Goal: Task Accomplishment & Management: Use online tool/utility

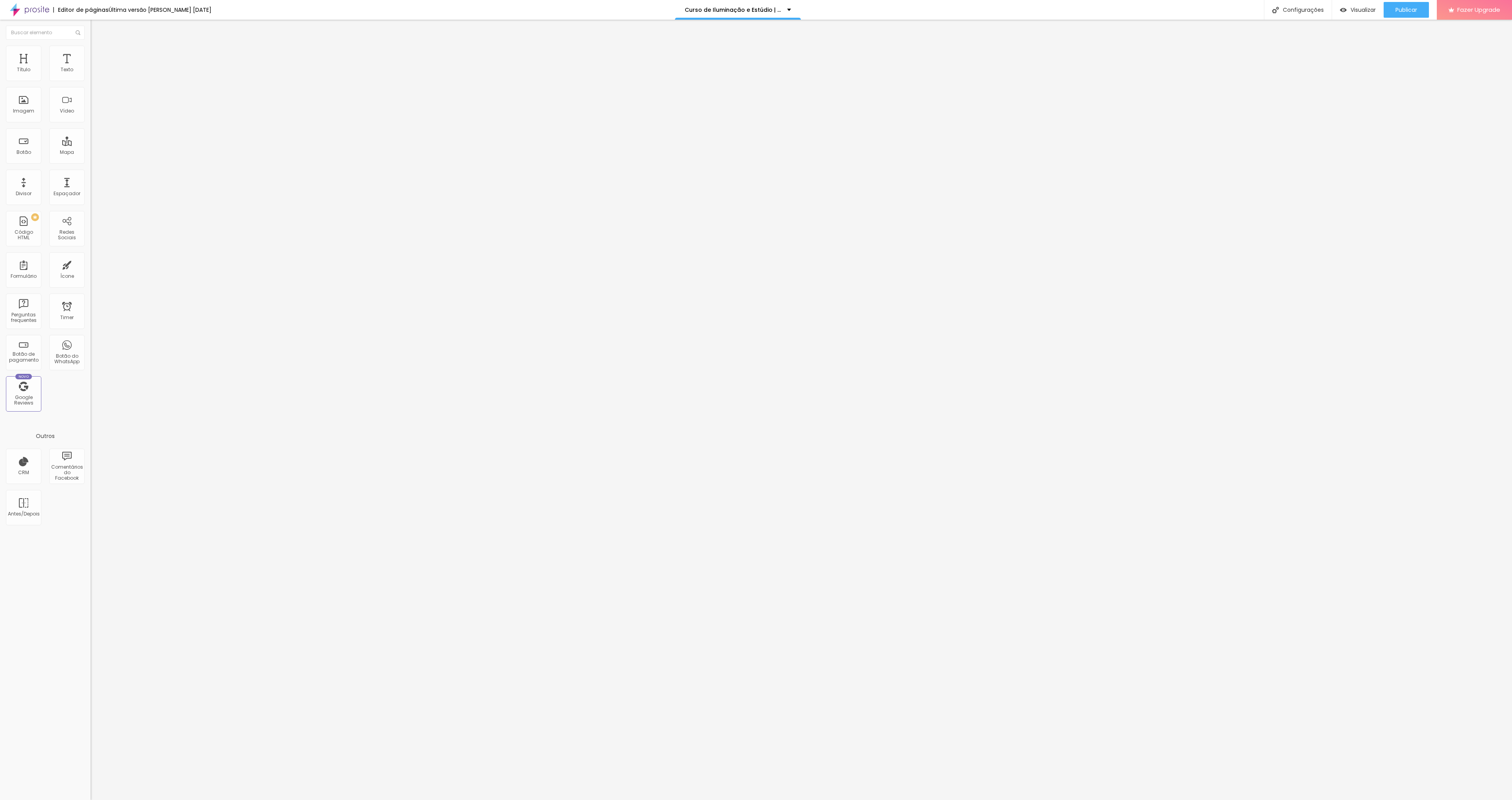
click at [94, 115] on icon "button" at bounding box center [96, 112] width 5 height 5
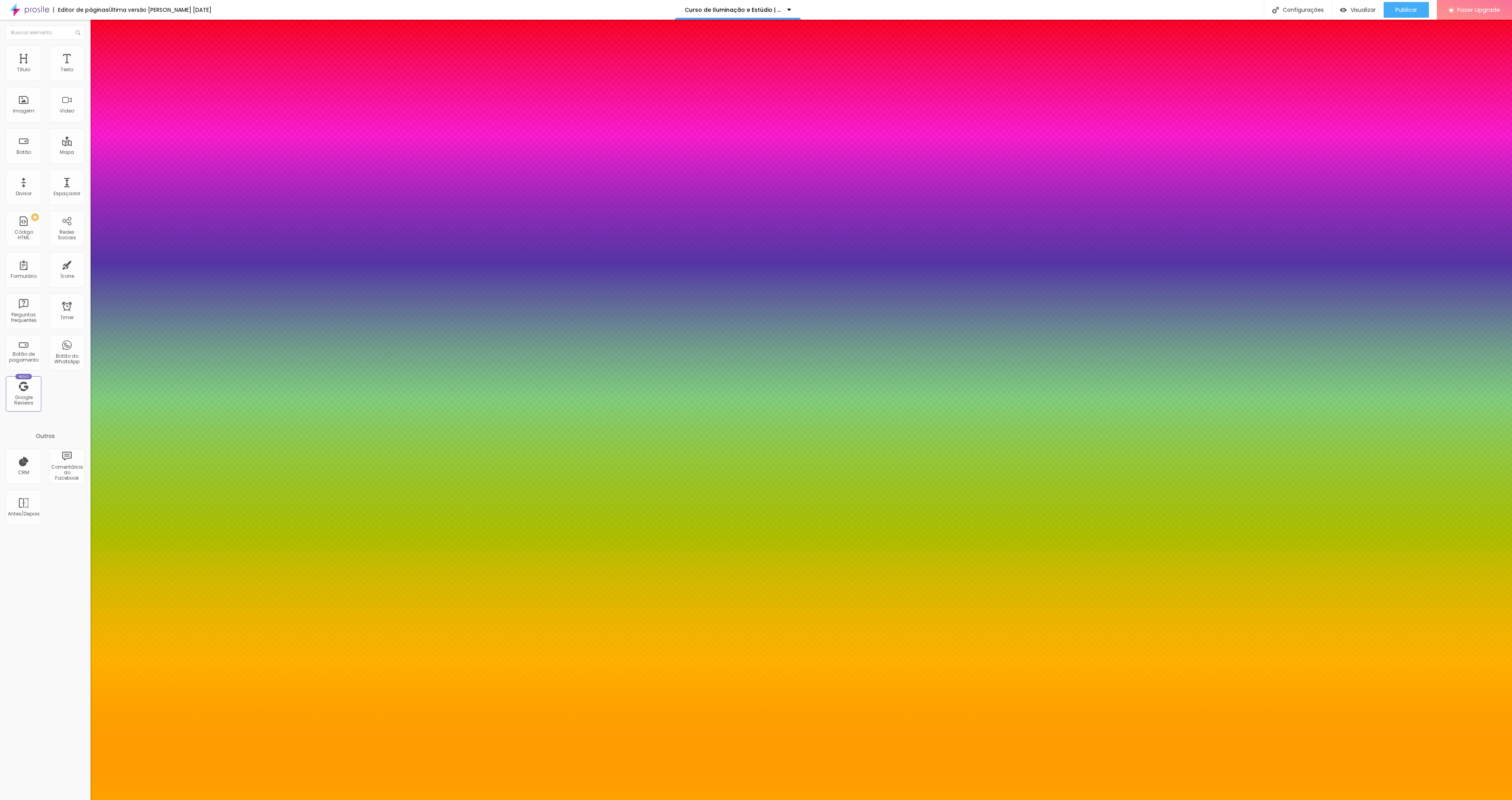
type input "1"
click at [78, 800] on div at bounding box center [756, 800] width 1512 height 0
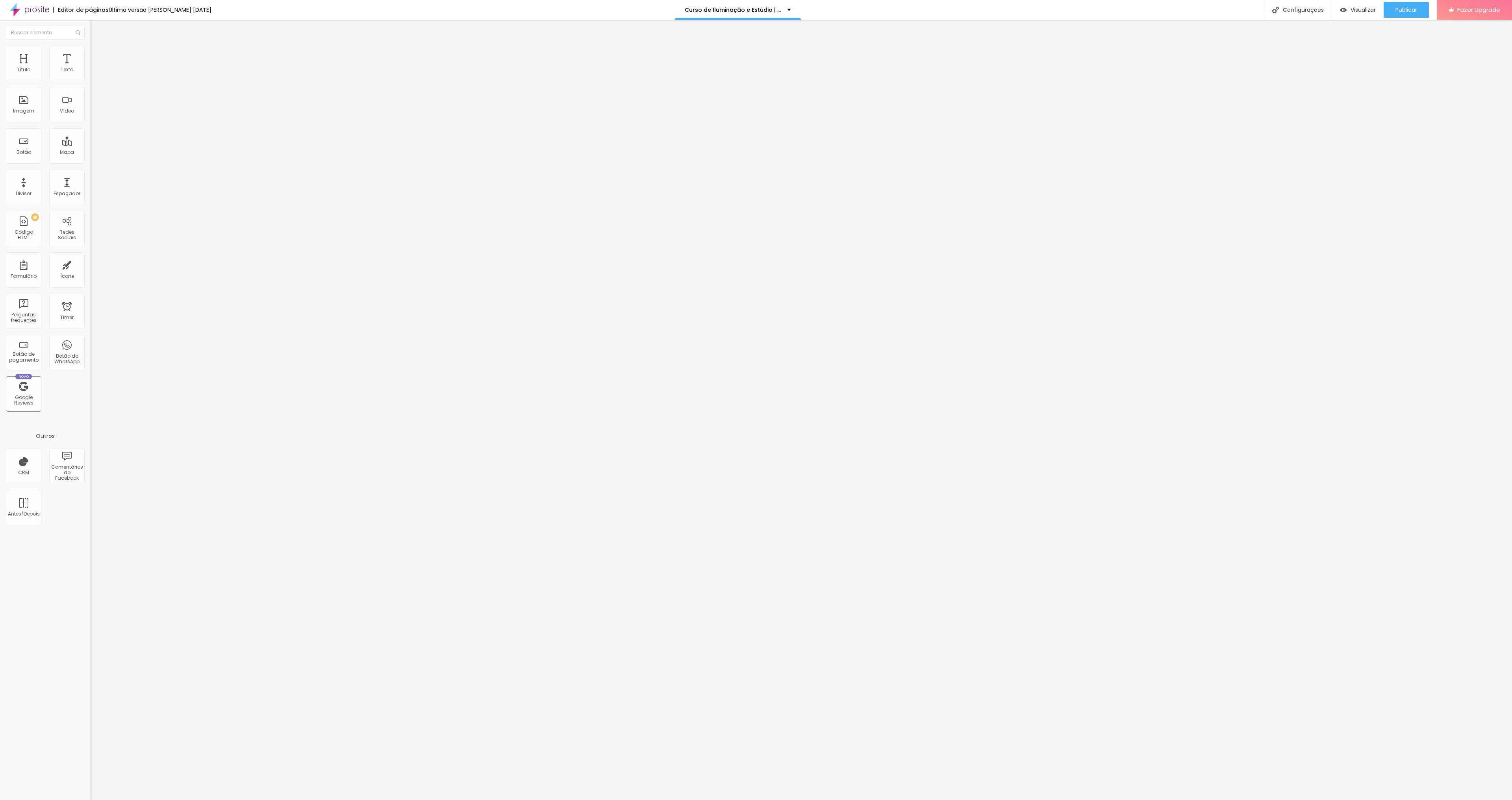
click at [97, 27] on img "button" at bounding box center [100, 29] width 6 height 6
click at [94, 73] on icon "button" at bounding box center [96, 71] width 5 height 5
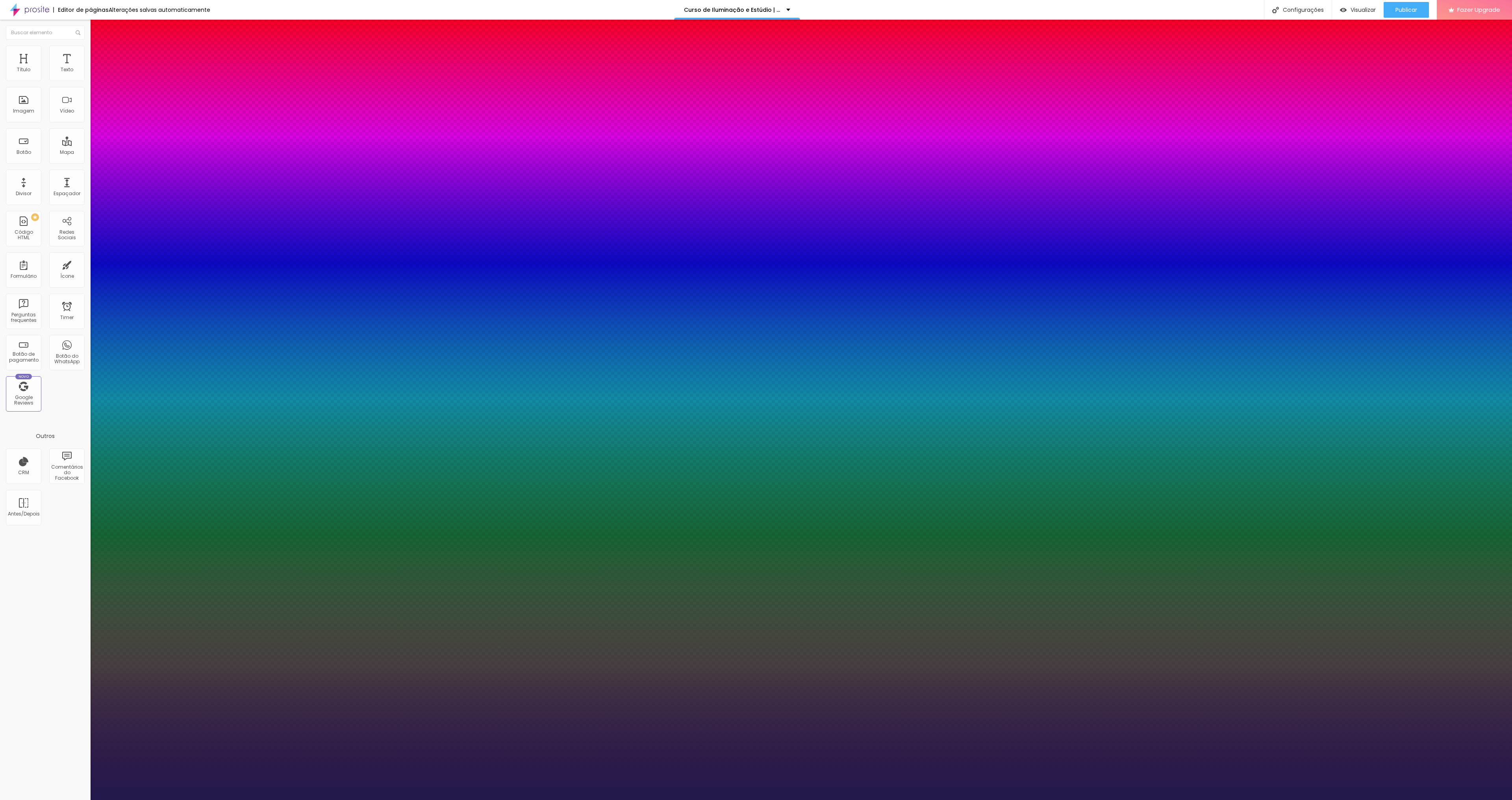
type input "1"
click at [85, 800] on select "AbrilFatface-Regular Actor-Regular Alegreya AlegreyaBlack Alice Allan-Bold Alla…" at bounding box center [42, 809] width 85 height 8
select select "Montserrat"
click at [84, 800] on select "AbrilFatface-Regular Actor-Regular Alegreya AlegreyaBlack Alice Allan-Bold Alla…" at bounding box center [42, 809] width 85 height 8
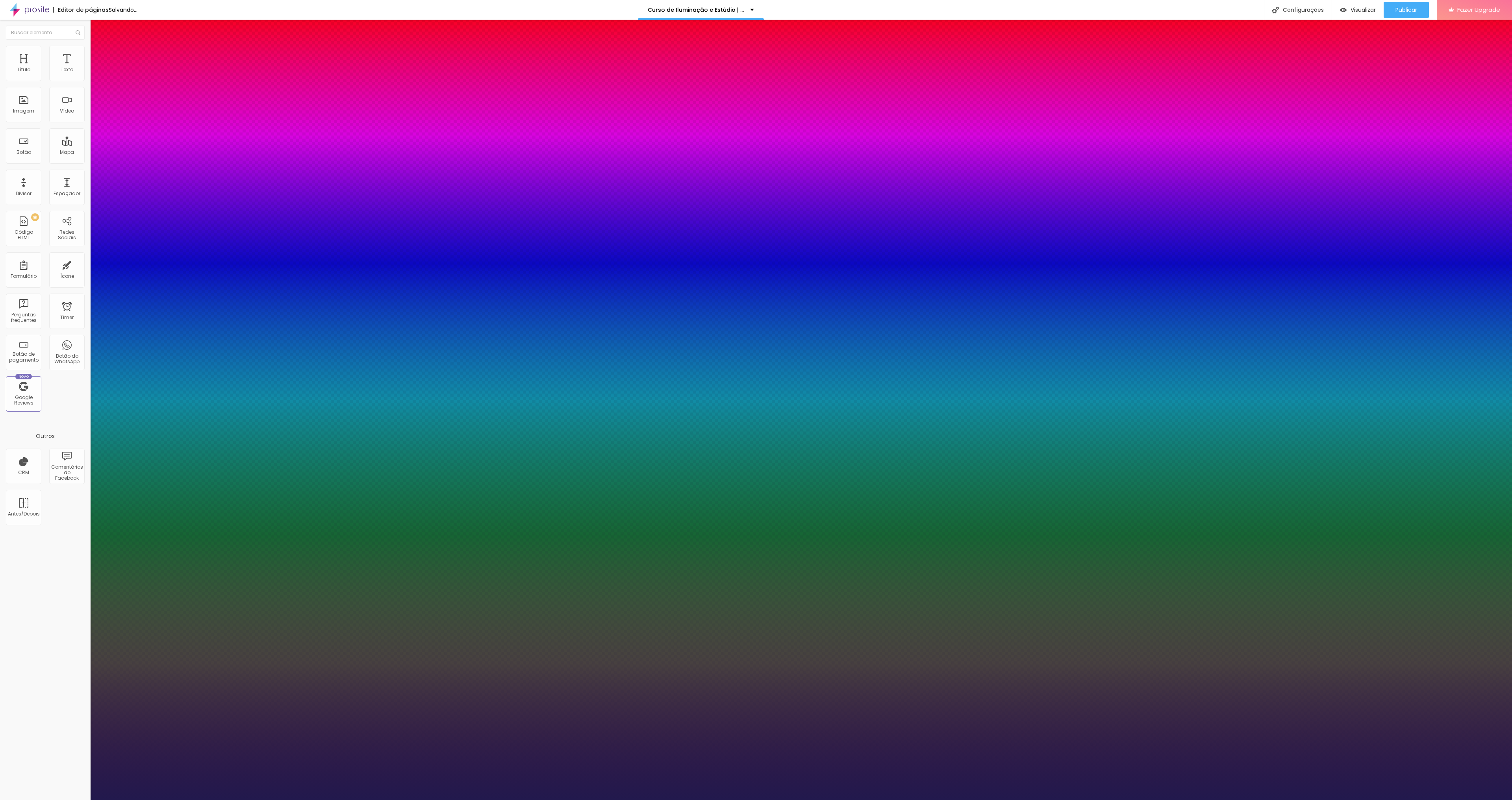
type input "1"
type input "8"
type input "1"
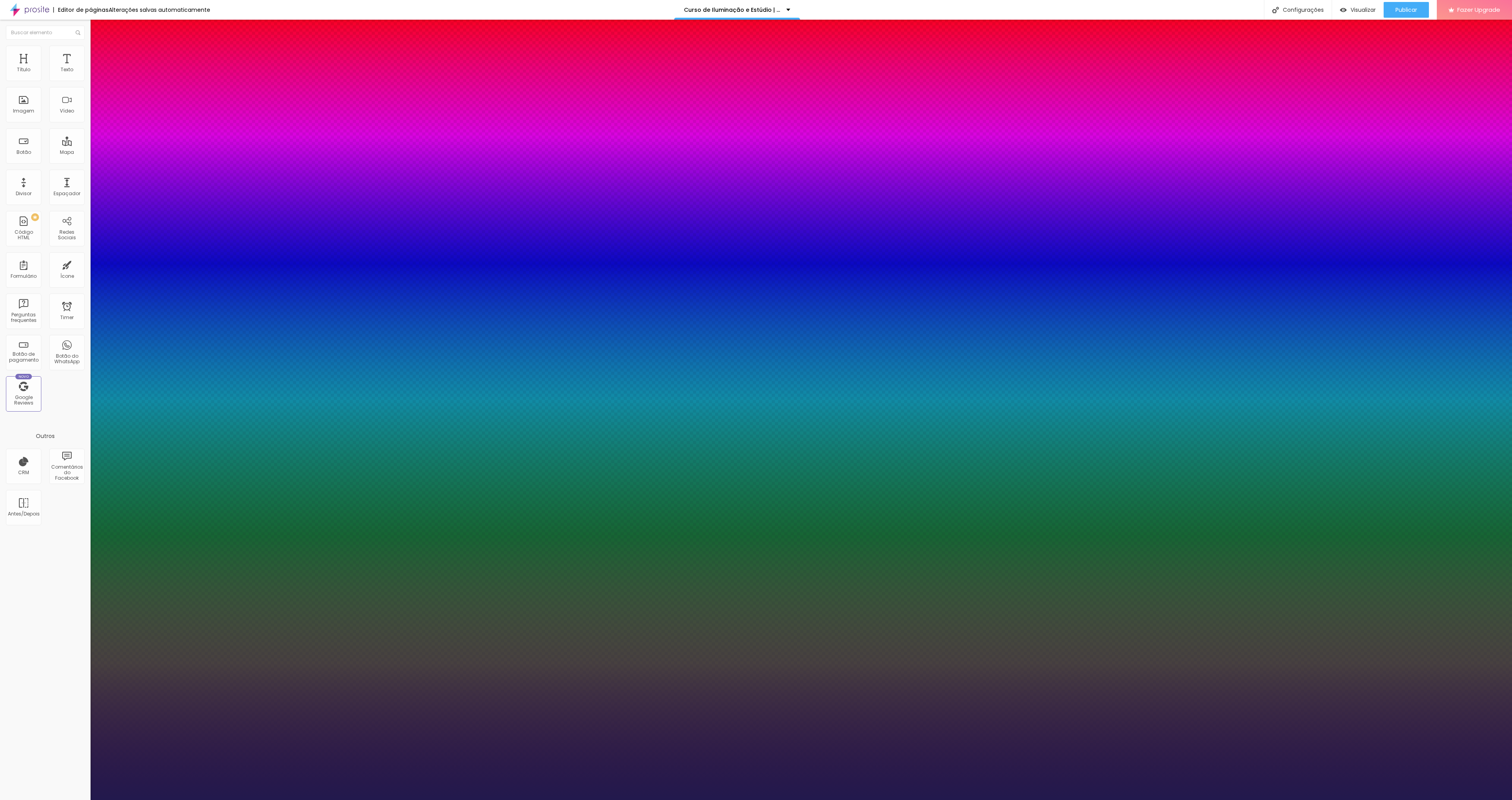
type input "18"
type input "1"
type input "18"
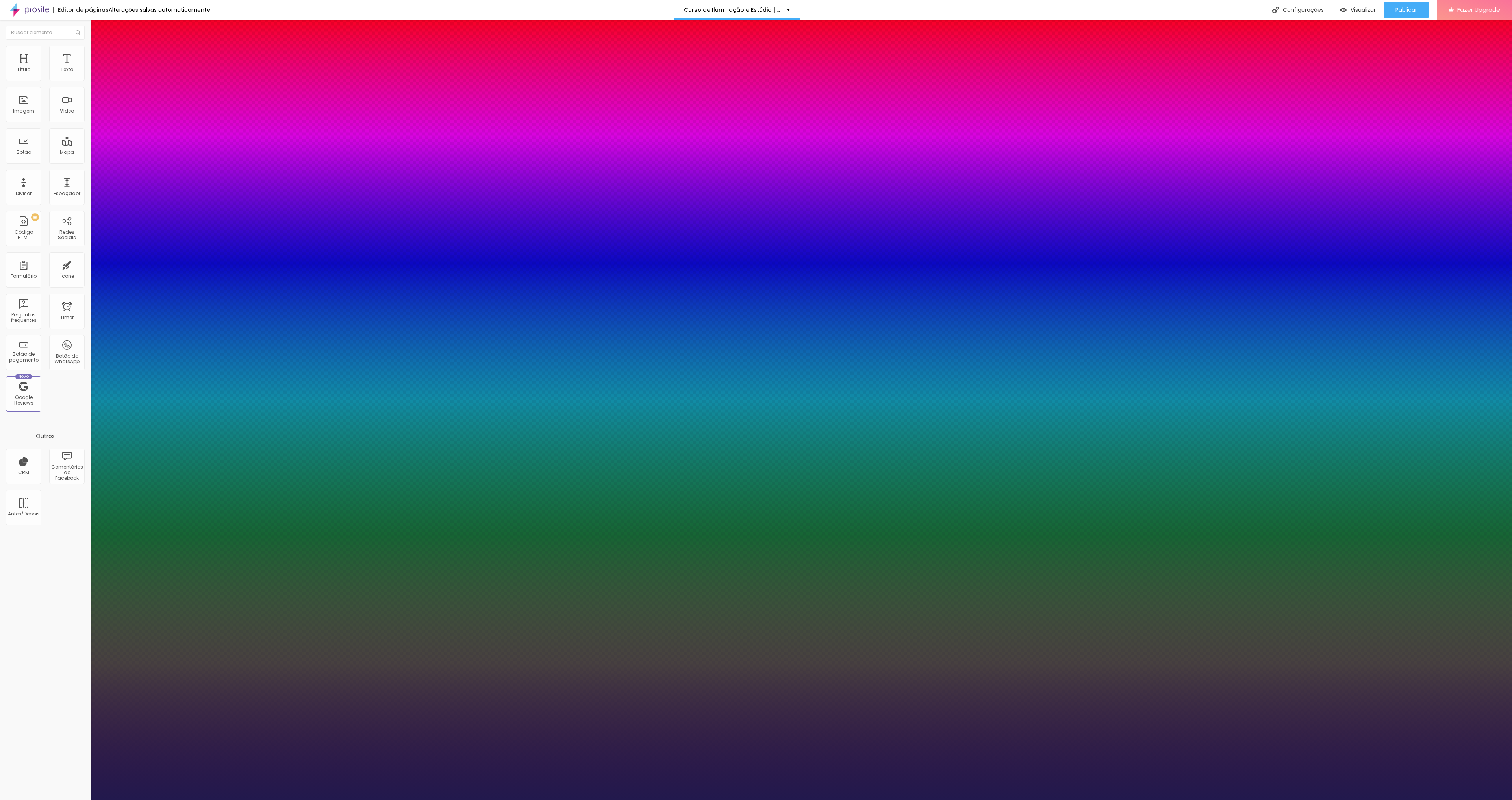
type input "#D3"
type input "1"
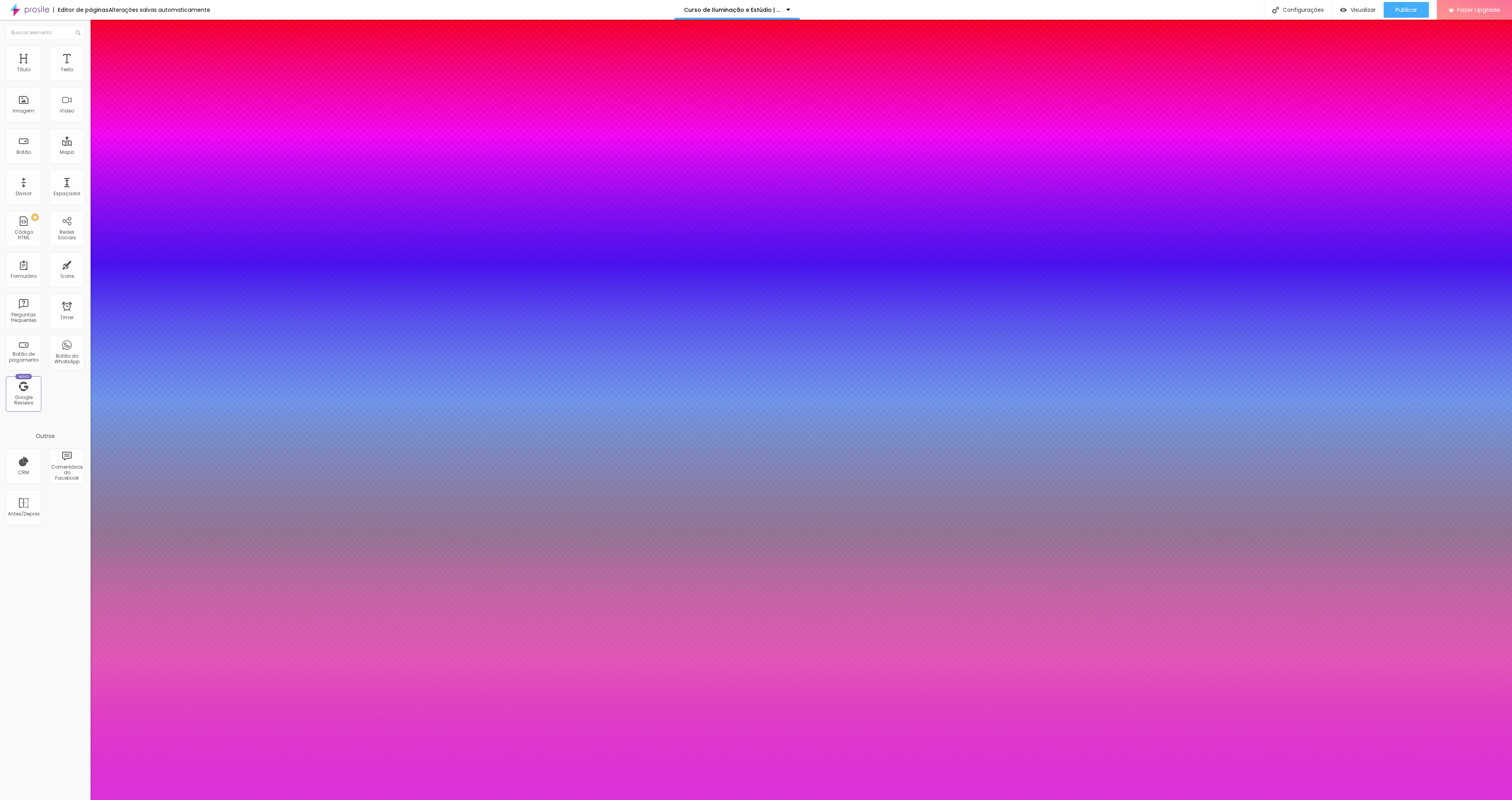
type input "#D3D3D"
type input "1"
type input "#D3D3D3"
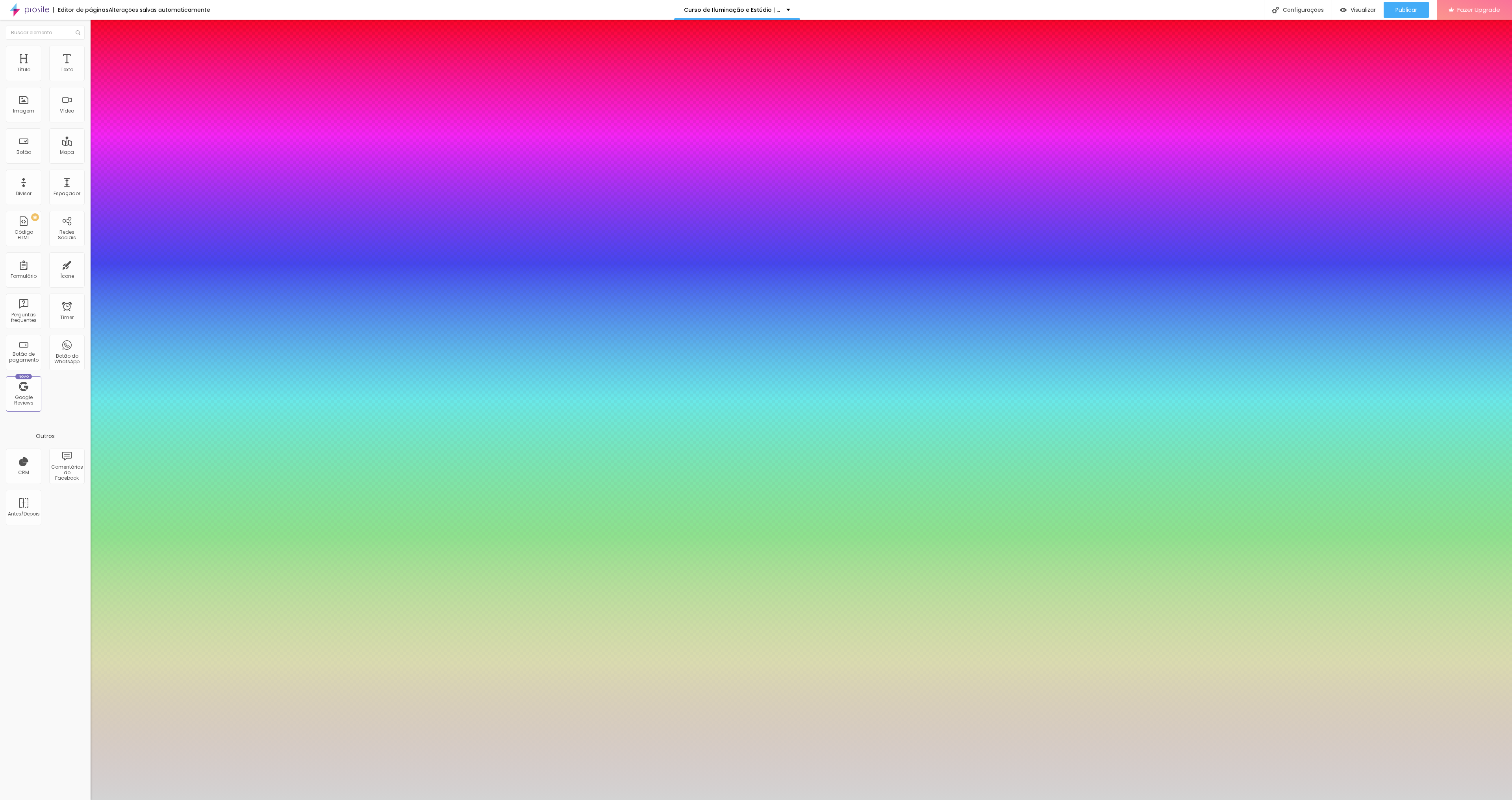
type input "1"
type input "#D3D3D3"
click at [843, 800] on div at bounding box center [756, 800] width 1512 height 0
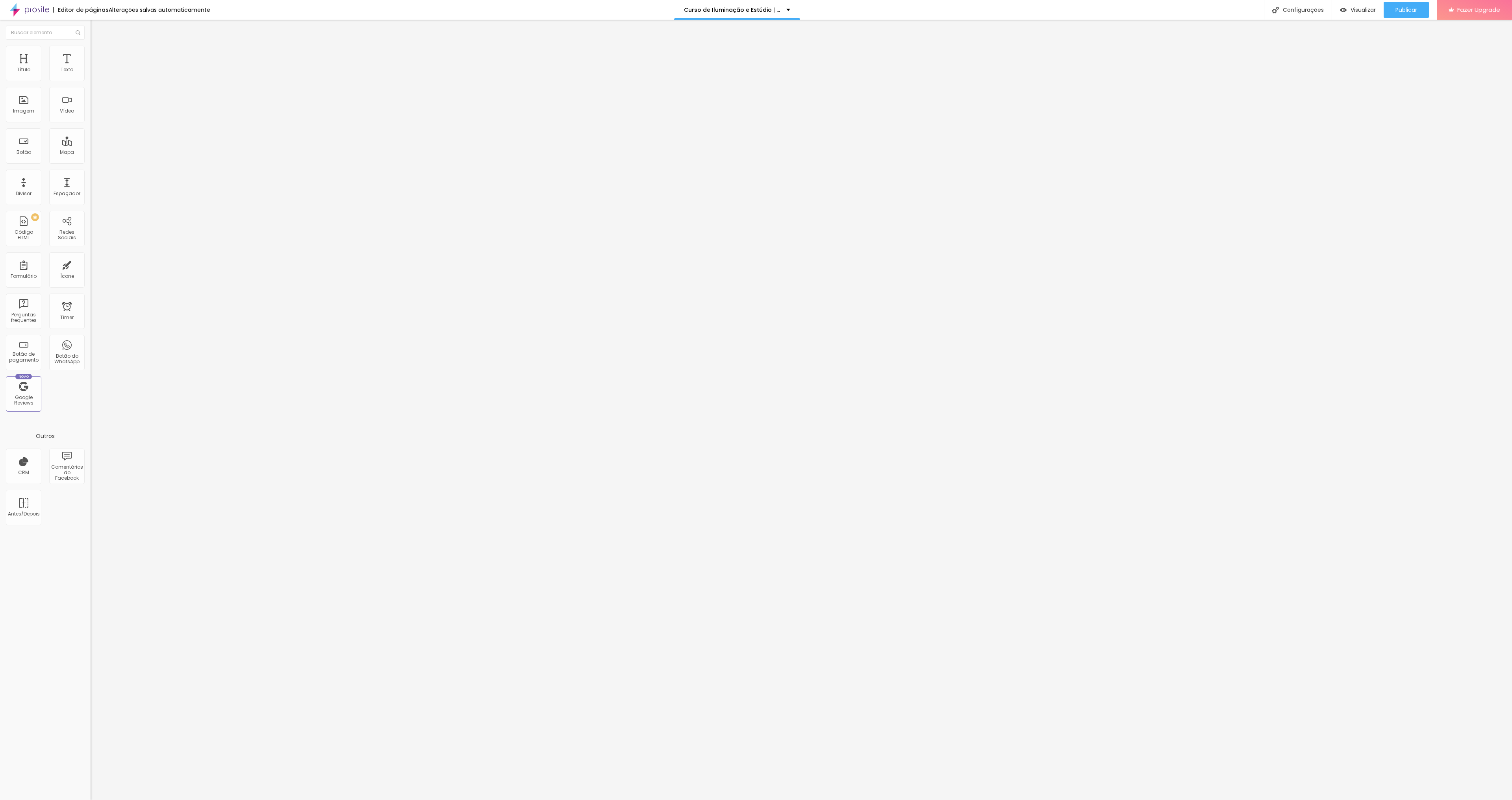
click at [90, 76] on button "button" at bounding box center [96, 71] width 11 height 8
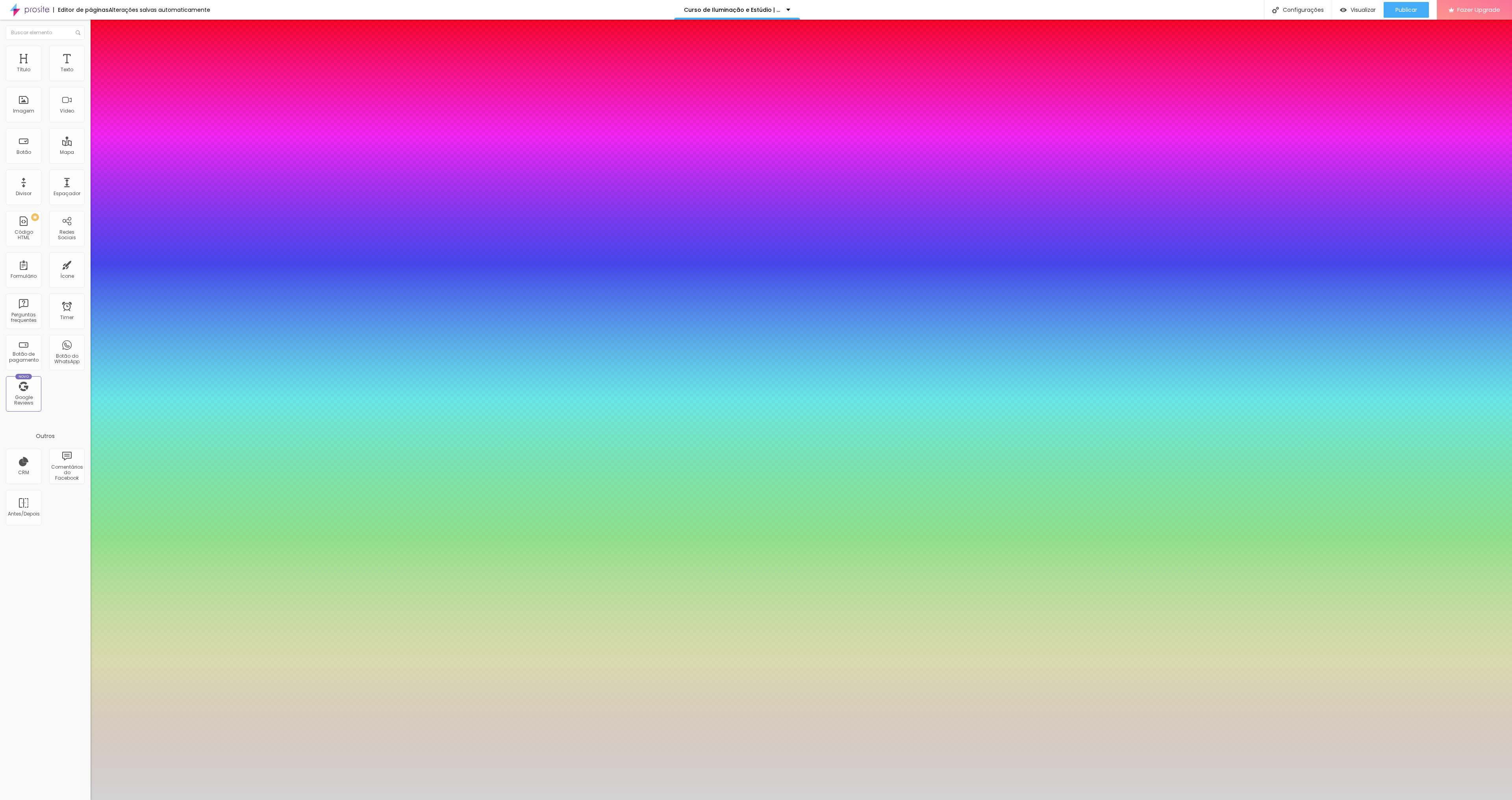
type input "1"
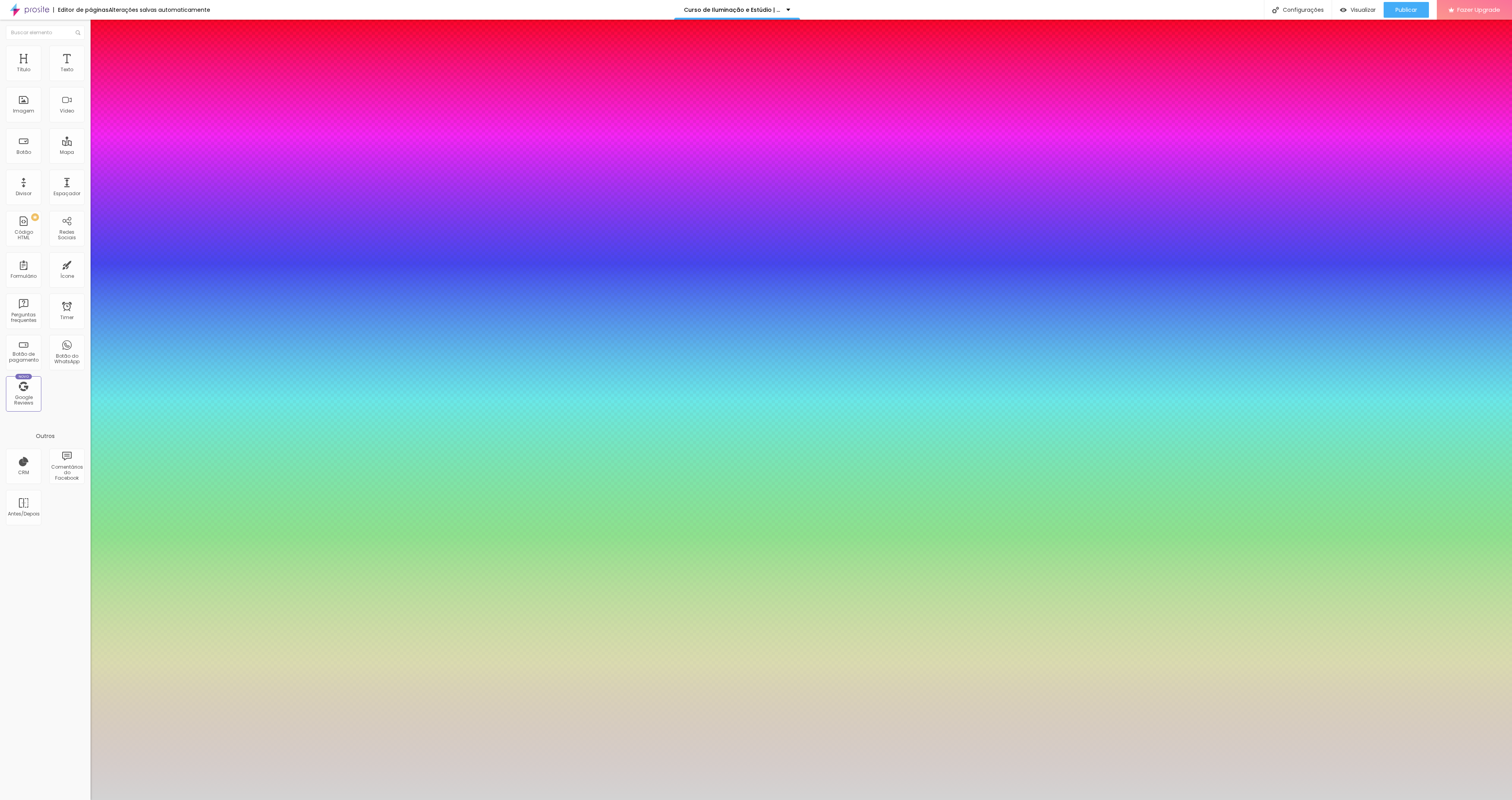
type input "1.5"
type input "1"
type input "1.5"
type input "1"
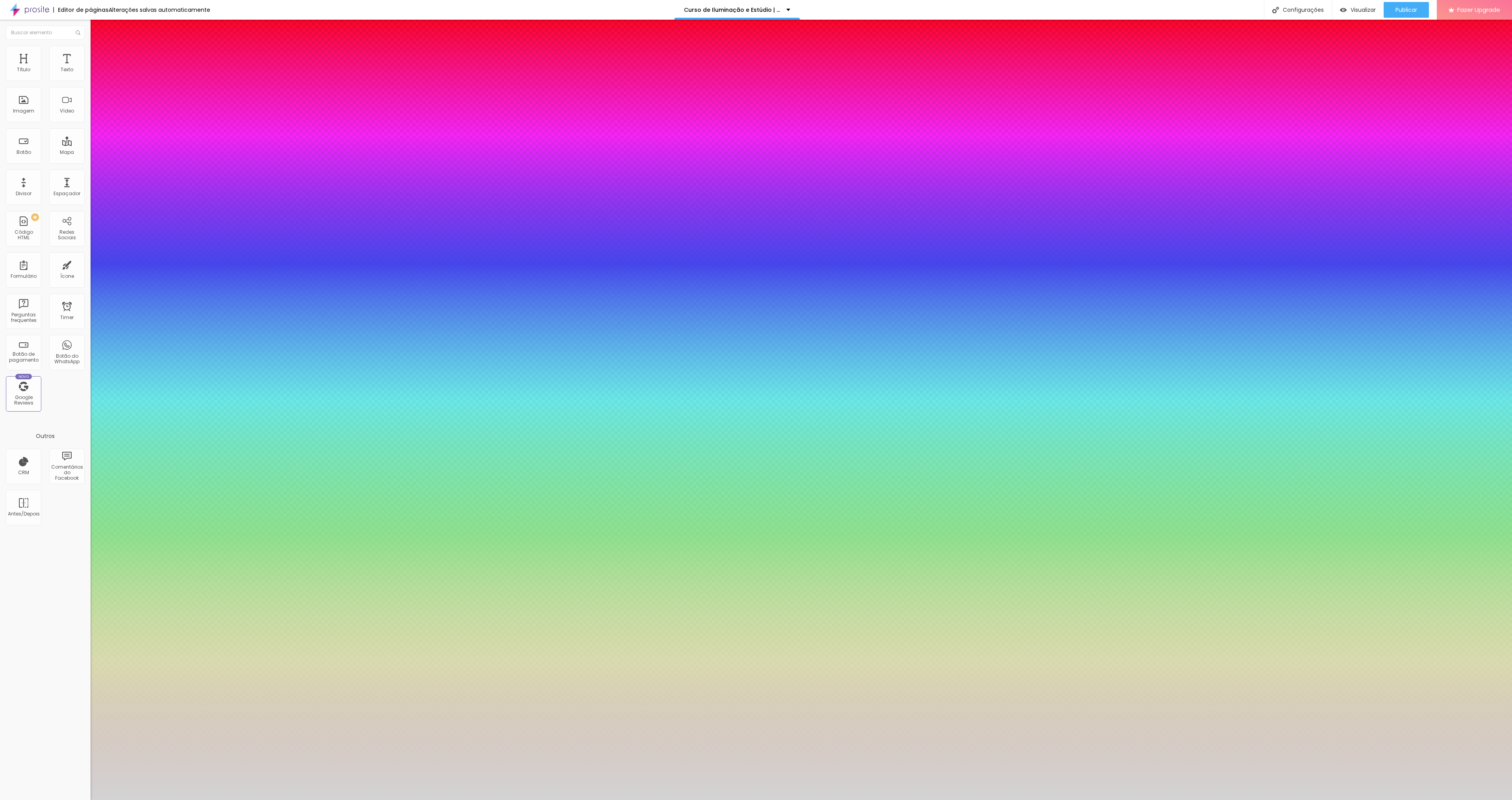
type input "1"
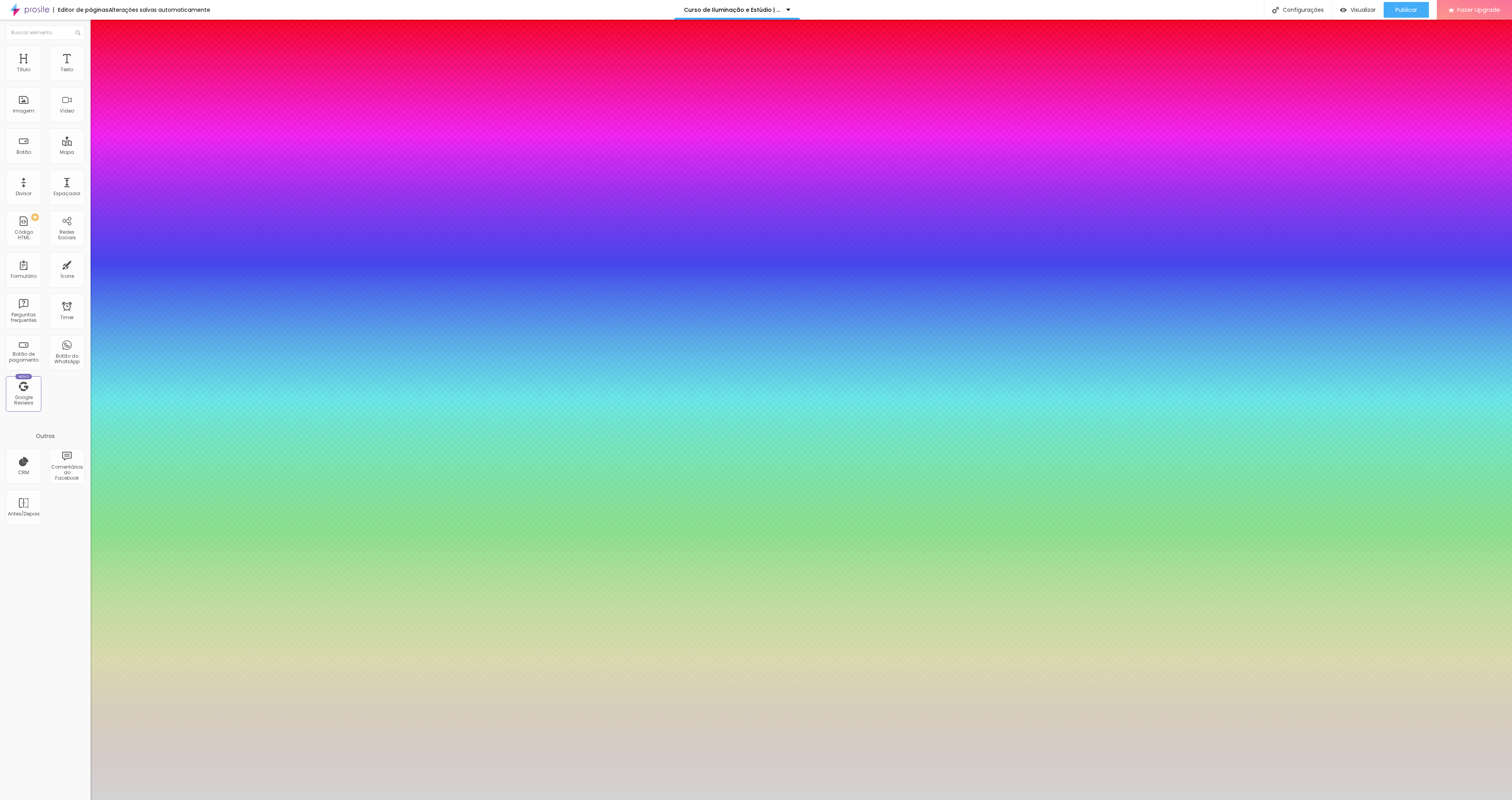
type input "1"
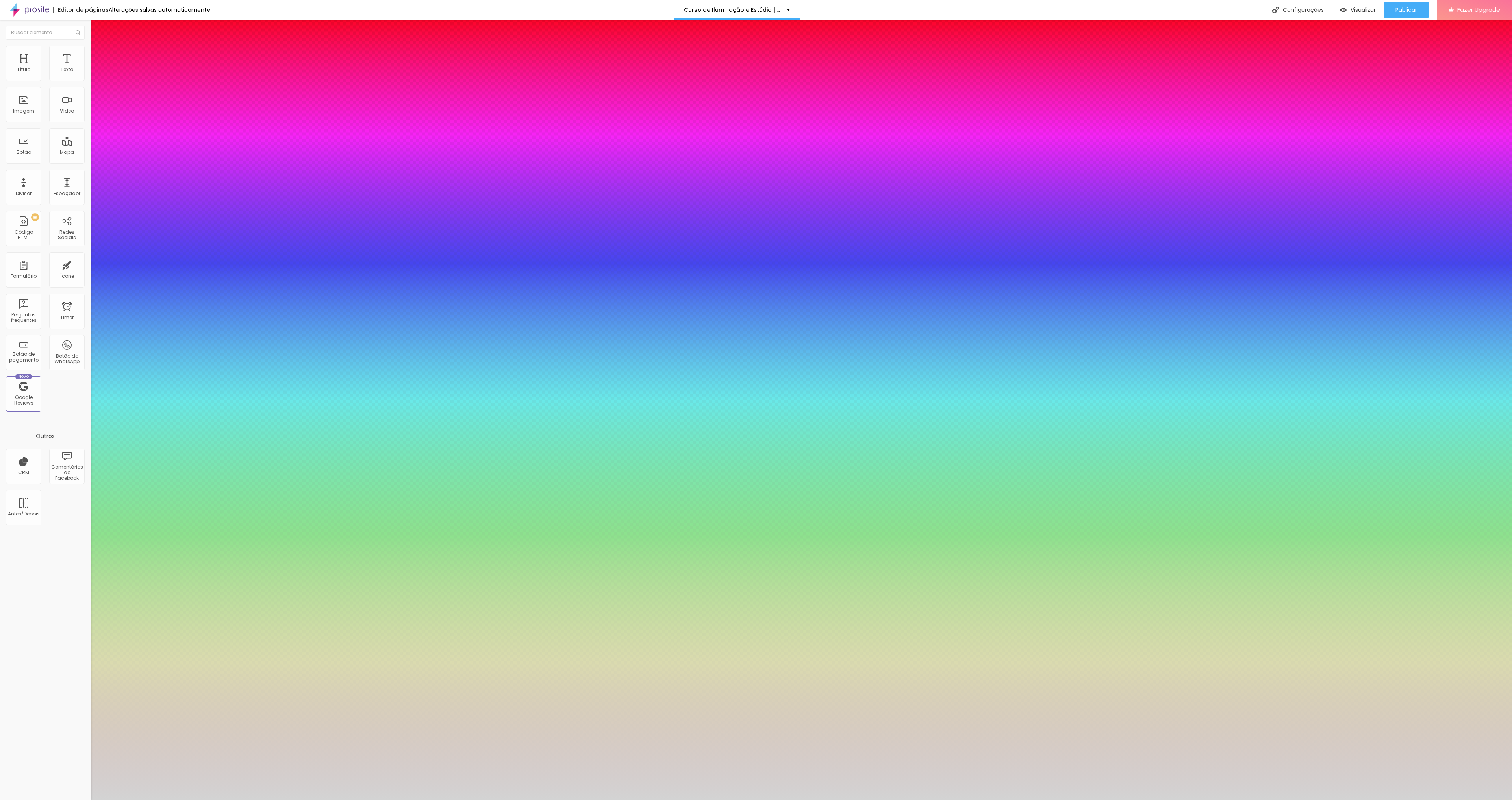
type input "0"
type input "0.5"
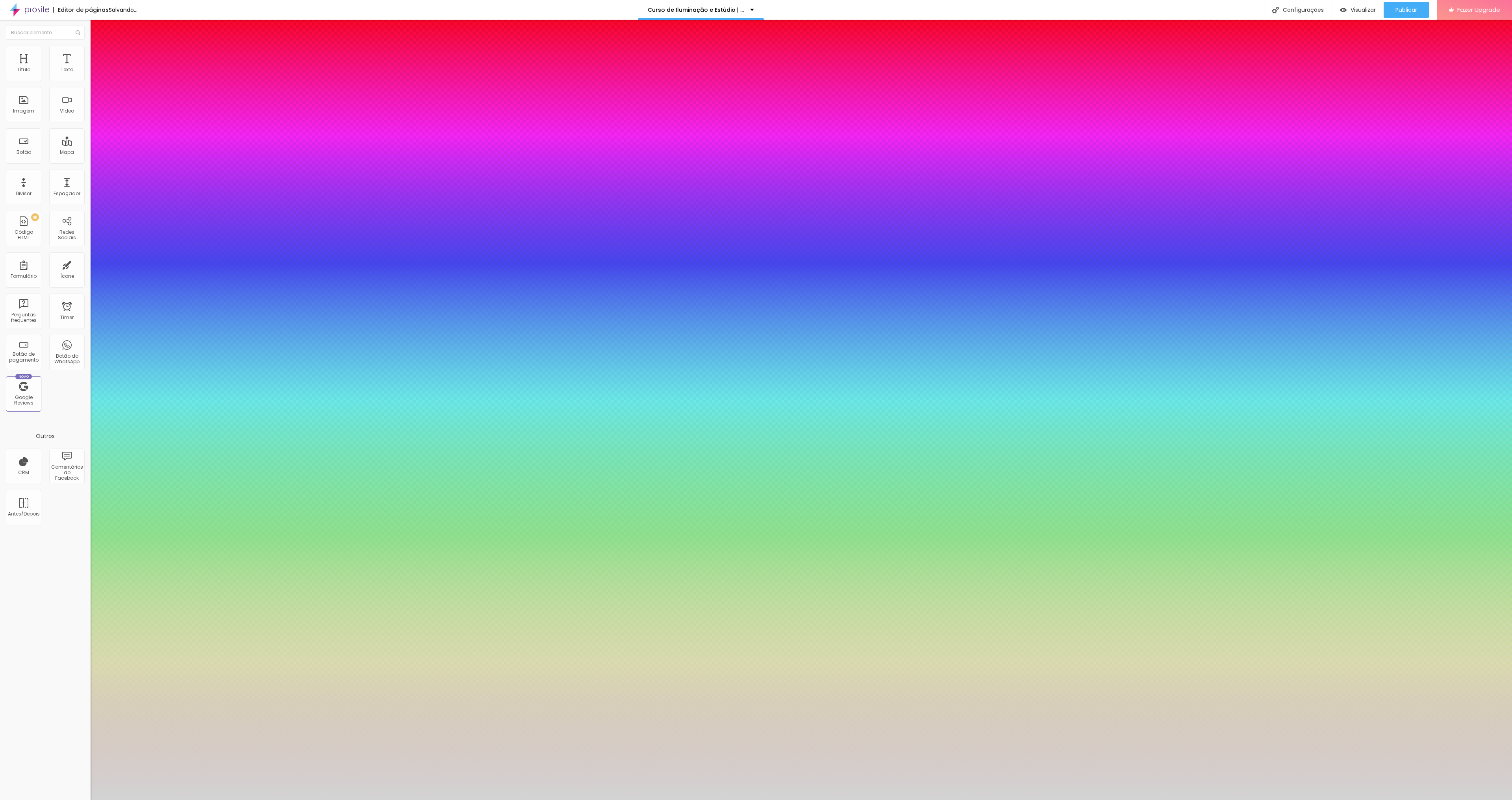
type input "0"
type input "0.25"
type input "0"
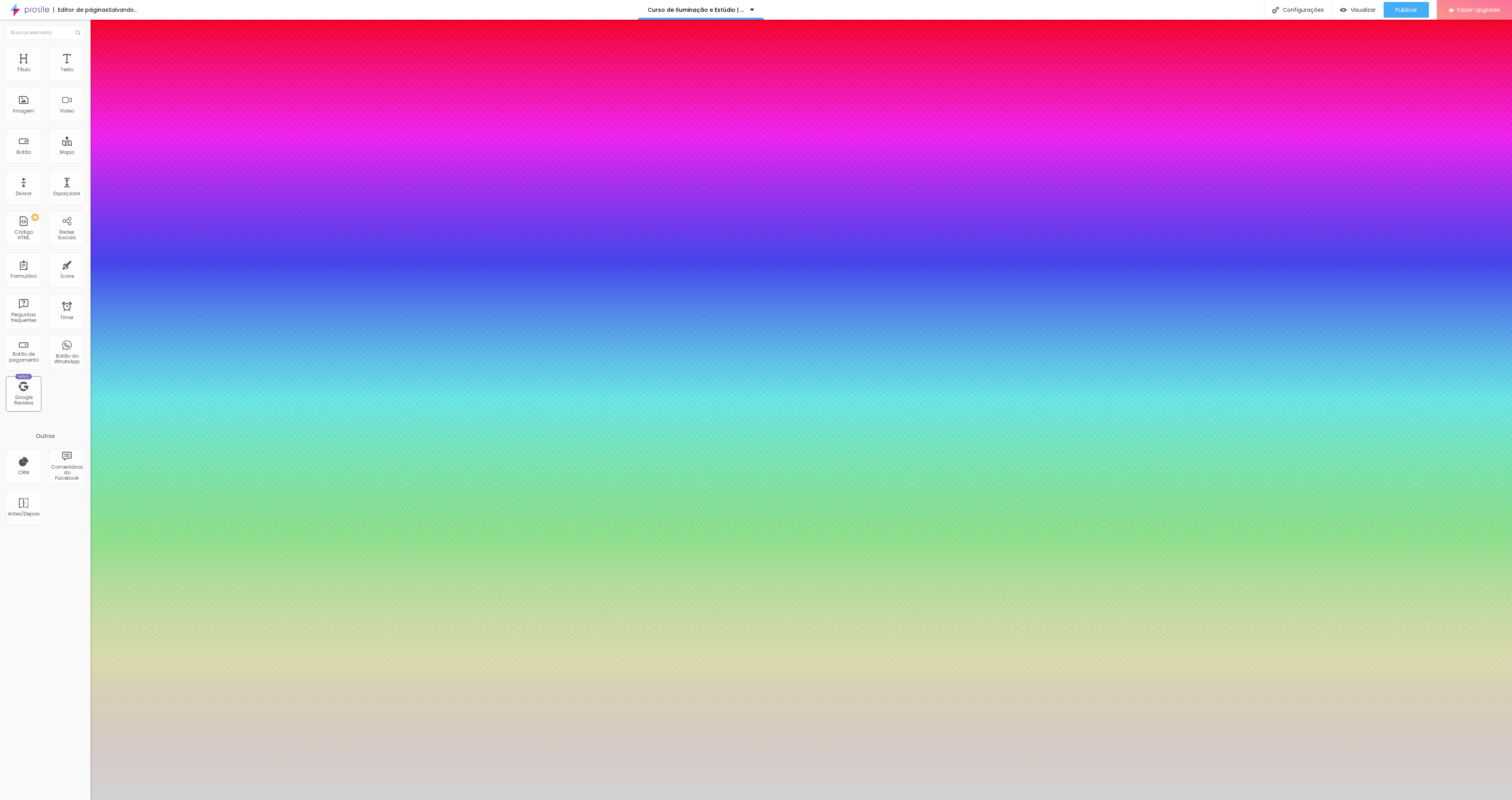
type input "1"
type input "0.5"
type input "1"
type input "0.5"
type input "1"
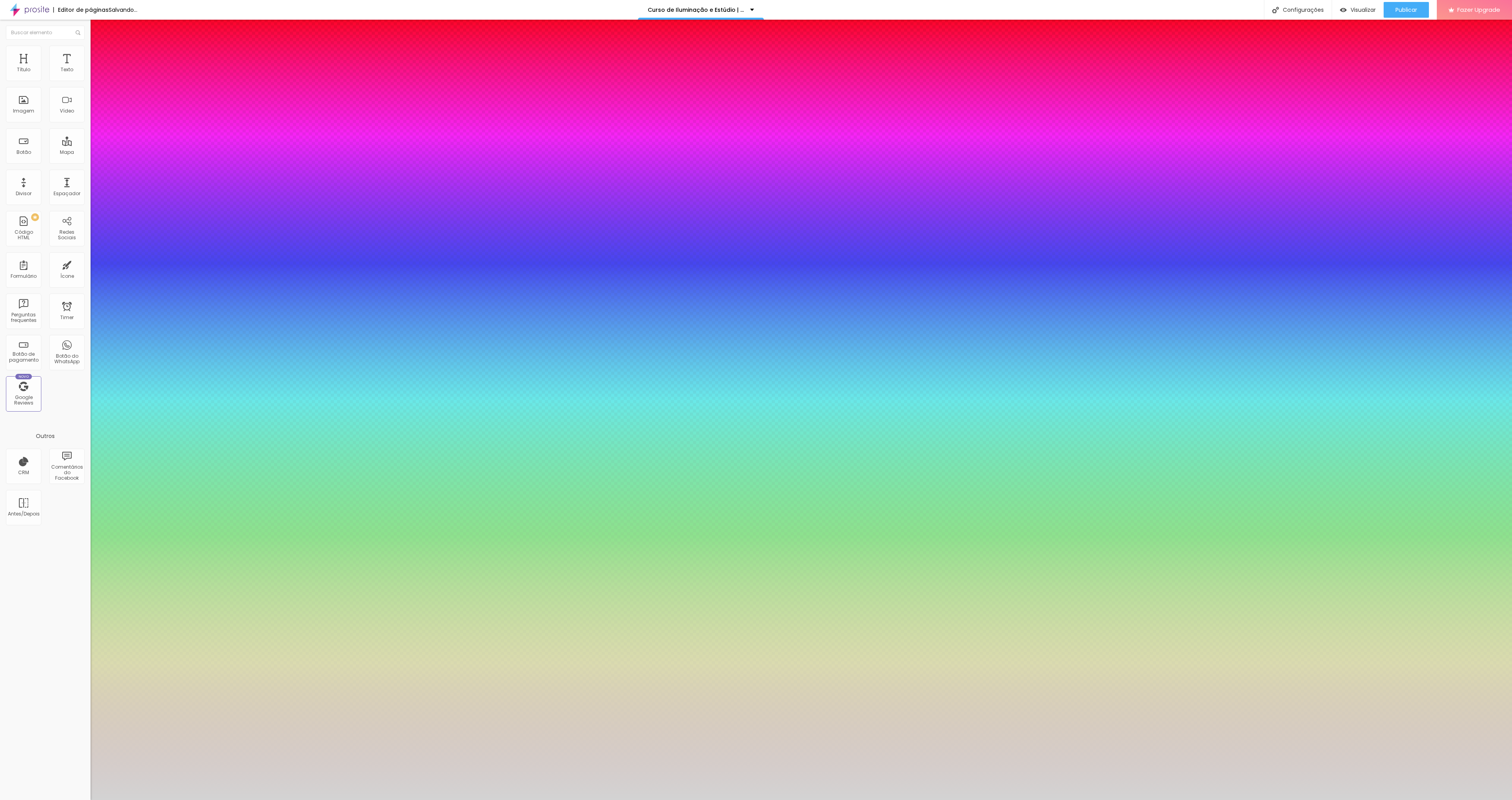
click at [63, 800] on div at bounding box center [756, 800] width 1512 height 0
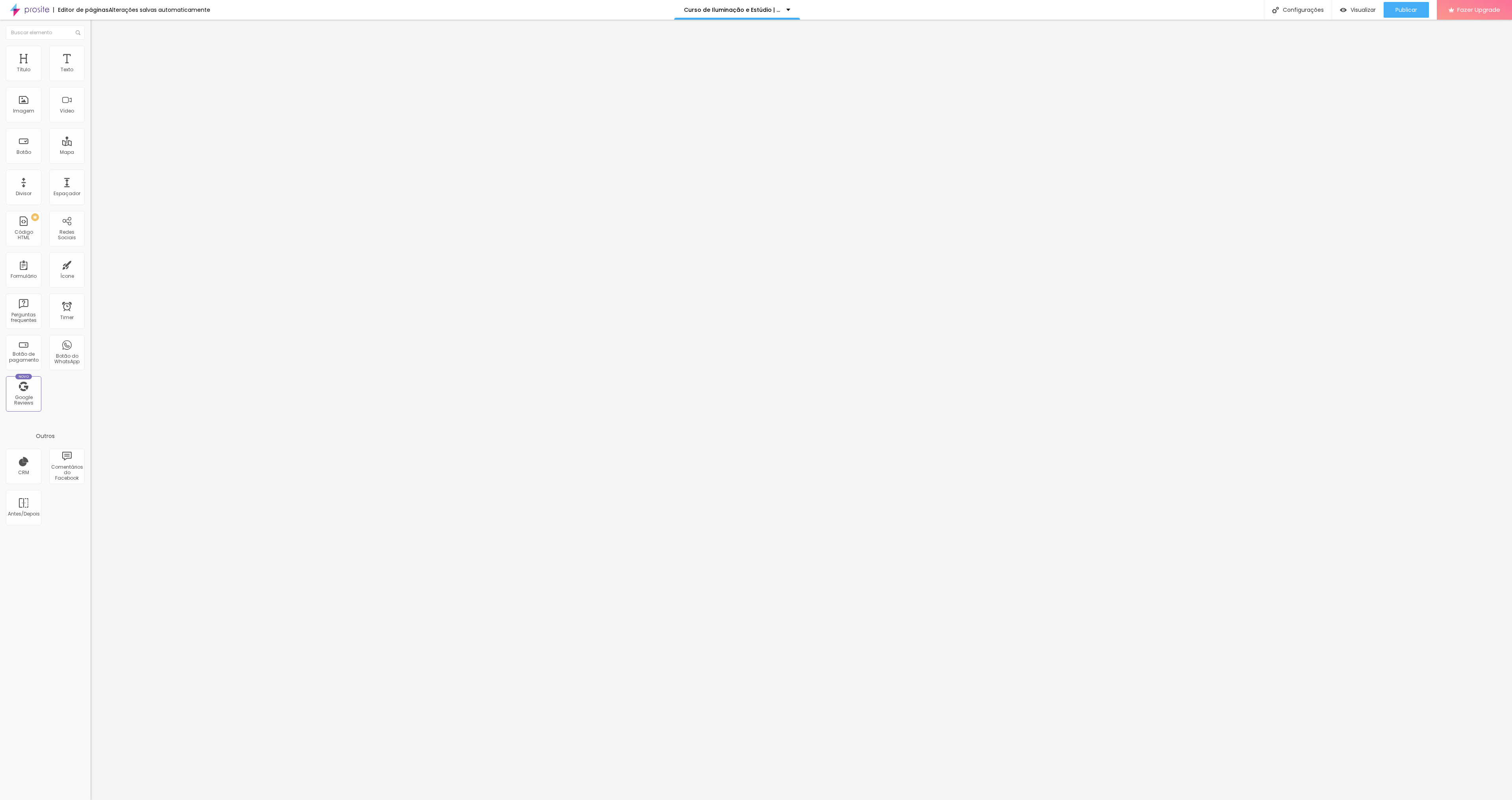
click at [90, 76] on button "button" at bounding box center [96, 71] width 11 height 8
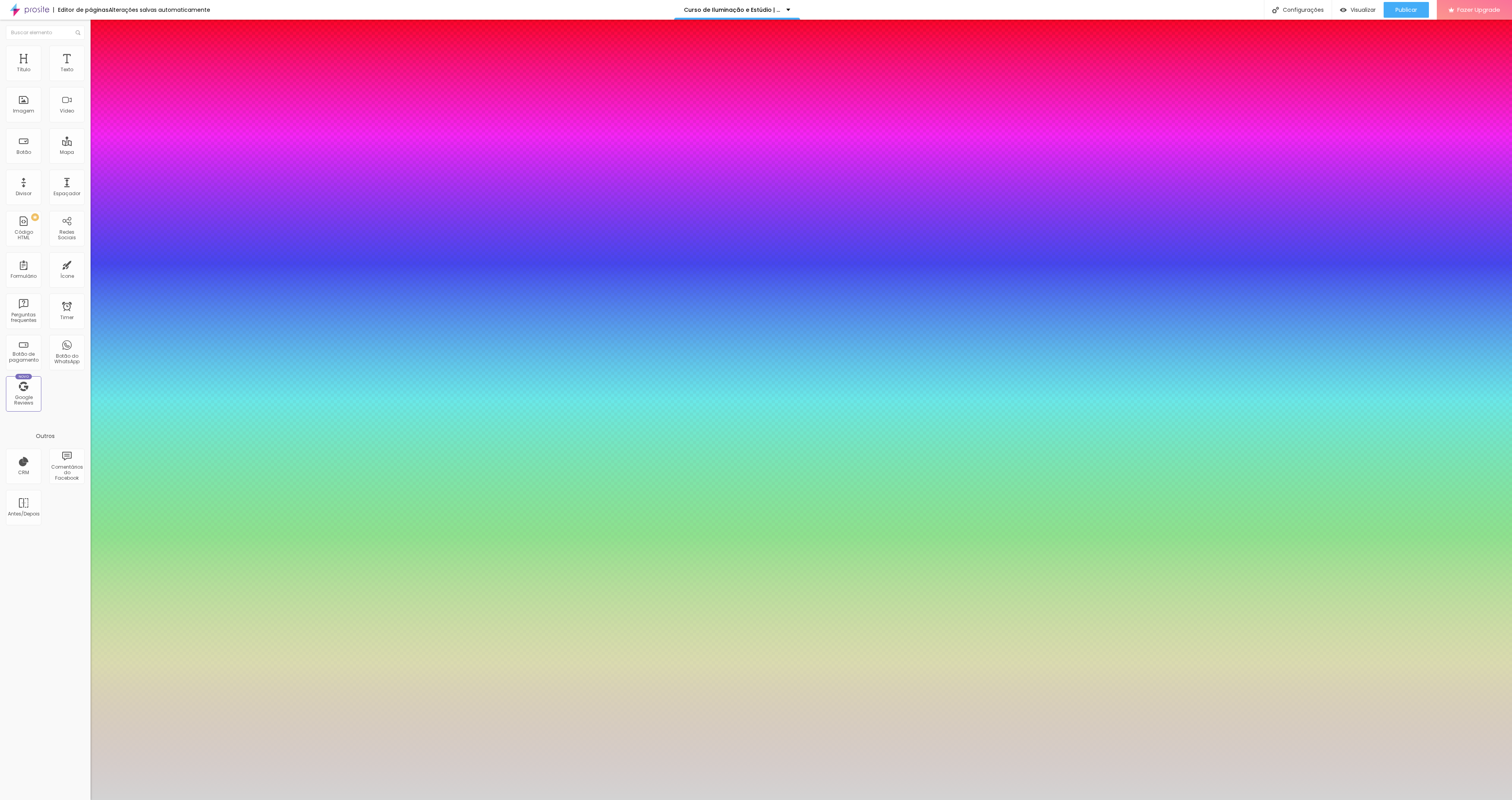
type input "1"
click at [85, 800] on select "AbrilFatface-Regular Actor-Regular Alegreya AlegreyaBlack Alice Allan-Bold Alla…" at bounding box center [42, 809] width 85 height 8
select select "MontserratMedium"
click at [84, 800] on select "AbrilFatface-Regular Actor-Regular Alegreya AlegreyaBlack Alice Allan-Bold Alla…" at bounding box center [42, 809] width 85 height 8
type input "1"
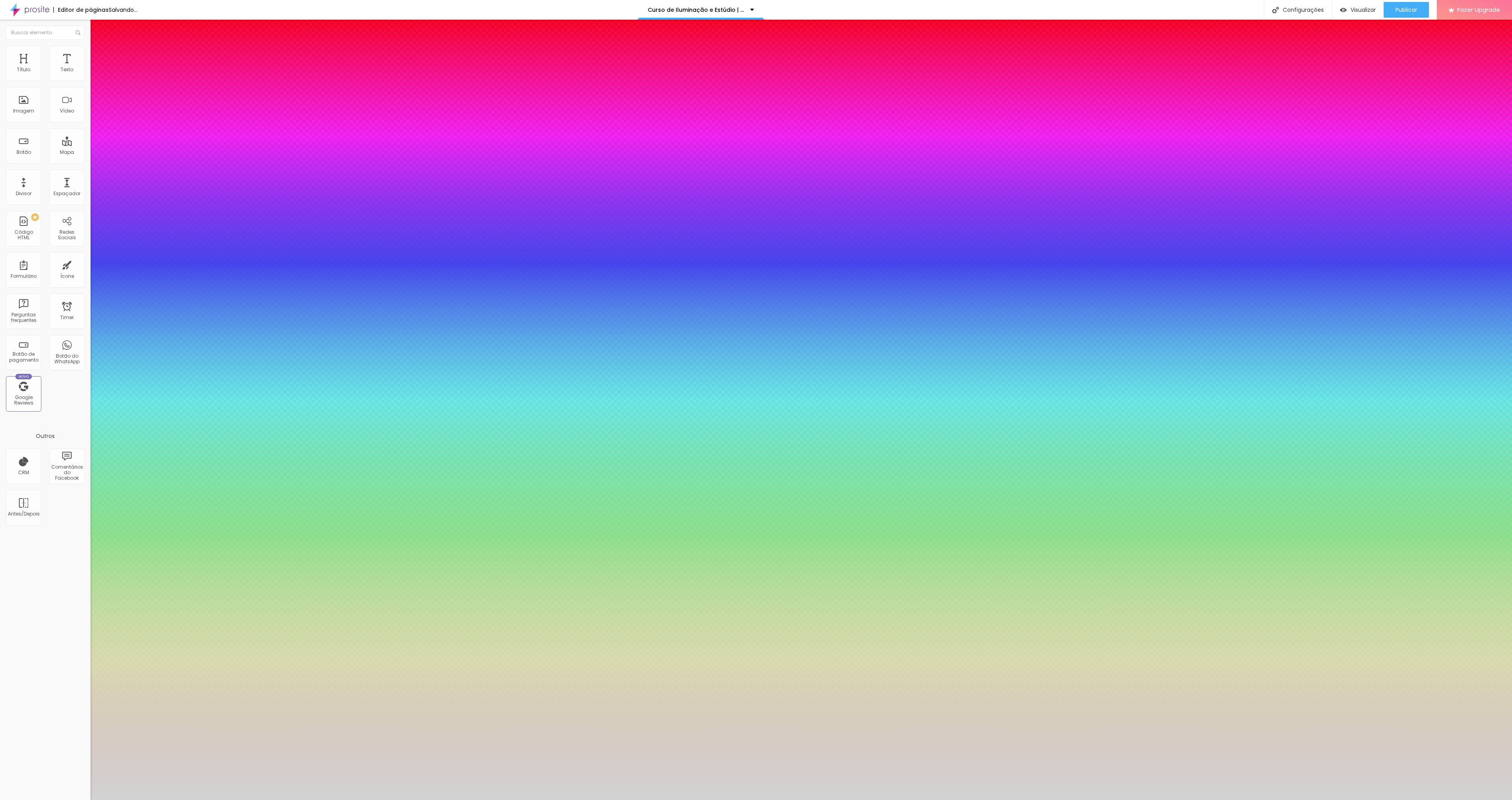
click at [830, 800] on div at bounding box center [756, 800] width 1512 height 0
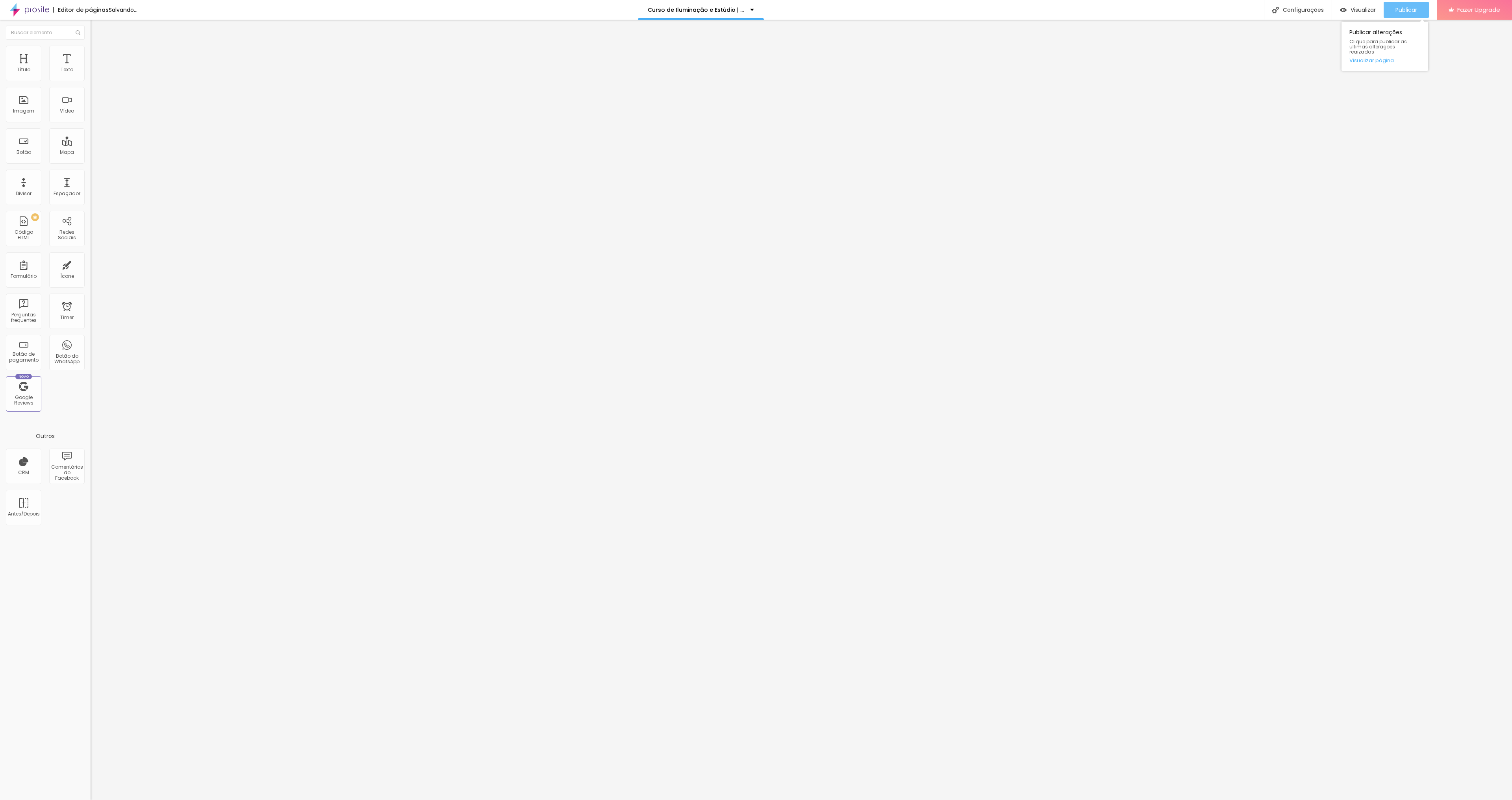
click at [1396, 12] on span "Publicar" at bounding box center [1405, 10] width 22 height 6
click at [94, 115] on icon "button" at bounding box center [96, 113] width 3 height 3
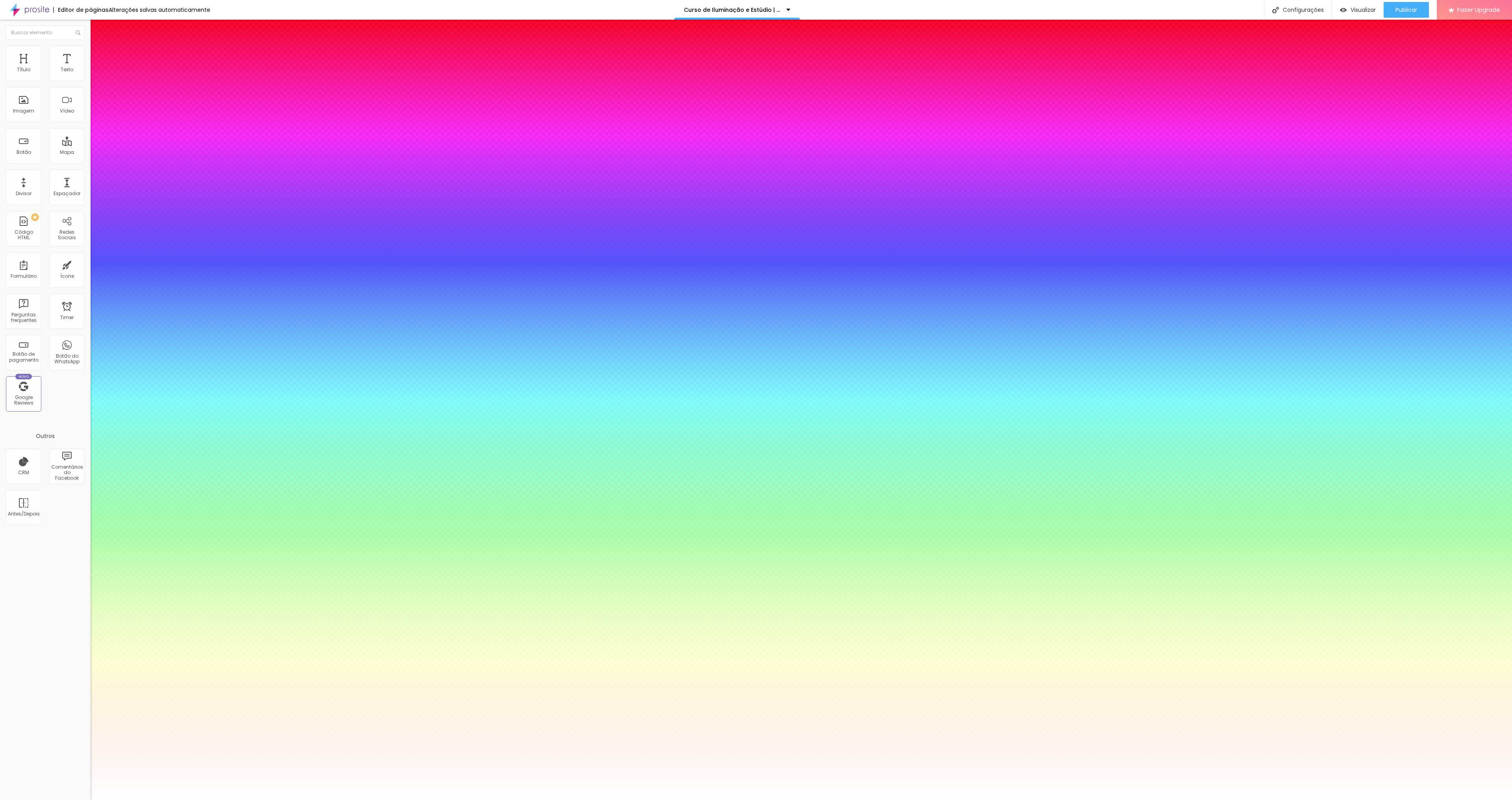
type input "1"
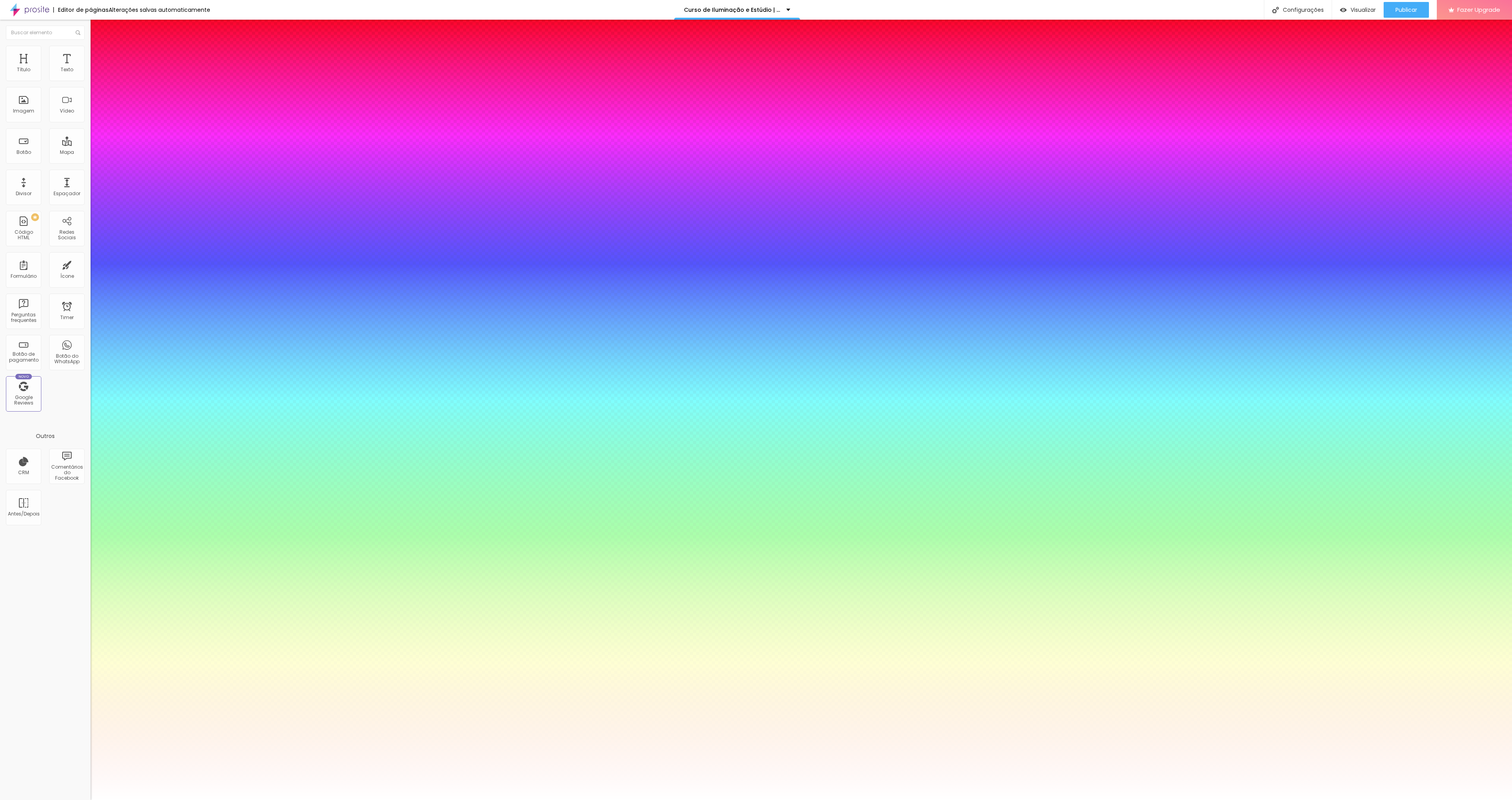
type input "#D3"
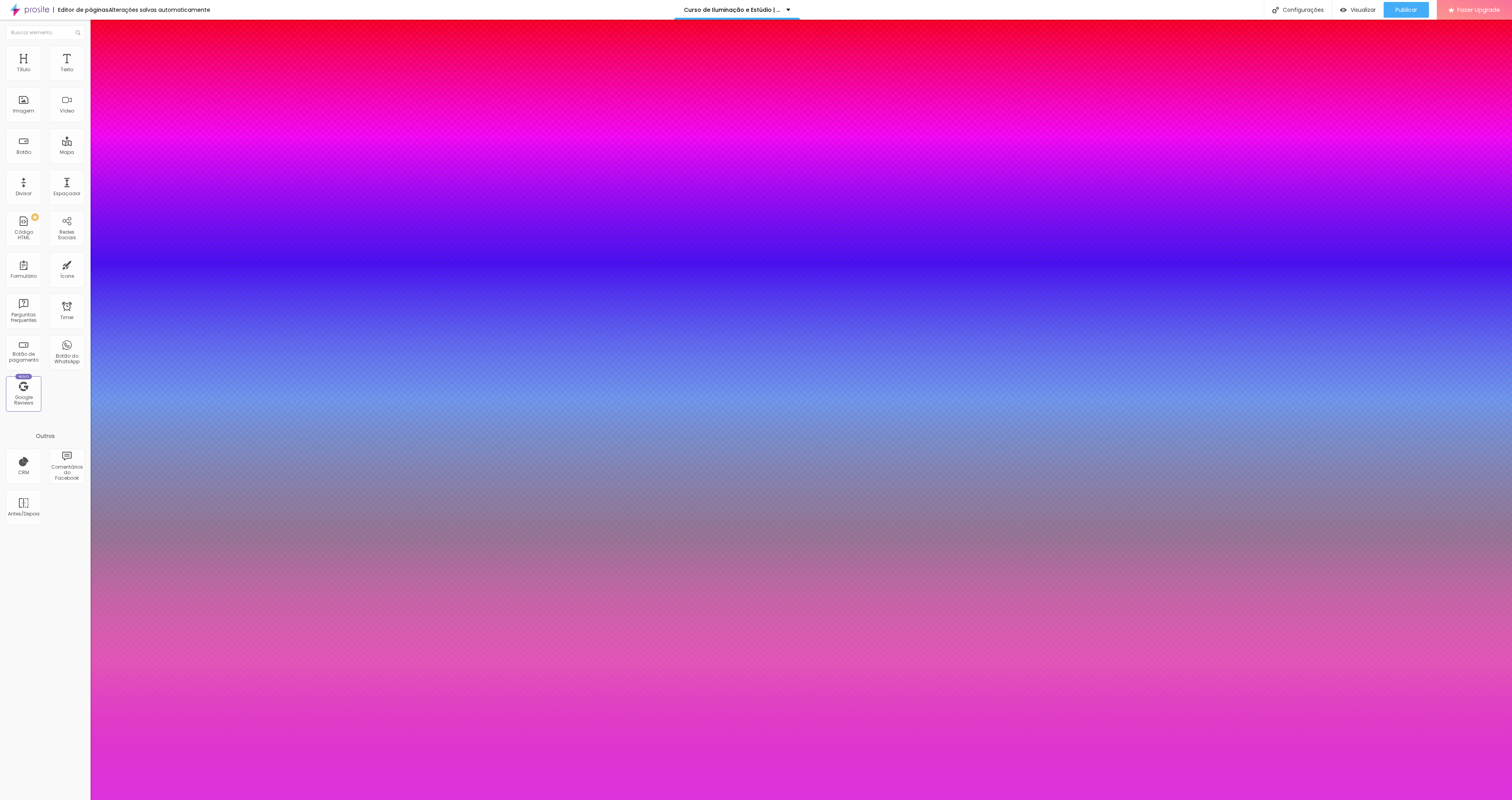
type input "1"
type input "#D3D3D"
type input "1"
type input "#D3D3D3"
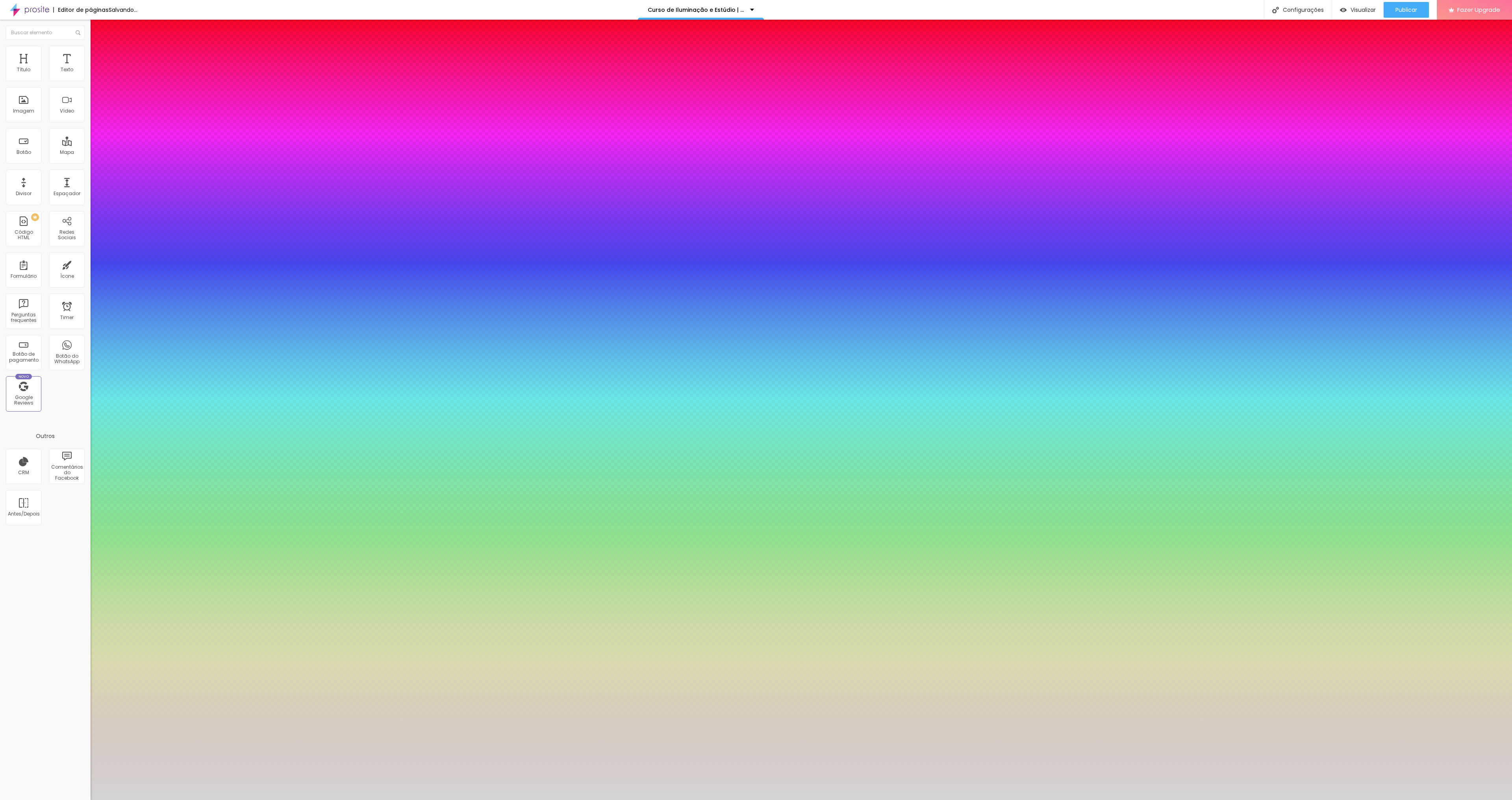
type input "1"
type input "#D3D3D3"
click at [754, 800] on div at bounding box center [756, 800] width 1512 height 0
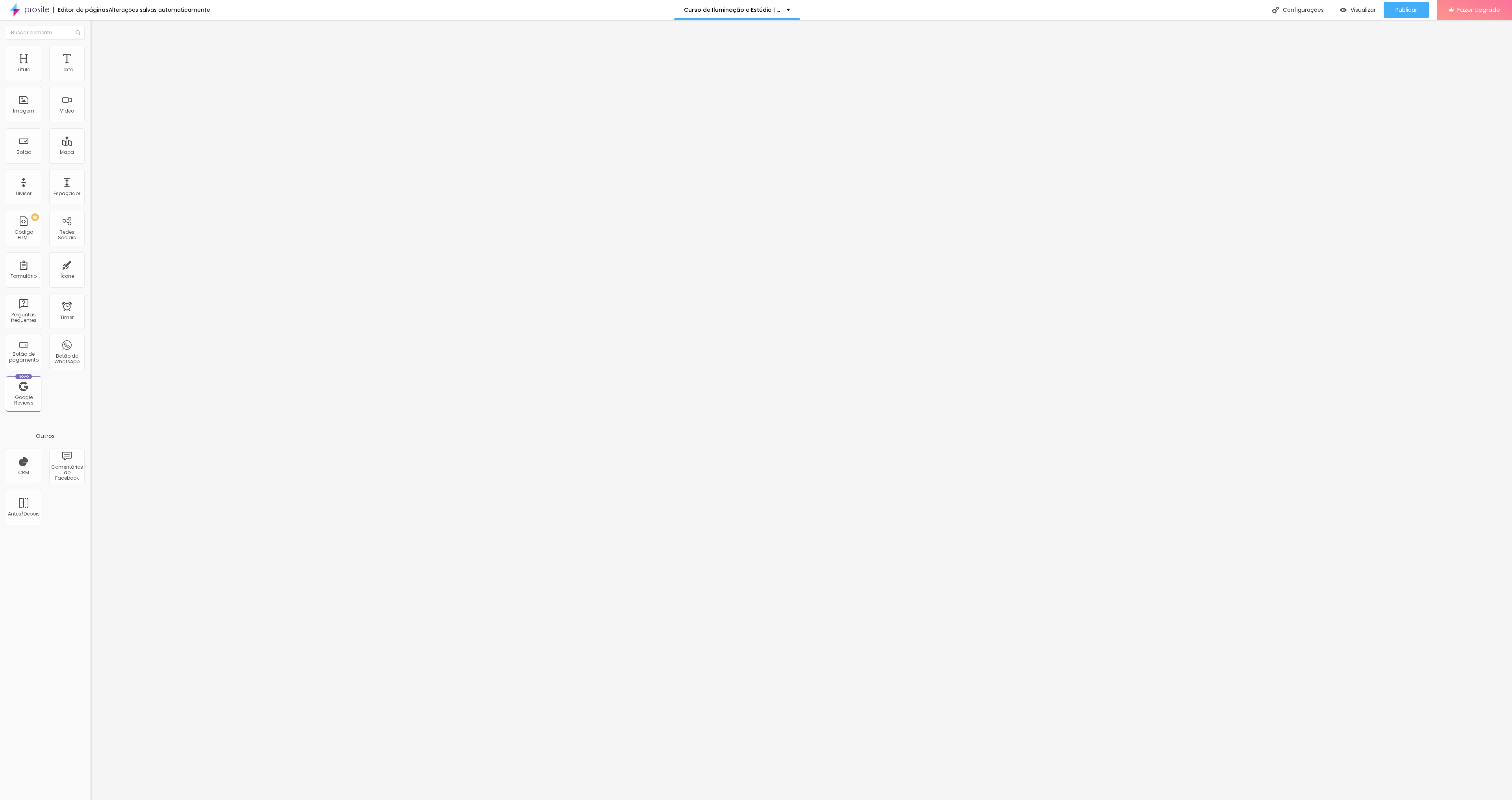
click at [90, 76] on button "button" at bounding box center [96, 71] width 11 height 8
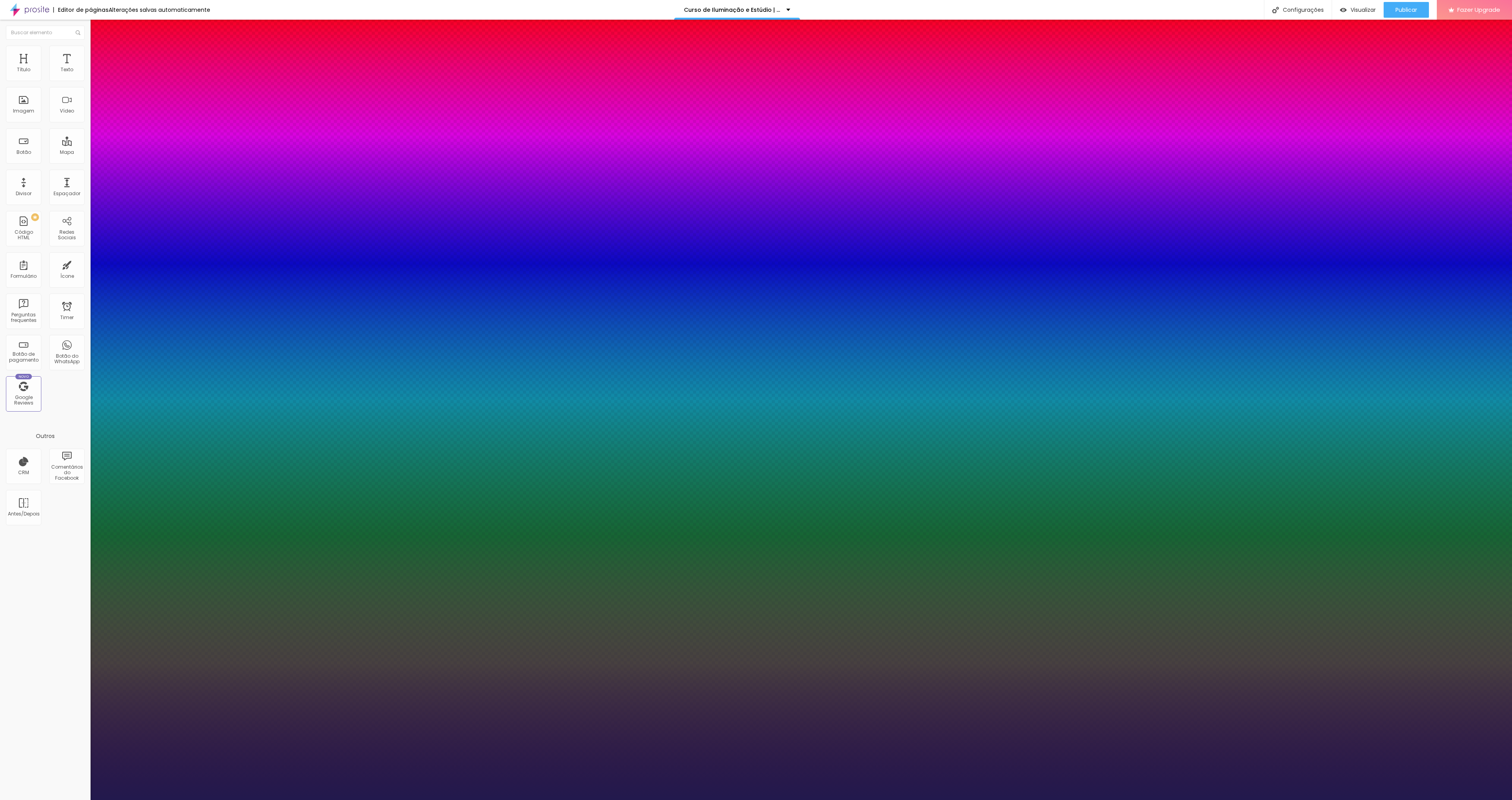
click at [85, 800] on select "AbrilFatface-Regular Actor-Regular Alegreya AlegreyaBlack Alice Allan-Bold Alla…" at bounding box center [42, 809] width 85 height 8
select select "MontserratMedium"
click at [84, 800] on select "AbrilFatface-Regular Actor-Regular Alegreya AlegreyaBlack Alice Allan-Bold Alla…" at bounding box center [42, 809] width 85 height 8
click at [937, 800] on div at bounding box center [756, 800] width 1512 height 0
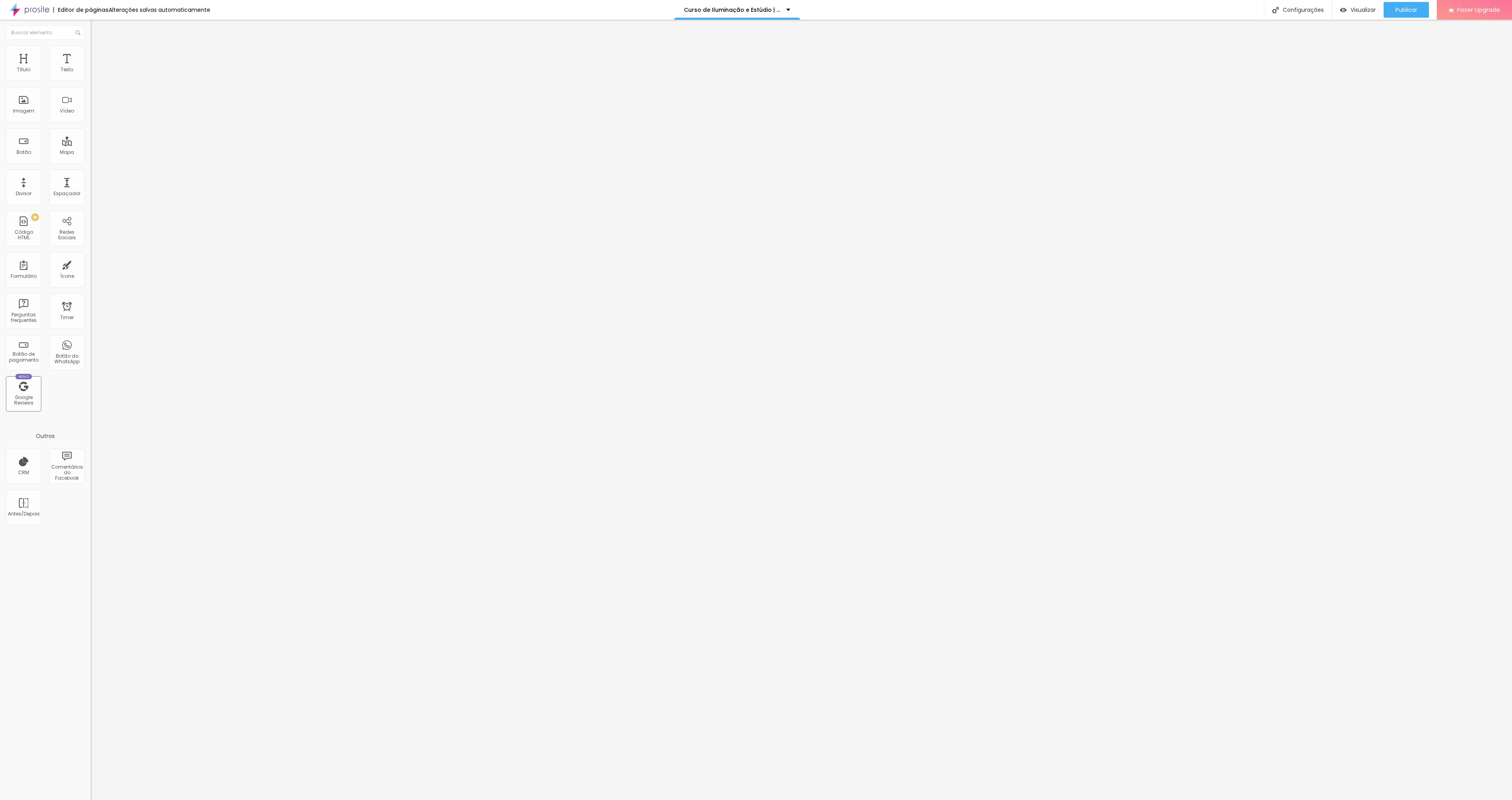
click at [94, 73] on icon "button" at bounding box center [96, 71] width 5 height 5
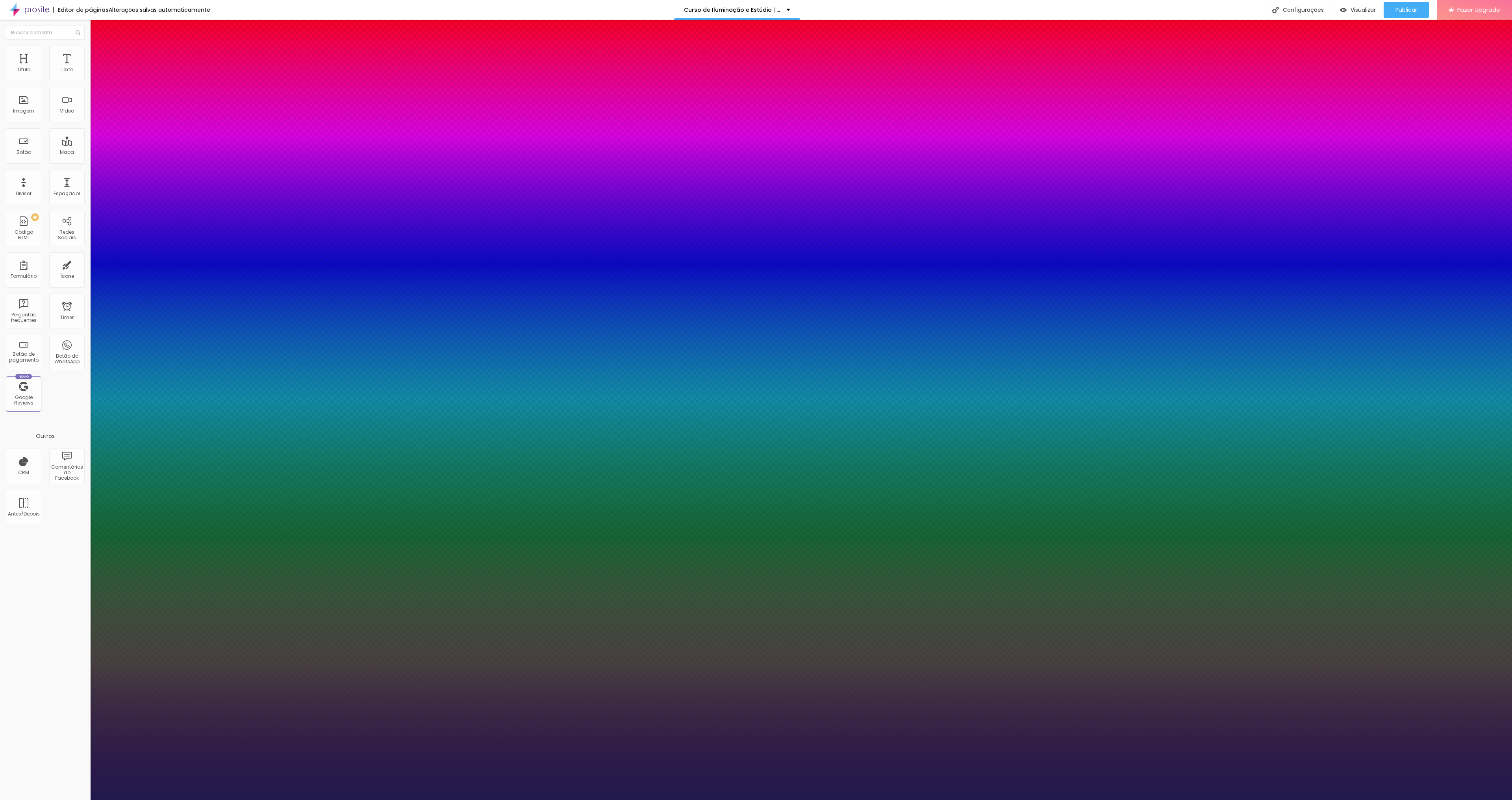
type input "1"
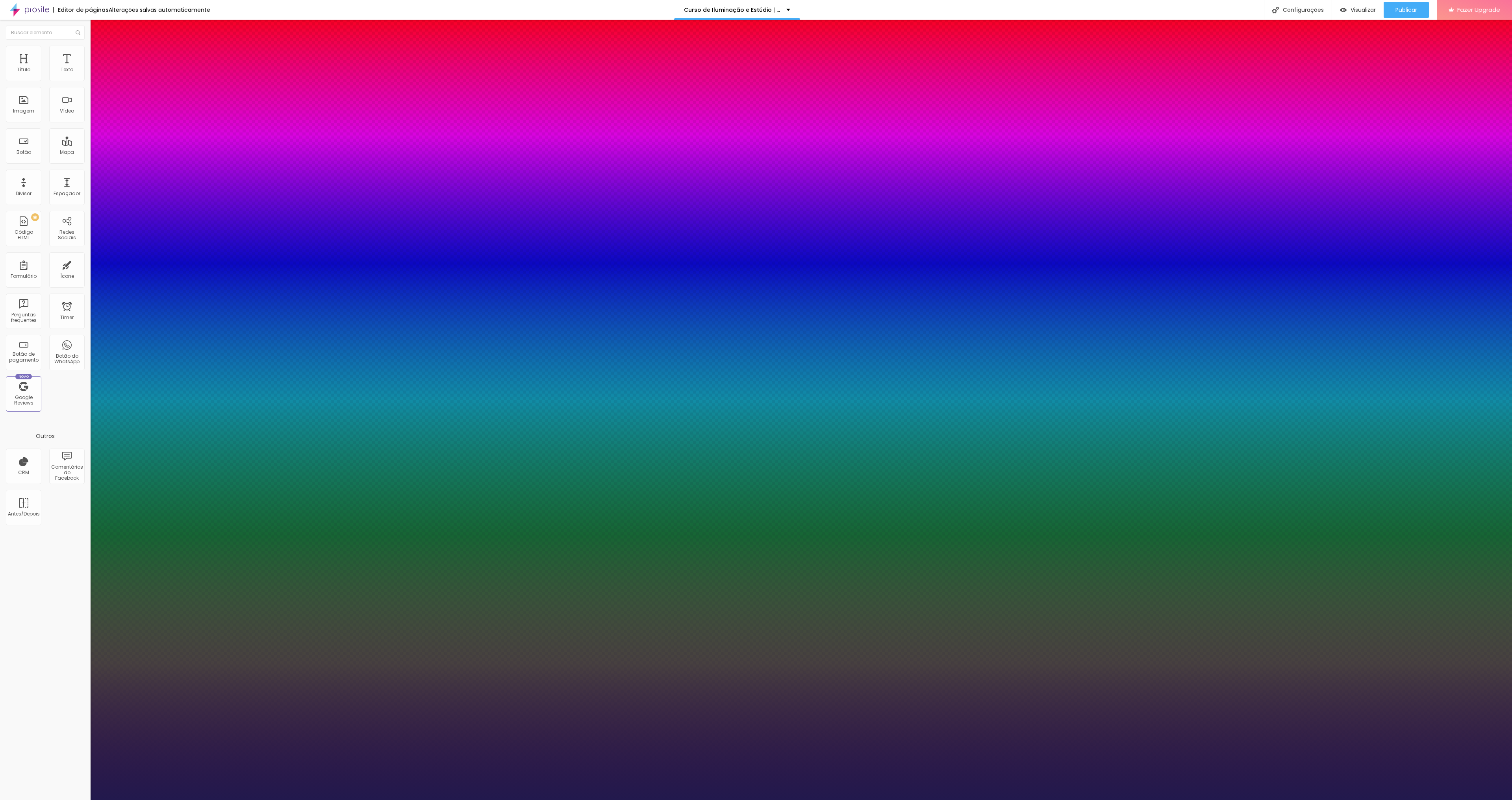
type input "1"
type input "1.5"
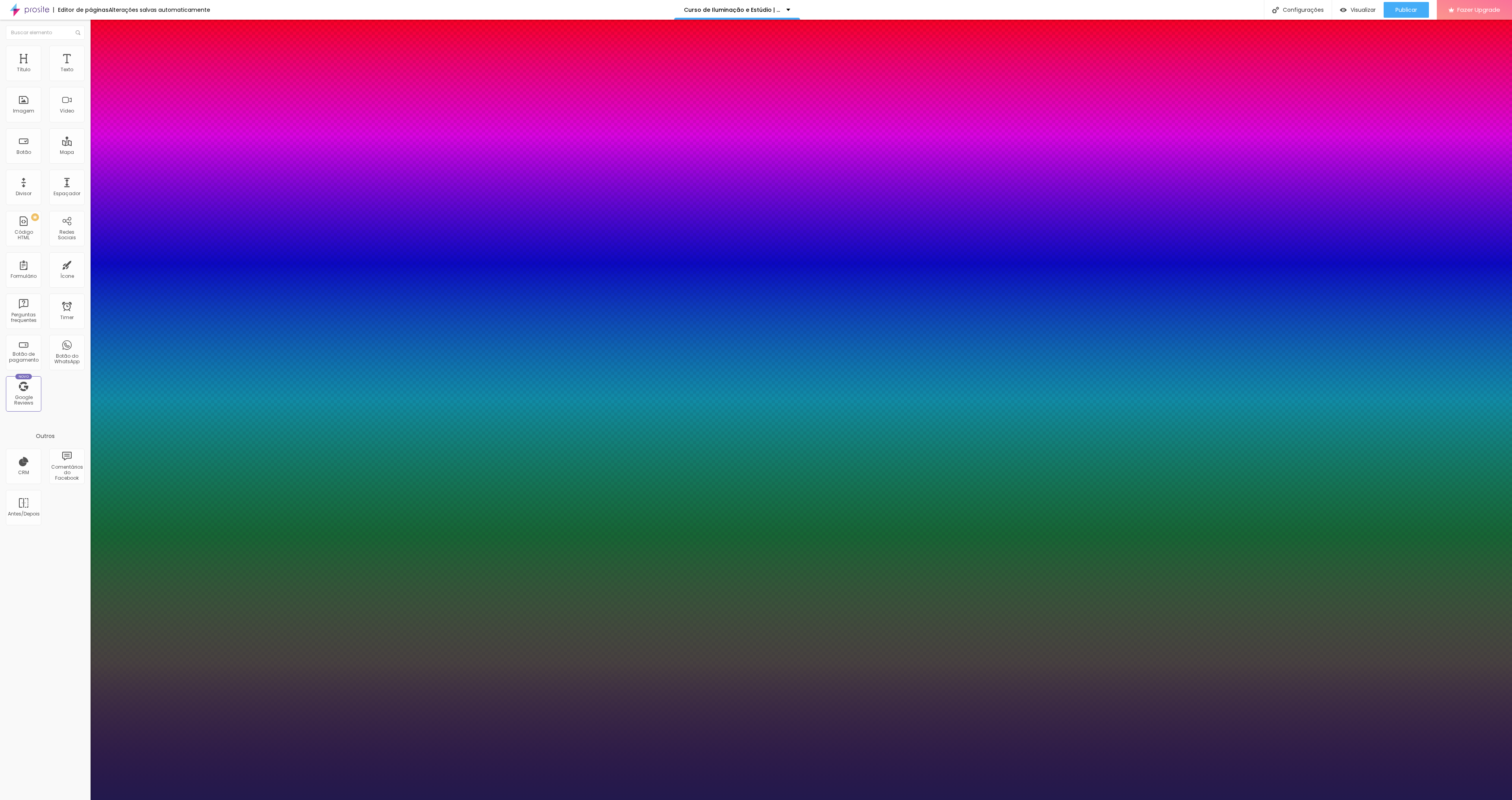
type input "1"
type input "1.7"
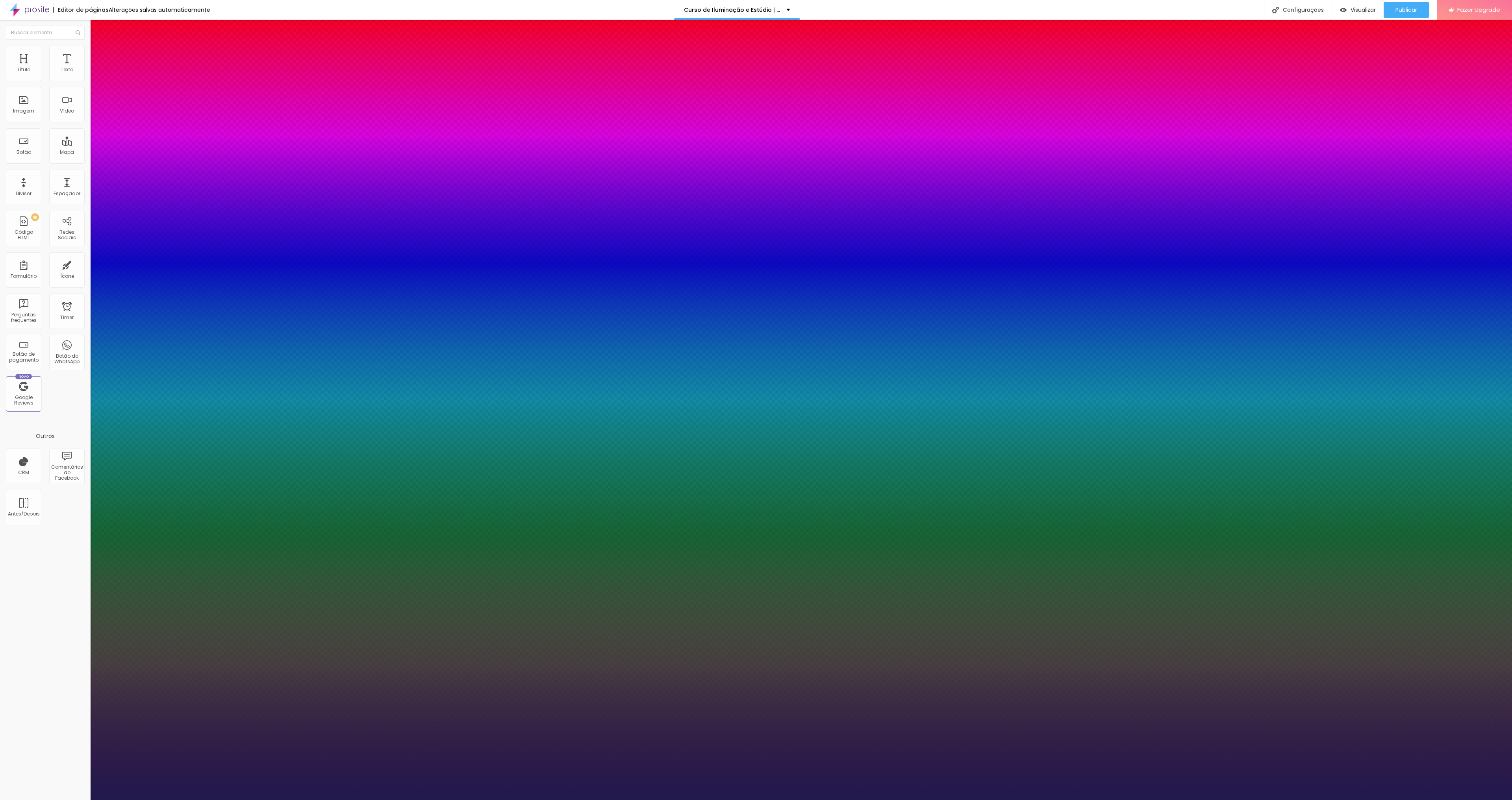
type input "1.7"
type input "1"
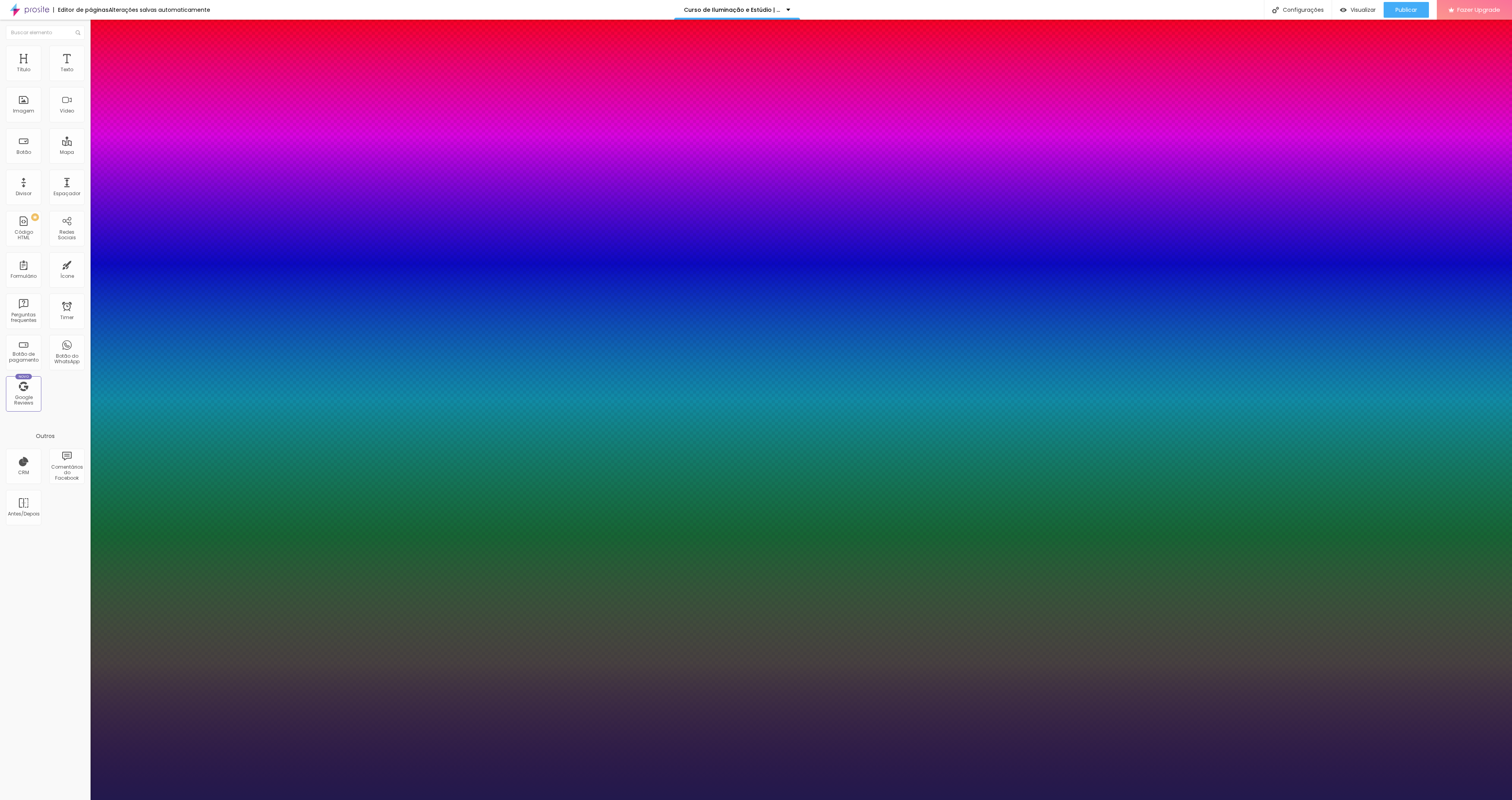
type input "1"
type input "1.5"
type input "1"
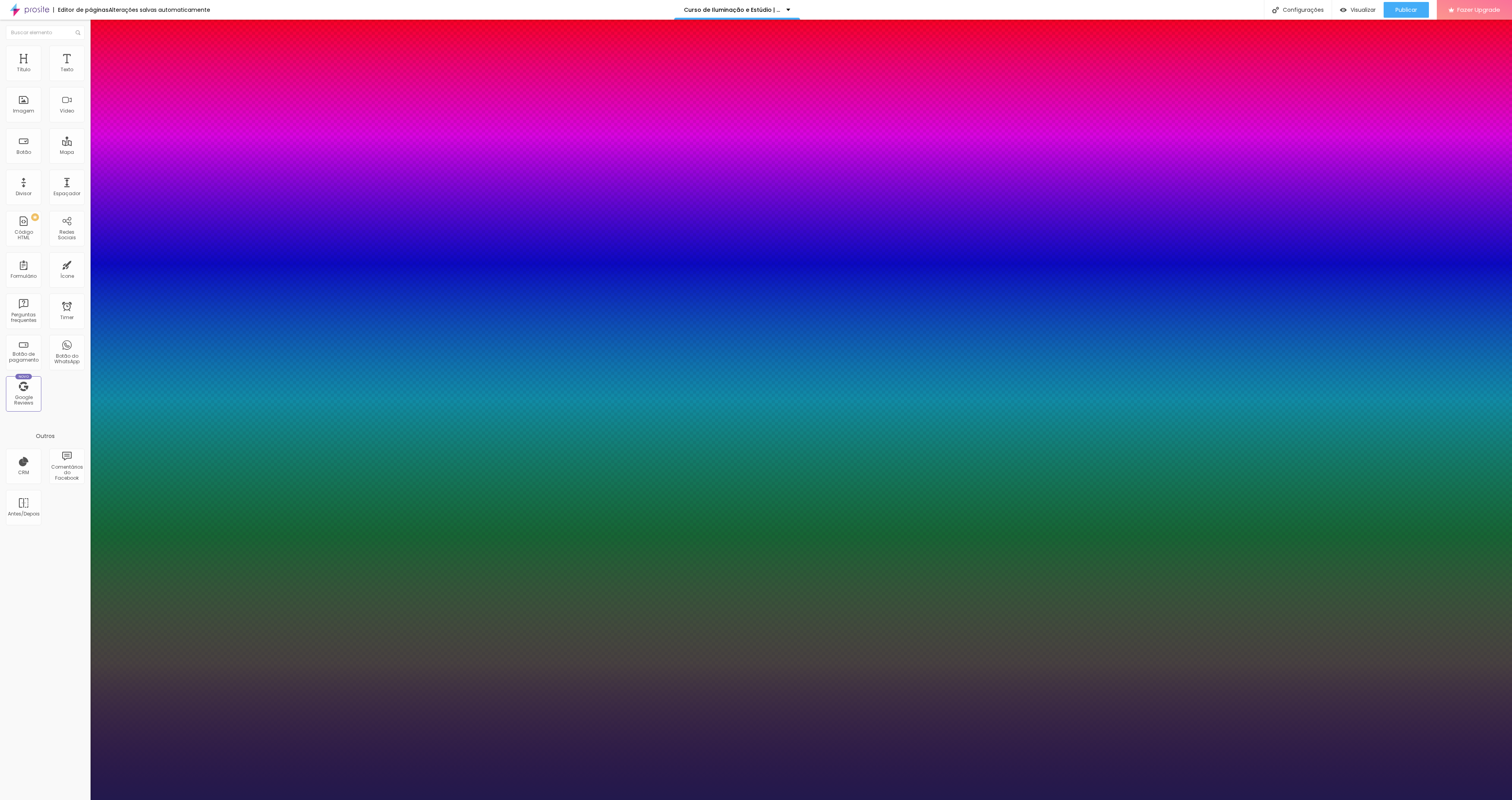
type input "1.5"
type input "1"
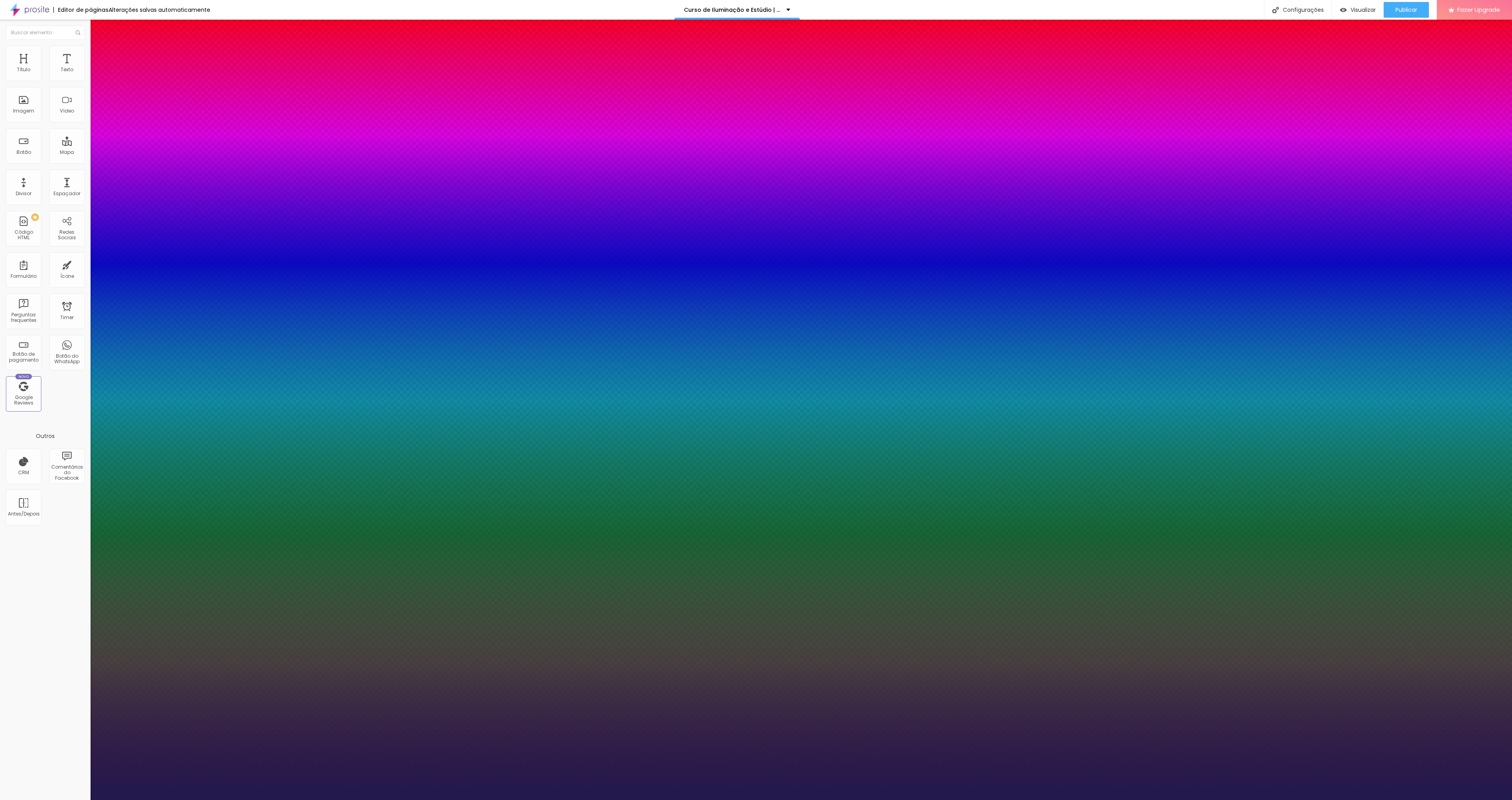
type input "1"
type input "0"
type input "1"
type input "0.5"
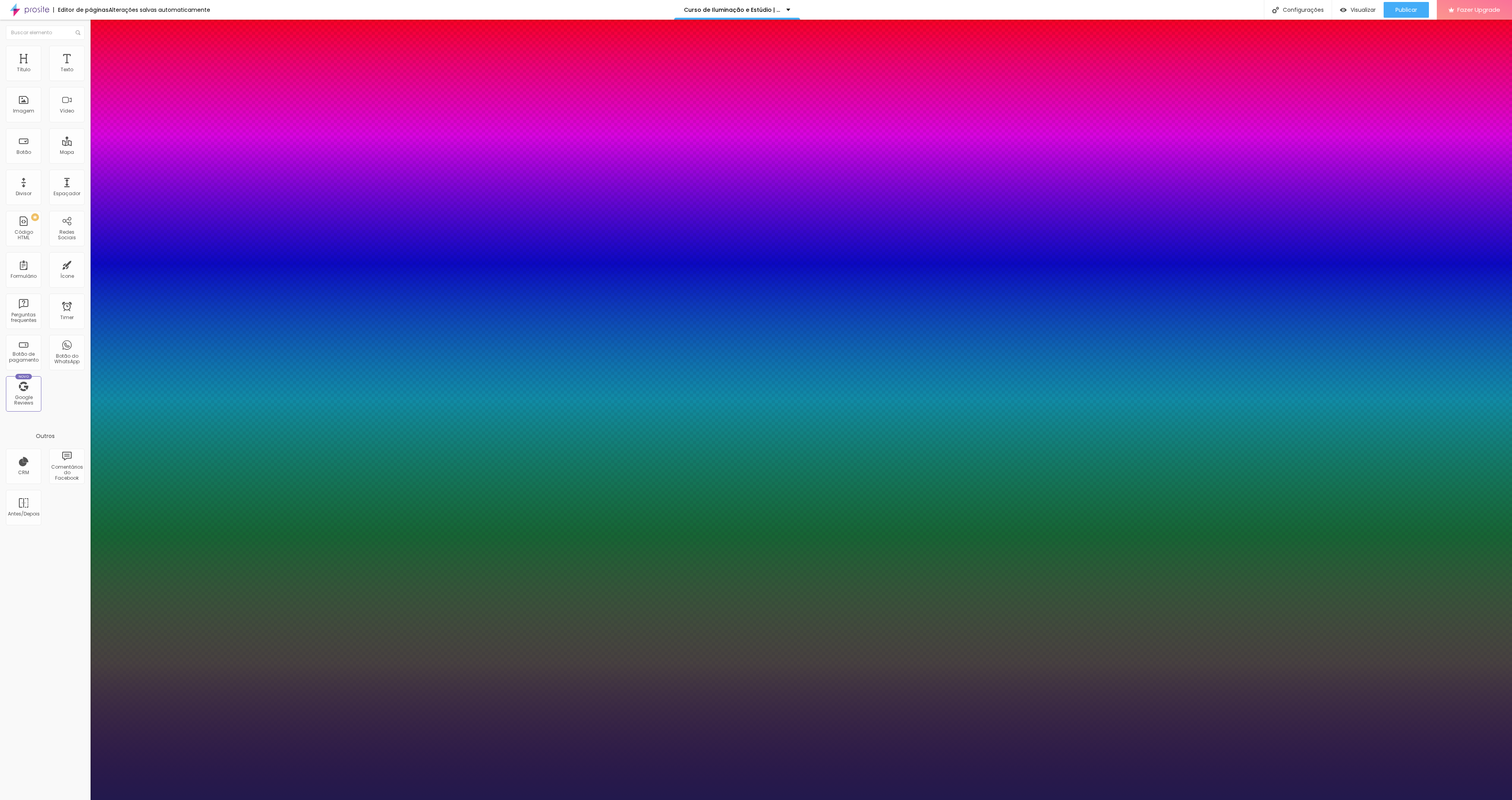
type input "0.5"
type input "1"
type input "0.5"
type input "1"
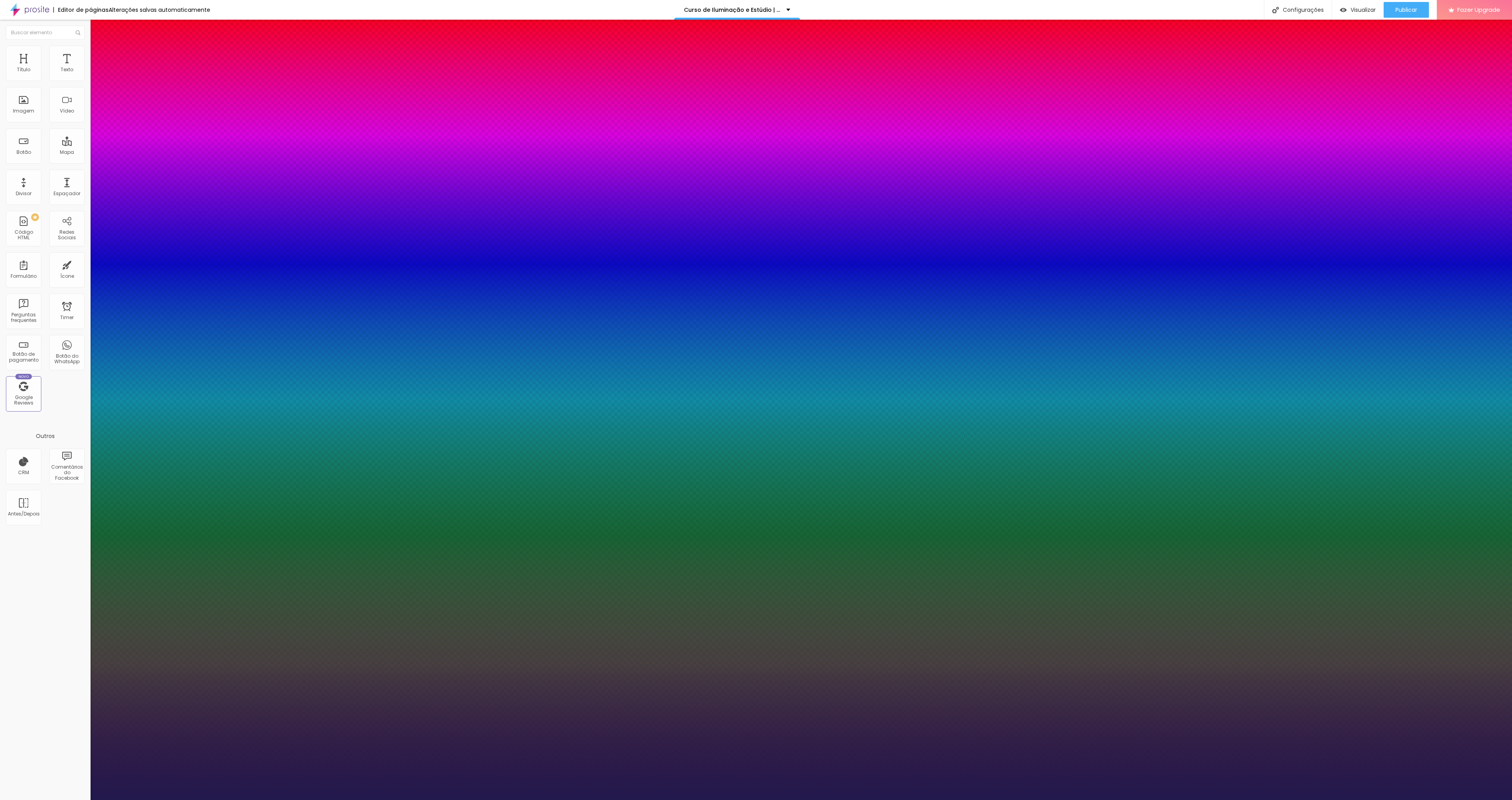
type input "#D3"
type input "1"
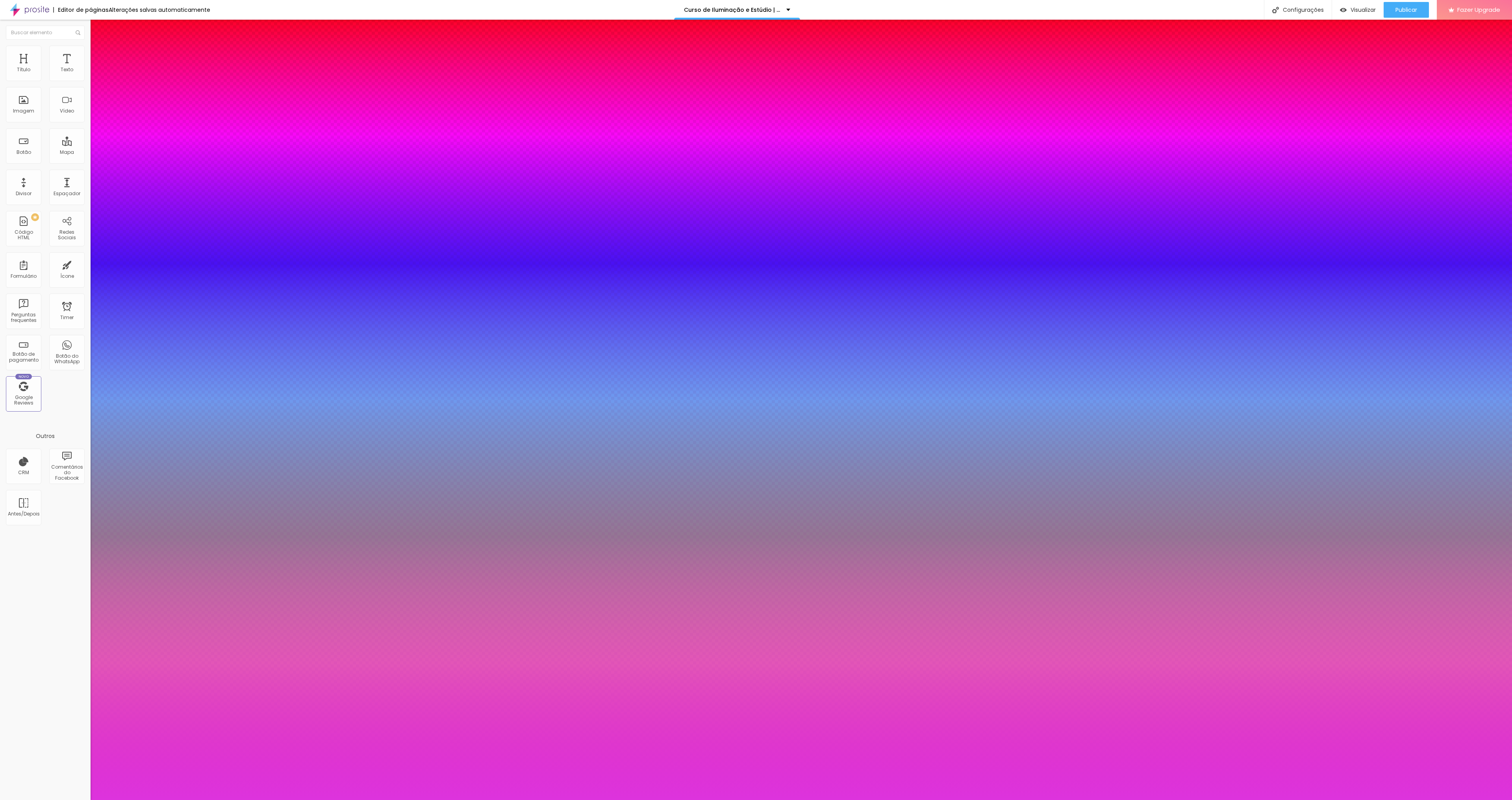
type input "#D3D3D"
type input "1"
type input "#D3D3D3"
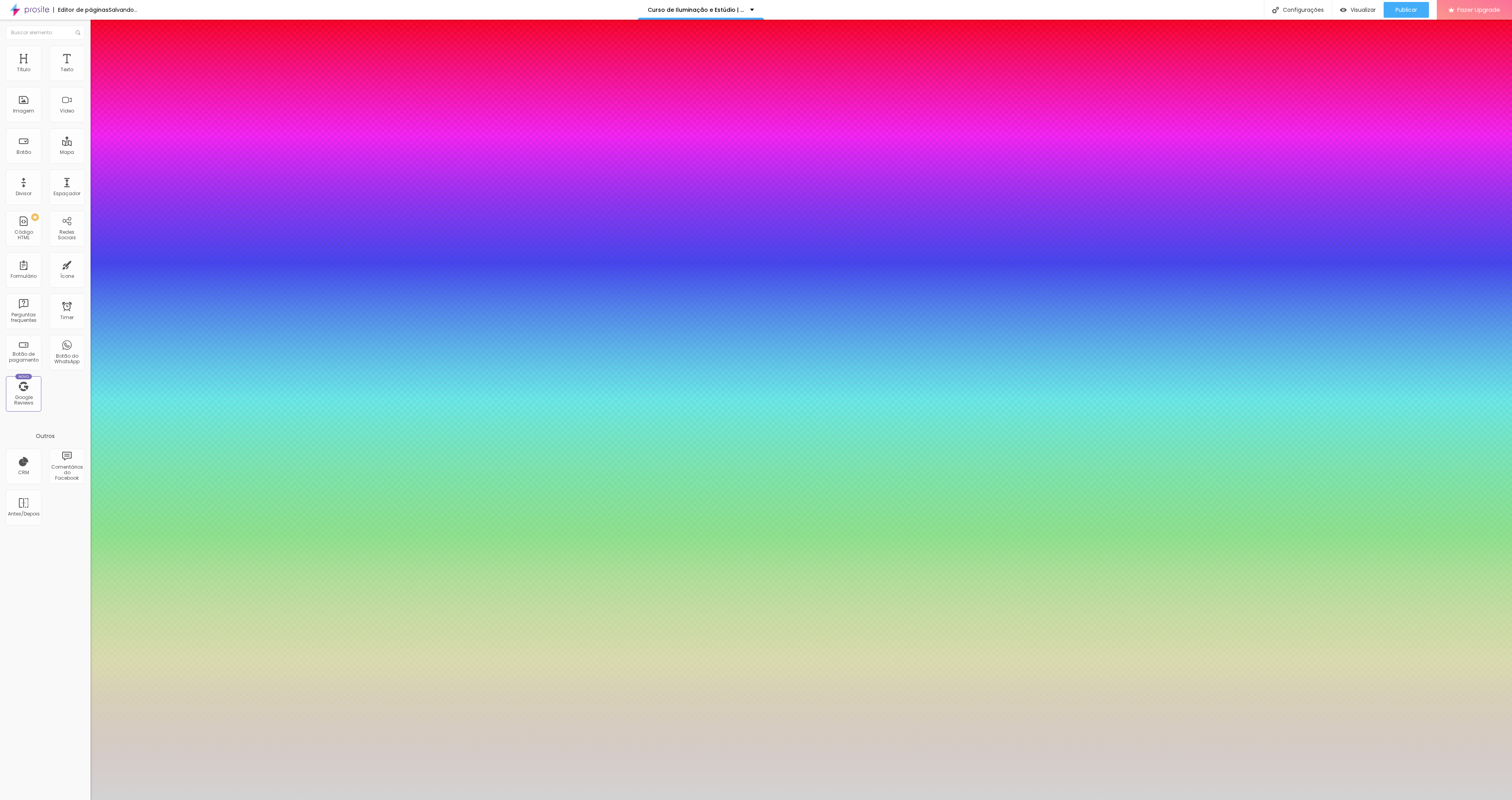
type input "1"
type input "#D3D3D3"
click at [679, 800] on div at bounding box center [756, 800] width 1512 height 0
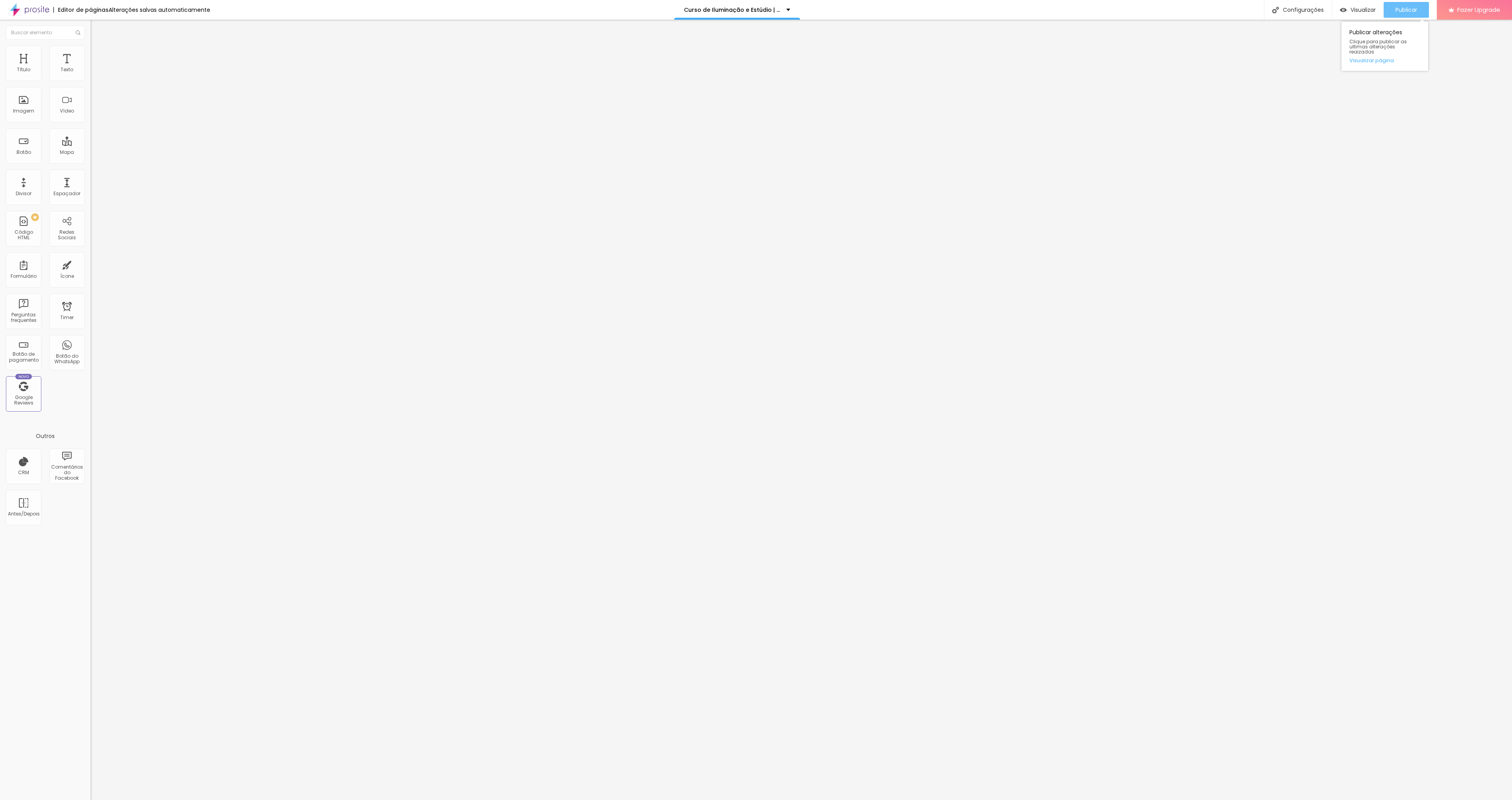
click at [1408, 8] on span "Publicar" at bounding box center [1405, 10] width 22 height 6
click at [90, 48] on img at bounding box center [94, 49] width 7 height 7
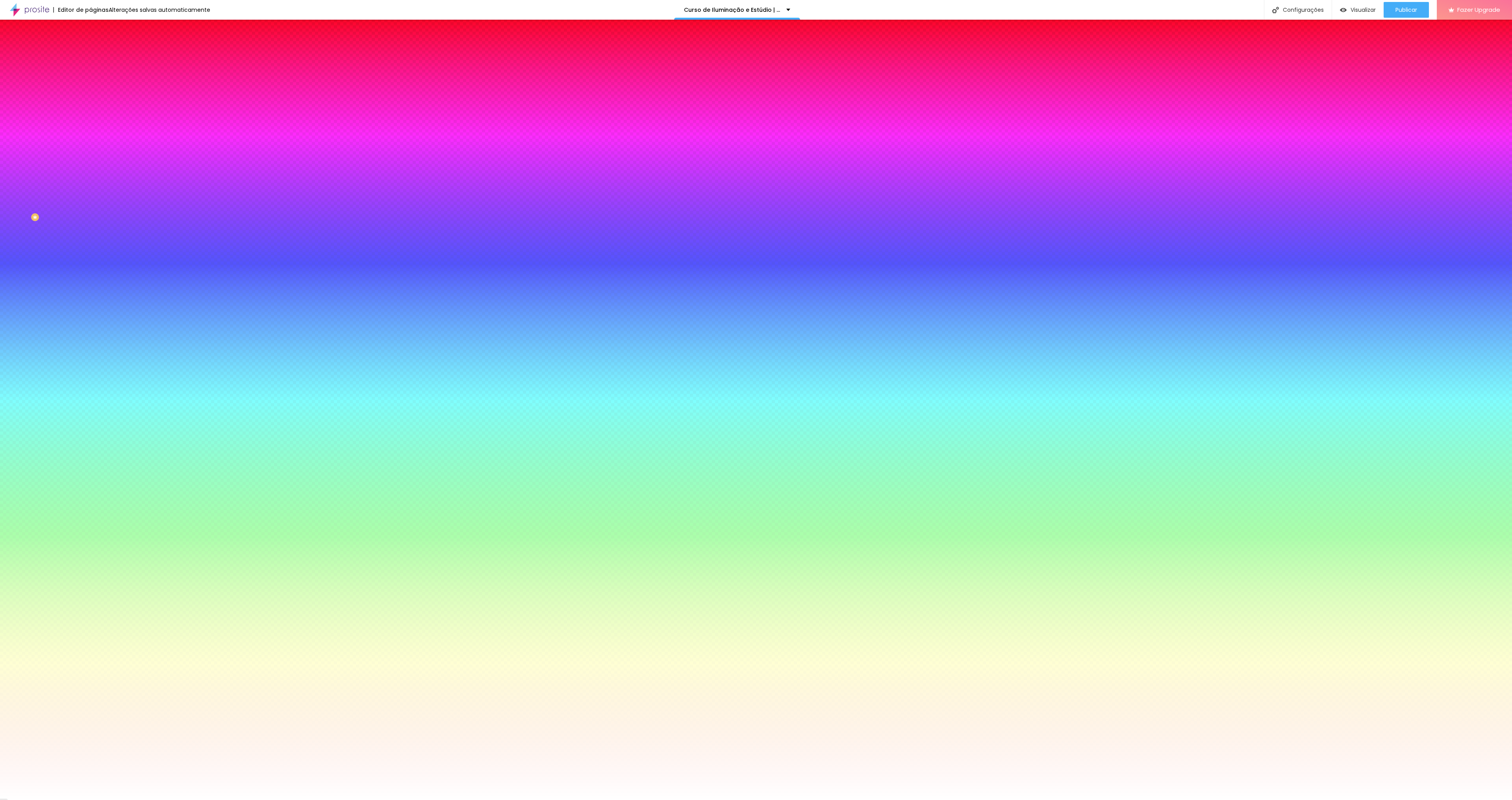
click at [94, 98] on icon "button" at bounding box center [96, 100] width 3 height 3
click at [85, 800] on select "AbrilFatface-Regular Actor-Regular Alegreya AlegreyaBlack Alice Allan-Bold Alla…" at bounding box center [42, 809] width 85 height 8
select select "MontserratMedium"
click at [84, 800] on select "AbrilFatface-Regular Actor-Regular Alegreya AlegreyaBlack Alice Allan-Bold Alla…" at bounding box center [42, 809] width 85 height 8
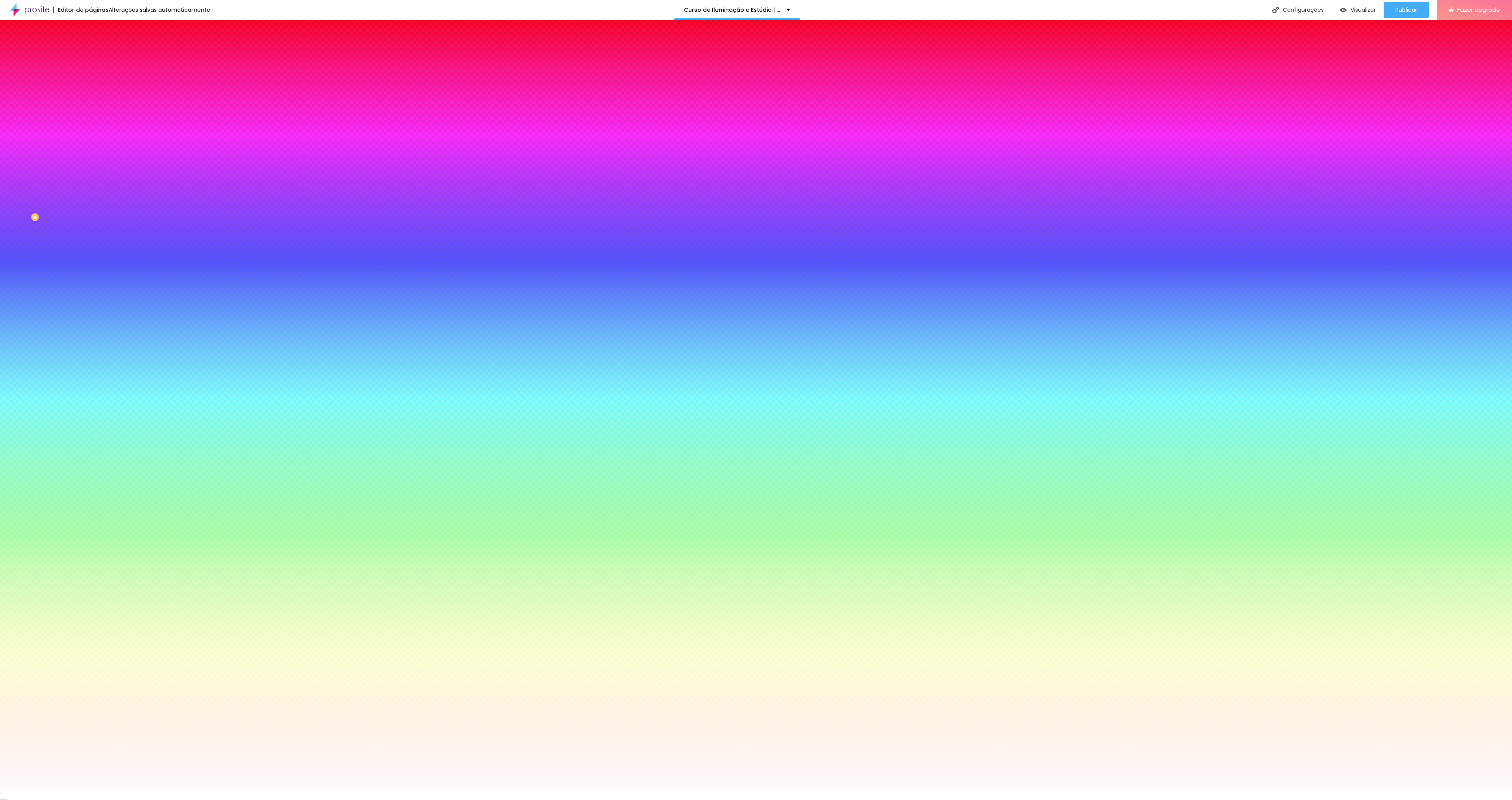
type input "0.5"
type input "0"
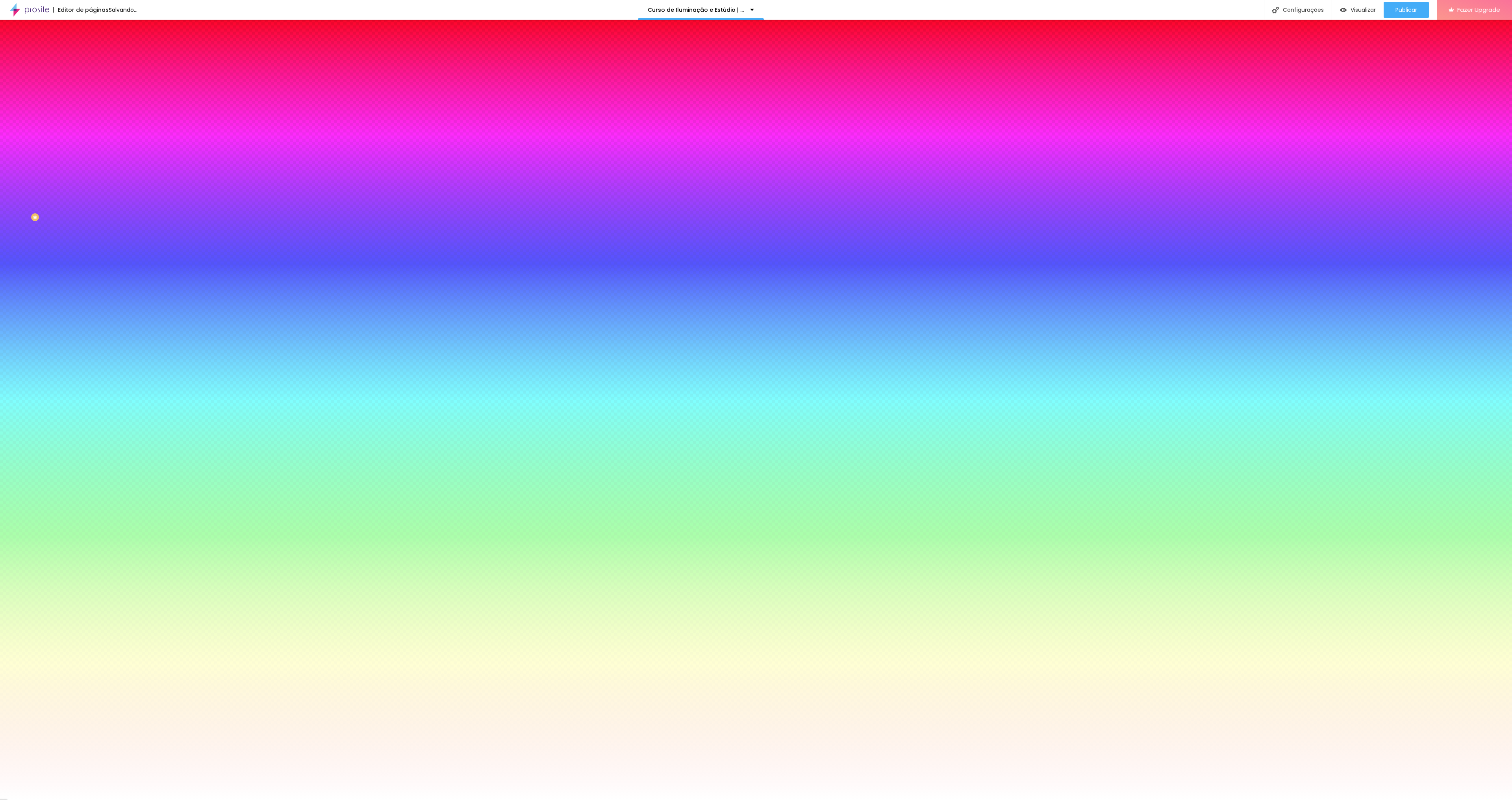
type input "1"
type input "01"
type input "0"
type input "1"
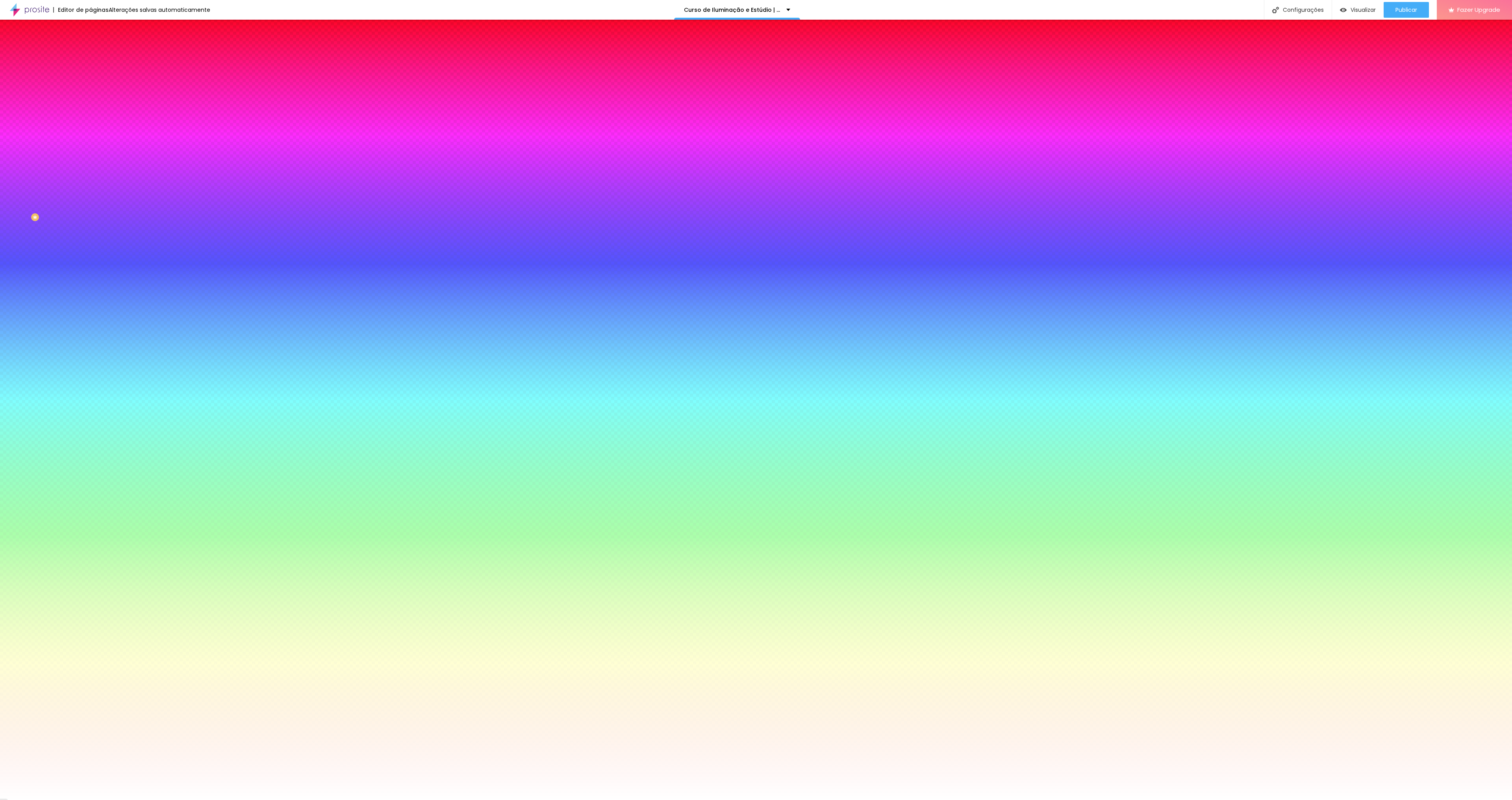
type input "01"
type input "1.5"
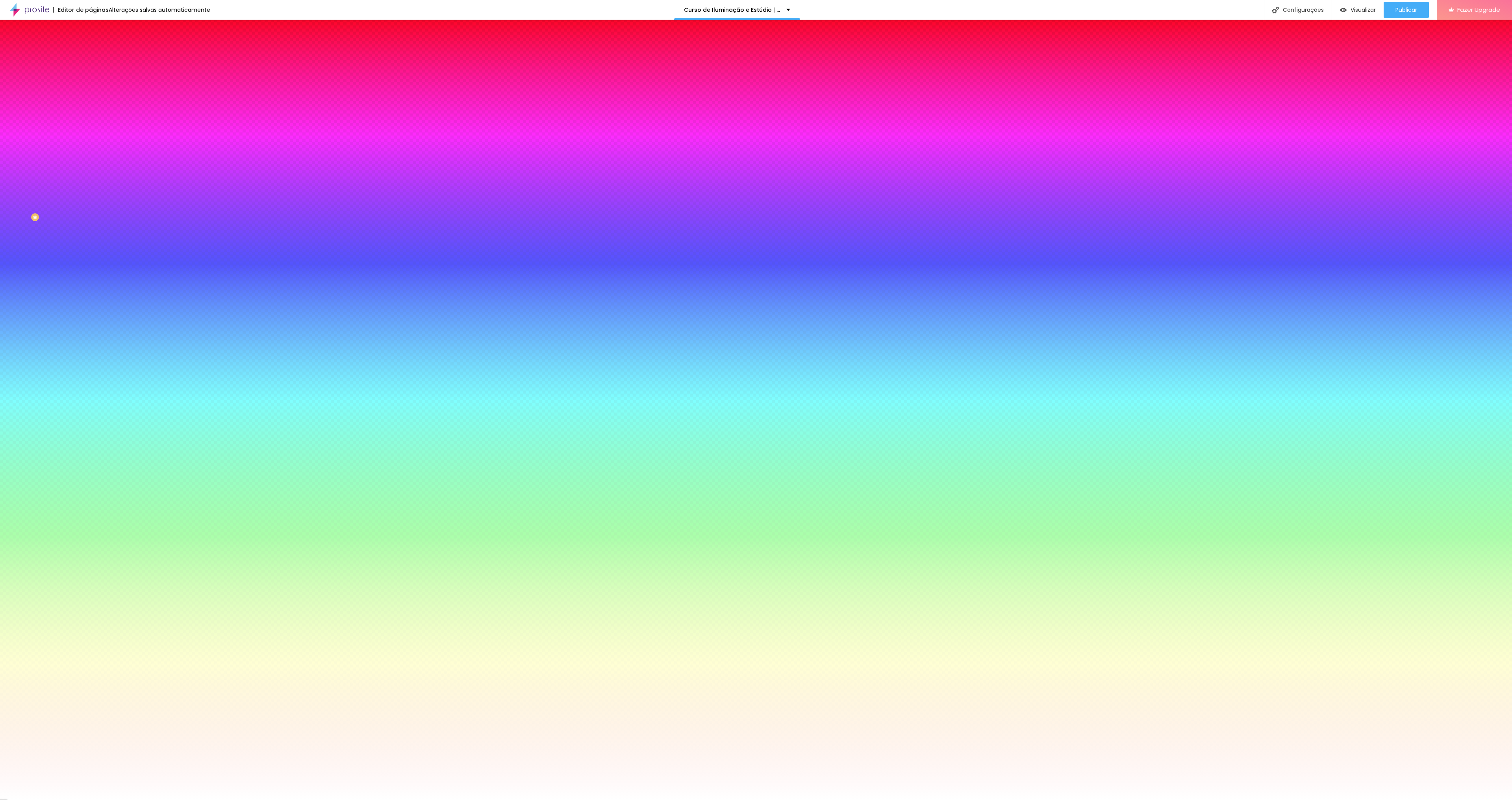
type input "#D3D3D3"
click at [817, 800] on div at bounding box center [756, 800] width 1512 height 0
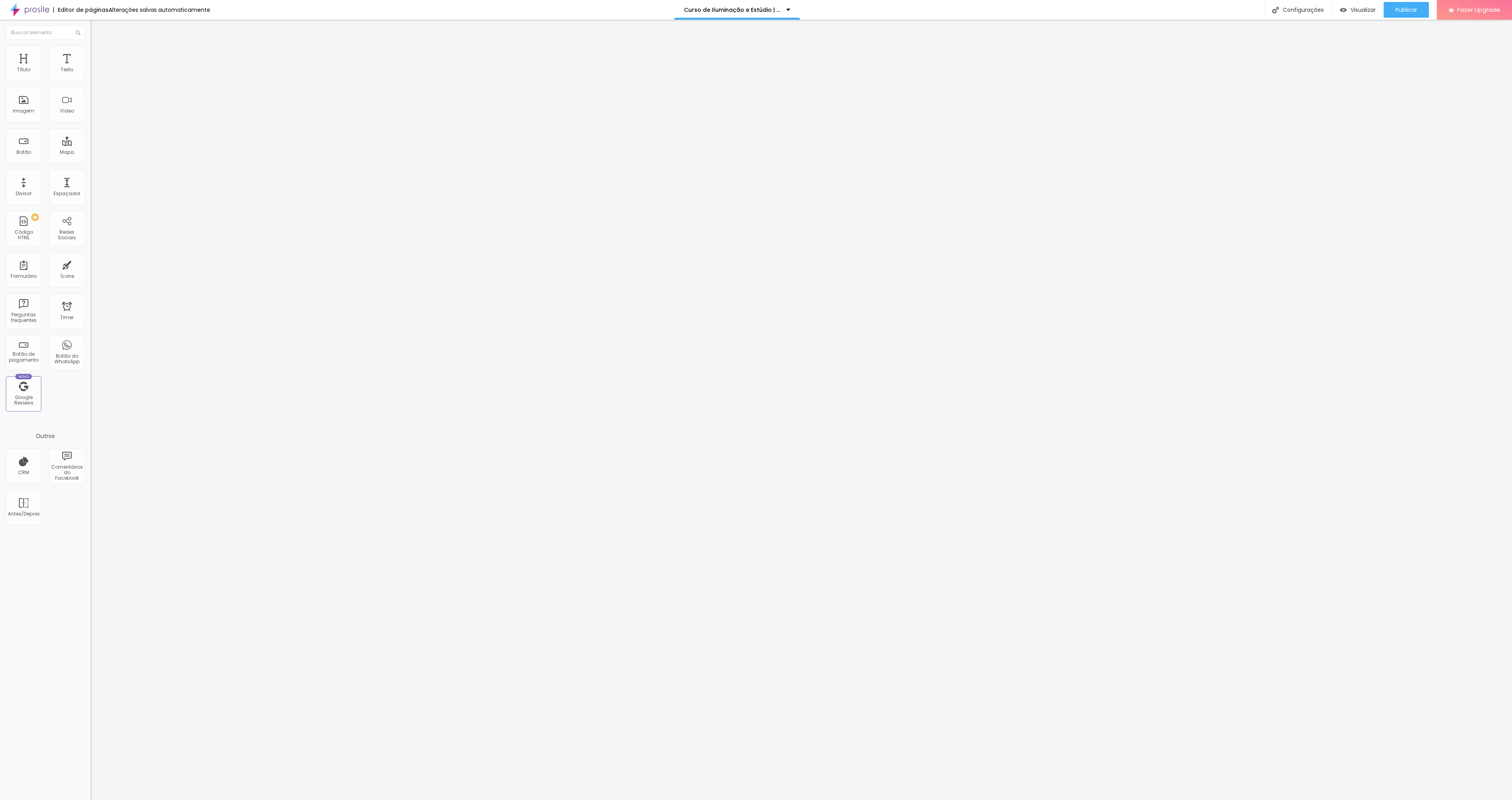
click at [90, 76] on button "button" at bounding box center [96, 71] width 11 height 8
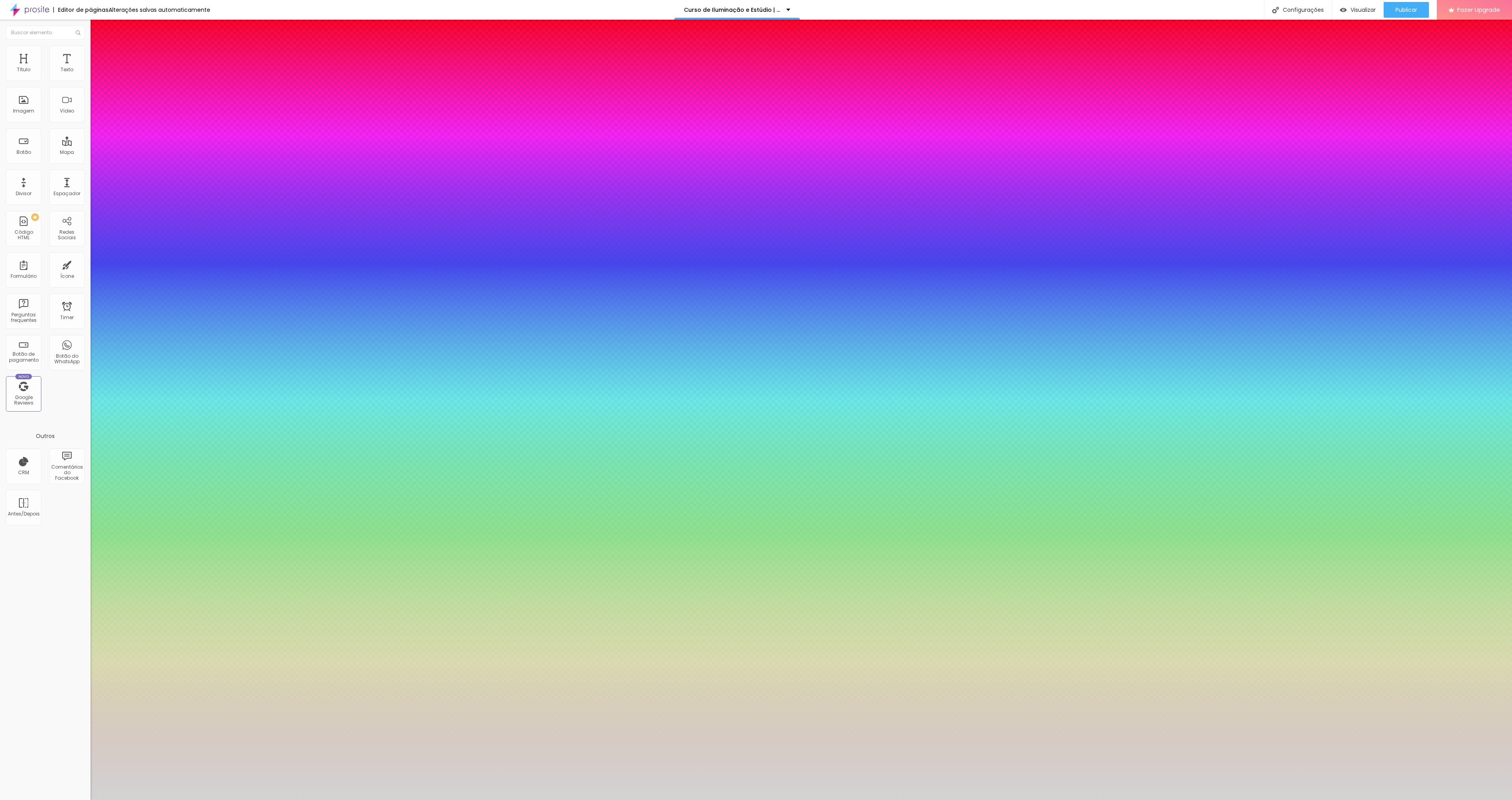
type input "1"
type input "10"
type input "1"
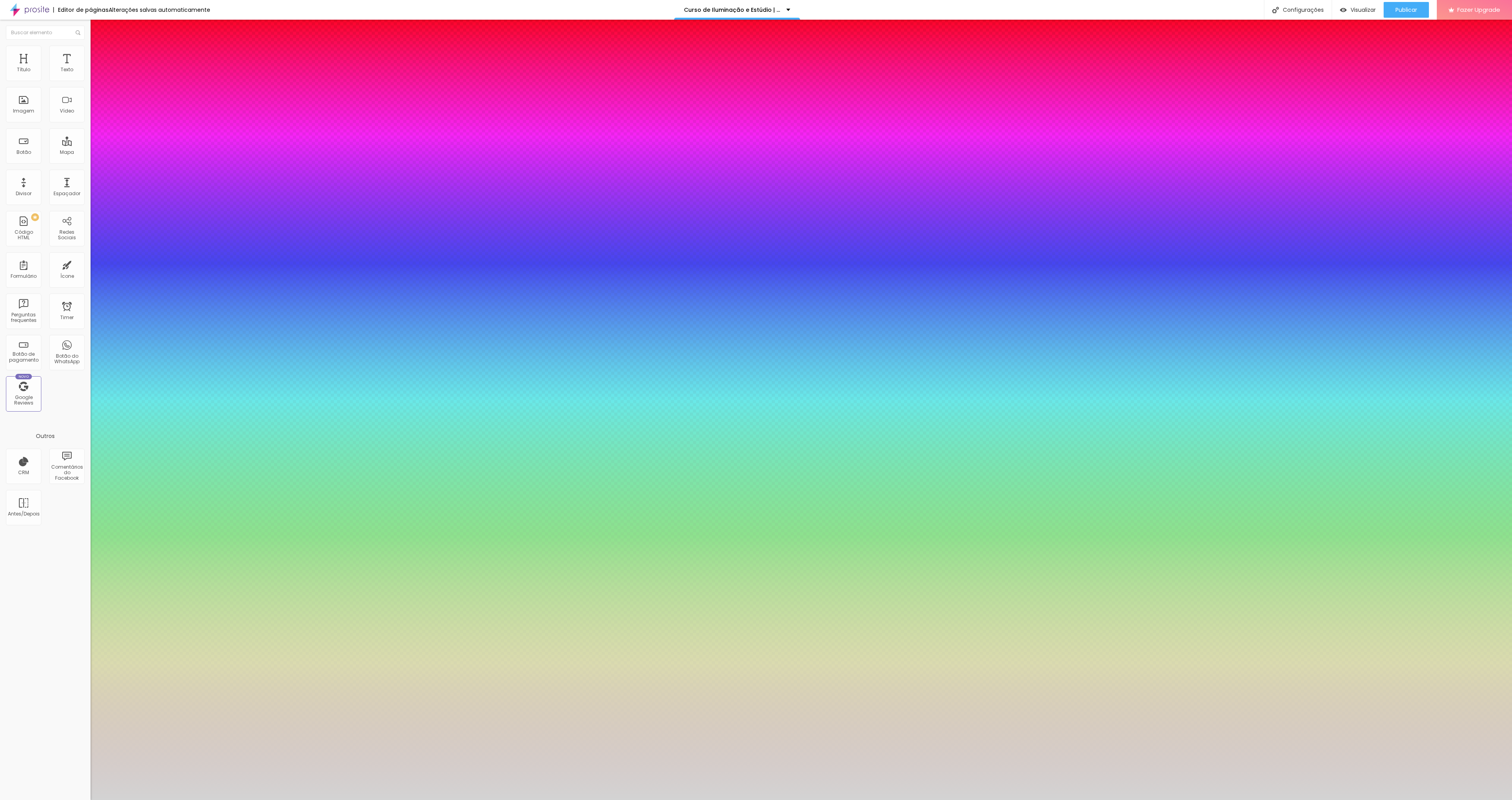
type input "1"
type input "1.5"
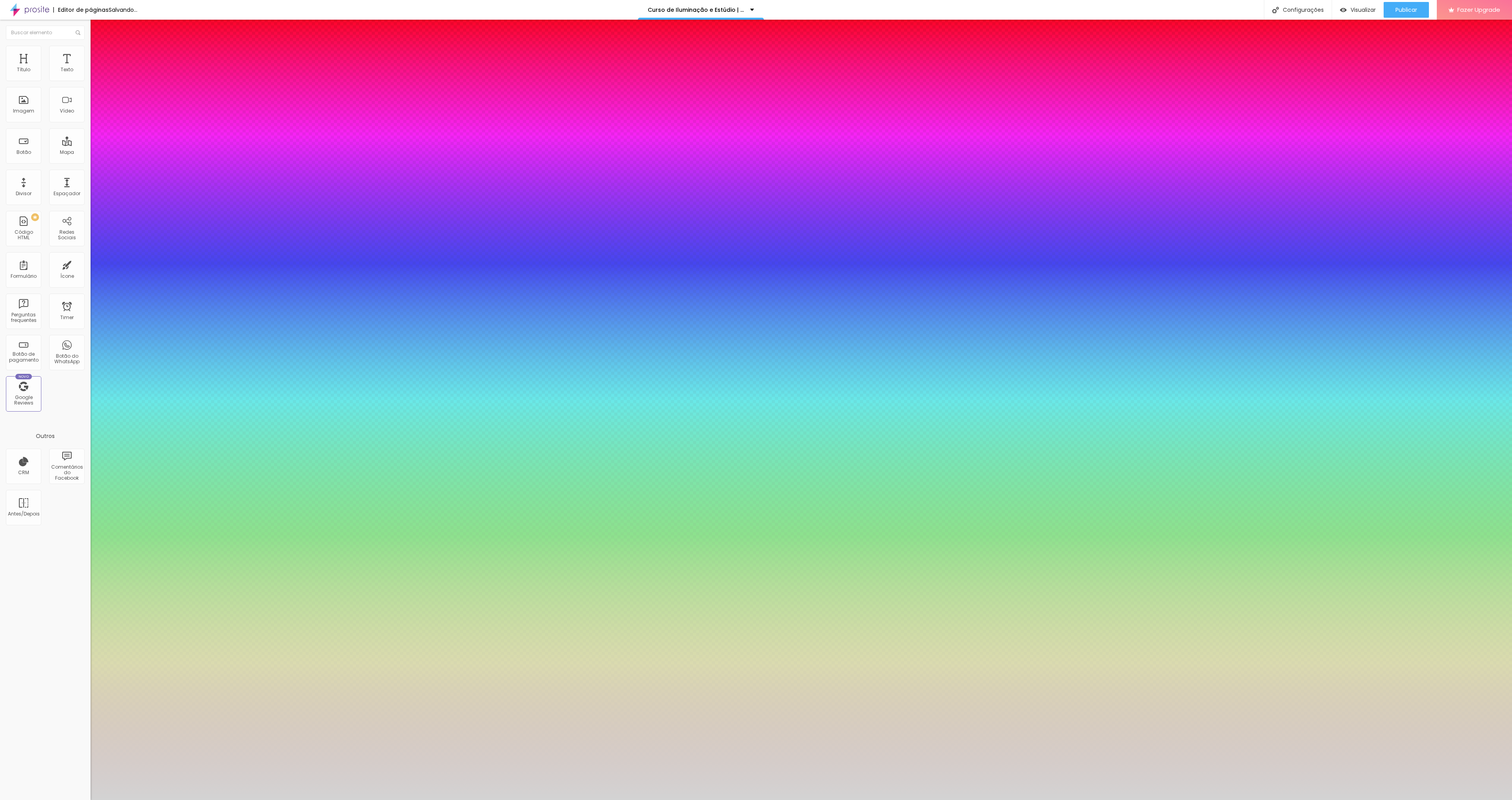
type input "1"
type input "1.3"
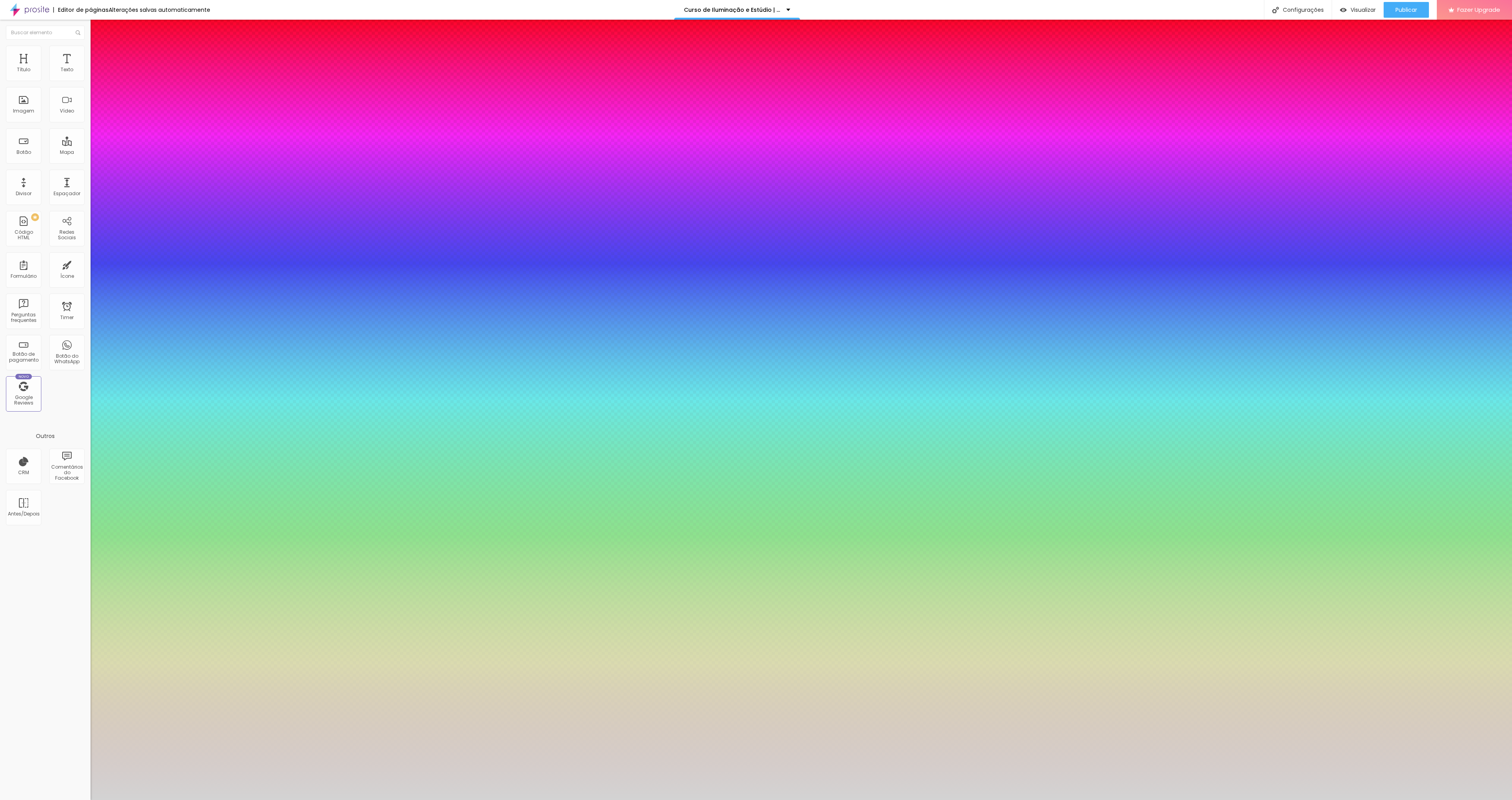
type input "1.3"
type input "1"
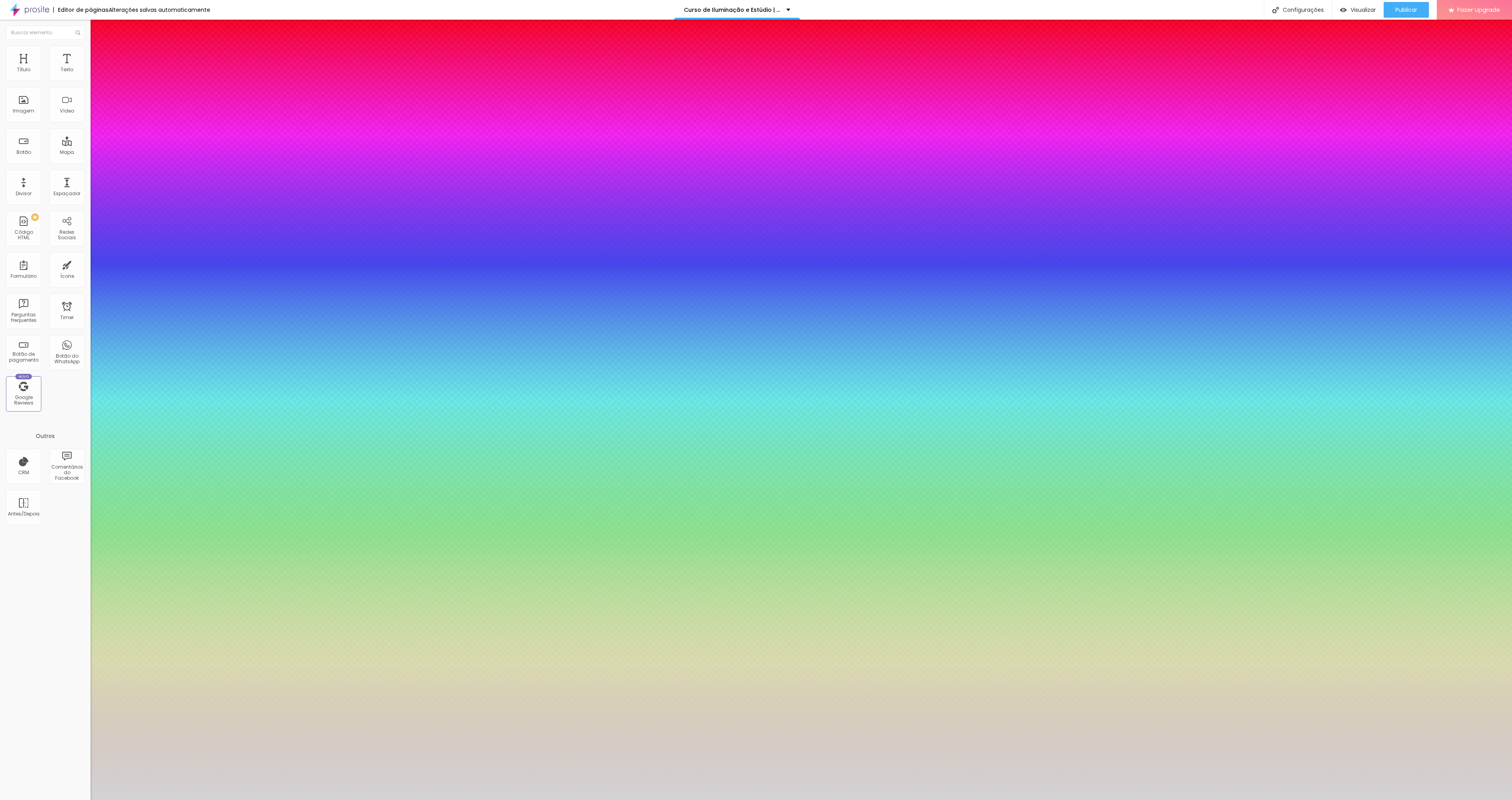
type input "1"
click at [1080, 800] on div at bounding box center [756, 800] width 1512 height 0
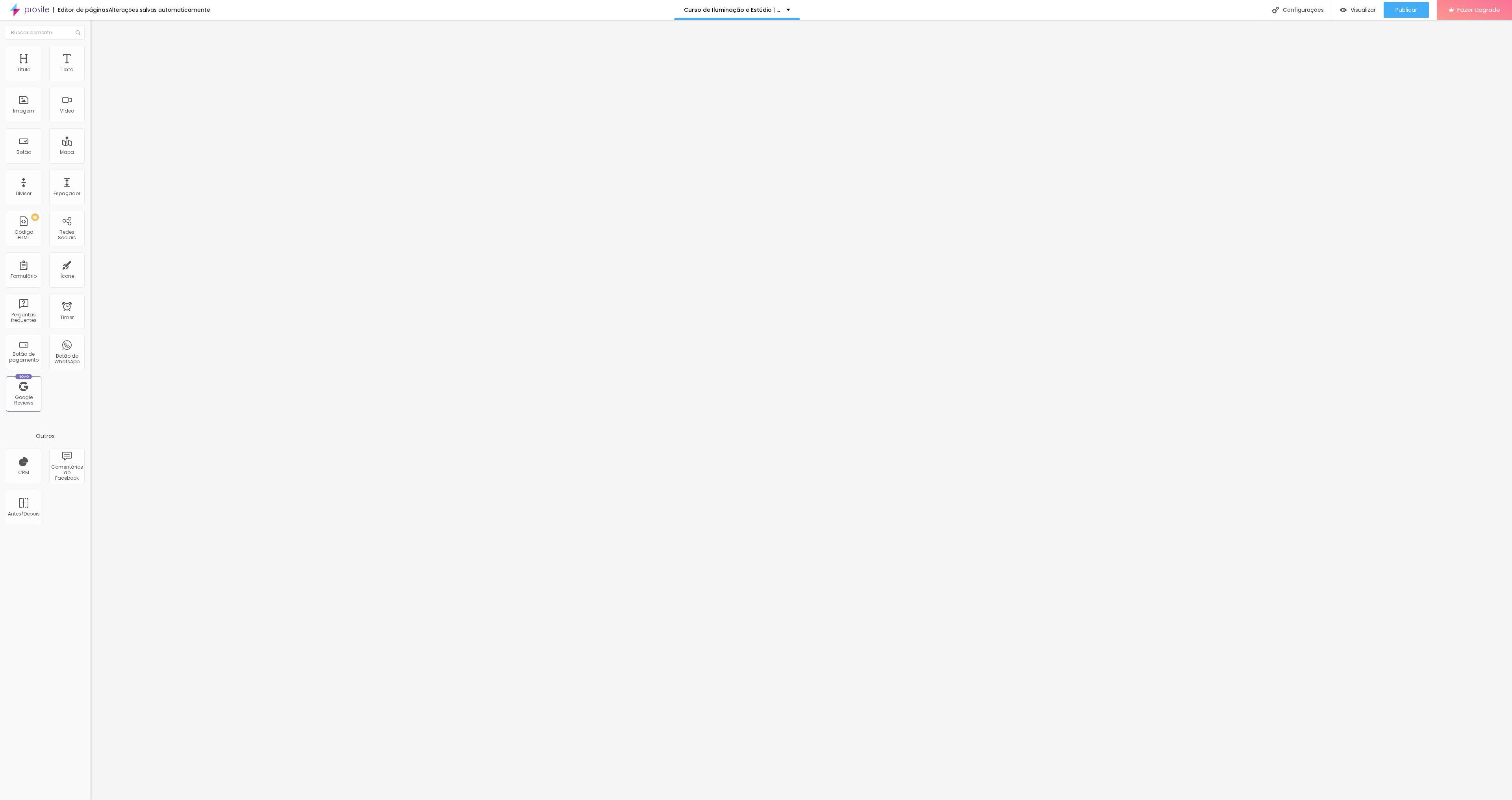
click at [90, 76] on button "button" at bounding box center [96, 71] width 11 height 8
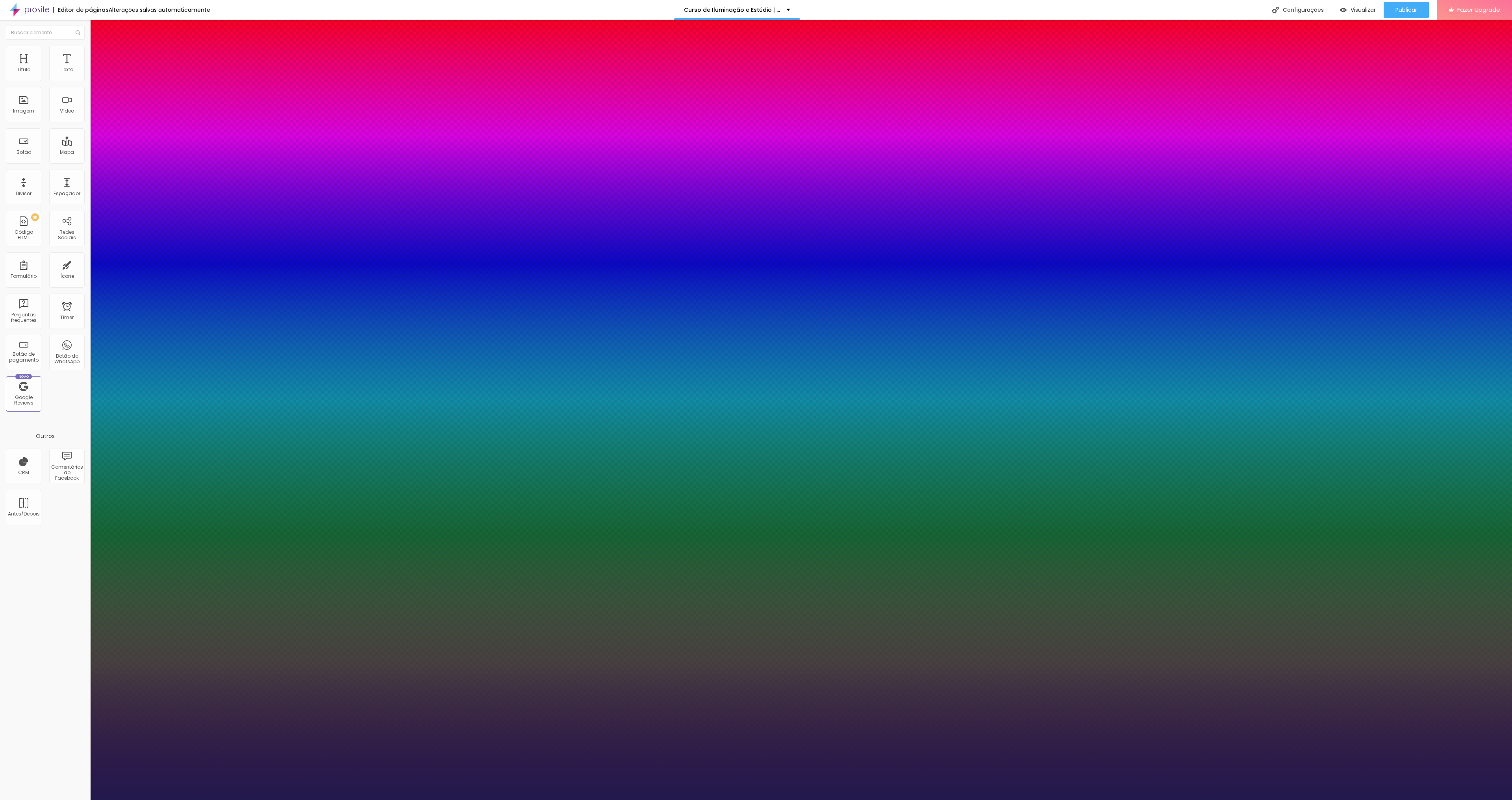
type input "1"
click at [792, 800] on div at bounding box center [756, 800] width 1512 height 0
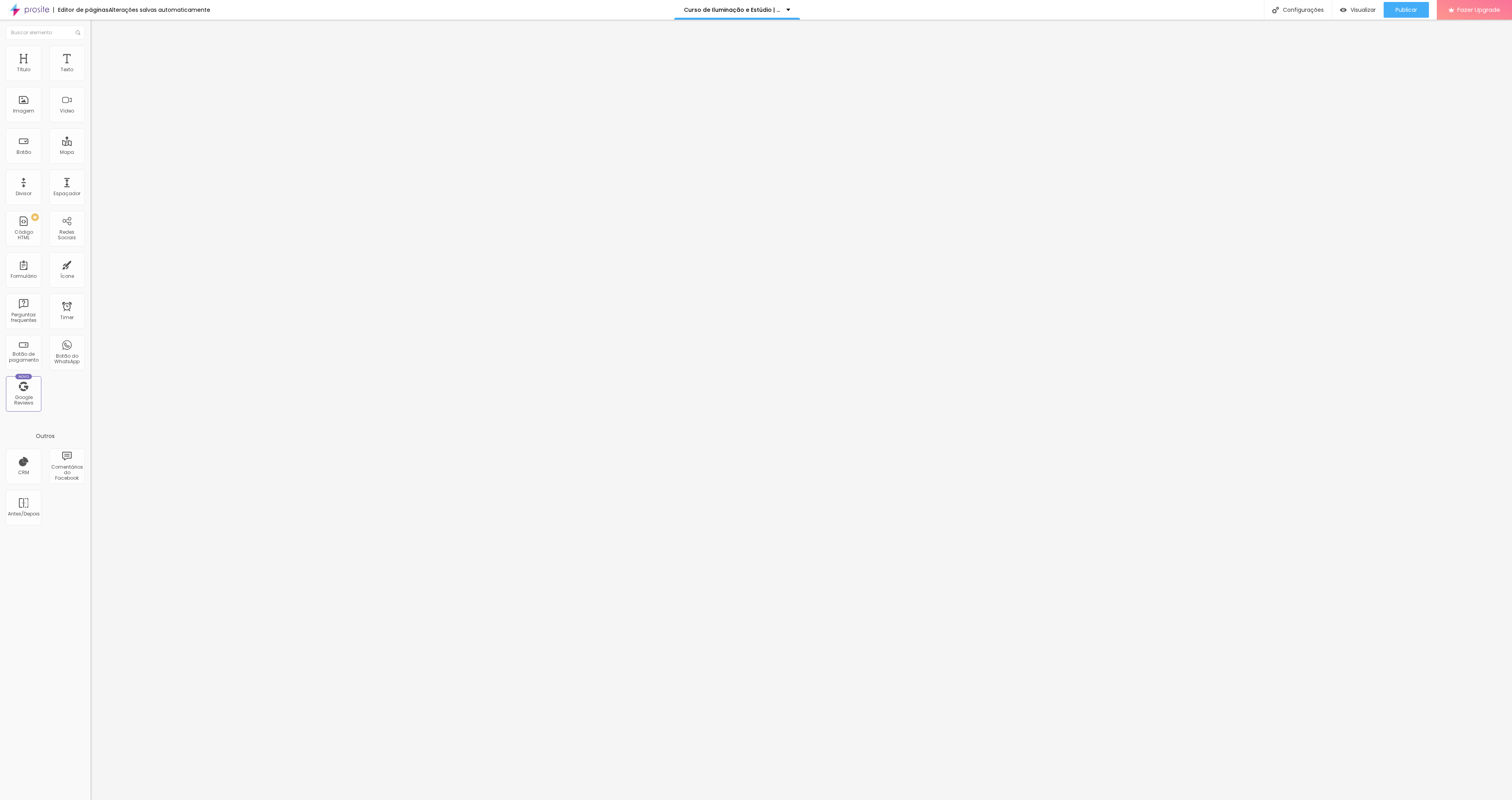
click at [90, 76] on button "button" at bounding box center [96, 71] width 11 height 8
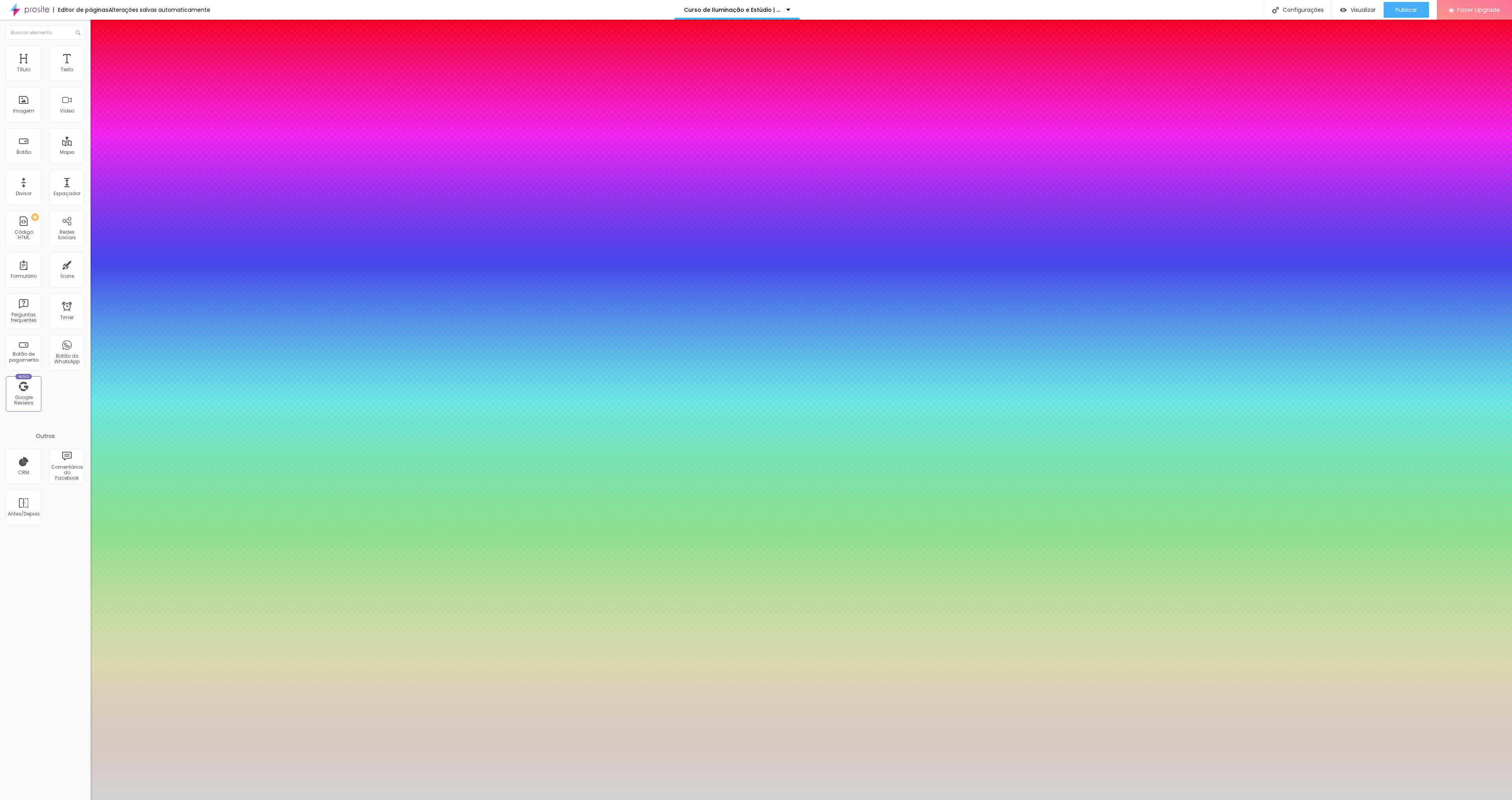
type input "1"
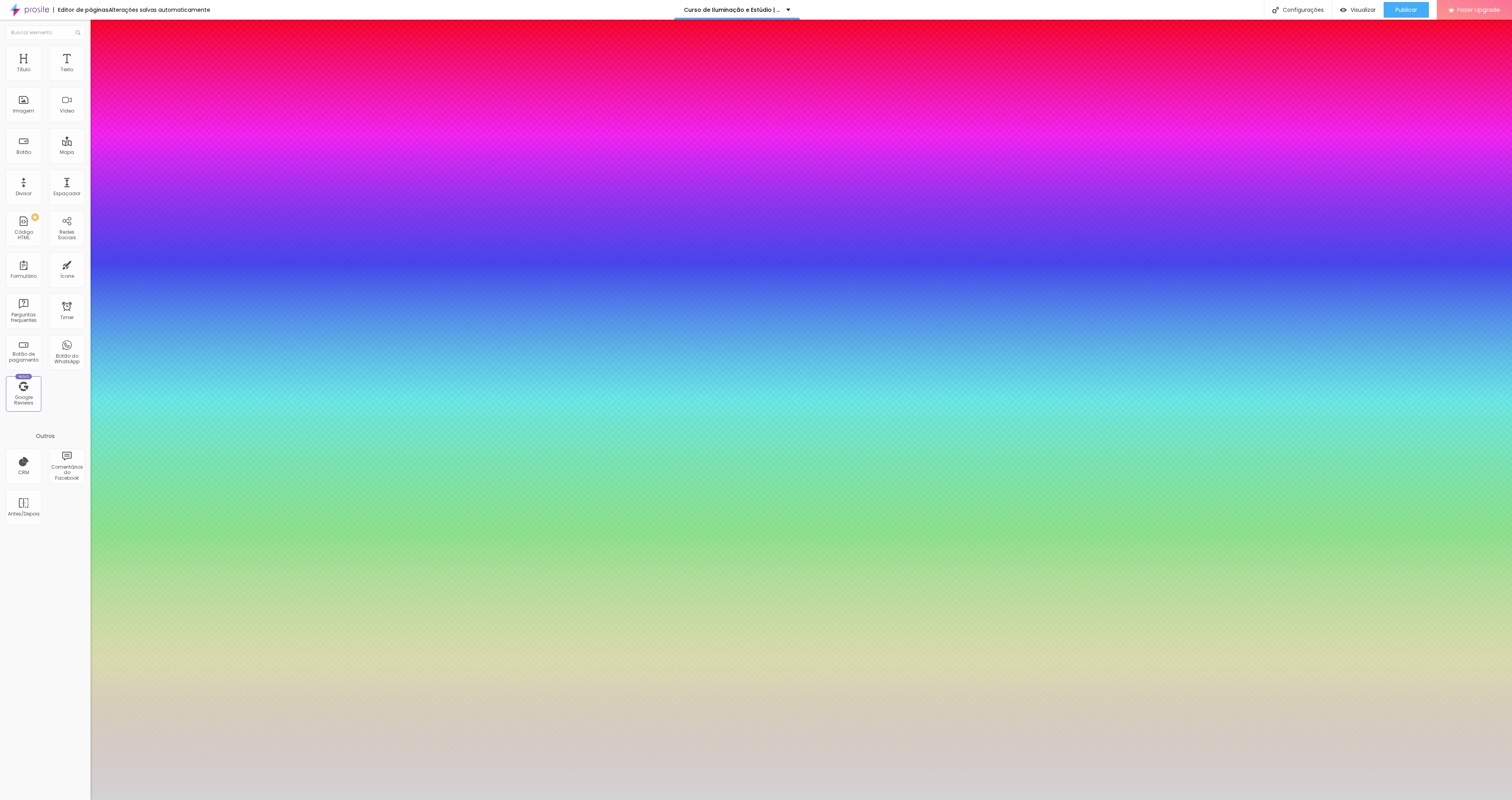
type input "1"
click at [1052, 800] on div at bounding box center [756, 800] width 1512 height 0
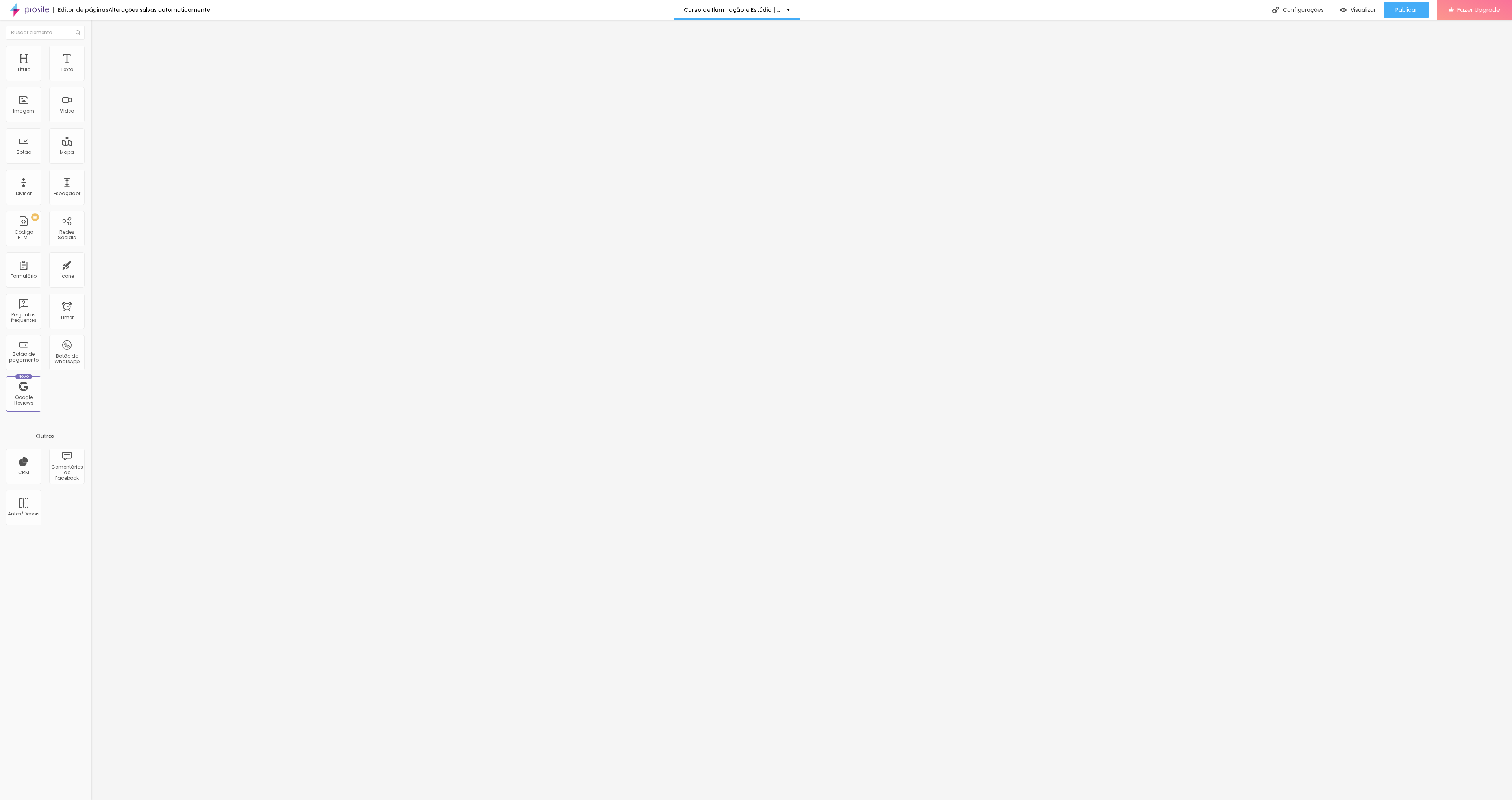
click at [90, 118] on button "button" at bounding box center [96, 114] width 11 height 8
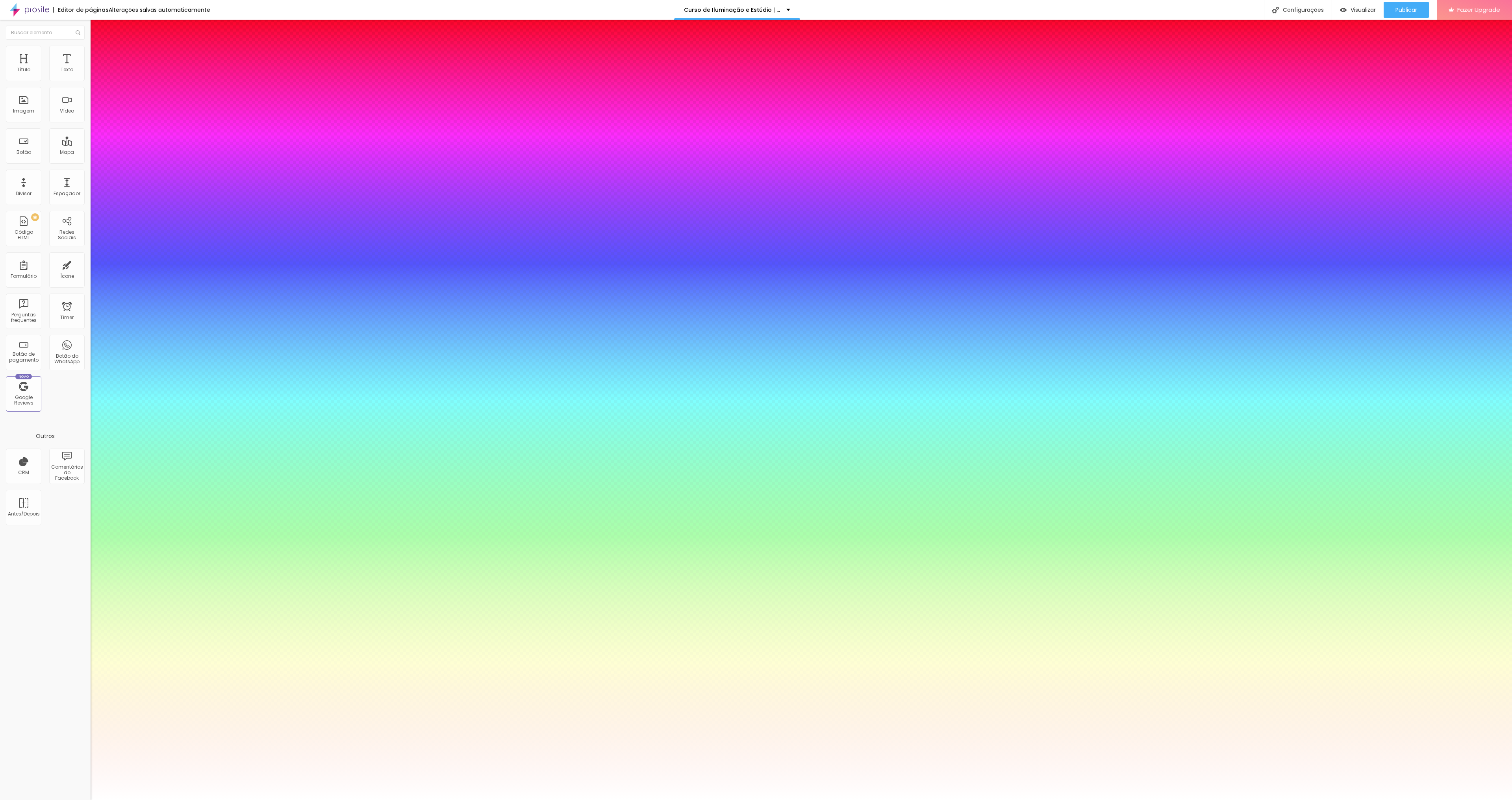
type input "1"
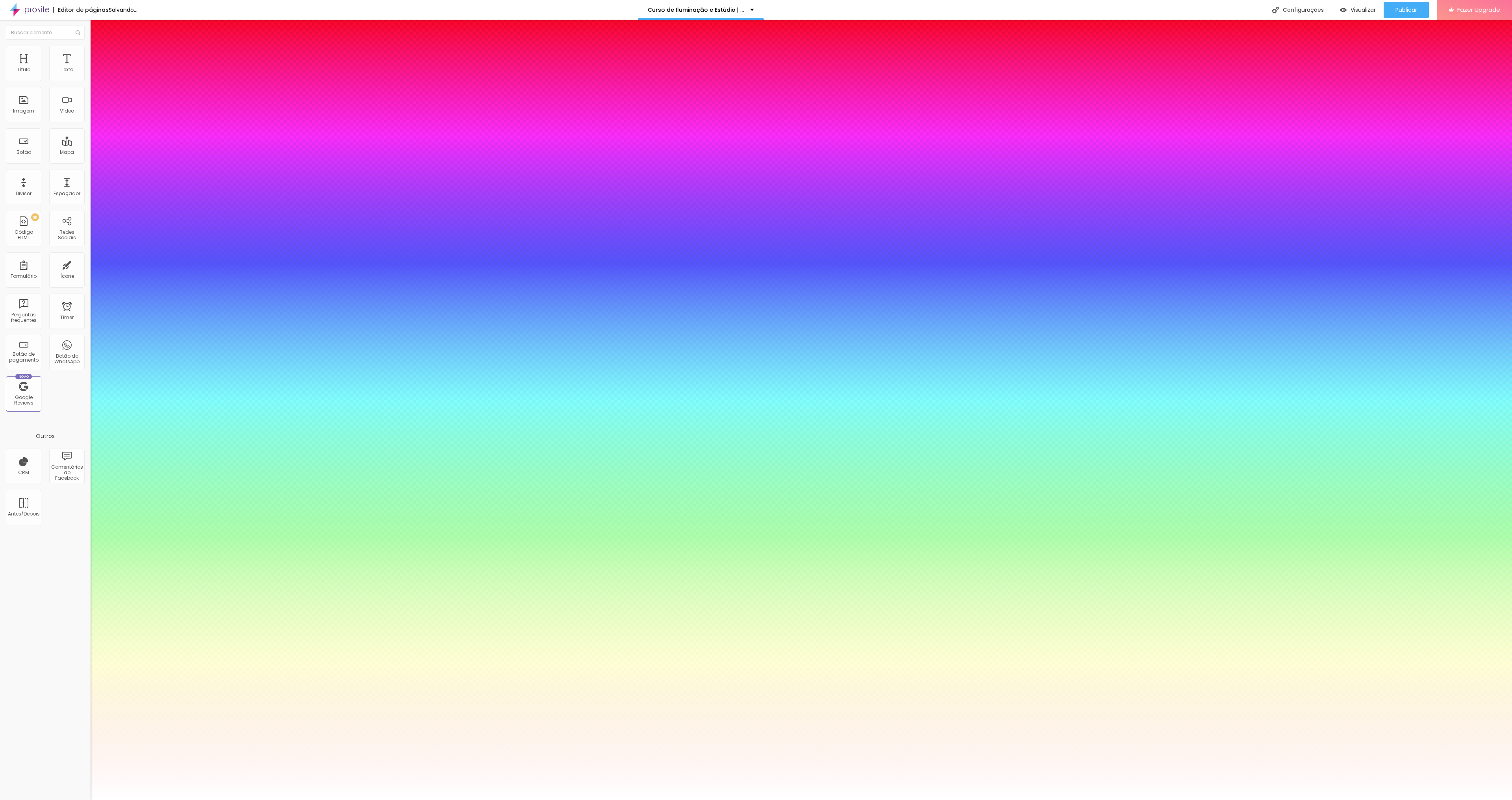
type input "1"
click at [750, 800] on div at bounding box center [756, 800] width 1512 height 0
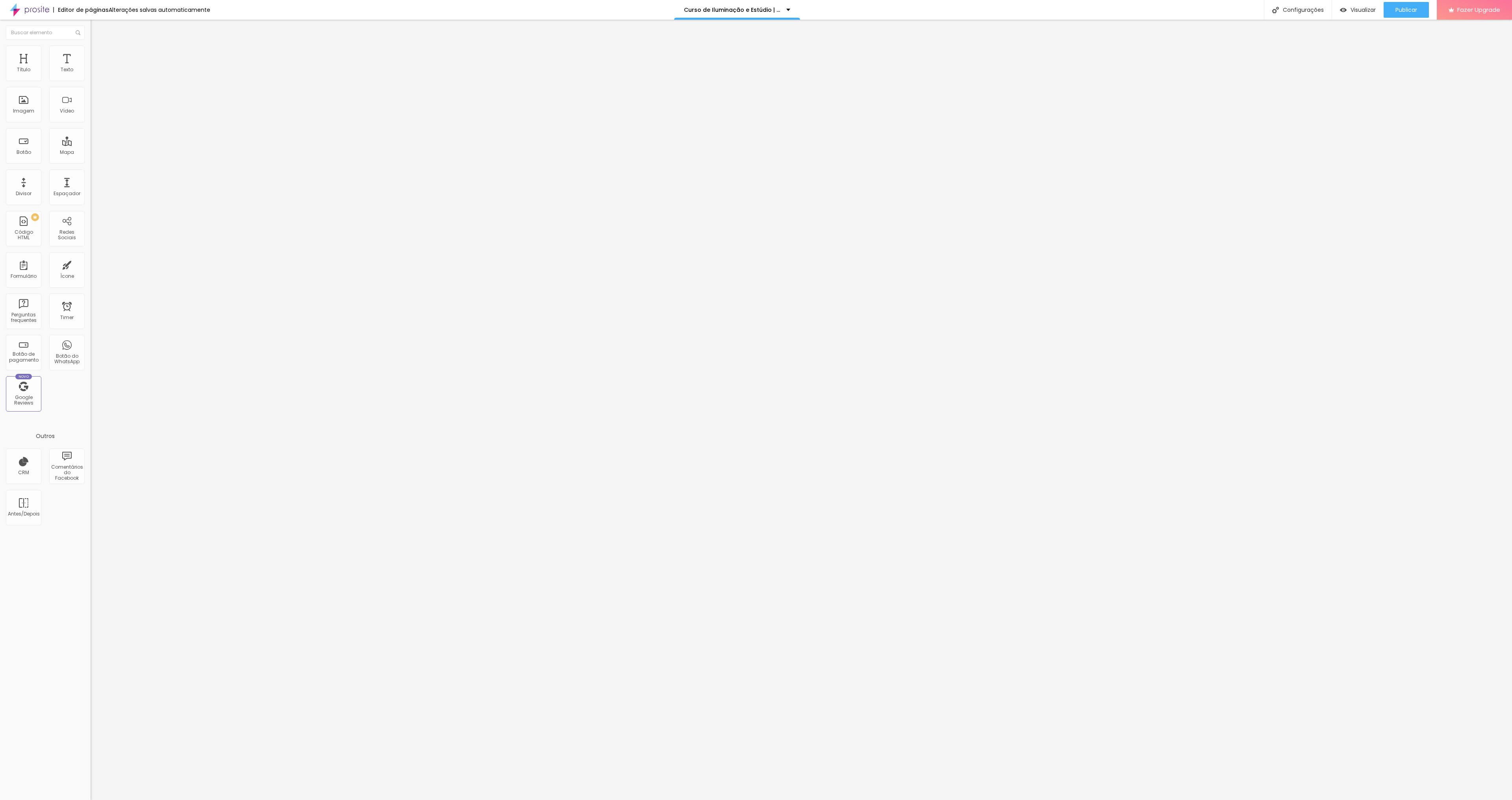
click at [90, 118] on button "button" at bounding box center [96, 114] width 11 height 8
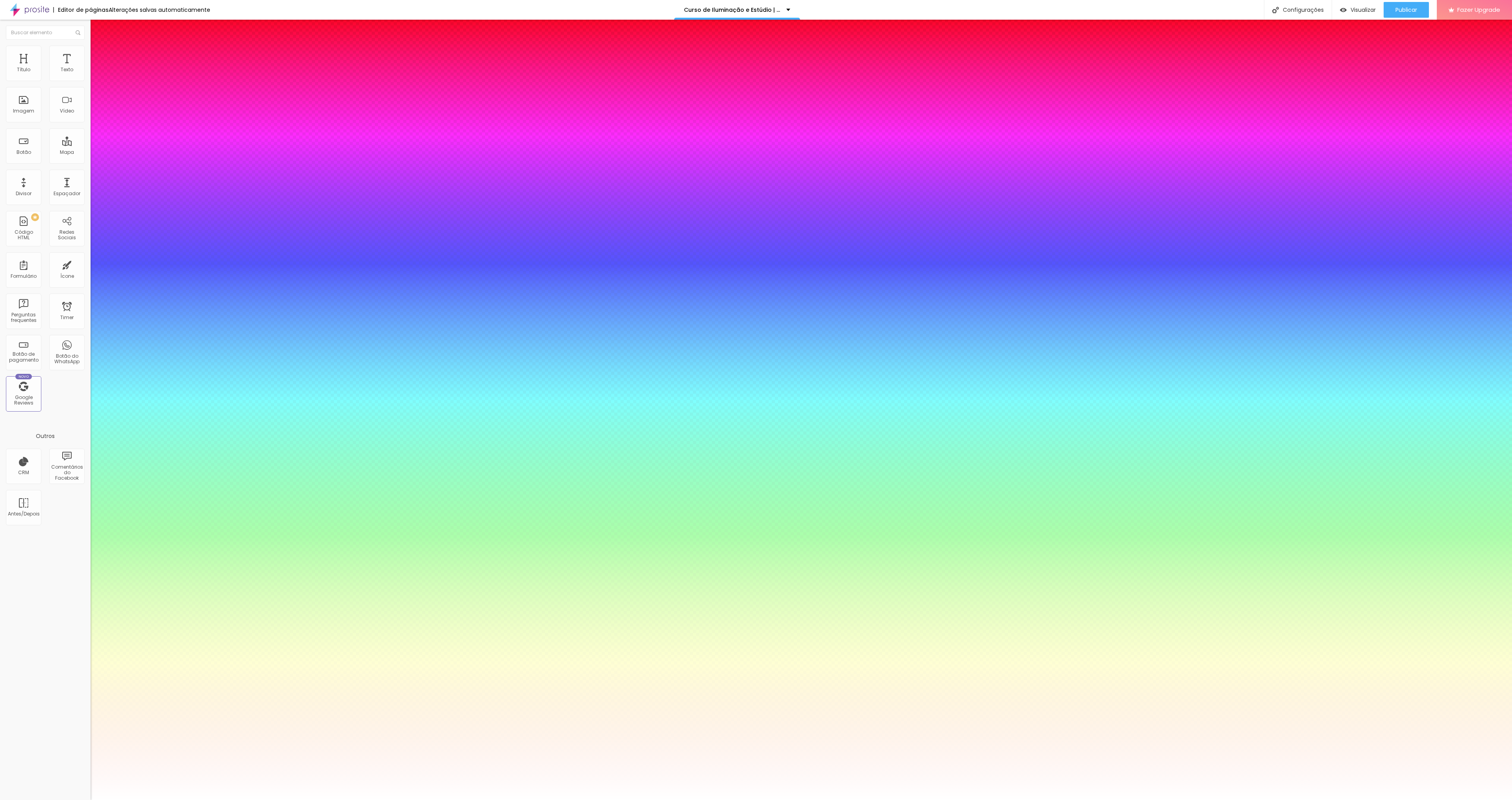
type input "1"
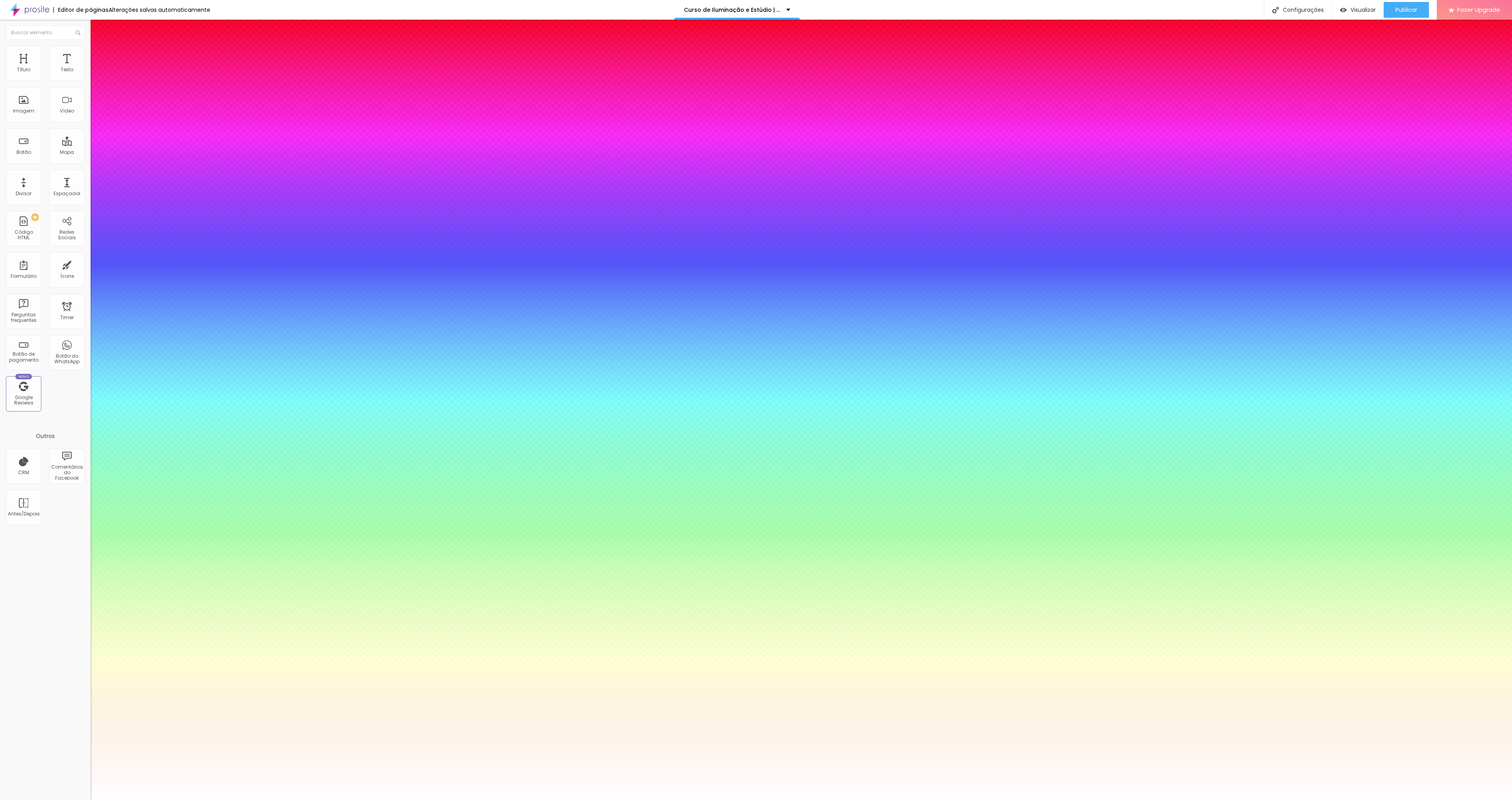
type input "1"
click at [934, 800] on div at bounding box center [756, 800] width 1512 height 0
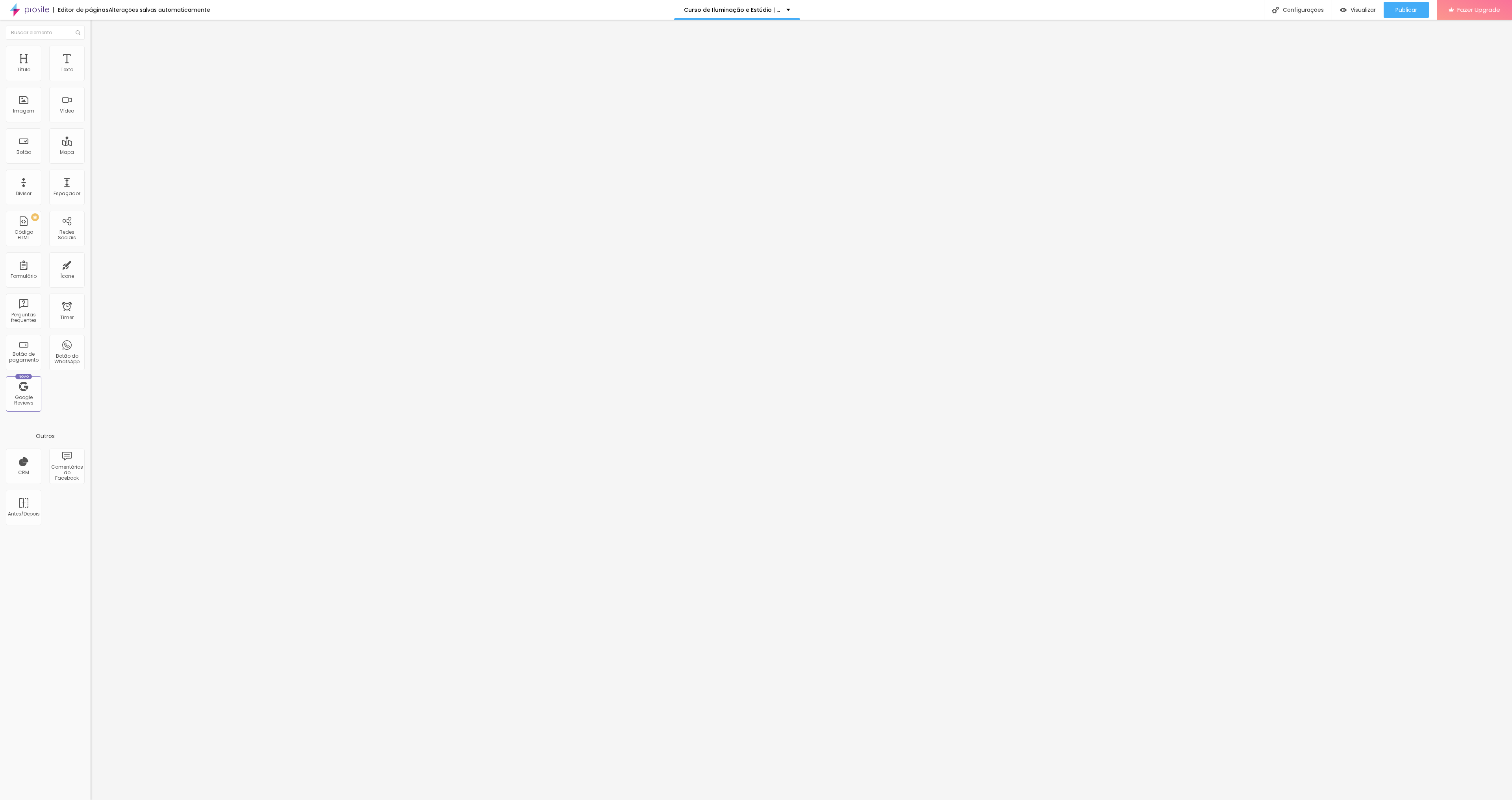
click at [90, 118] on button "button" at bounding box center [96, 114] width 11 height 8
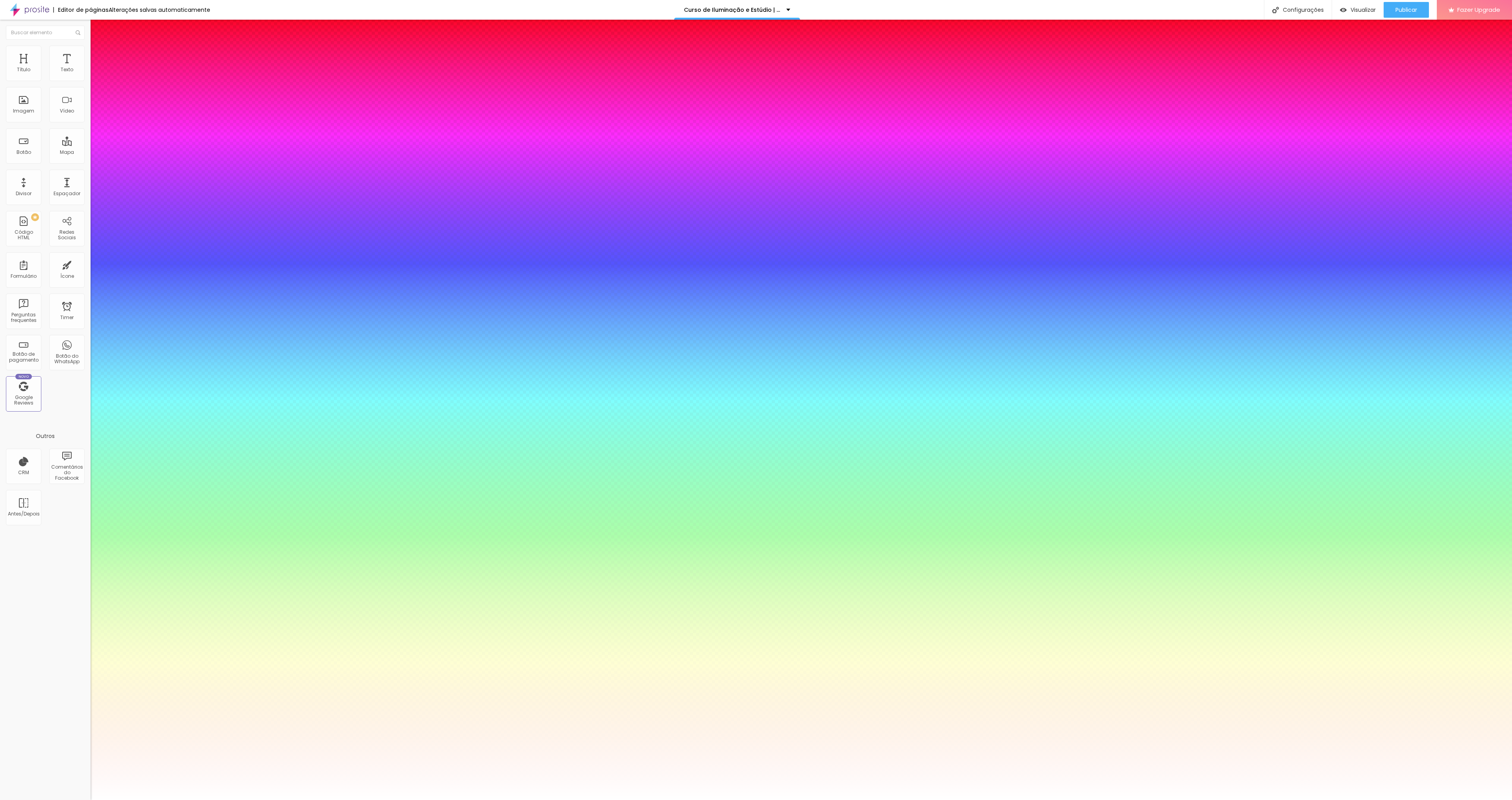
type input "1"
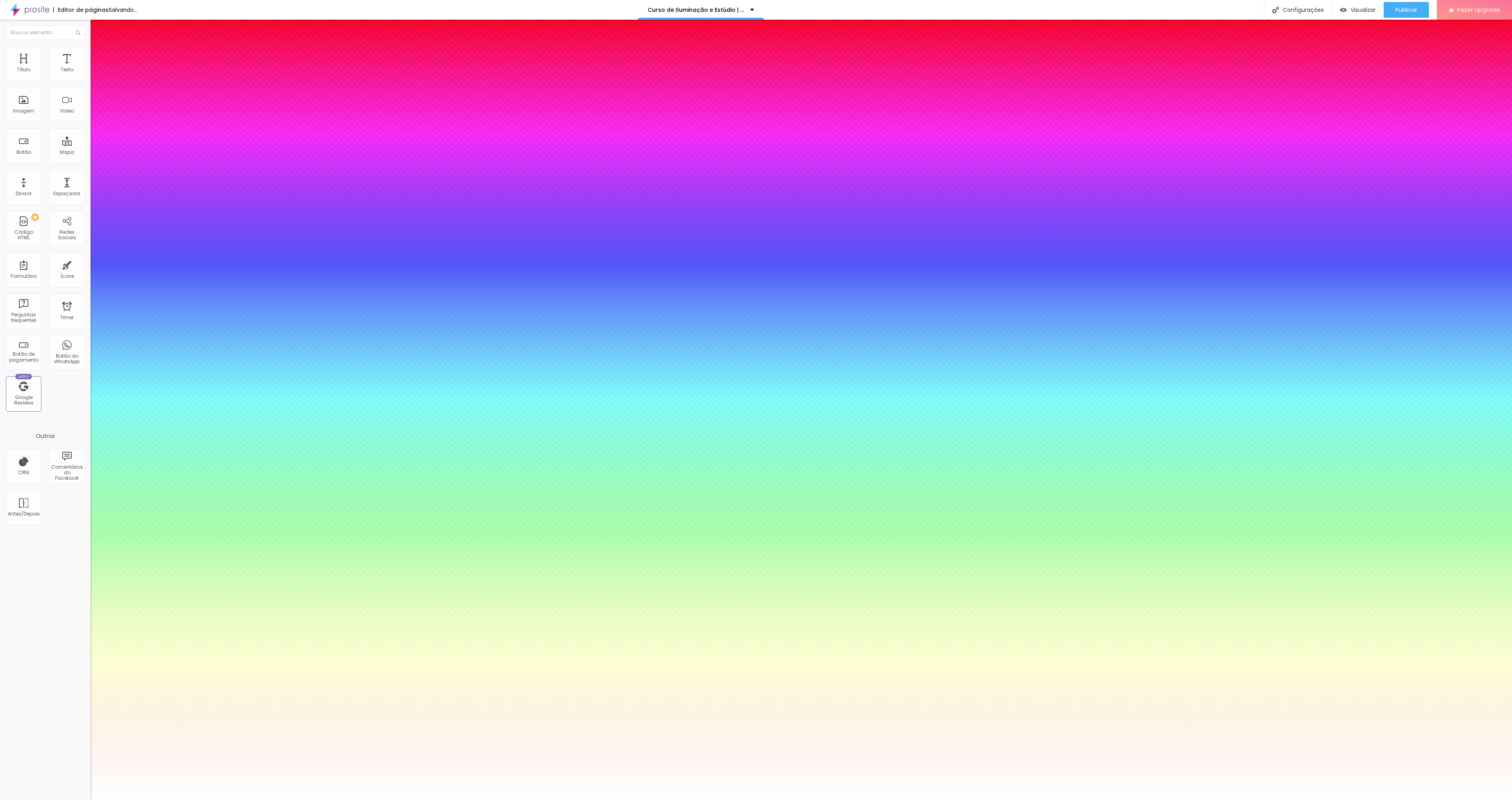
type input "1"
click at [641, 800] on div at bounding box center [756, 800] width 1512 height 0
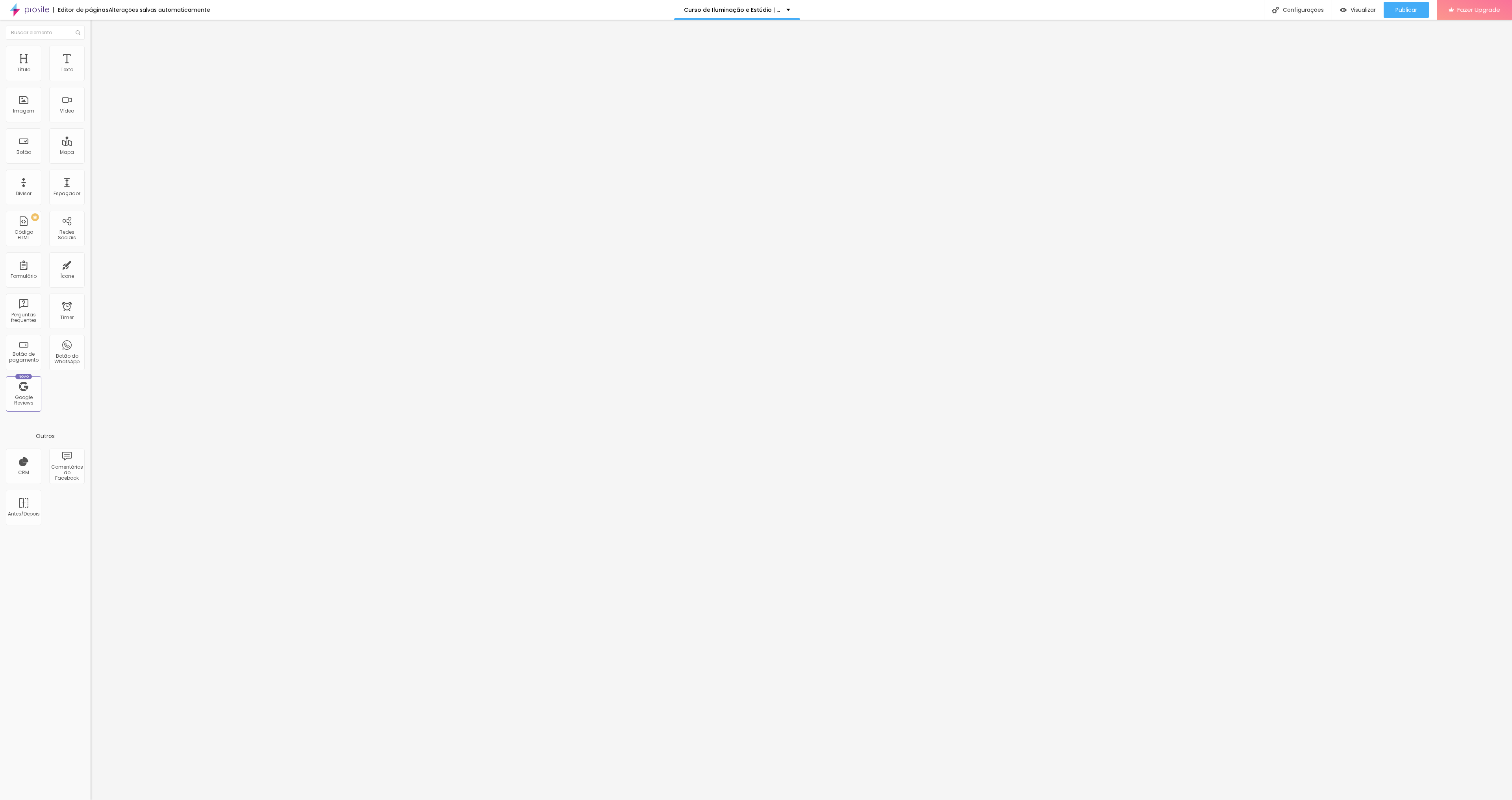
click at [90, 76] on button "button" at bounding box center [96, 71] width 11 height 8
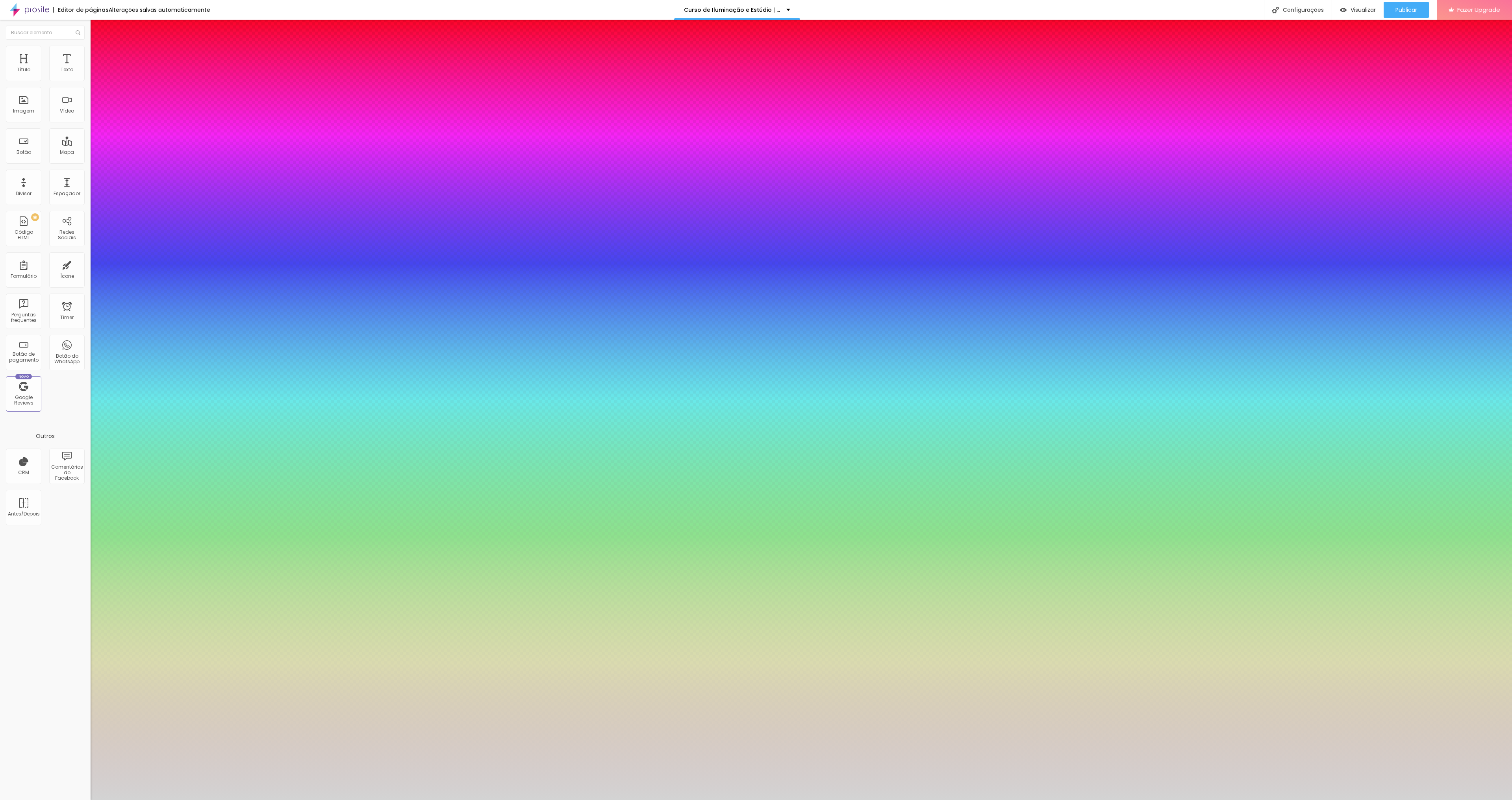
type input "1"
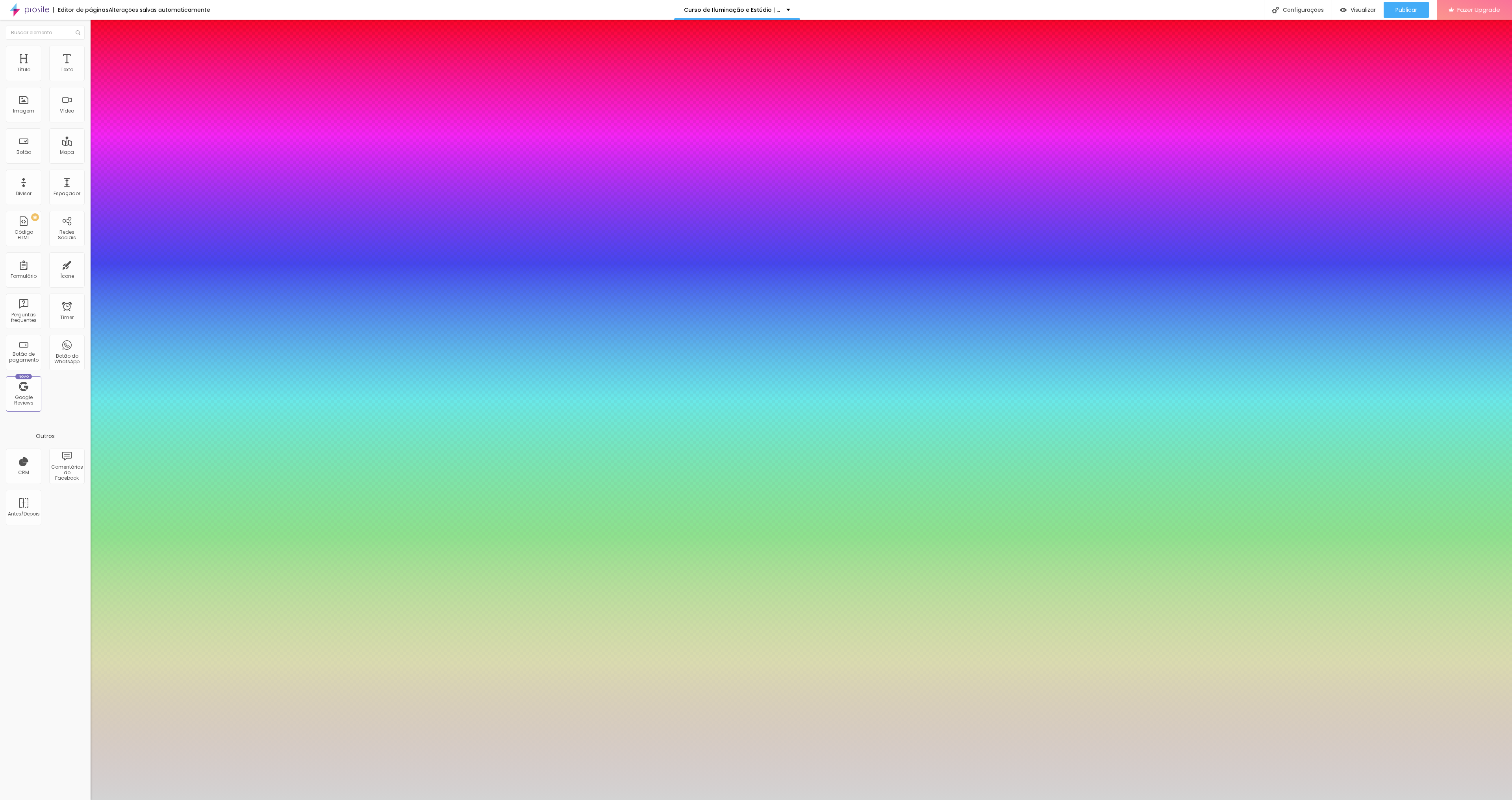
type input "1"
click at [773, 800] on div at bounding box center [756, 800] width 1512 height 0
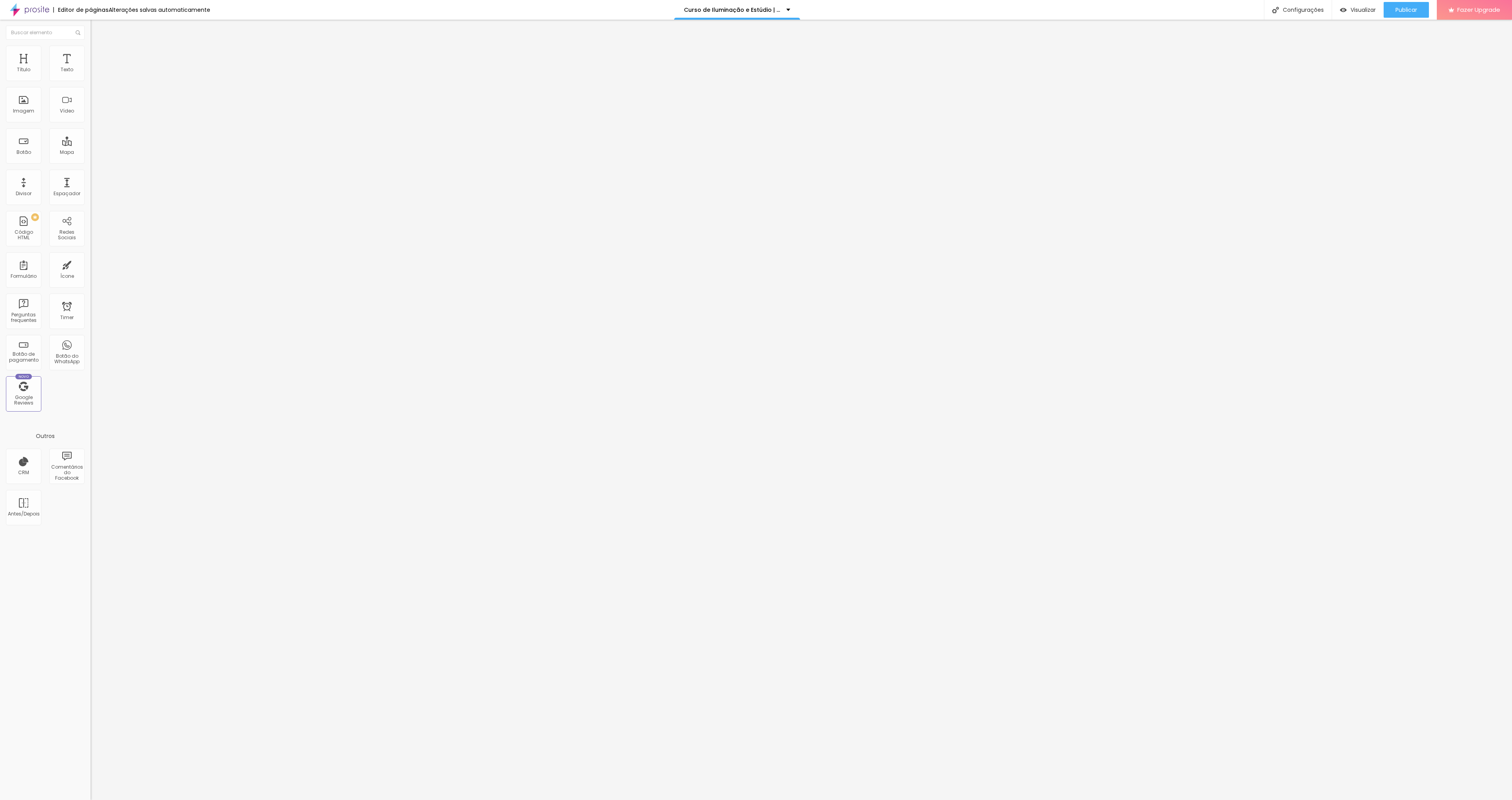
click at [94, 73] on icon "button" at bounding box center [96, 71] width 5 height 5
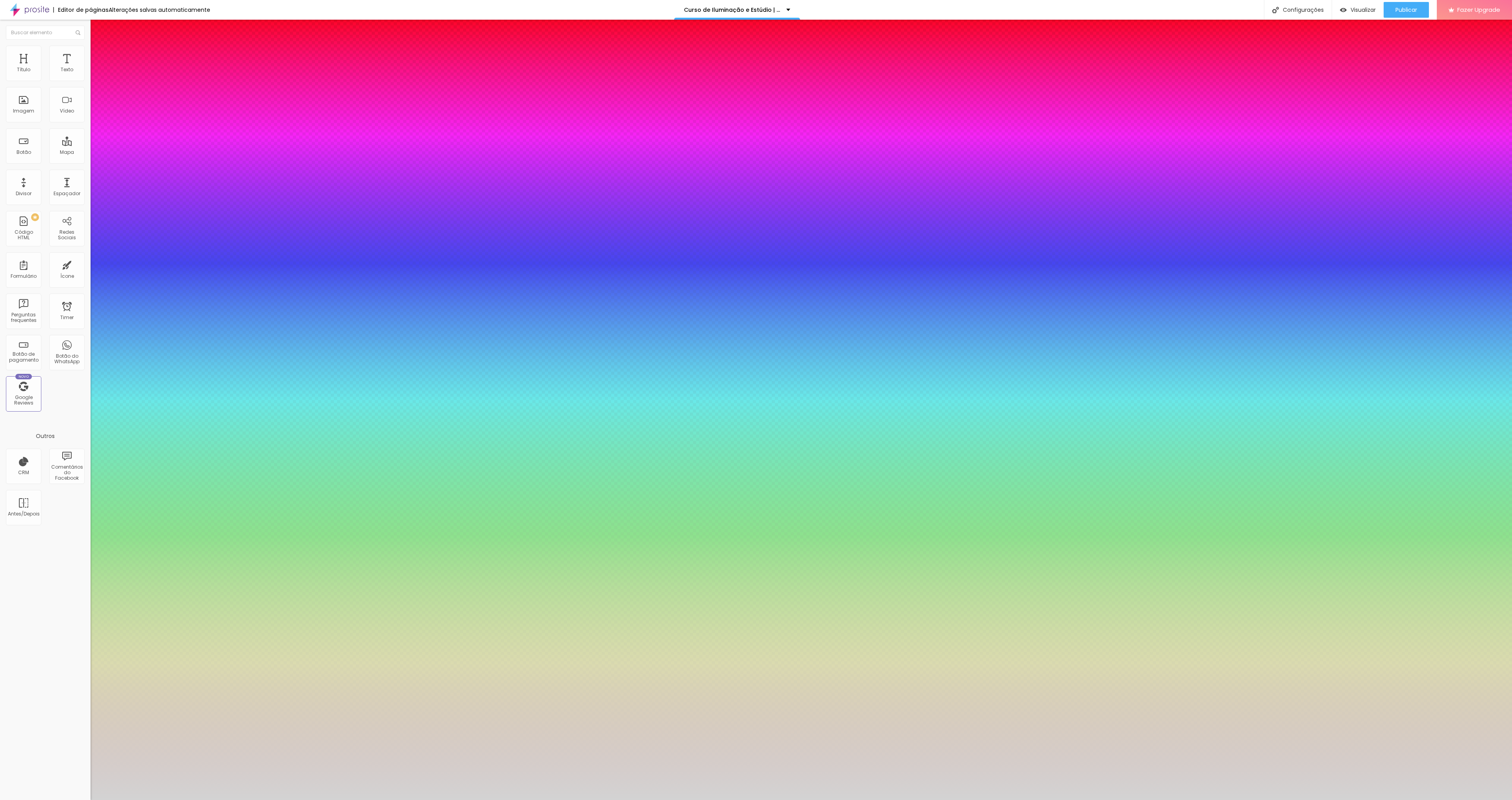
type input "1"
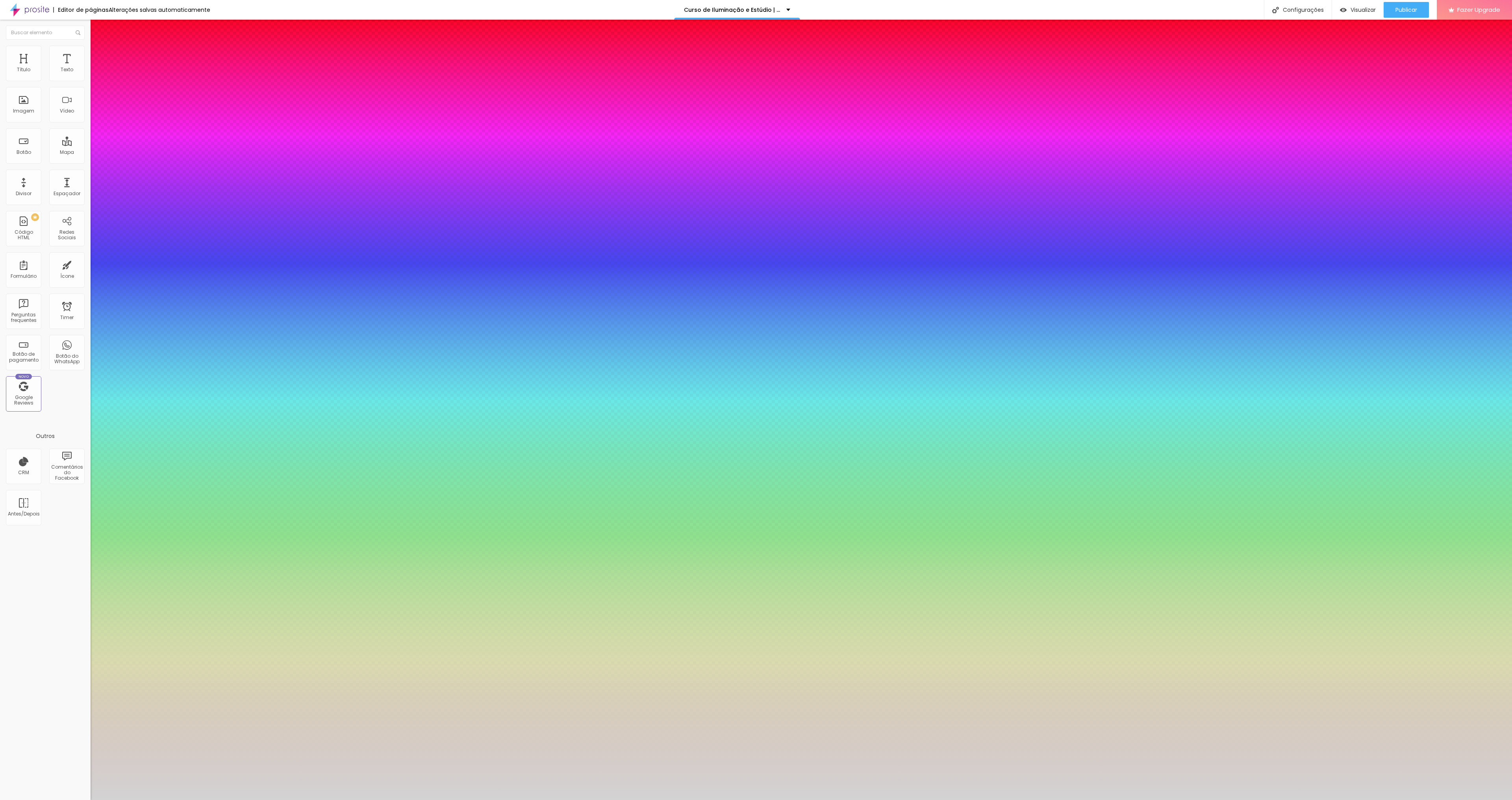
type input "1"
click at [946, 800] on div at bounding box center [756, 800] width 1512 height 0
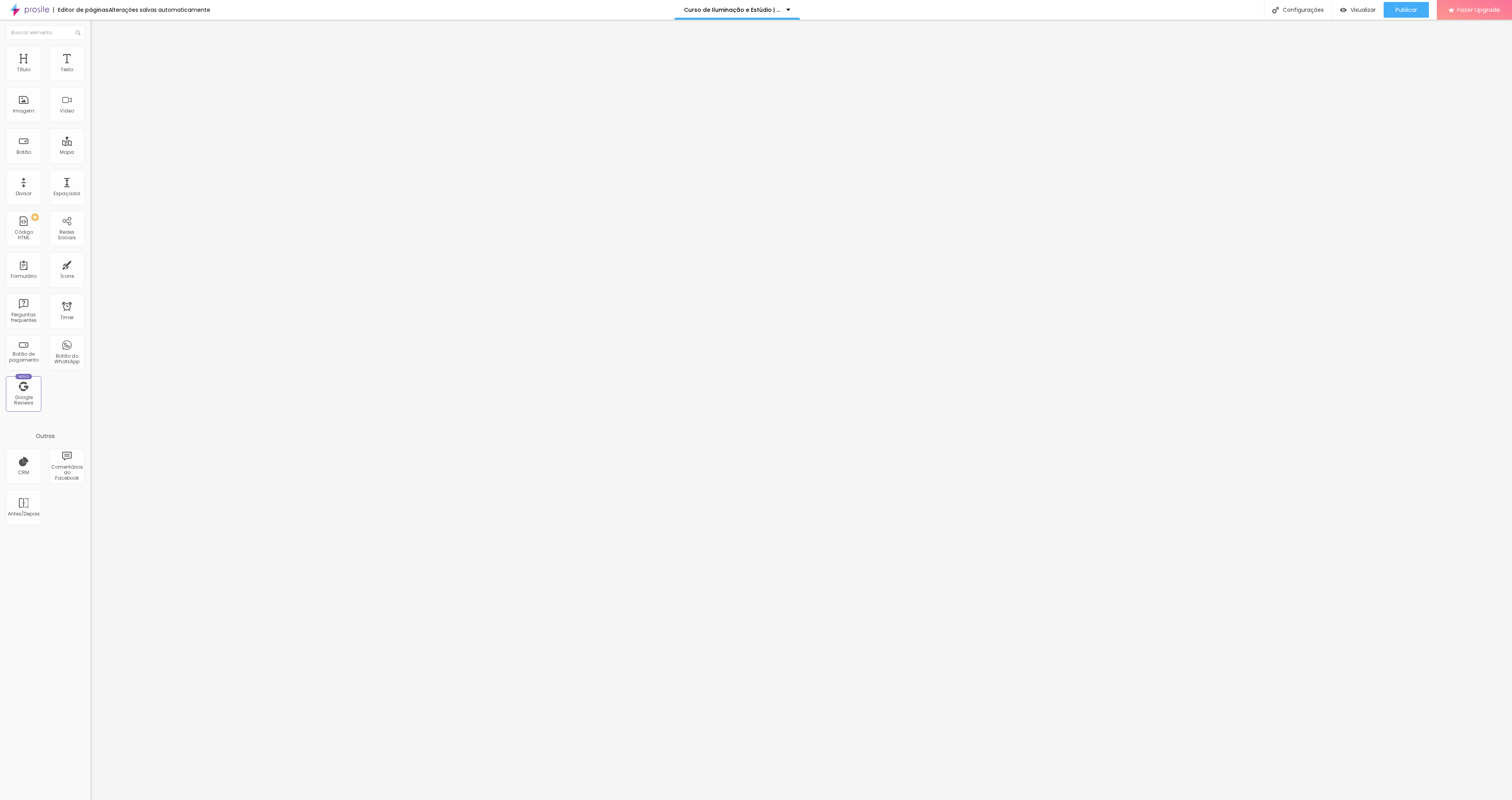
click at [94, 73] on icon "button" at bounding box center [96, 71] width 5 height 5
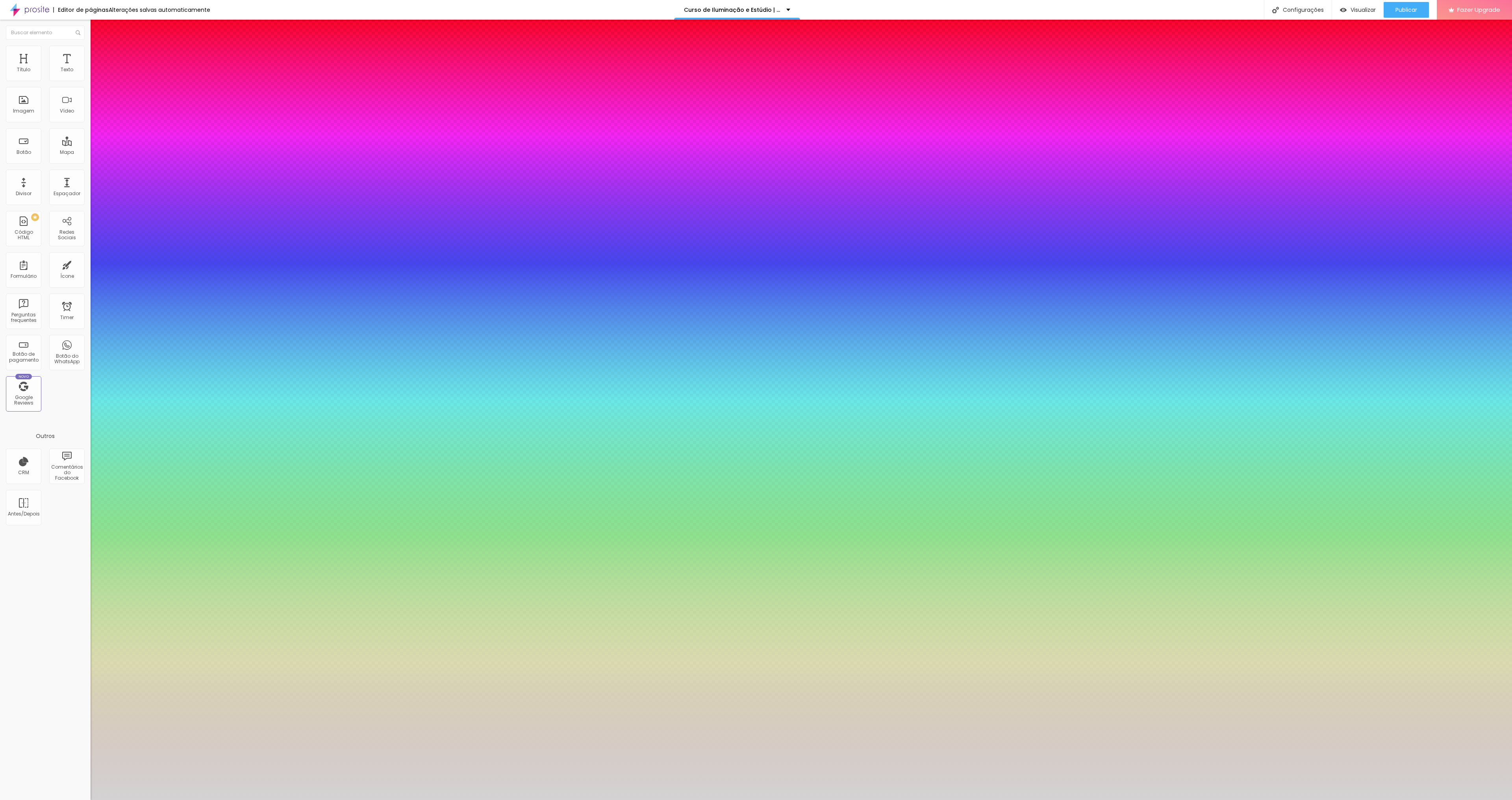
type input "1"
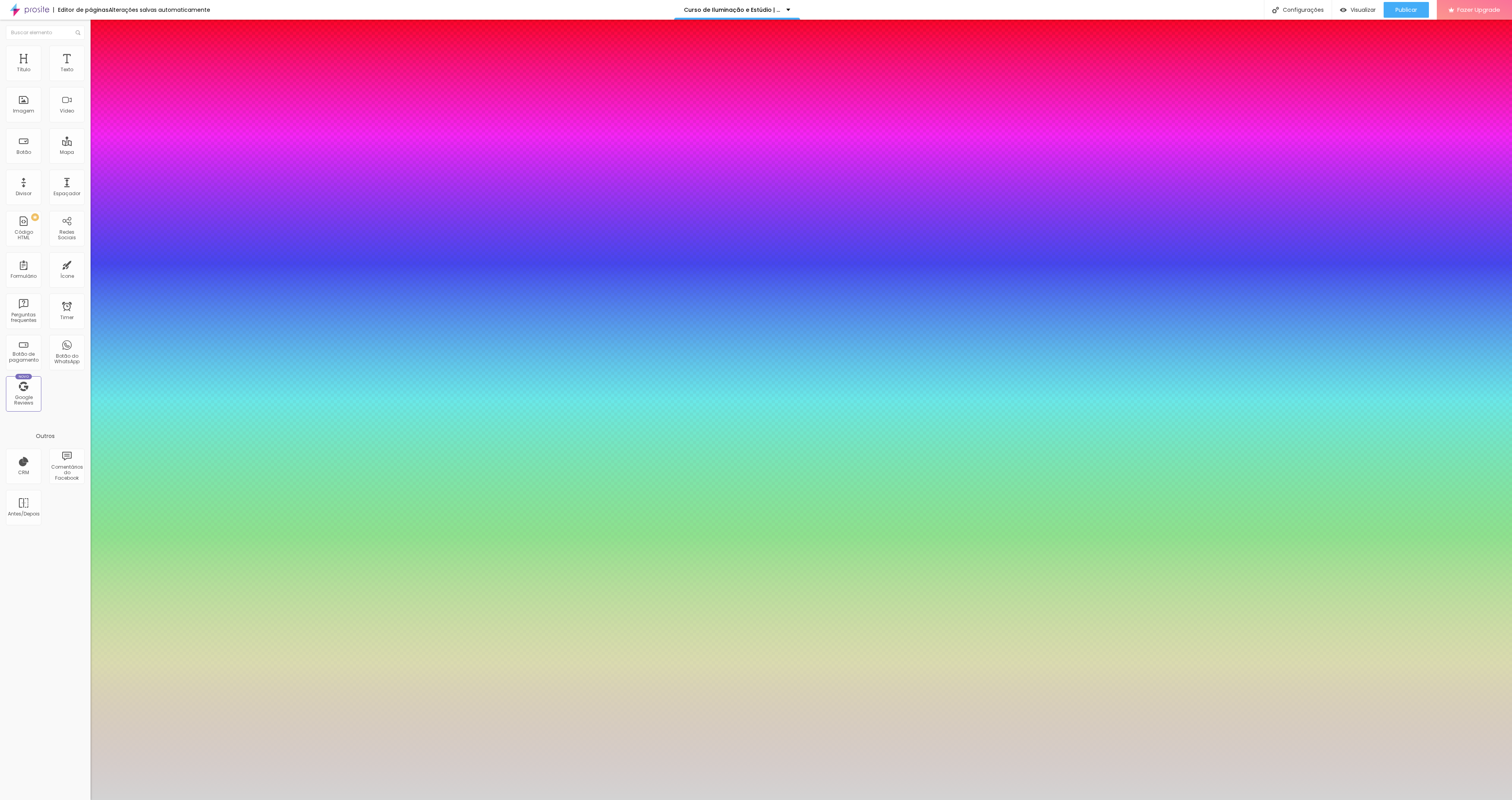
type input "1"
click at [518, 800] on div at bounding box center [756, 800] width 1512 height 0
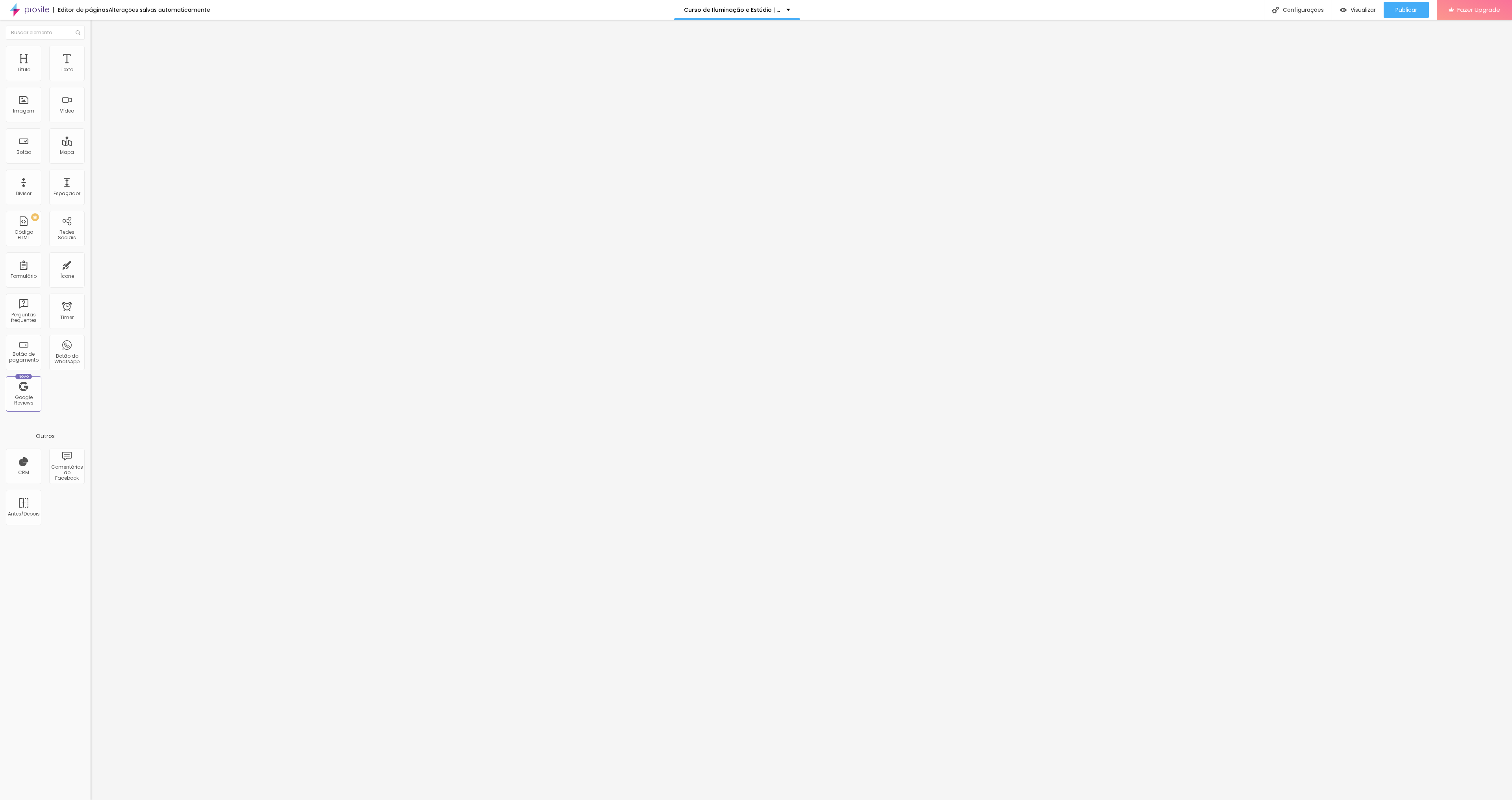
click at [90, 102] on img at bounding box center [93, 99] width 6 height 6
click at [90, 85] on input "30" at bounding box center [107, 81] width 34 height 8
type input "2"
type input "12"
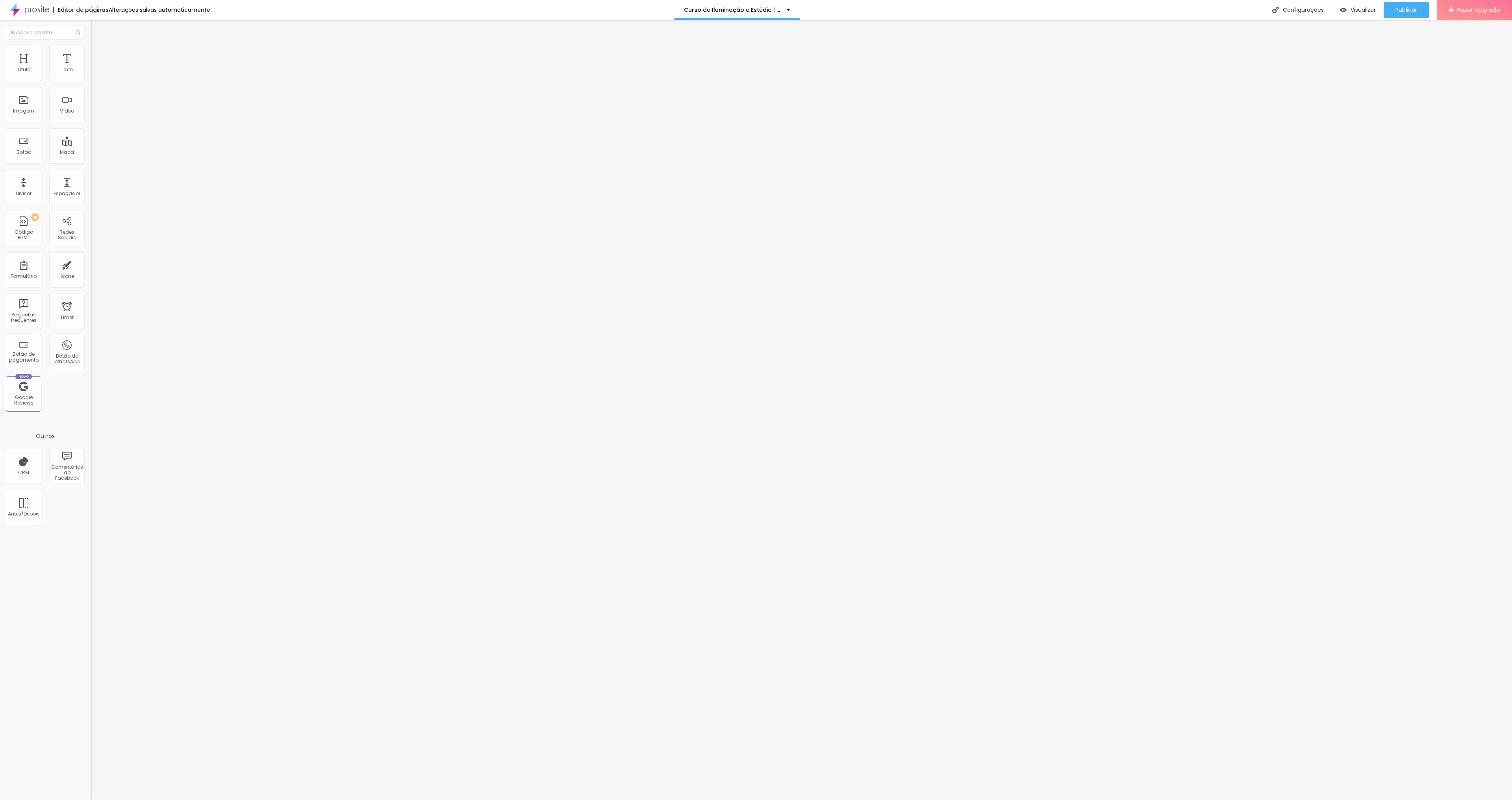
type input "20"
click at [90, 102] on img at bounding box center [93, 99] width 6 height 6
click at [90, 85] on input "30" at bounding box center [107, 81] width 34 height 8
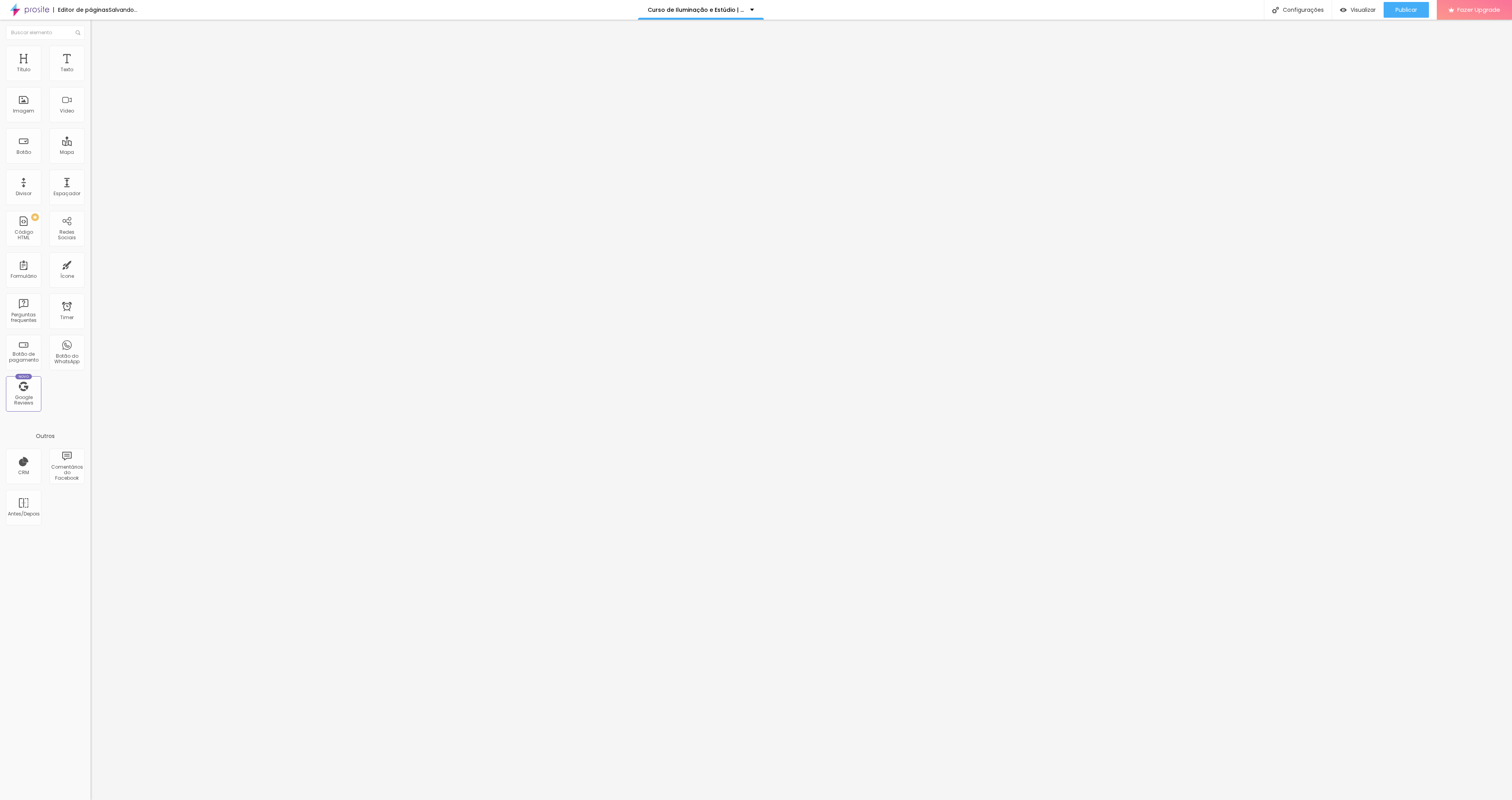
click at [90, 85] on input "30" at bounding box center [107, 81] width 34 height 8
type input "2"
type input "12"
type input "20"
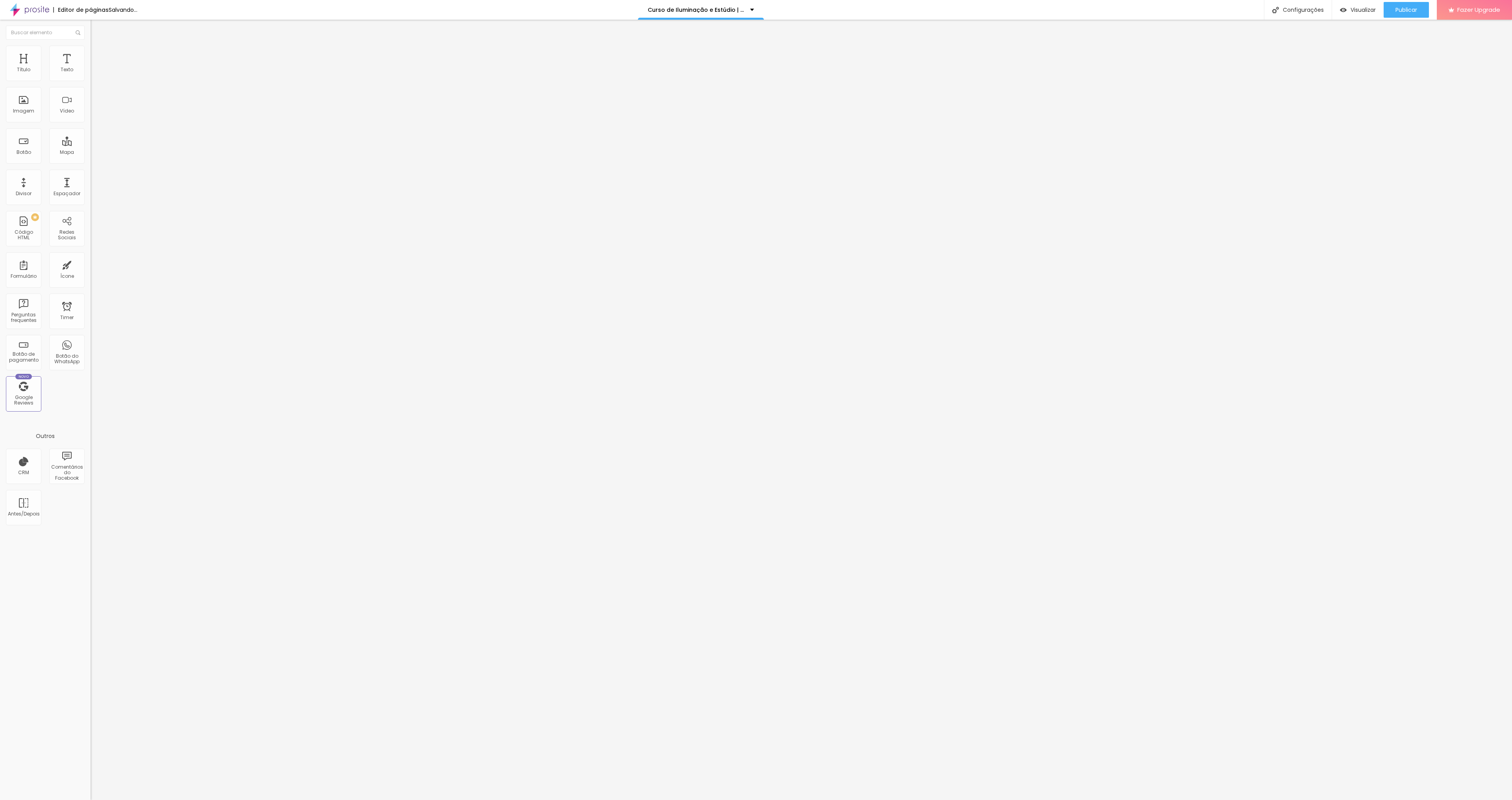
type input "20"
click at [90, 85] on input "30" at bounding box center [107, 81] width 34 height 8
type input "2"
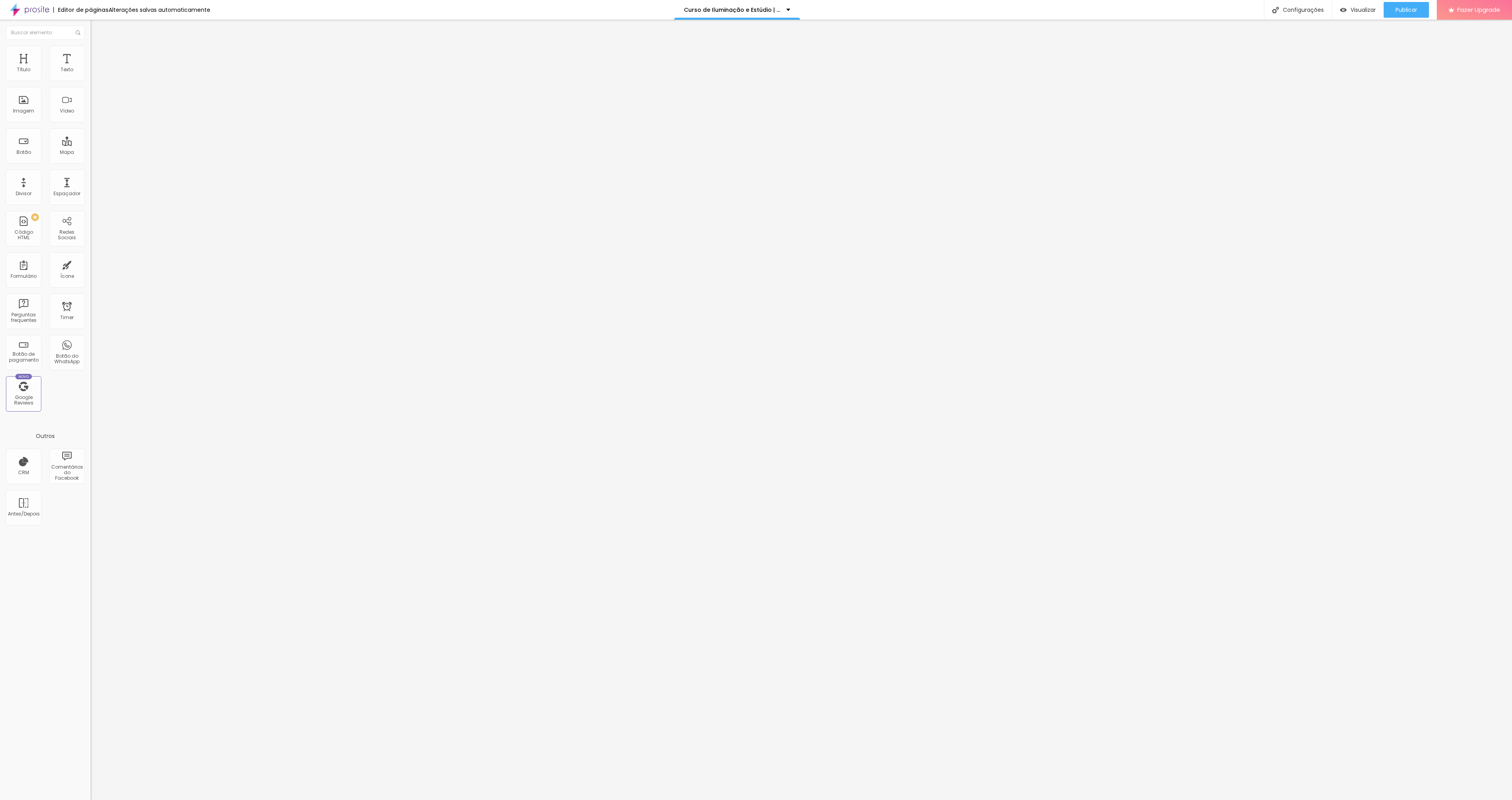
type input "12"
type input "20"
click at [90, 102] on img at bounding box center [93, 99] width 6 height 6
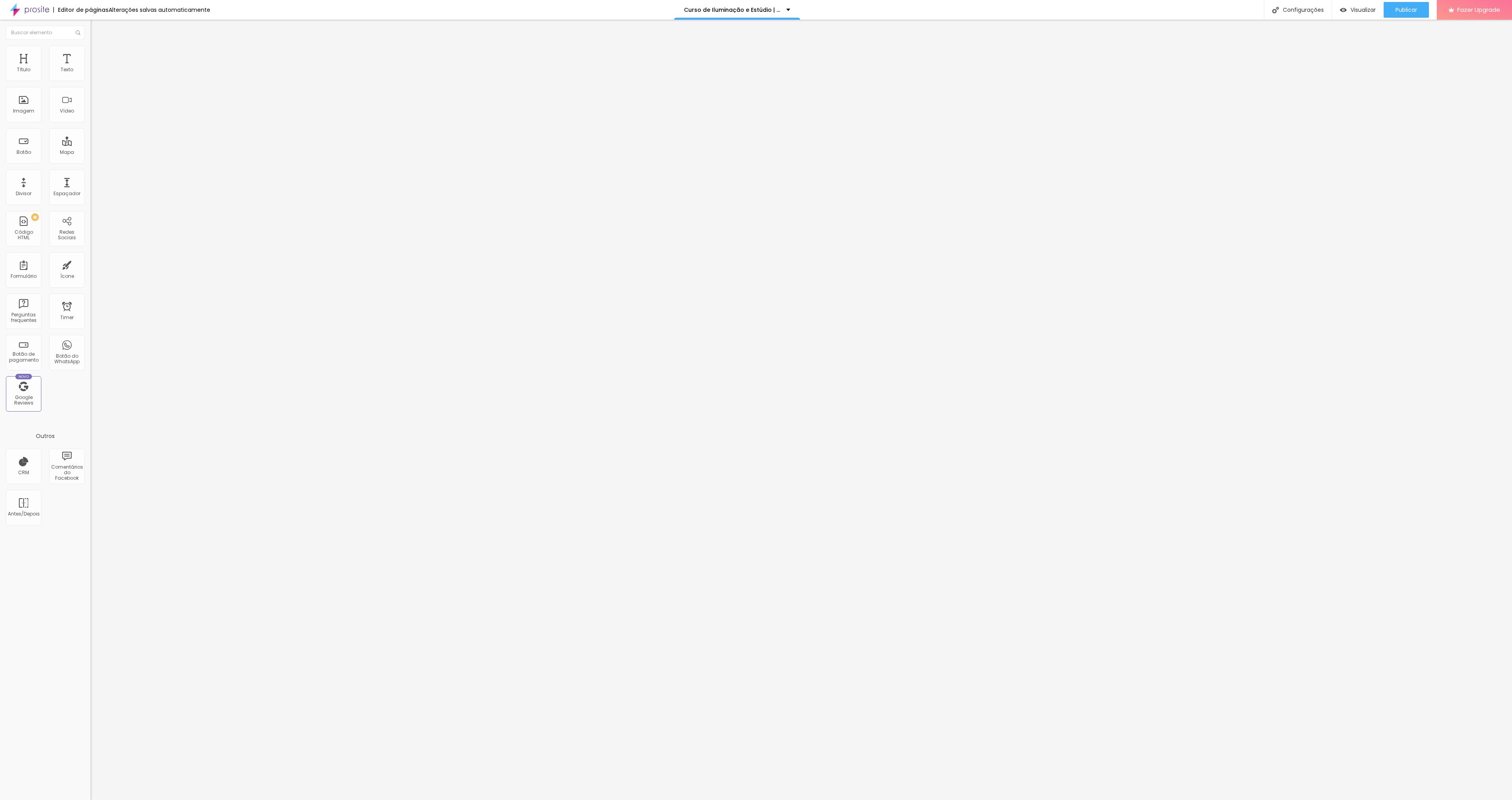
click at [90, 85] on input "30" at bounding box center [107, 81] width 34 height 8
type input "2"
type input "12"
type input "20"
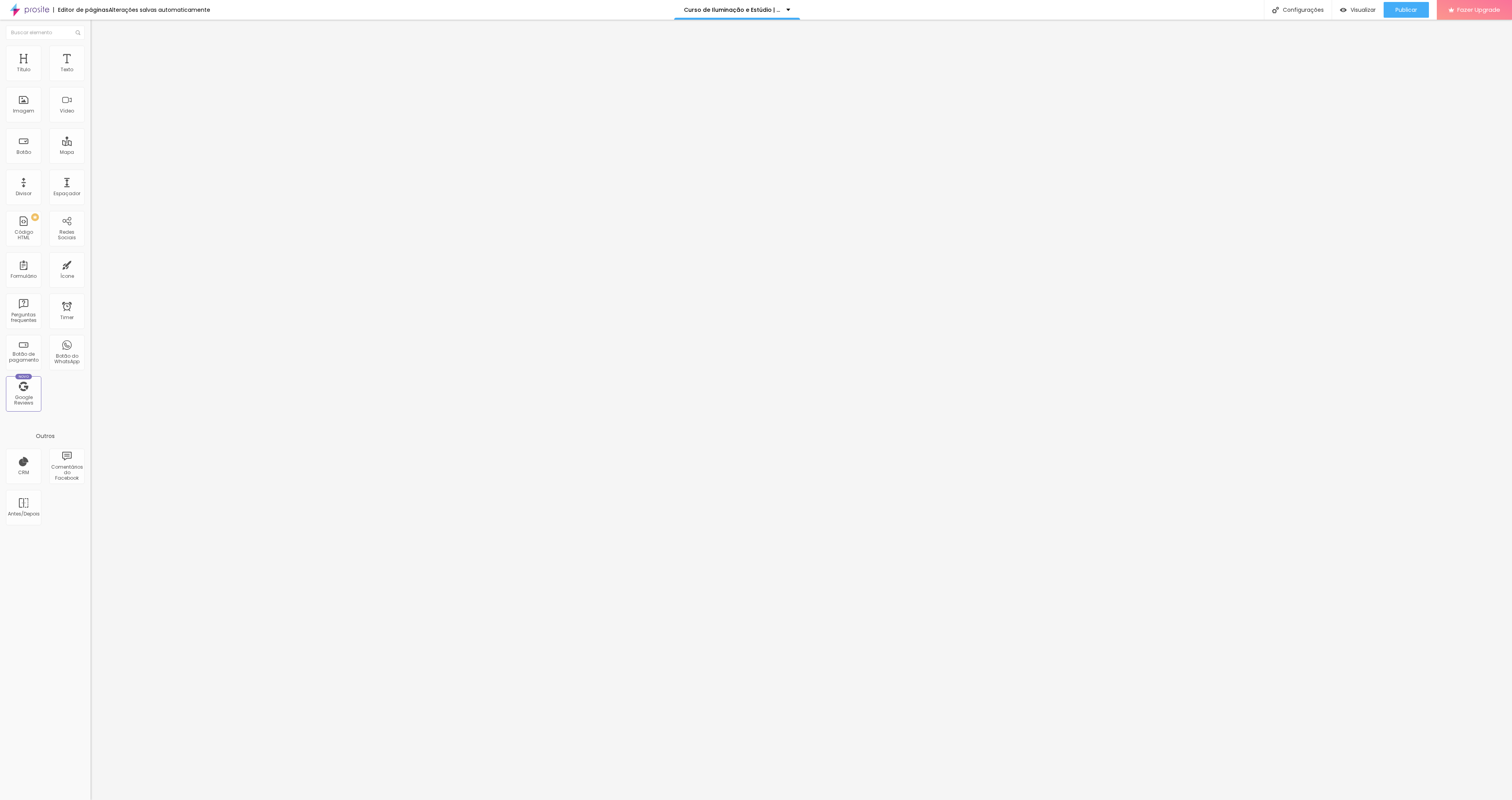
type input "20"
click at [90, 102] on img at bounding box center [93, 99] width 6 height 6
click at [90, 85] on input "30" at bounding box center [107, 81] width 34 height 8
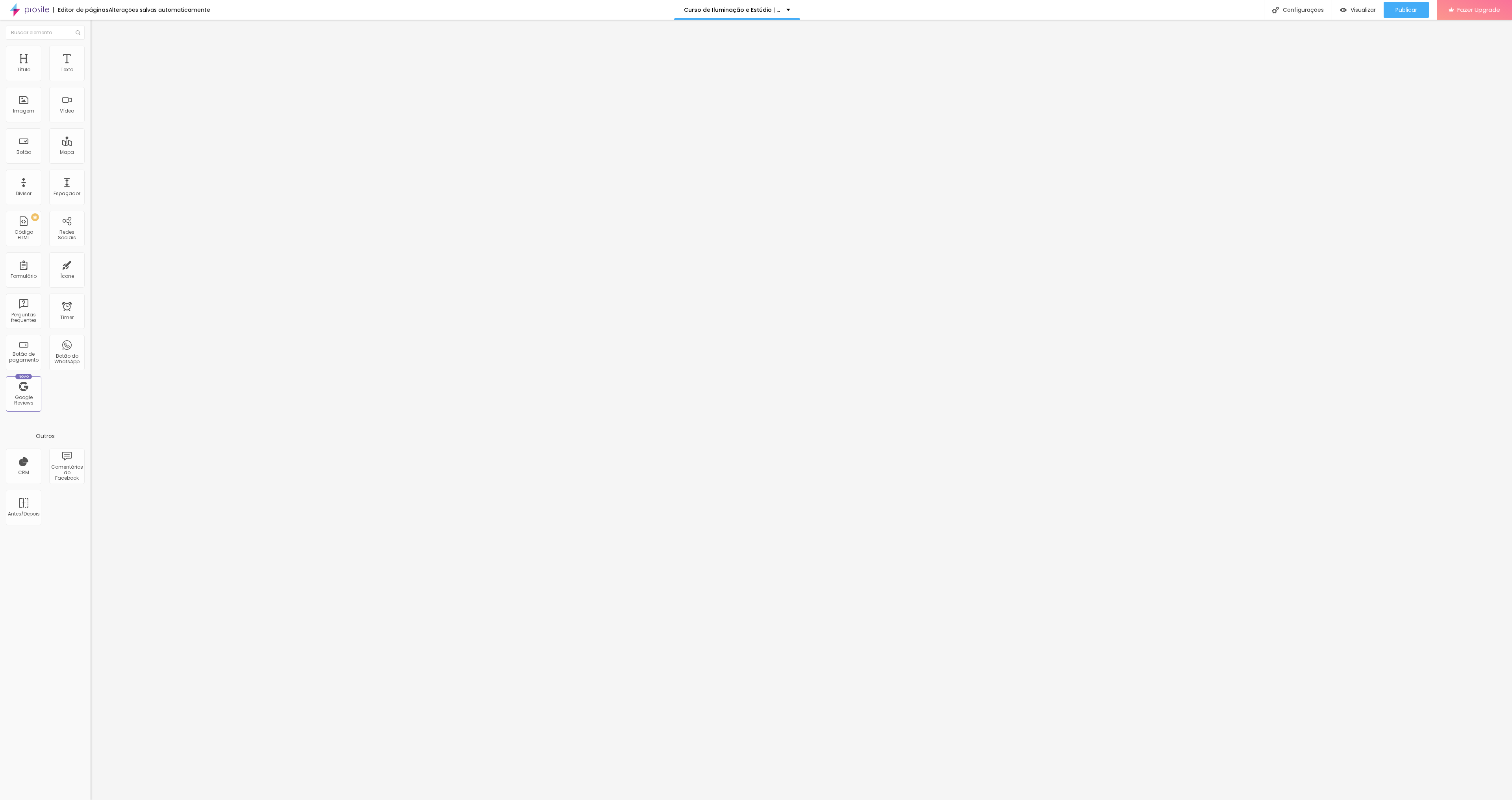
type input "2"
type input "12"
type input "20"
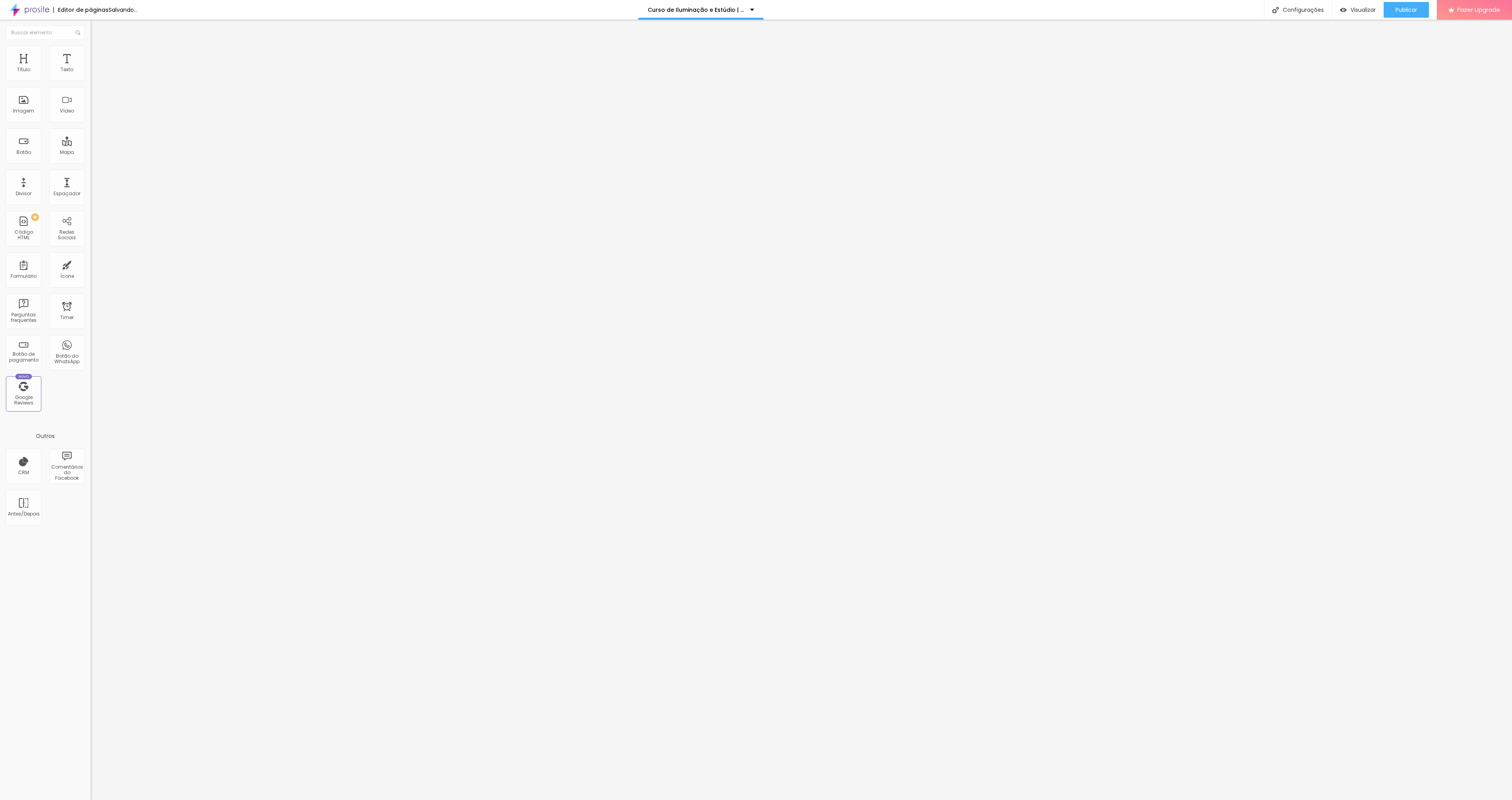
click at [90, 102] on img at bounding box center [93, 99] width 6 height 6
click at [90, 85] on input "30" at bounding box center [107, 81] width 34 height 8
type input "2"
type input "12"
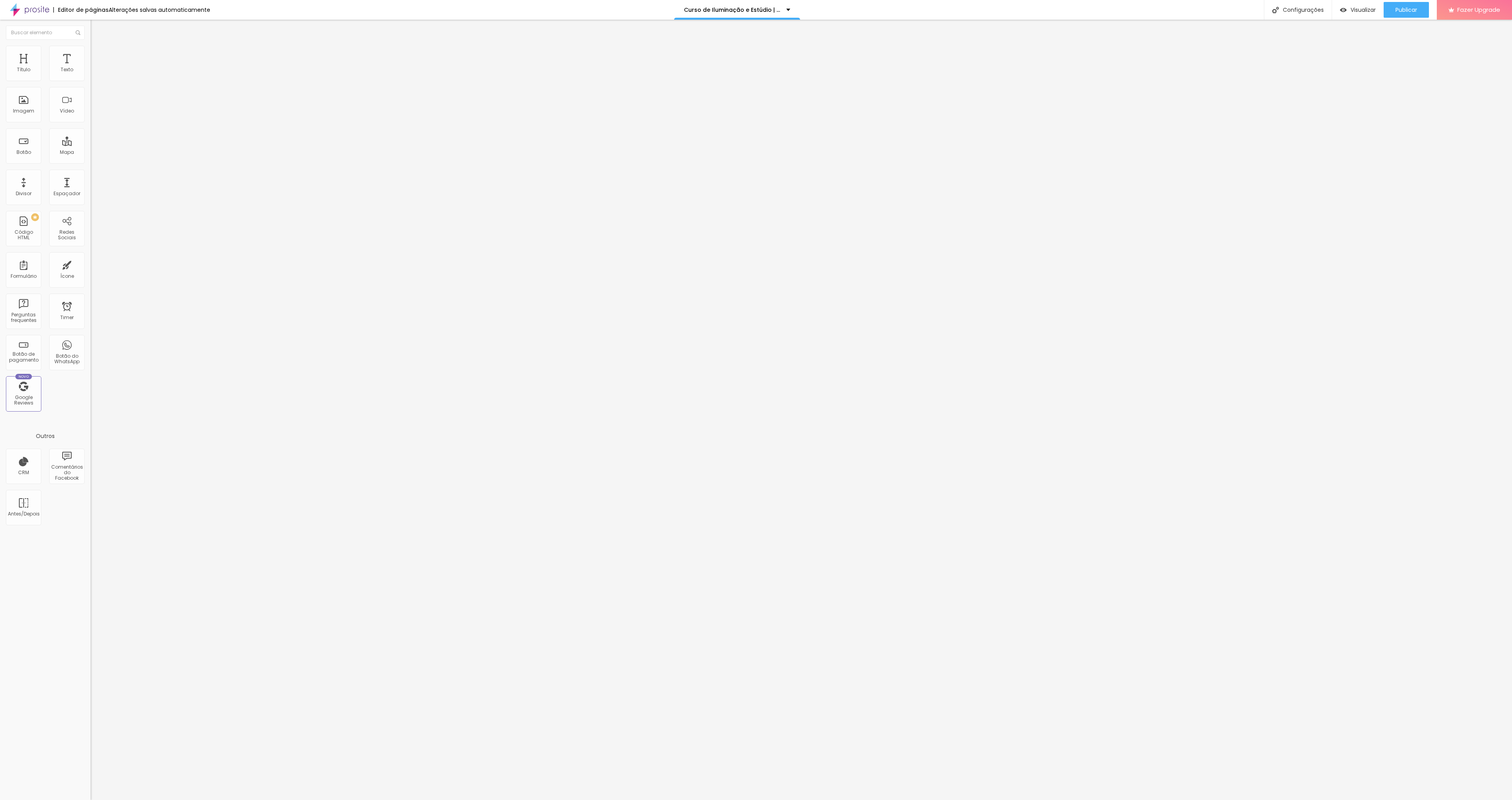
type input "20"
click at [90, 102] on img at bounding box center [93, 99] width 6 height 6
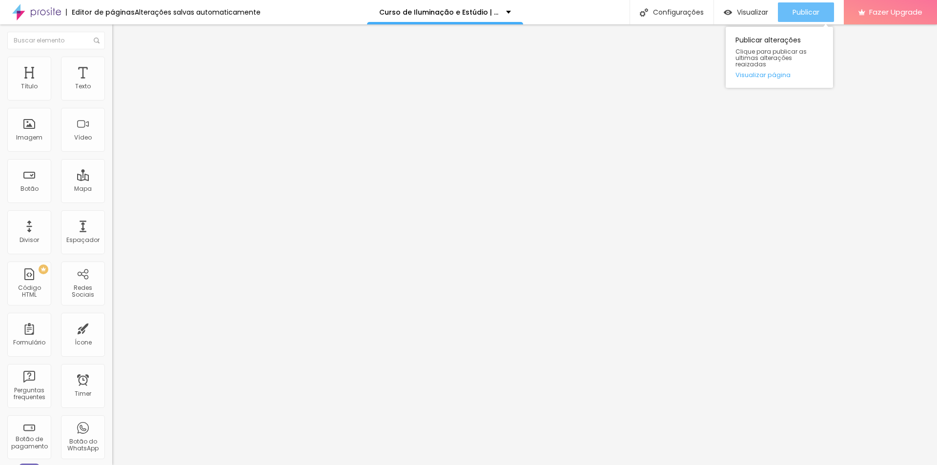
click at [794, 18] on div "Publicar" at bounding box center [805, 12] width 27 height 20
click at [112, 146] on button "button" at bounding box center [119, 141] width 14 height 10
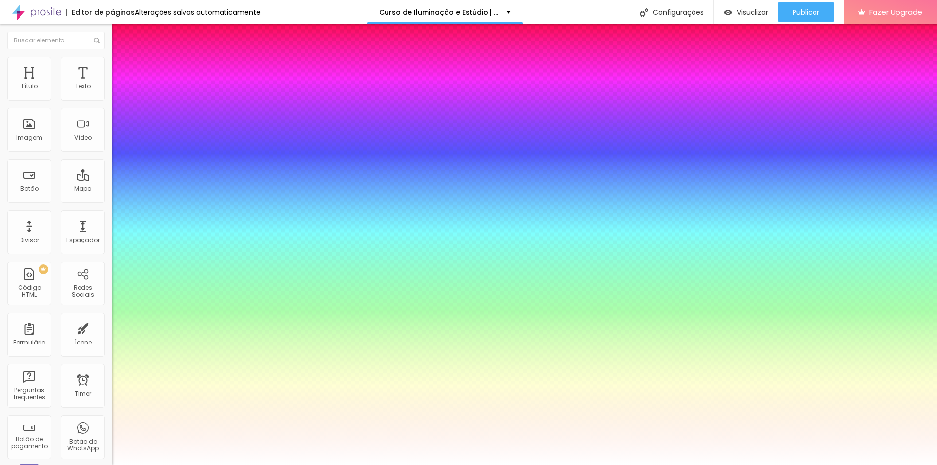
type input "1"
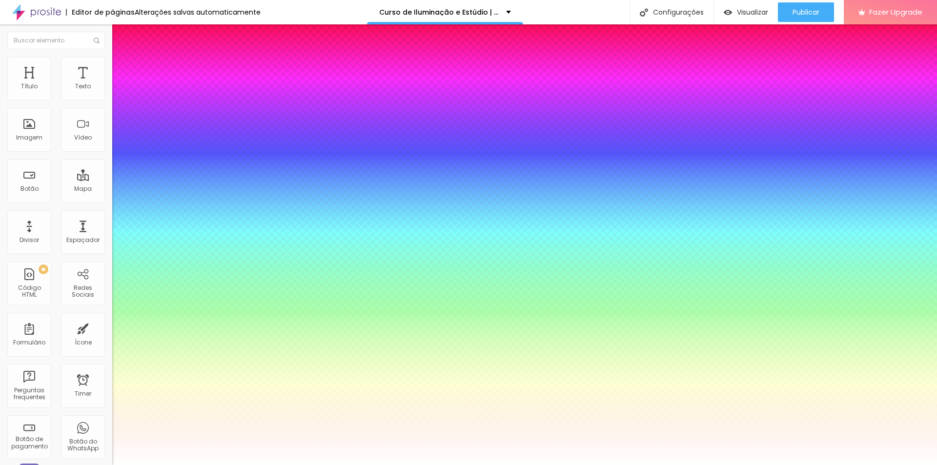
type input "1"
click at [305, 465] on div at bounding box center [468, 465] width 937 height 0
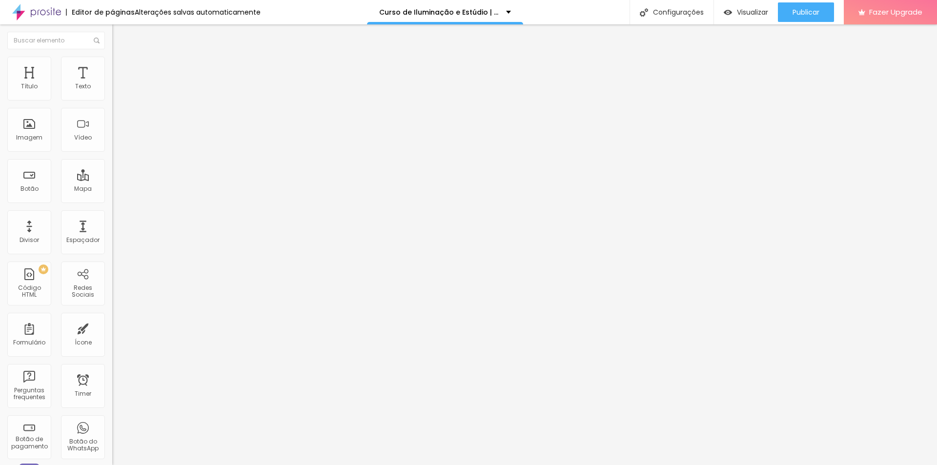
click at [112, 94] on button "button" at bounding box center [119, 88] width 14 height 10
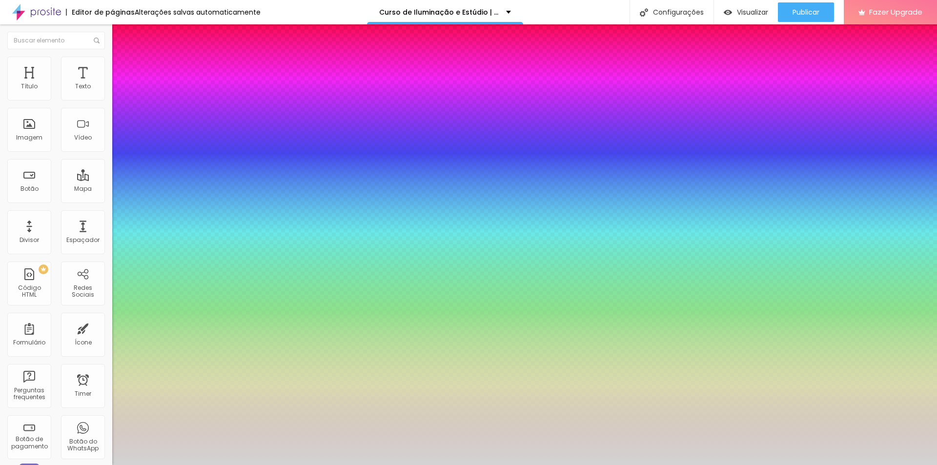
type input "1"
click at [452, 465] on div at bounding box center [468, 465] width 937 height 0
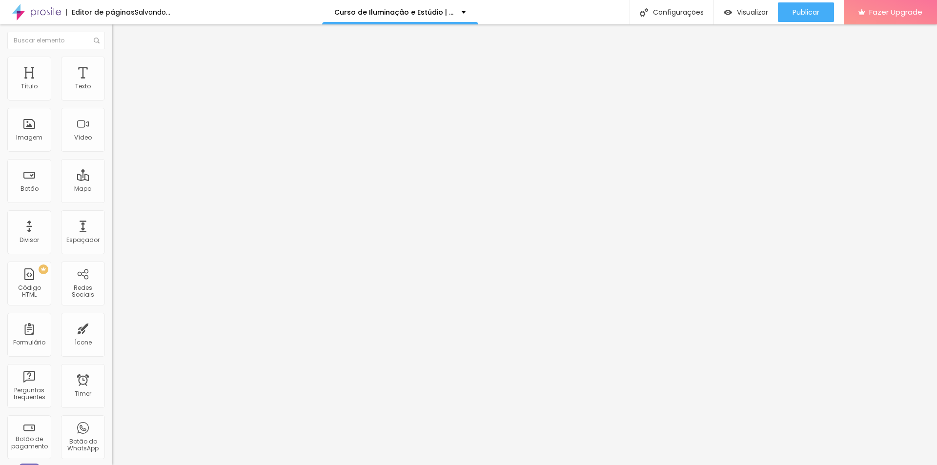
click at [112, 94] on button "button" at bounding box center [119, 88] width 14 height 10
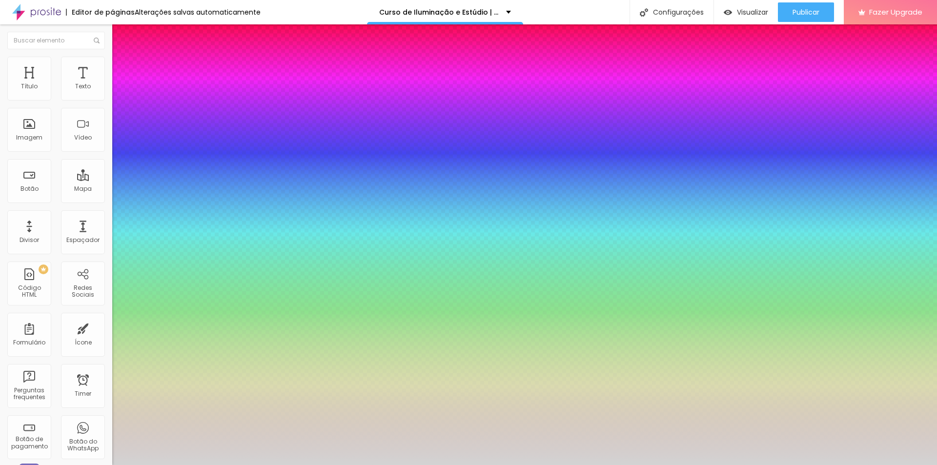
click at [478, 465] on div at bounding box center [468, 465] width 937 height 0
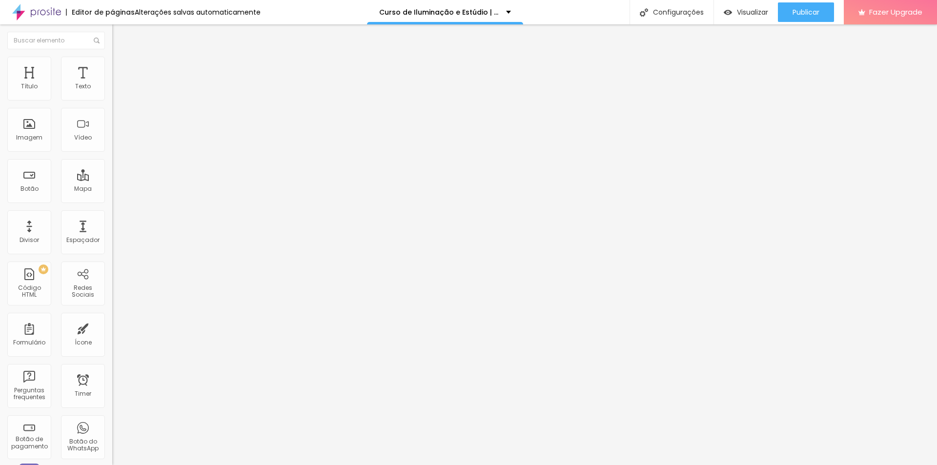
click at [116, 143] on icon "button" at bounding box center [119, 141] width 6 height 6
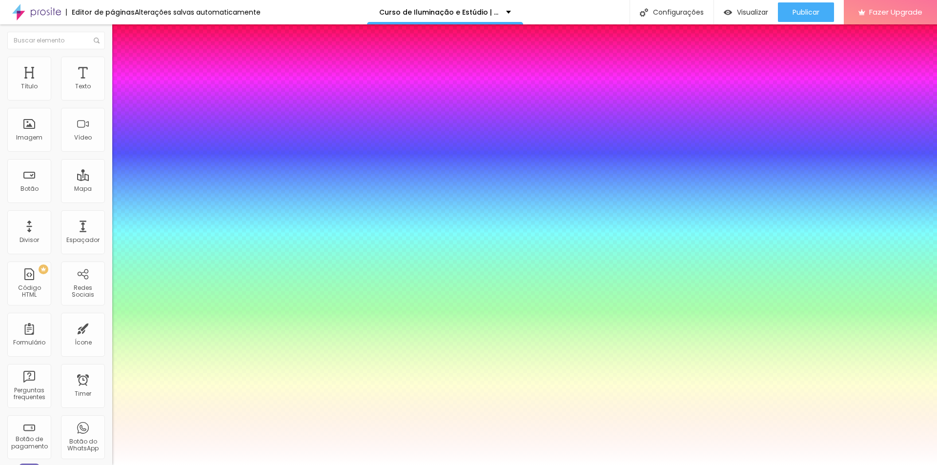
click at [650, 465] on div at bounding box center [468, 465] width 937 height 0
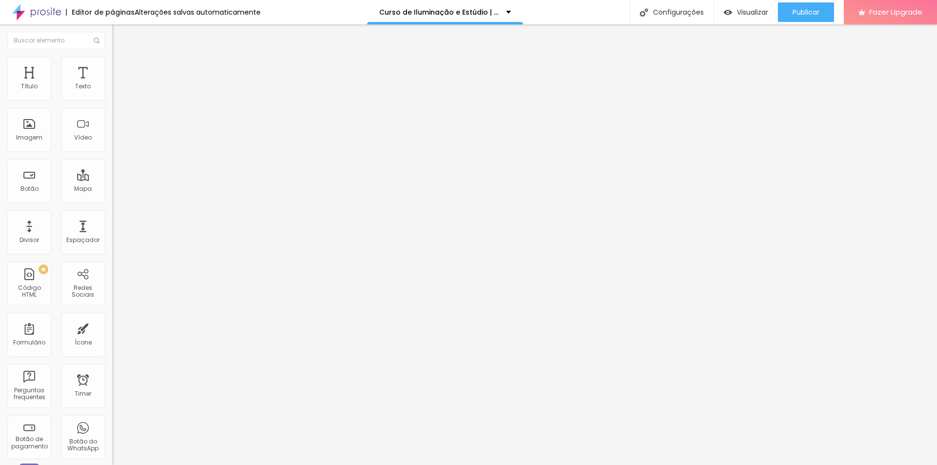
click at [112, 146] on button "button" at bounding box center [119, 141] width 14 height 10
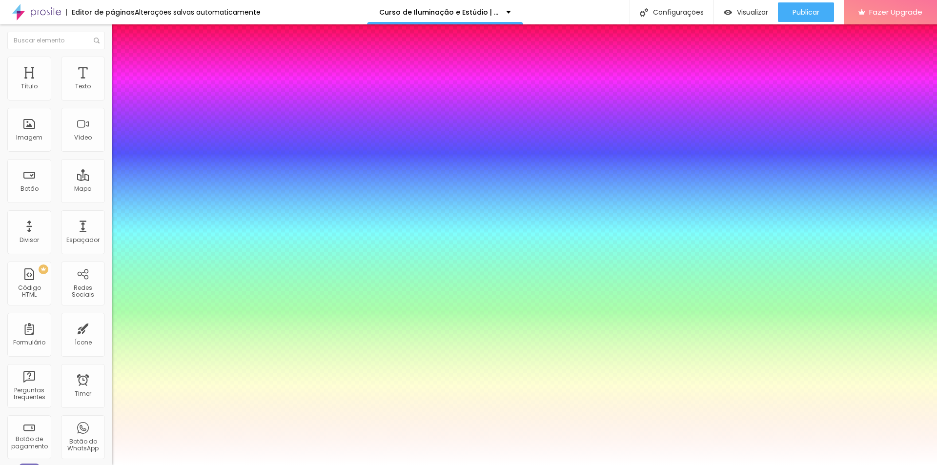
click at [648, 465] on div at bounding box center [468, 465] width 937 height 0
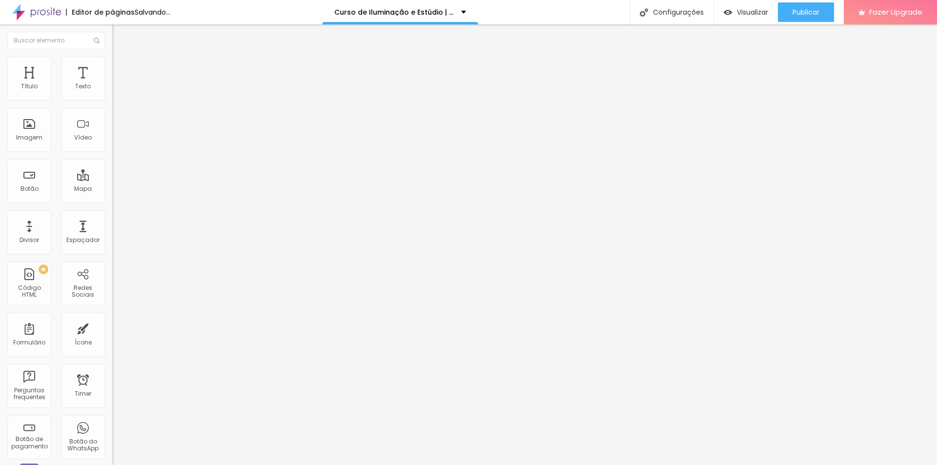
click at [112, 94] on button "button" at bounding box center [119, 88] width 14 height 10
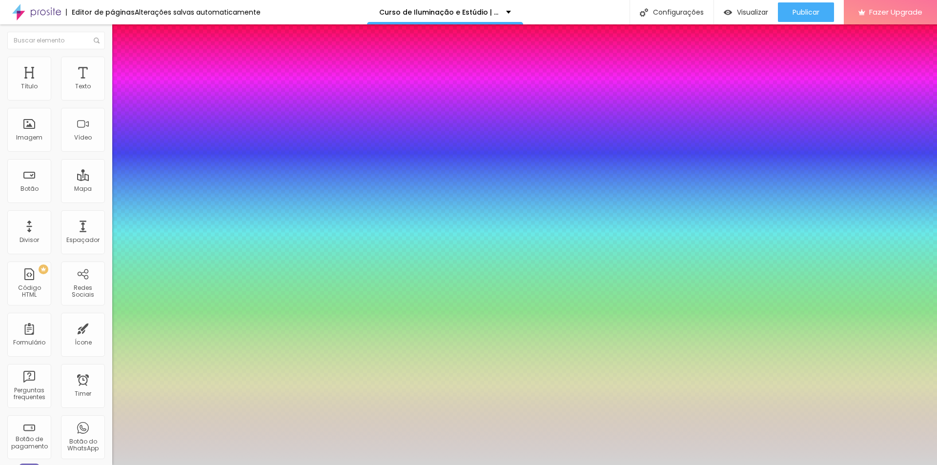
click at [846, 465] on div at bounding box center [468, 465] width 937 height 0
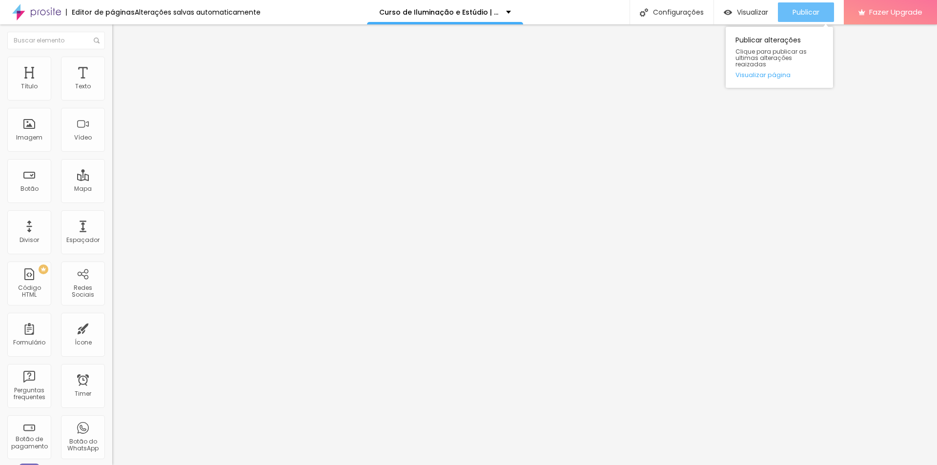
click at [803, 12] on span "Publicar" at bounding box center [805, 12] width 27 height 8
click at [112, 146] on button "button" at bounding box center [119, 141] width 14 height 10
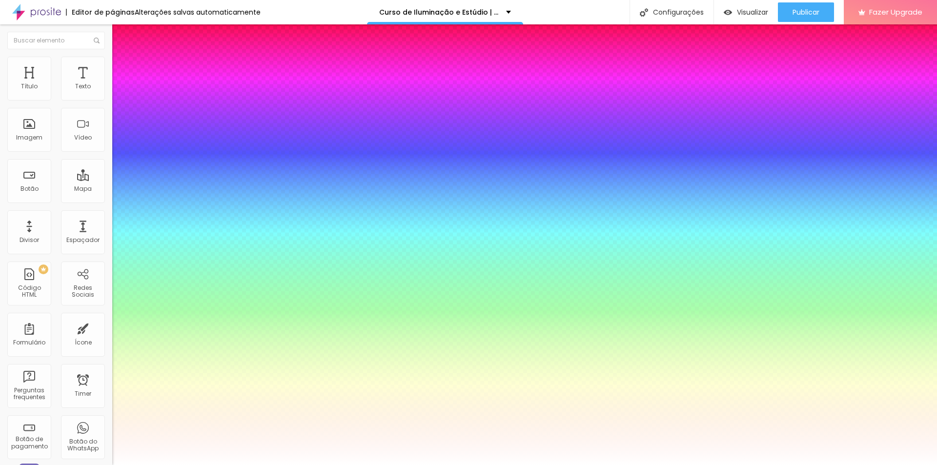
click at [303, 465] on div at bounding box center [468, 465] width 937 height 0
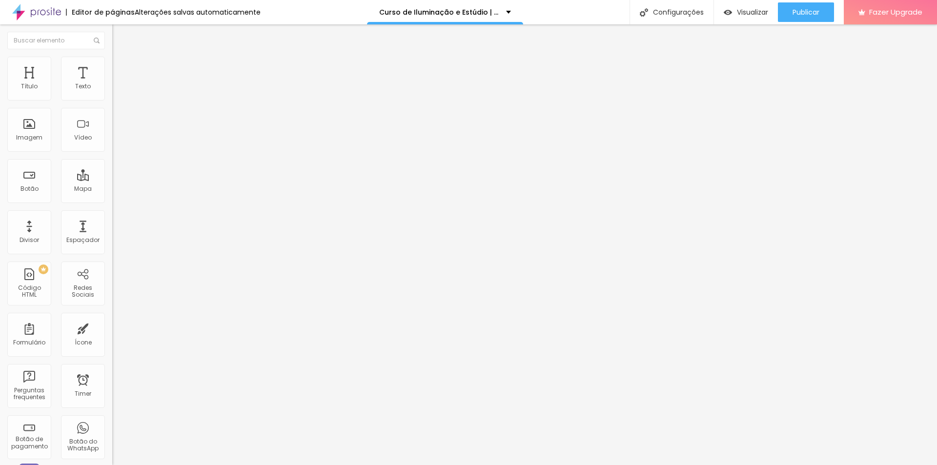
click at [112, 94] on button "button" at bounding box center [119, 88] width 14 height 10
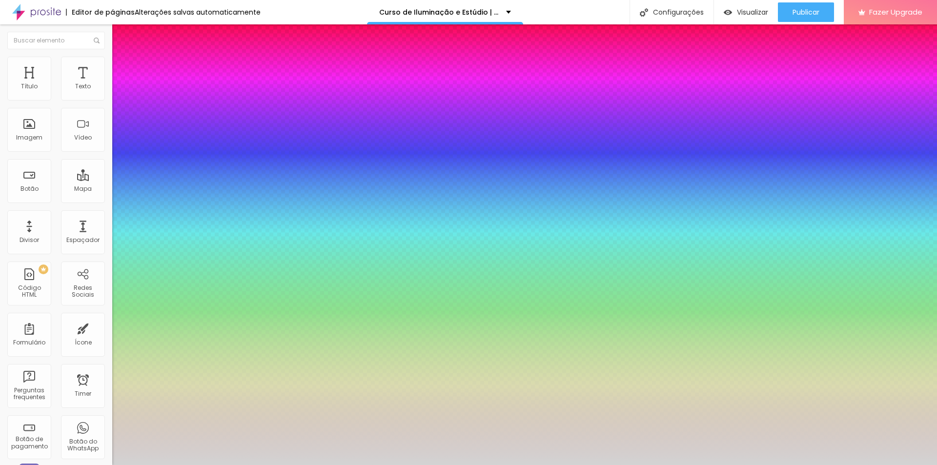
click at [282, 465] on div at bounding box center [468, 465] width 937 height 0
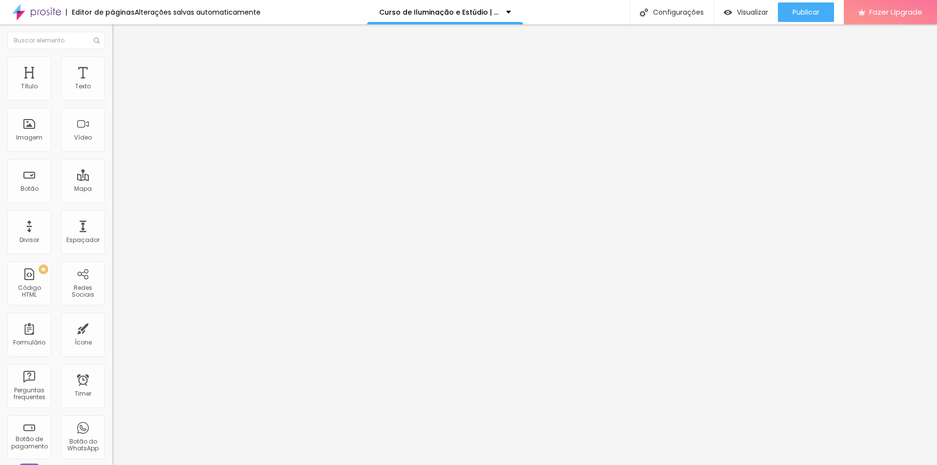
click at [112, 179] on div "Tamanho Titulo 1 H1 Titulo 2 H2 Titulo 3 H3 Titulo 4 H4 Titulo 5 H5 Titulo 6 H6…" at bounding box center [168, 122] width 112 height 113
click at [116, 143] on icon "button" at bounding box center [119, 141] width 6 height 6
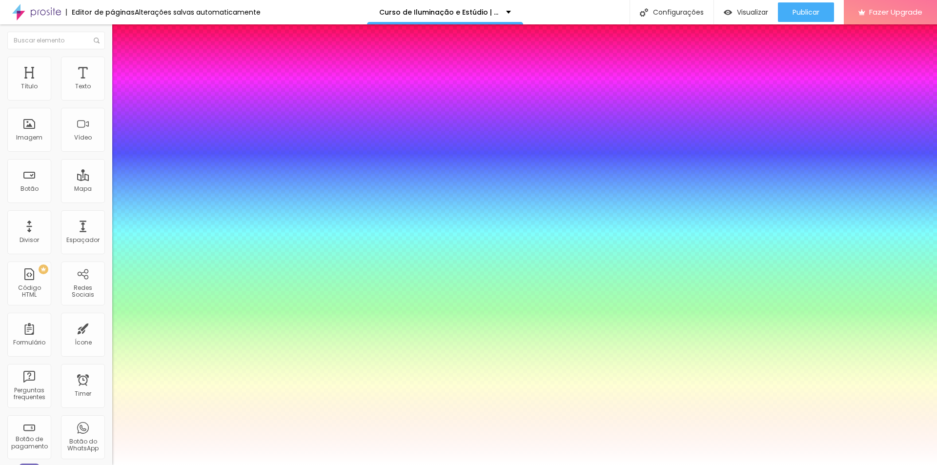
click at [313, 465] on div at bounding box center [468, 465] width 937 height 0
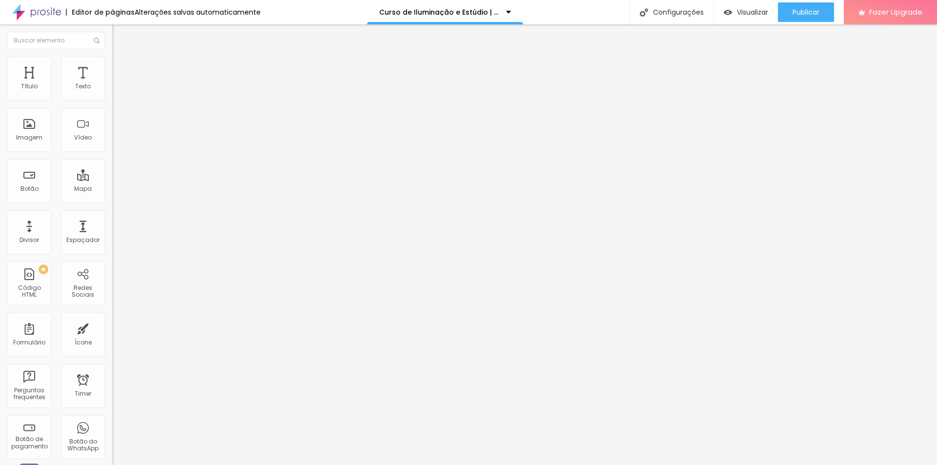
click at [112, 94] on button "button" at bounding box center [119, 88] width 14 height 10
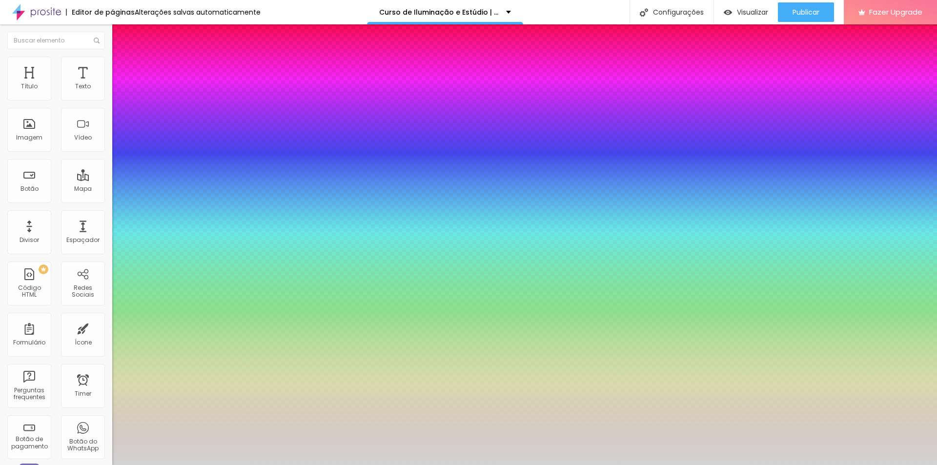
click at [440, 465] on div at bounding box center [468, 465] width 937 height 0
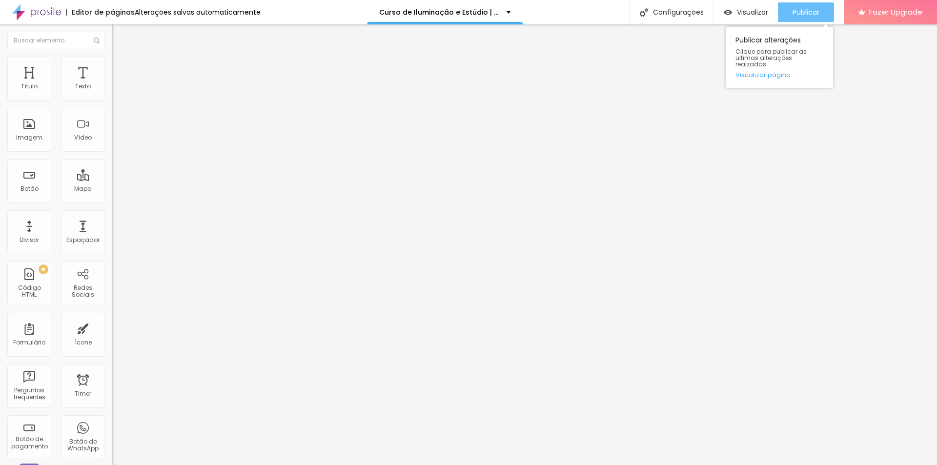
click at [803, 14] on span "Publicar" at bounding box center [805, 12] width 27 height 8
click at [116, 143] on icon "button" at bounding box center [119, 141] width 6 height 6
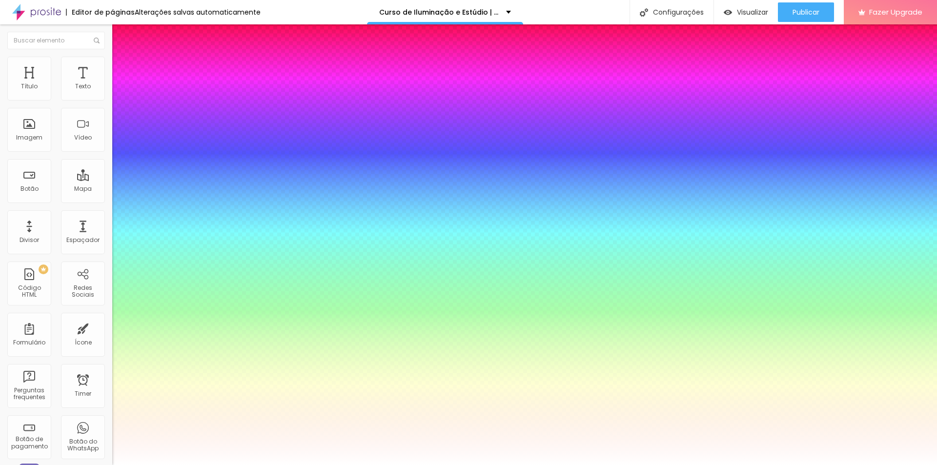
click at [327, 465] on div at bounding box center [468, 465] width 937 height 0
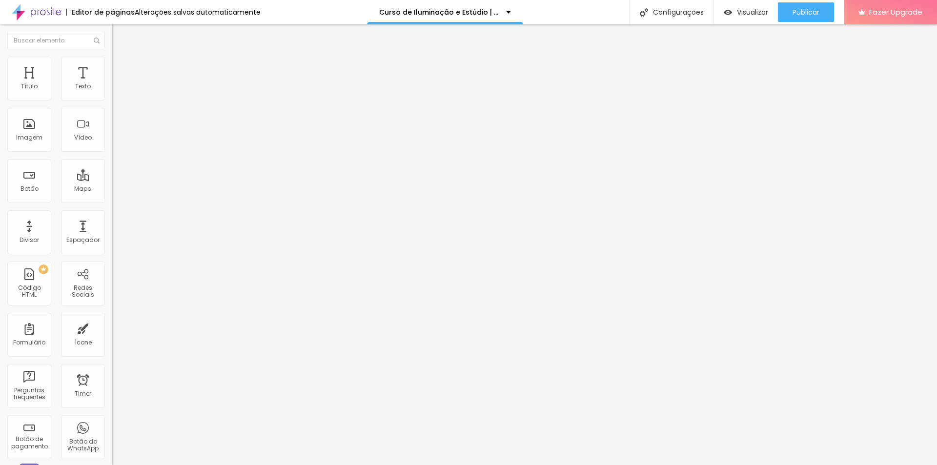
click at [117, 90] on icon "button" at bounding box center [119, 88] width 4 height 4
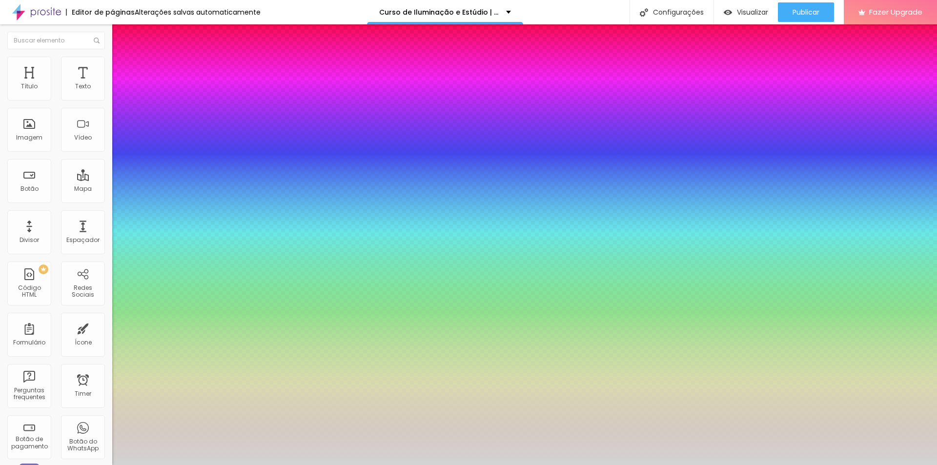
click at [289, 465] on div at bounding box center [468, 465] width 937 height 0
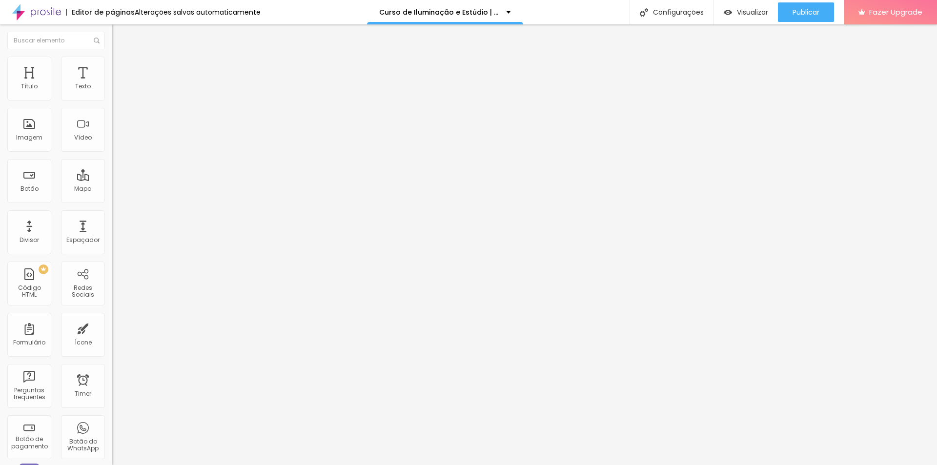
click at [112, 146] on button "button" at bounding box center [119, 141] width 14 height 10
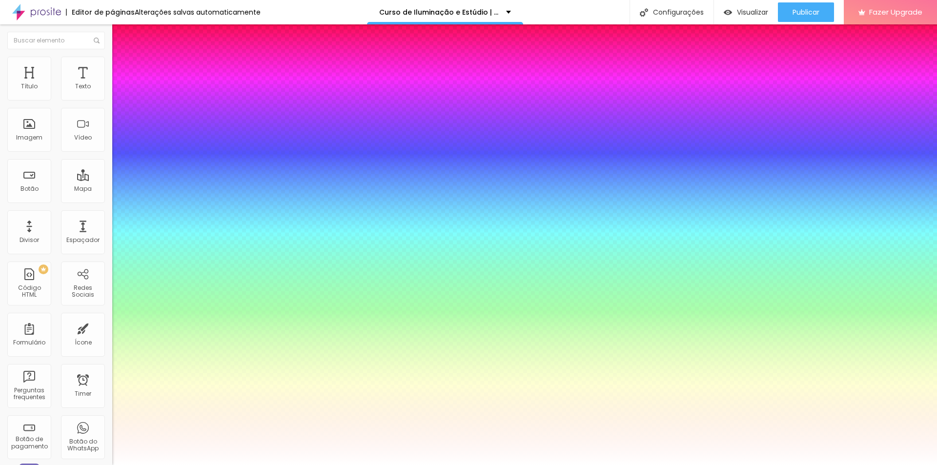
click at [289, 465] on div at bounding box center [468, 465] width 937 height 0
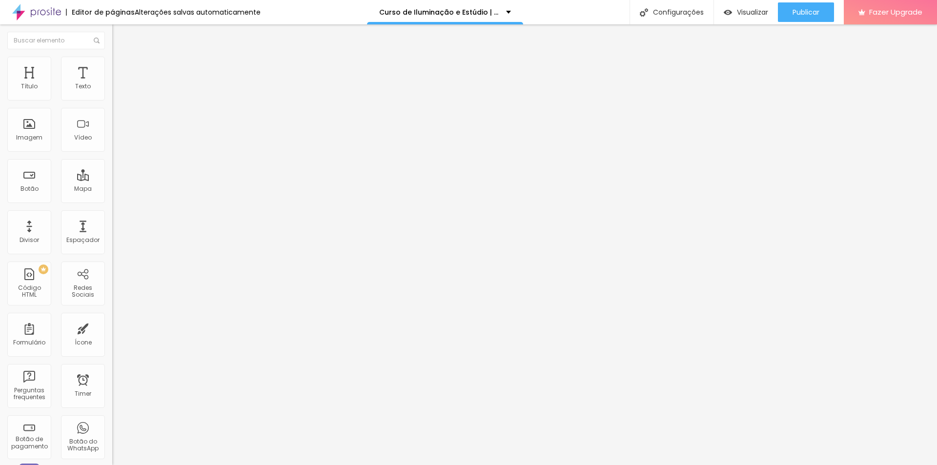
click at [116, 91] on icon "button" at bounding box center [119, 88] width 6 height 6
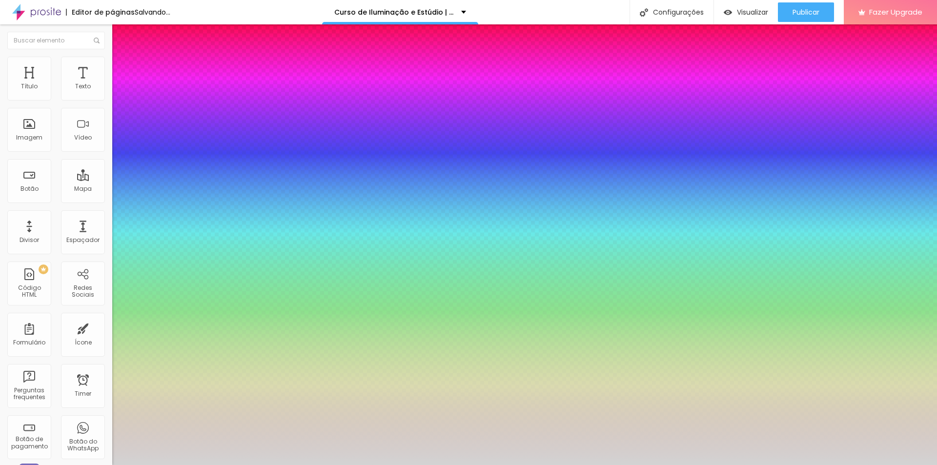
click at [408, 465] on div at bounding box center [468, 465] width 937 height 0
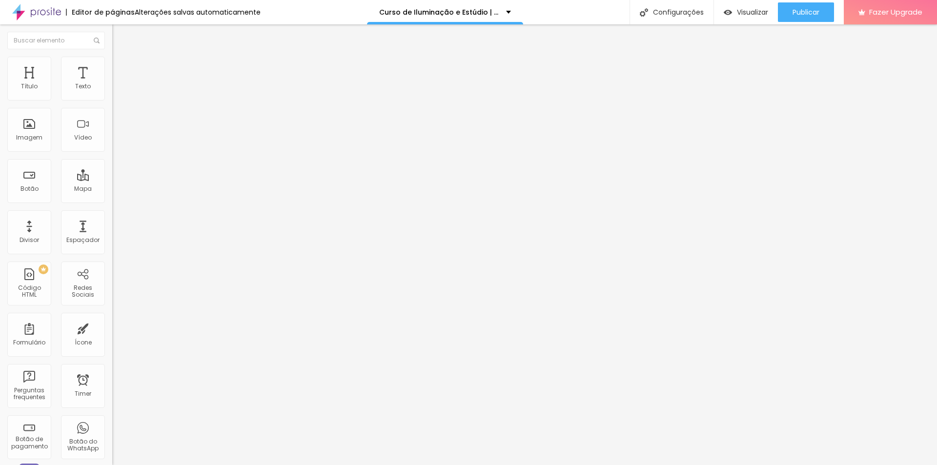
click at [116, 143] on icon "button" at bounding box center [119, 141] width 6 height 6
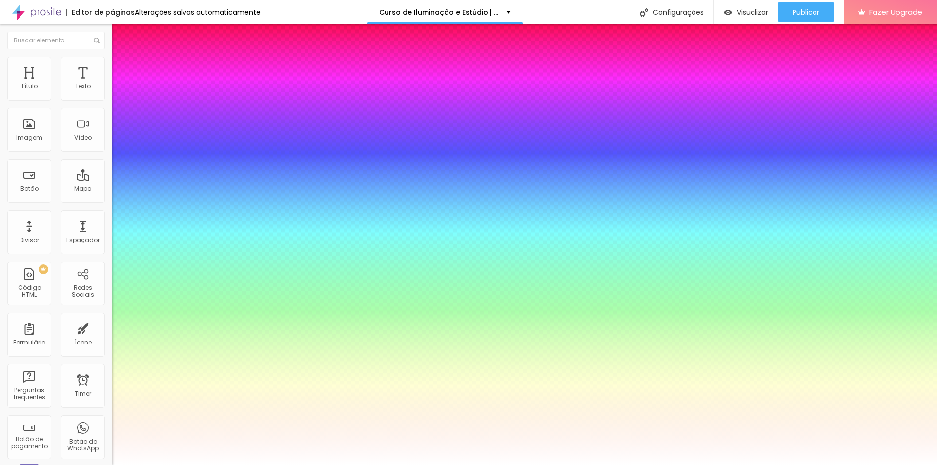
click at [296, 465] on div at bounding box center [468, 465] width 937 height 0
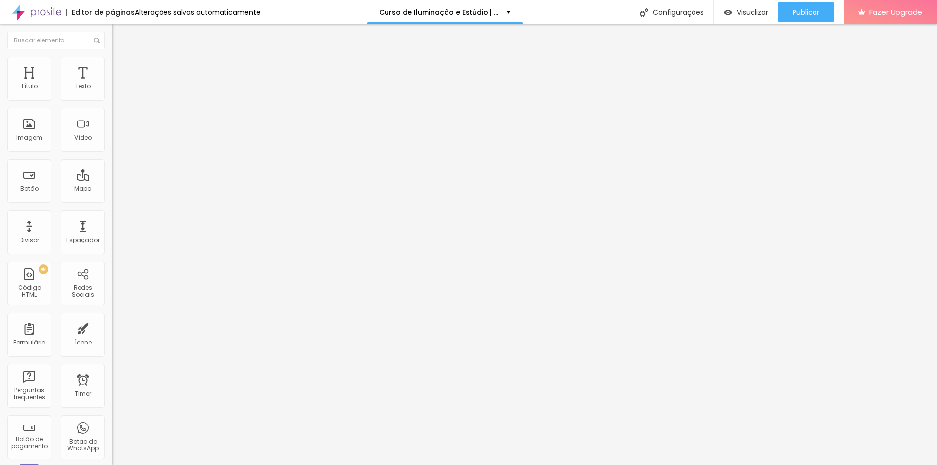
click at [112, 94] on button "button" at bounding box center [119, 88] width 14 height 10
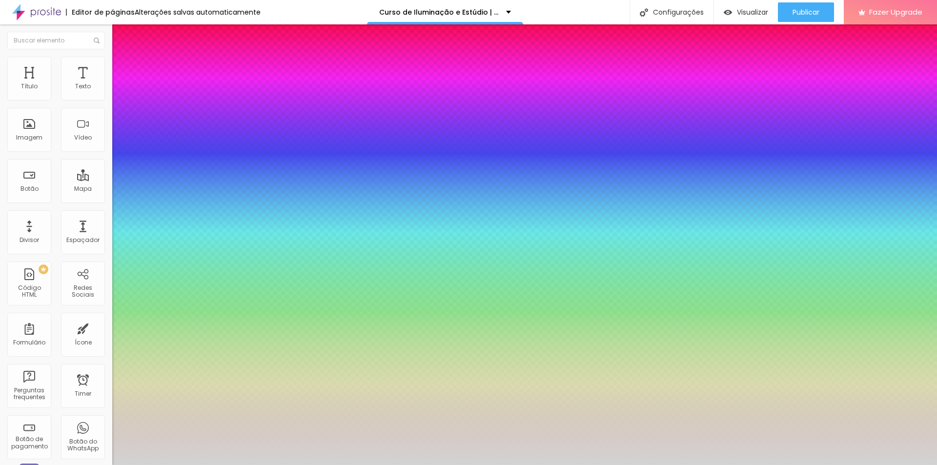
click at [392, 465] on div at bounding box center [468, 465] width 937 height 0
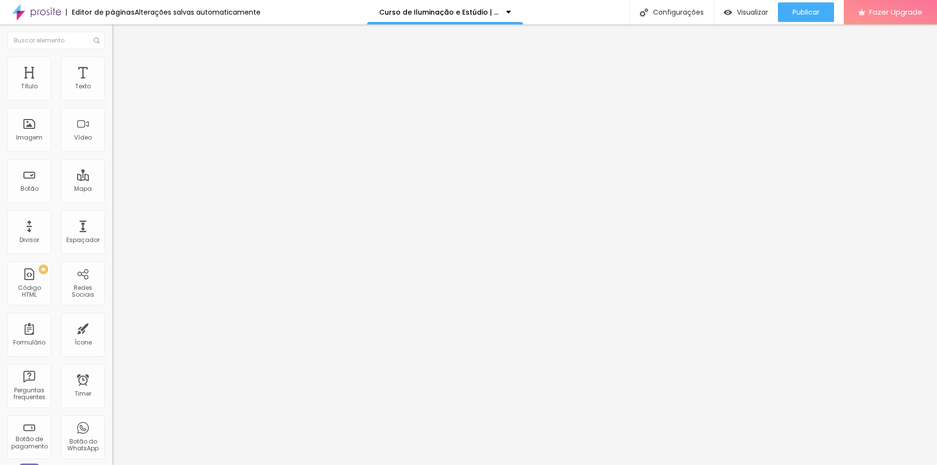
click at [112, 146] on button "button" at bounding box center [119, 141] width 14 height 10
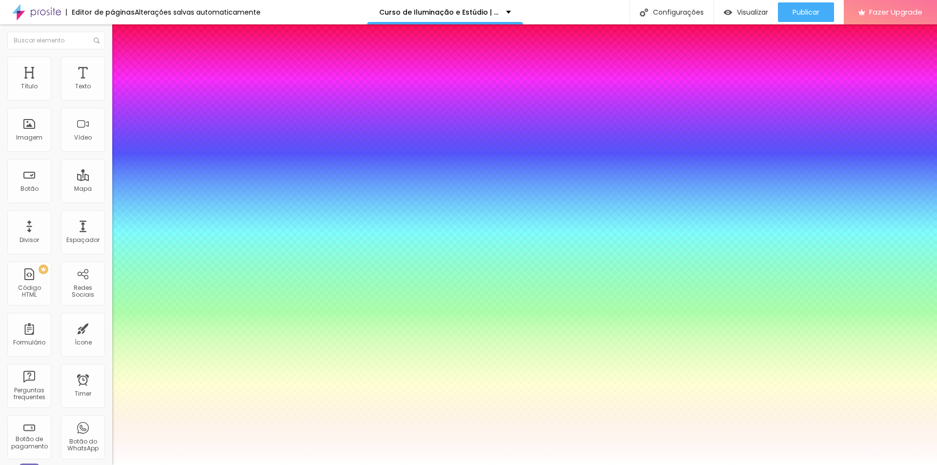
click at [281, 465] on div at bounding box center [468, 465] width 937 height 0
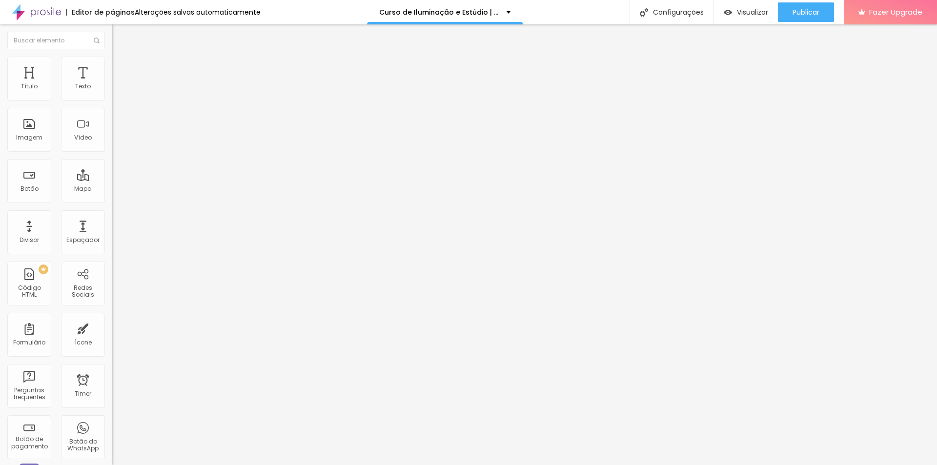
click at [112, 94] on button "button" at bounding box center [119, 88] width 14 height 10
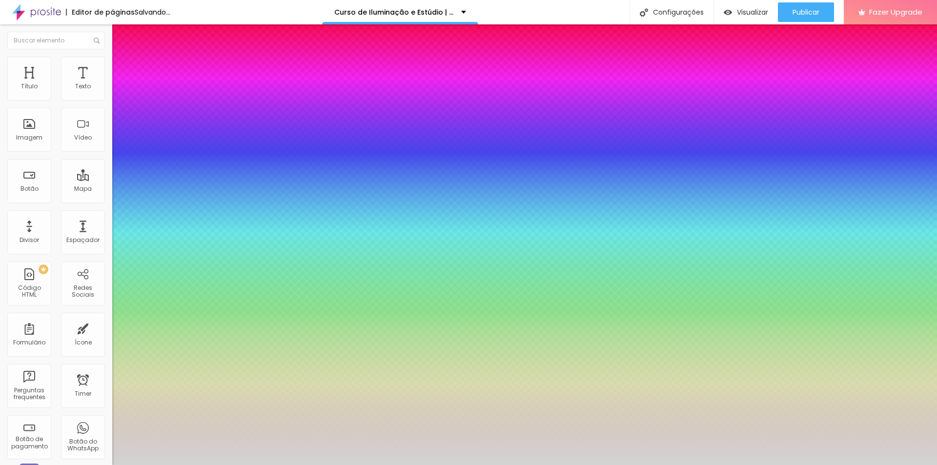
click at [790, 465] on div at bounding box center [468, 465] width 937 height 0
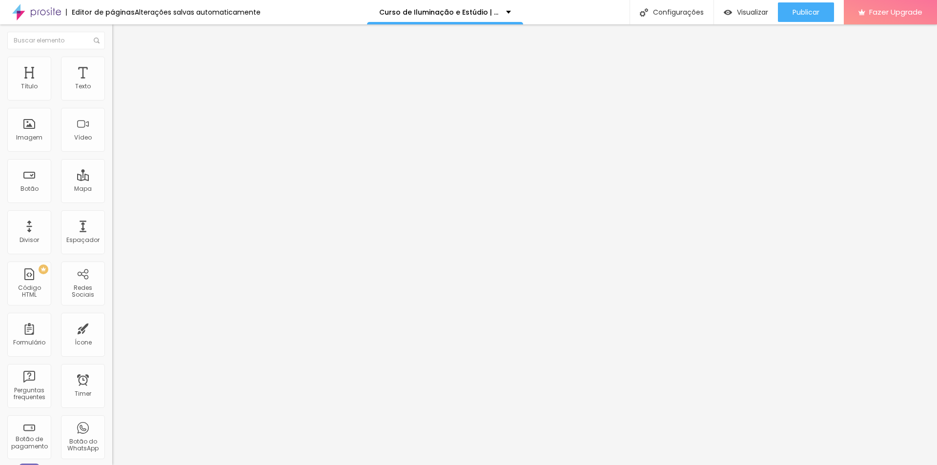
click at [116, 143] on icon "button" at bounding box center [119, 141] width 6 height 6
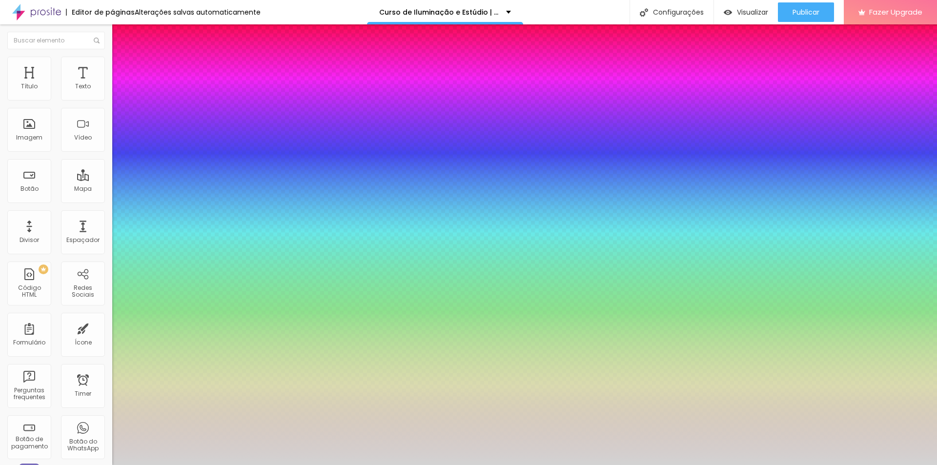
click at [456, 465] on div at bounding box center [468, 465] width 937 height 0
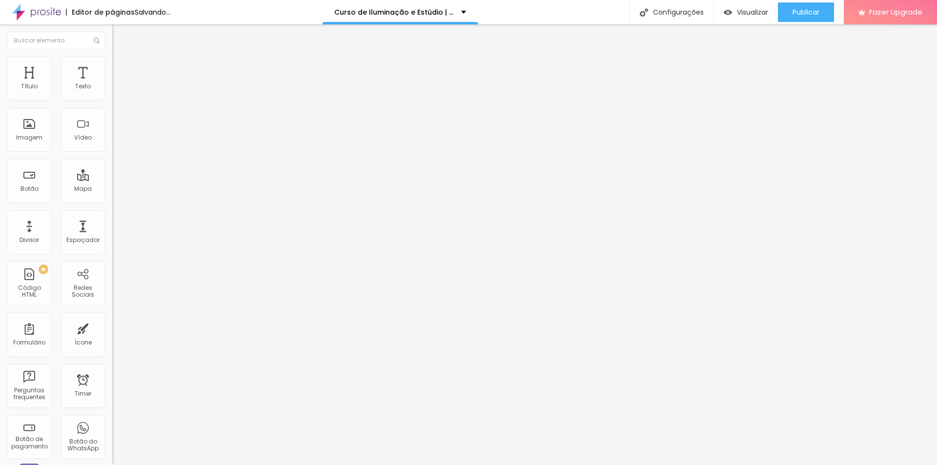
click at [116, 143] on icon "button" at bounding box center [119, 141] width 6 height 6
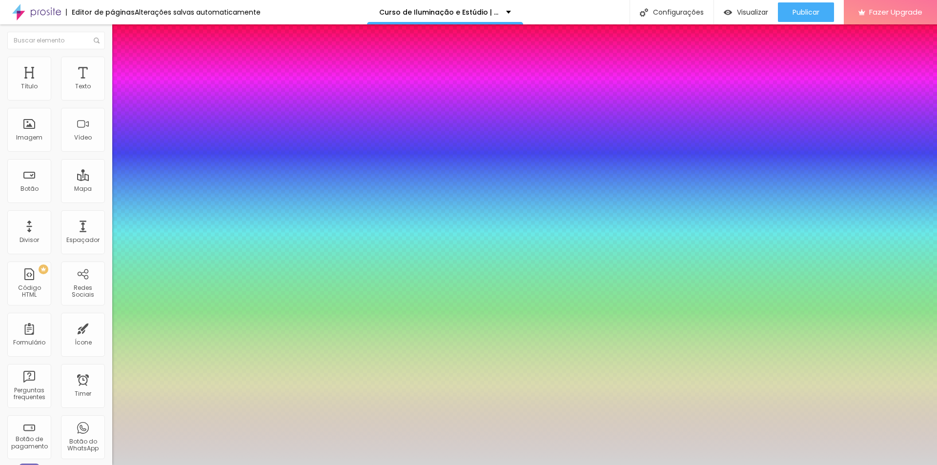
click at [629, 465] on div at bounding box center [468, 465] width 937 height 0
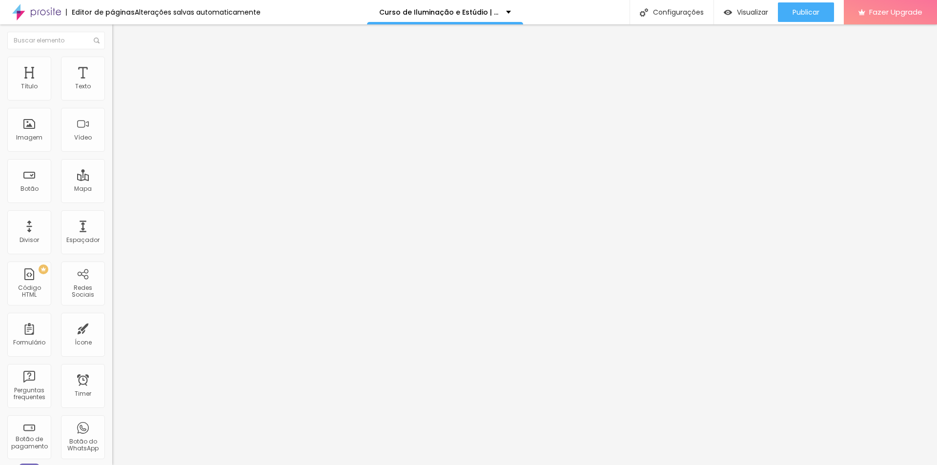
click at [116, 143] on icon "button" at bounding box center [119, 141] width 6 height 6
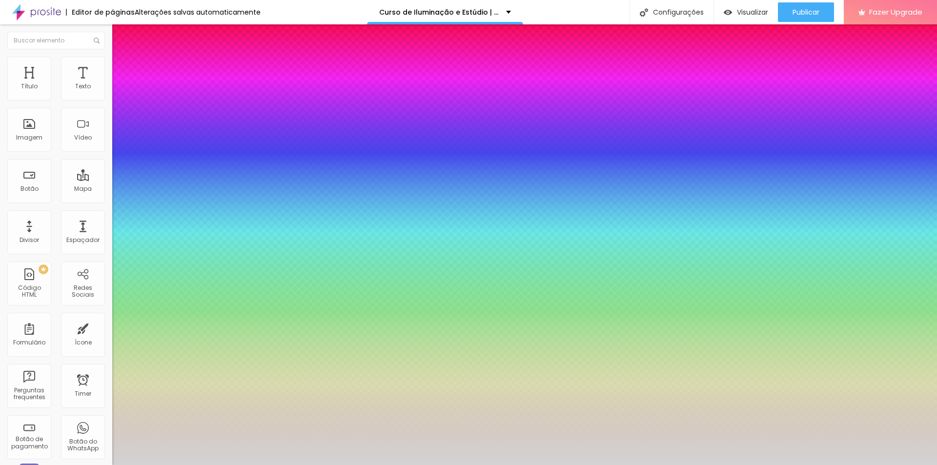
click at [284, 465] on div at bounding box center [468, 465] width 937 height 0
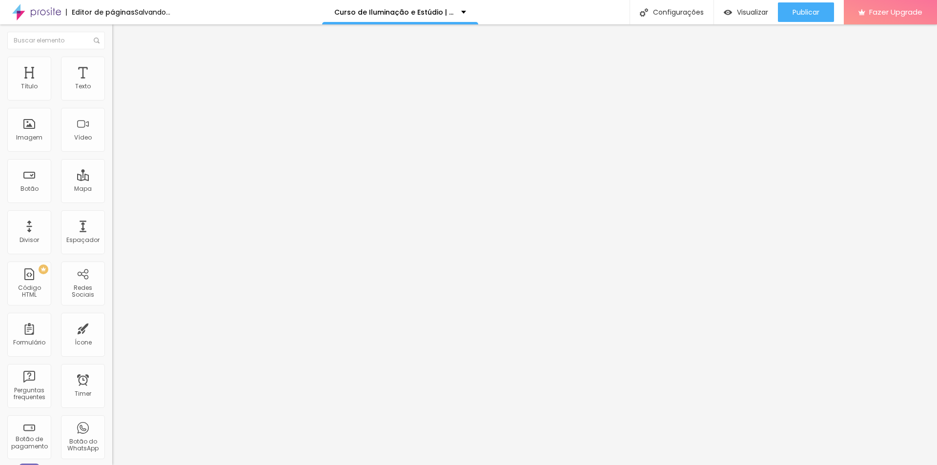
click at [112, 94] on button "button" at bounding box center [119, 88] width 14 height 10
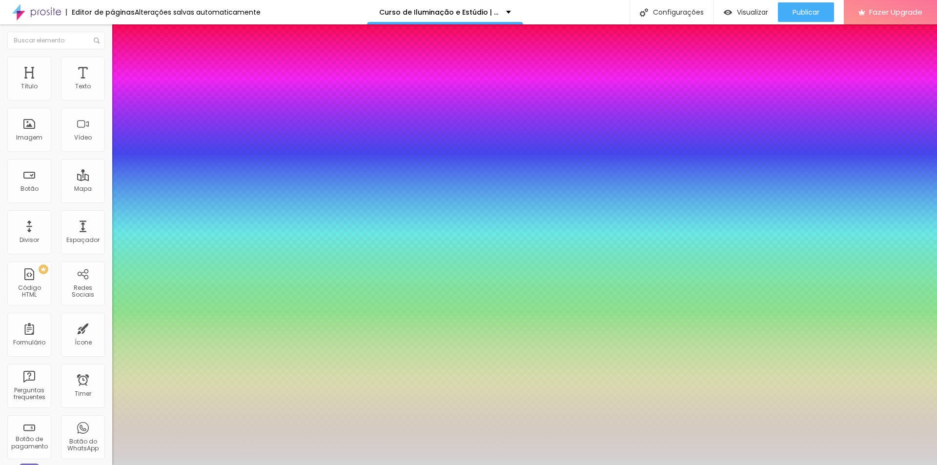
click at [297, 465] on div at bounding box center [468, 465] width 937 height 0
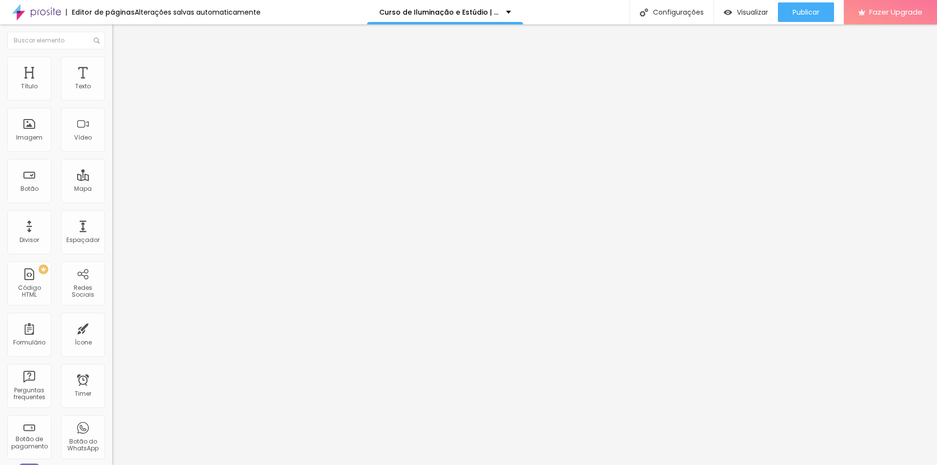
click at [112, 146] on button "button" at bounding box center [119, 141] width 14 height 10
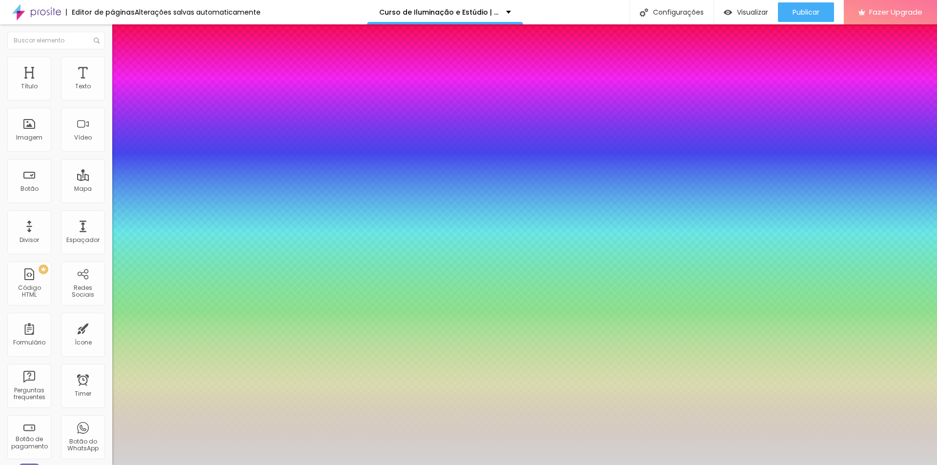
click at [482, 465] on div at bounding box center [468, 465] width 937 height 0
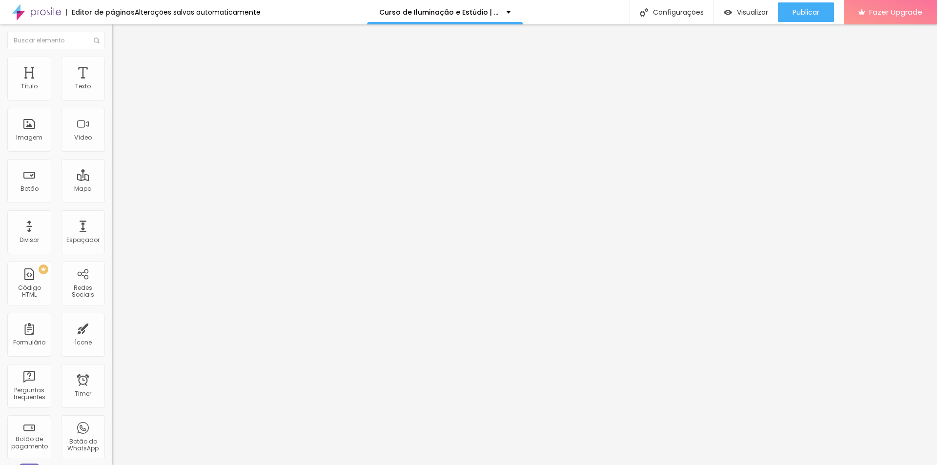
click at [117, 142] on icon "button" at bounding box center [119, 141] width 4 height 4
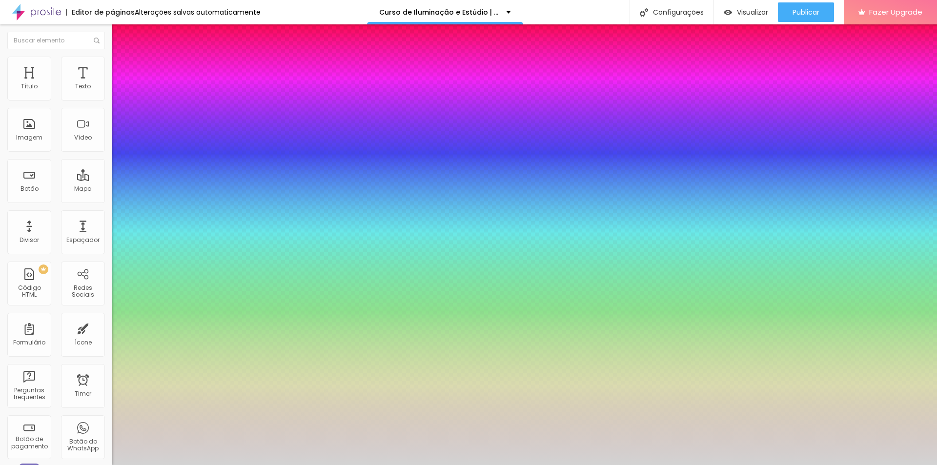
click at [677, 465] on div at bounding box center [468, 465] width 937 height 0
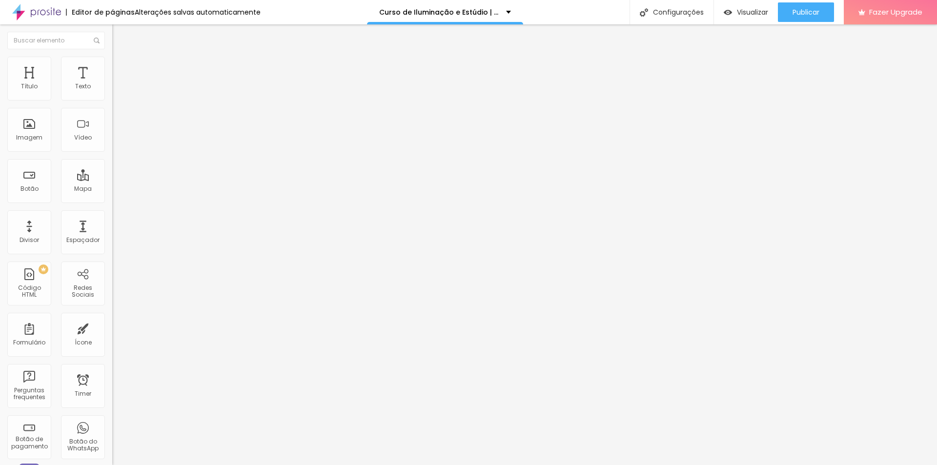
click at [112, 146] on button "button" at bounding box center [119, 141] width 14 height 10
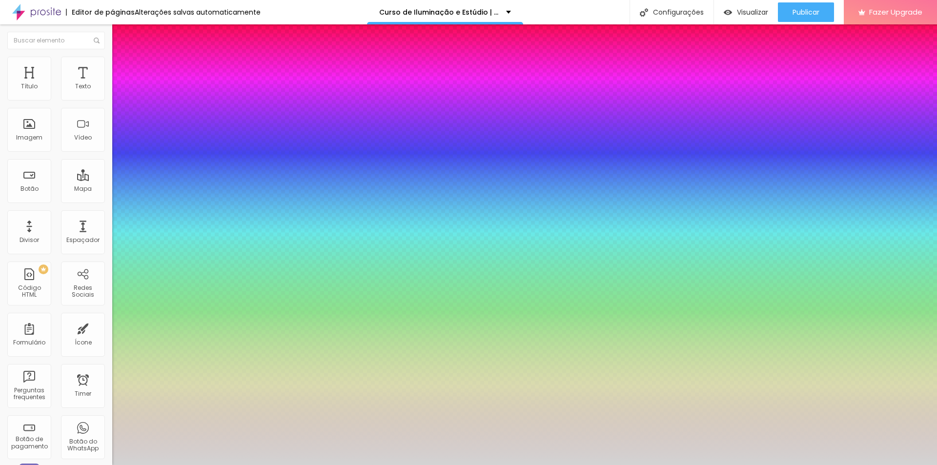
click at [609, 465] on div at bounding box center [468, 465] width 937 height 0
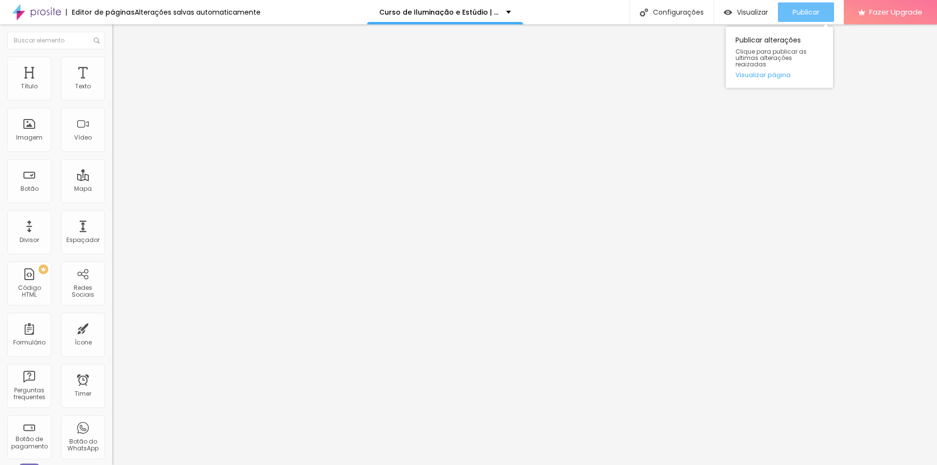
click at [804, 17] on div "Publicar" at bounding box center [805, 12] width 27 height 20
click at [116, 143] on icon "button" at bounding box center [119, 141] width 6 height 6
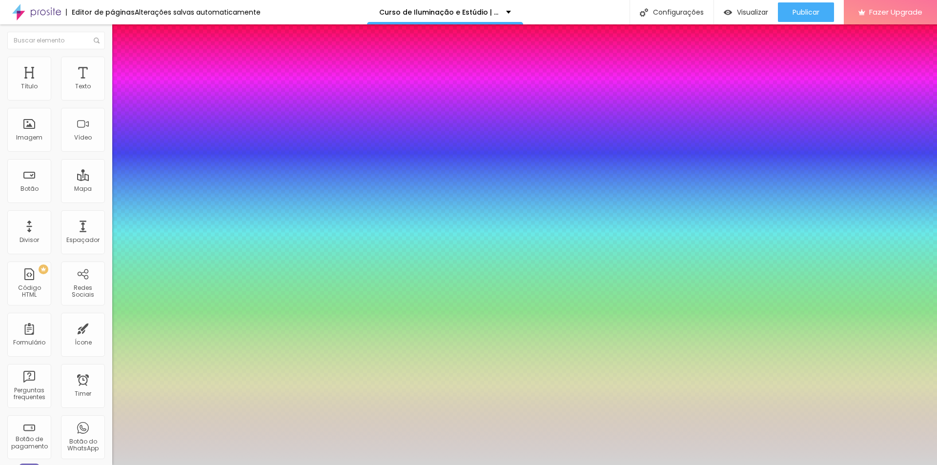
click at [265, 465] on div at bounding box center [468, 465] width 937 height 0
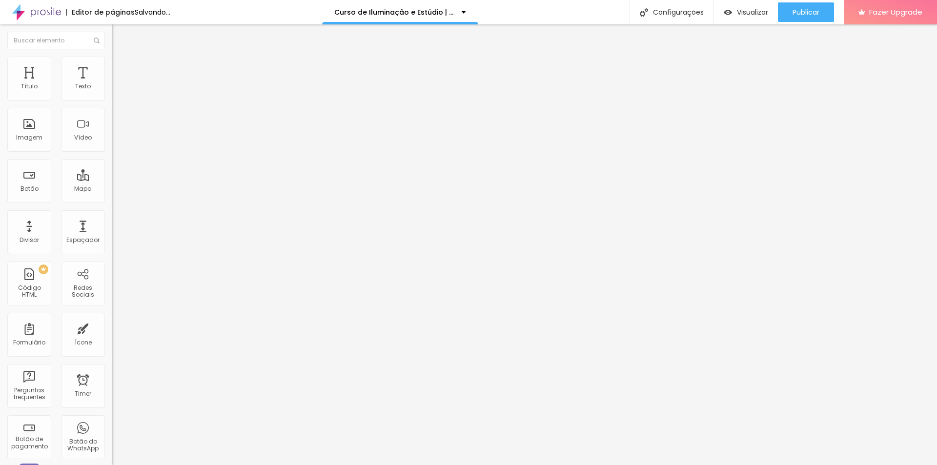
click at [117, 142] on icon "button" at bounding box center [119, 141] width 4 height 4
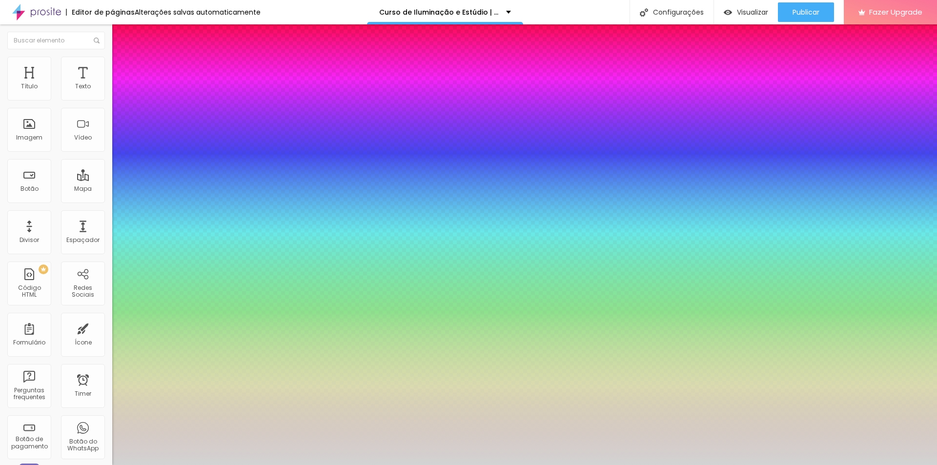
click at [261, 465] on div at bounding box center [468, 465] width 937 height 0
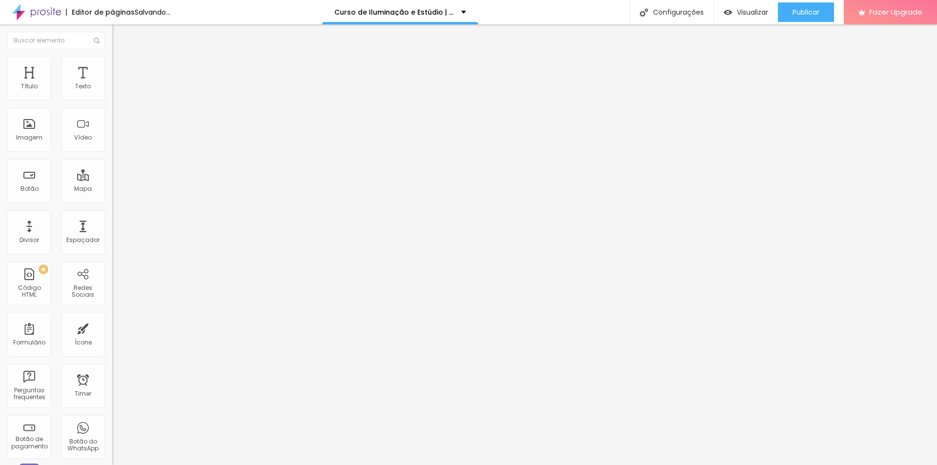
click at [116, 143] on icon "button" at bounding box center [119, 141] width 6 height 6
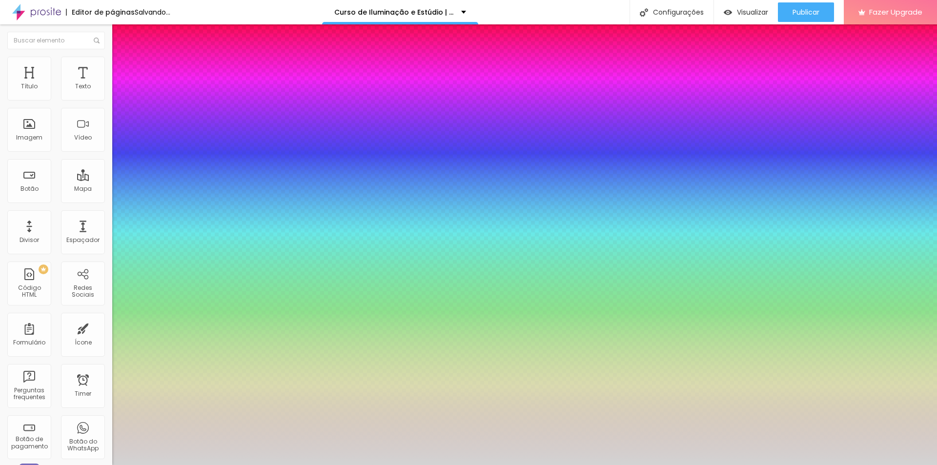
click at [432, 465] on div at bounding box center [468, 465] width 937 height 0
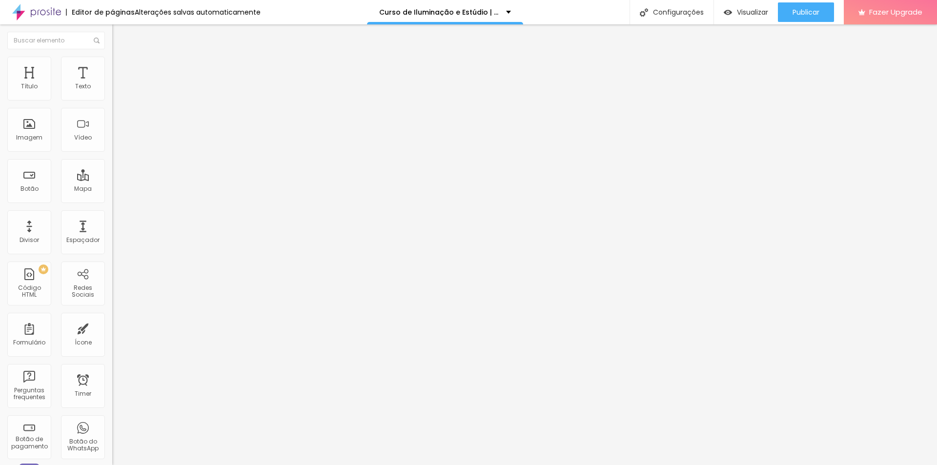
click at [116, 143] on icon "button" at bounding box center [119, 141] width 6 height 6
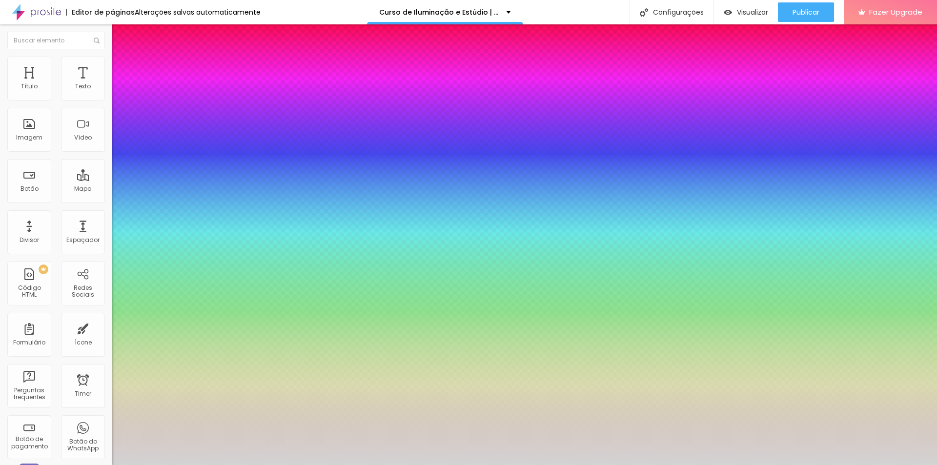
click at [374, 465] on div at bounding box center [468, 465] width 937 height 0
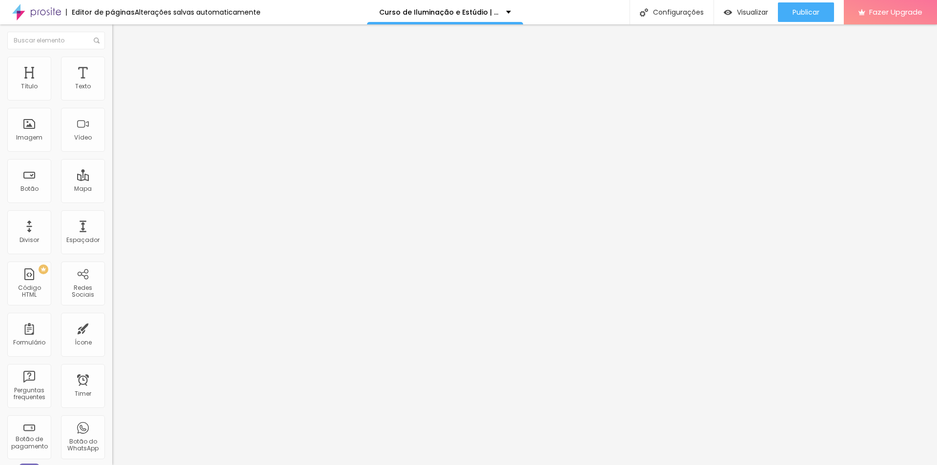
click at [112, 146] on button "button" at bounding box center [119, 141] width 14 height 10
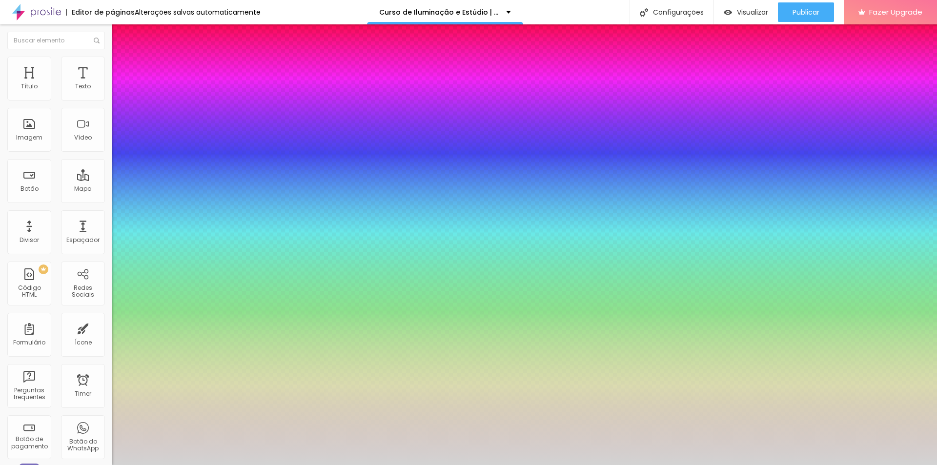
click at [370, 465] on div at bounding box center [468, 465] width 937 height 0
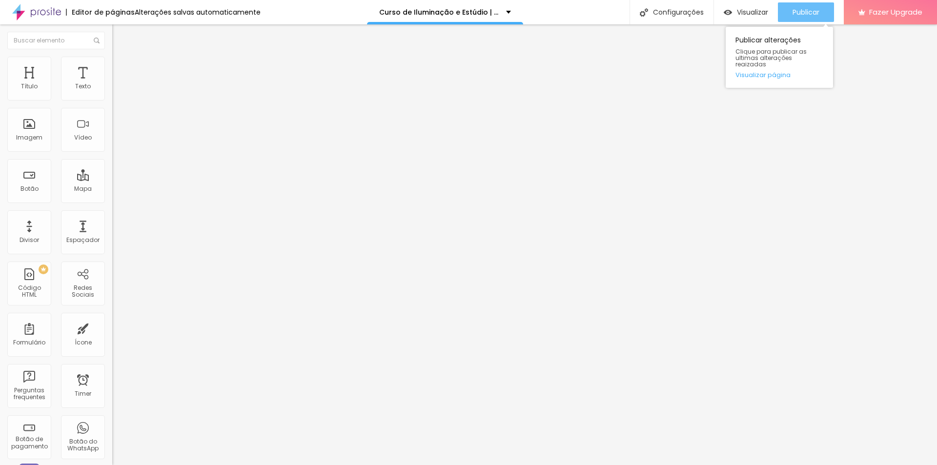
click at [797, 13] on span "Publicar" at bounding box center [805, 12] width 27 height 8
click at [112, 146] on button "button" at bounding box center [119, 141] width 14 height 10
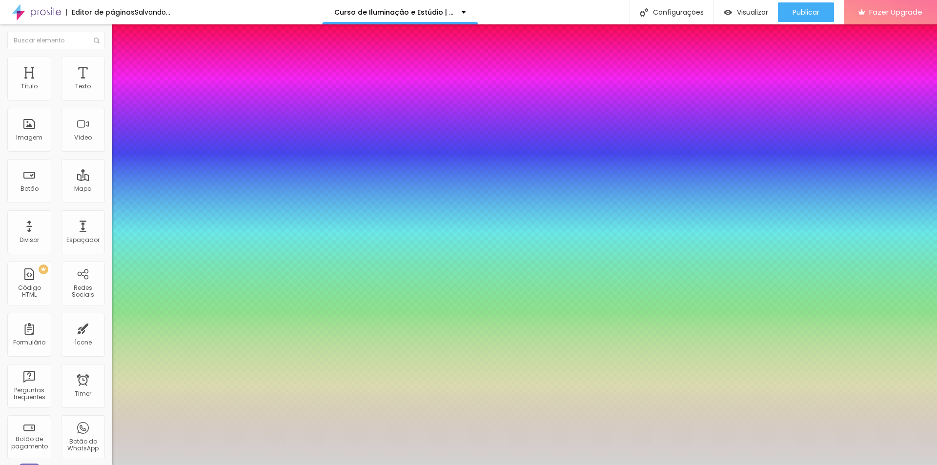
click at [813, 465] on div at bounding box center [468, 465] width 937 height 0
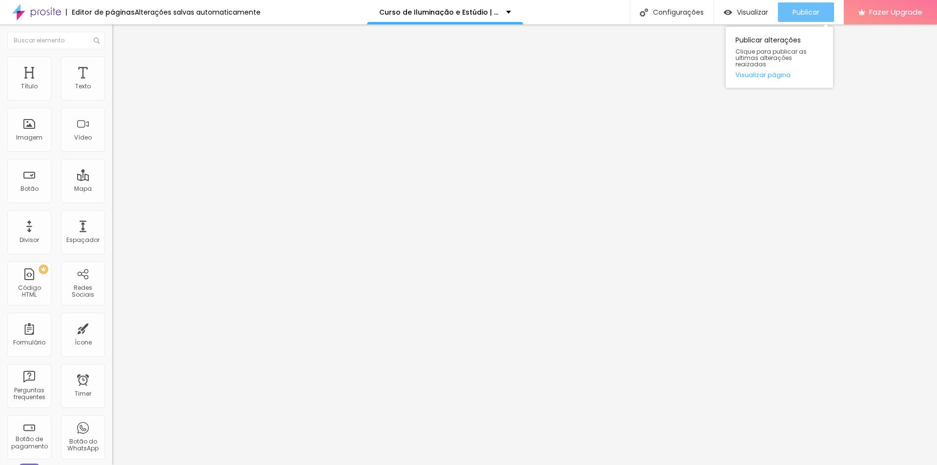
click at [809, 15] on span "Publicar" at bounding box center [805, 12] width 27 height 8
click at [112, 58] on li "Avançado" at bounding box center [168, 62] width 112 height 10
click at [121, 67] on span "Estilo" at bounding box center [128, 63] width 15 height 8
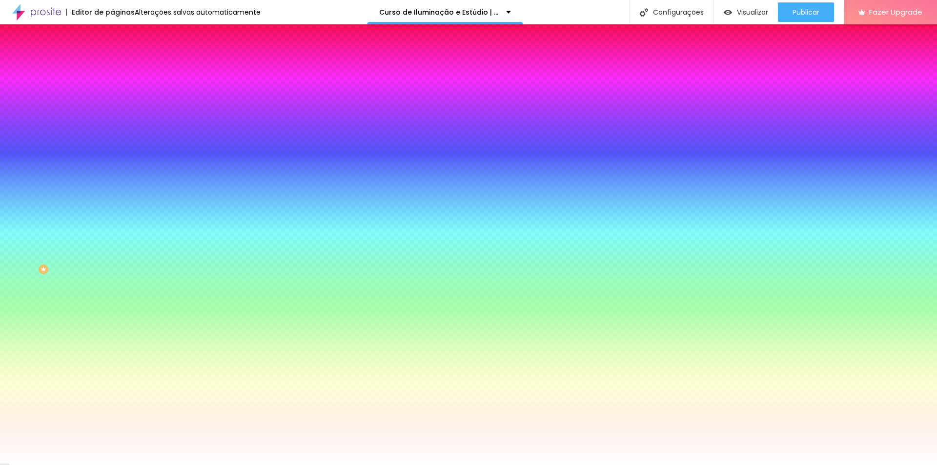
click at [112, 120] on button "button" at bounding box center [119, 125] width 14 height 10
click at [527, 465] on div at bounding box center [468, 465] width 937 height 0
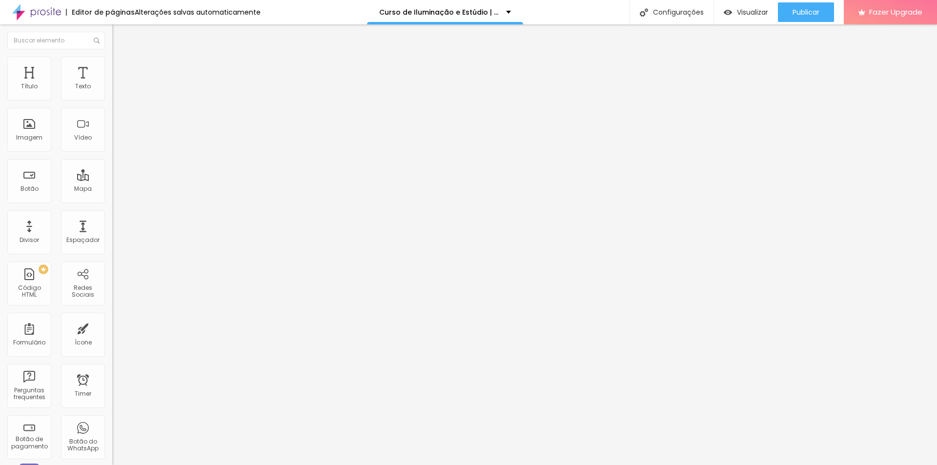
click at [121, 67] on span "Avançado" at bounding box center [137, 63] width 32 height 8
click at [112, 326] on input "0" at bounding box center [135, 331] width 47 height 10
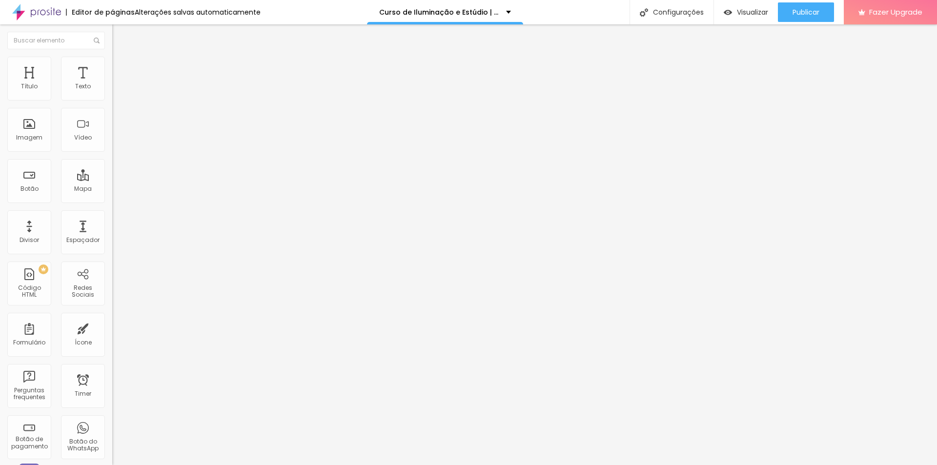
click at [112, 326] on input "1.1" at bounding box center [135, 331] width 47 height 10
click at [112, 210] on div "Editar Texto Estilo Avançado 16 Tamanho do texto 1 Espaço entre letras 1.7 Altu…" at bounding box center [168, 244] width 112 height 441
click at [121, 66] on span "Avançado" at bounding box center [137, 63] width 32 height 8
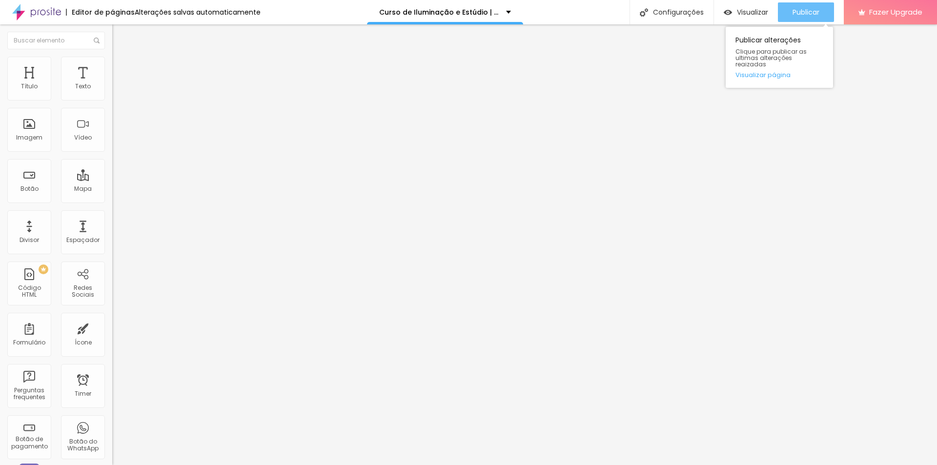
click at [798, 12] on span "Publicar" at bounding box center [805, 12] width 27 height 8
click at [112, 65] on ul "Conteúdo Estilo Avançado" at bounding box center [168, 61] width 112 height 29
click at [112, 65] on li "Estilo" at bounding box center [168, 62] width 112 height 10
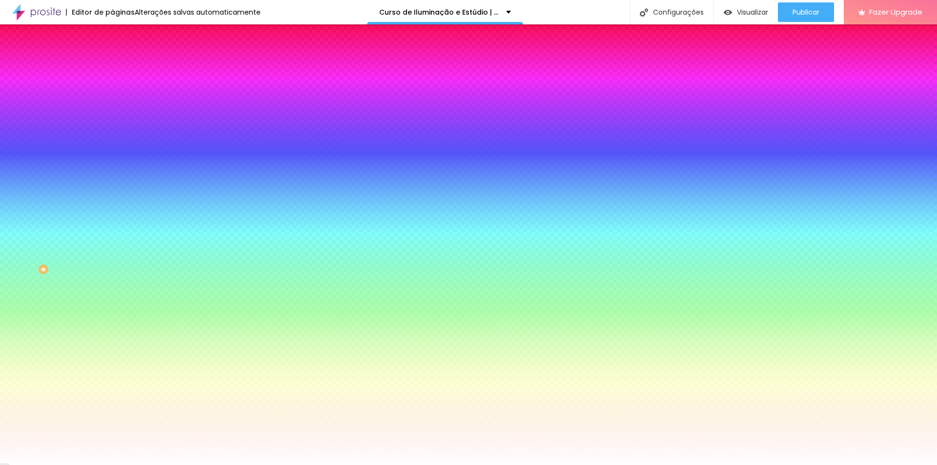
click at [116, 123] on icon "button" at bounding box center [119, 124] width 6 height 6
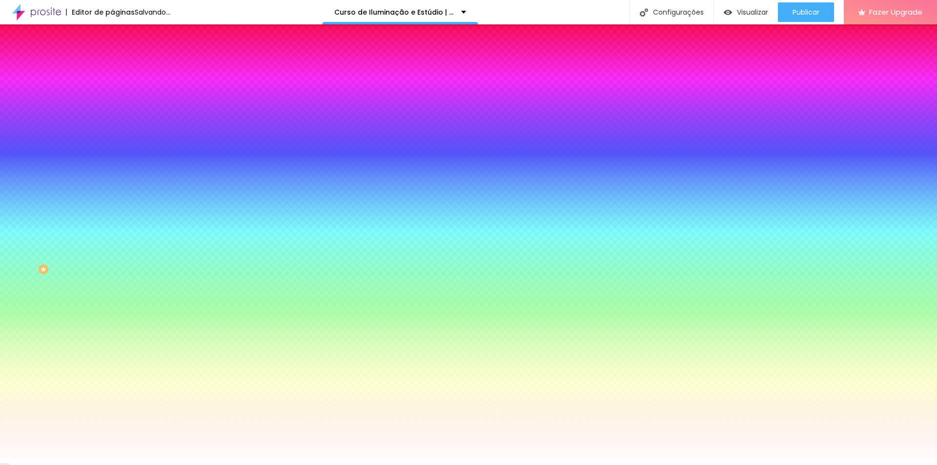
click at [804, 465] on div at bounding box center [468, 465] width 937 height 0
click at [804, 12] on span "Publicar" at bounding box center [805, 12] width 27 height 8
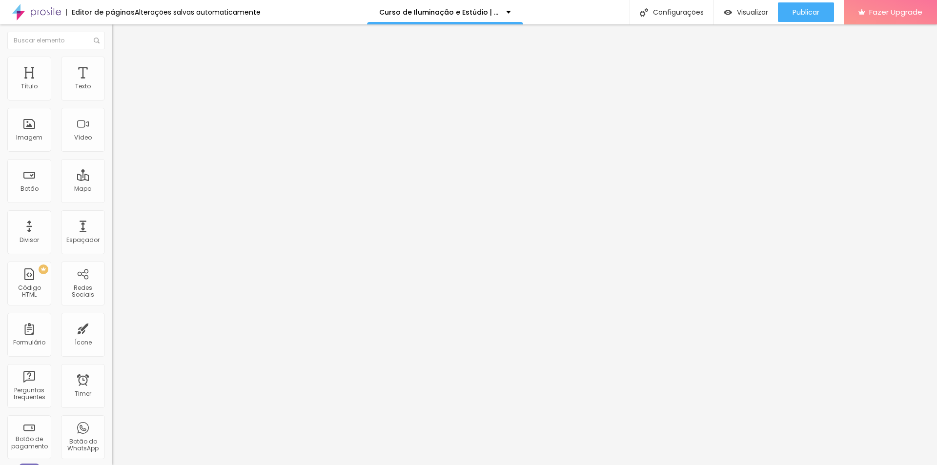
click at [116, 142] on icon "button" at bounding box center [119, 140] width 6 height 6
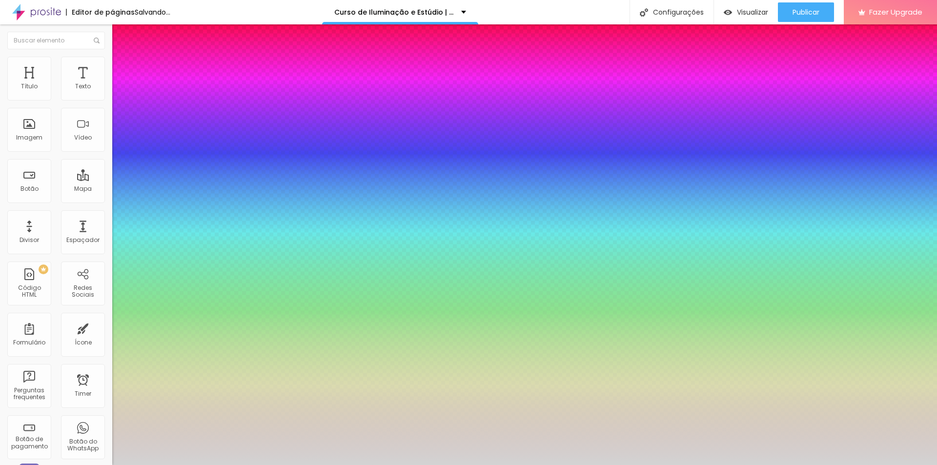
click at [355, 465] on div at bounding box center [468, 465] width 937 height 0
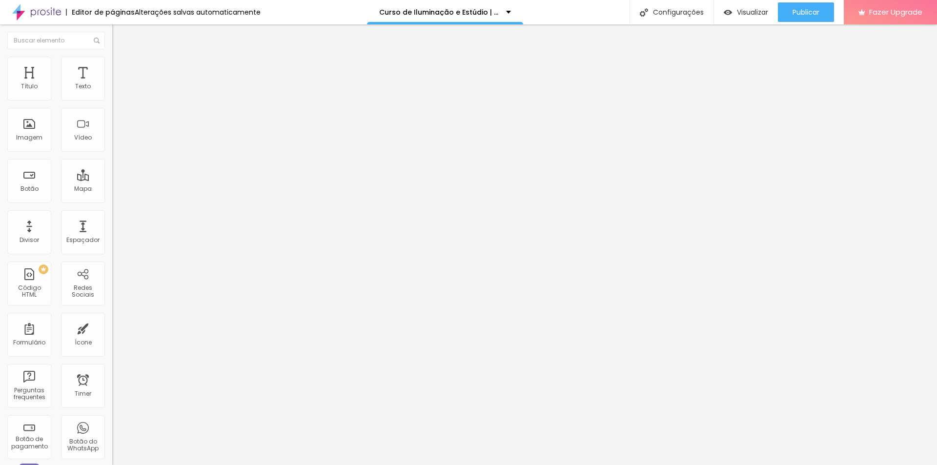
click at [112, 145] on button "button" at bounding box center [119, 140] width 14 height 10
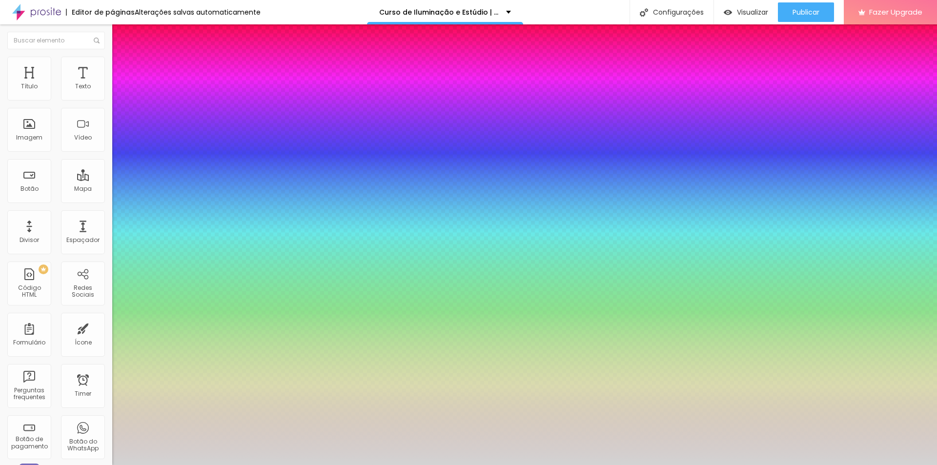
click at [651, 465] on div at bounding box center [468, 465] width 937 height 0
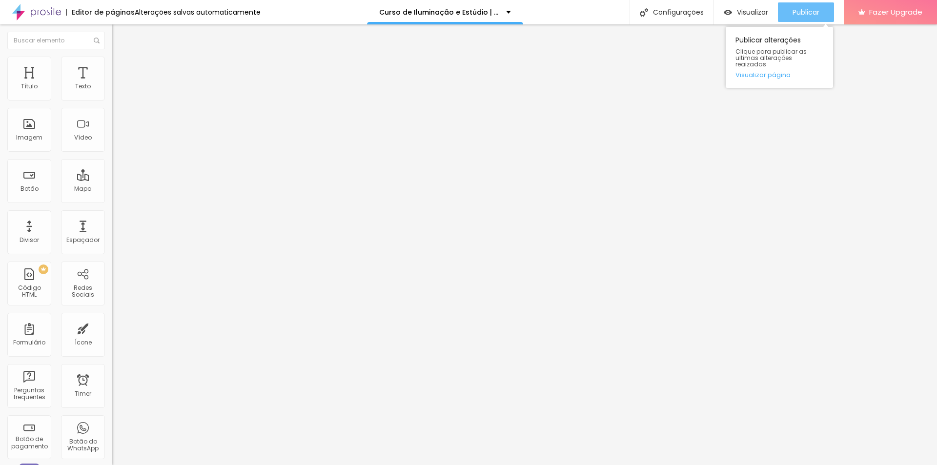
click at [797, 10] on span "Publicar" at bounding box center [805, 12] width 27 height 8
click at [116, 143] on icon "button" at bounding box center [119, 141] width 6 height 6
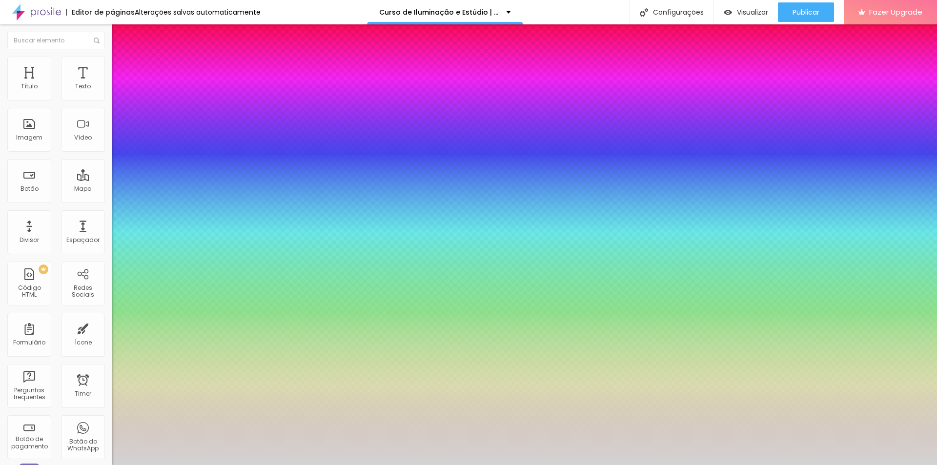
click at [361, 465] on div at bounding box center [468, 465] width 937 height 0
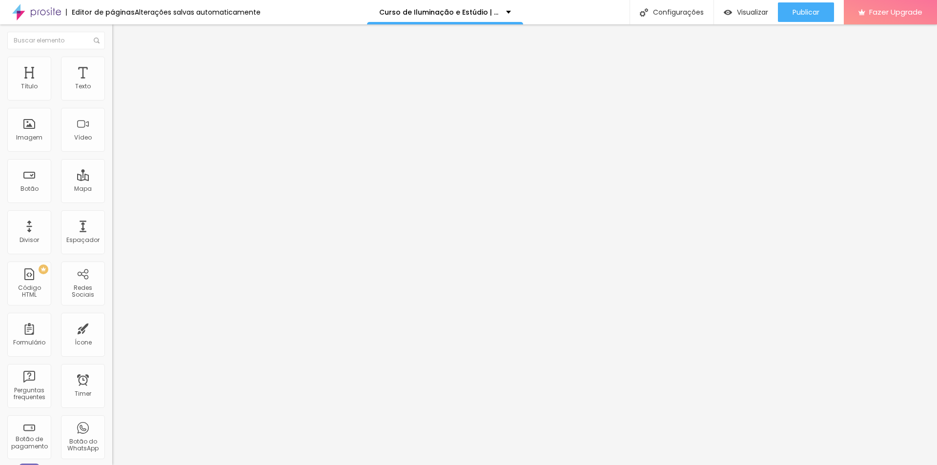
click at [116, 91] on icon "button" at bounding box center [119, 88] width 6 height 6
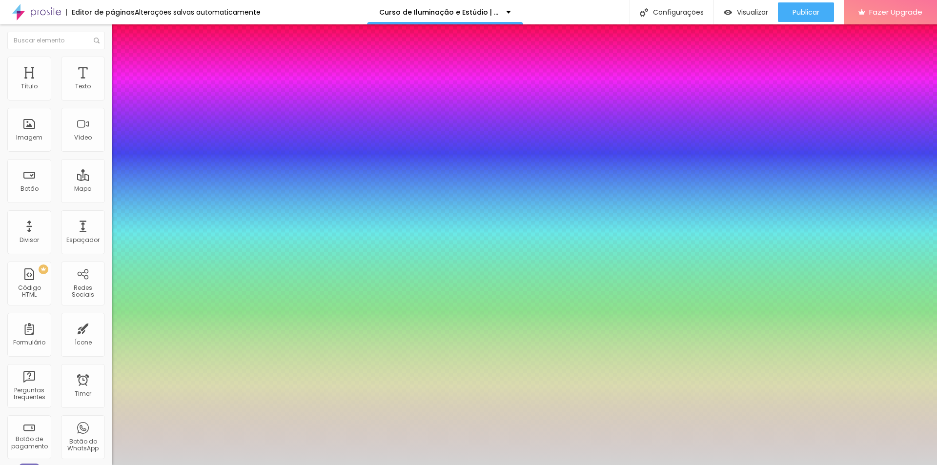
click at [581, 465] on div at bounding box center [468, 465] width 937 height 0
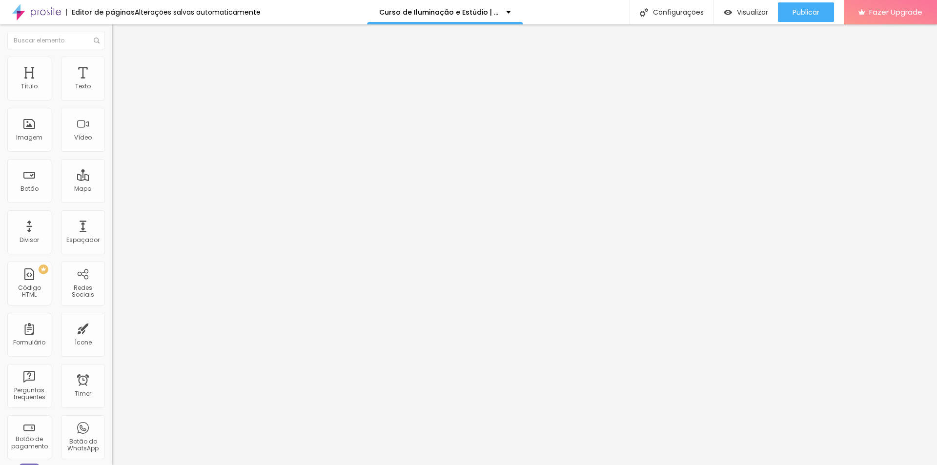
click at [116, 91] on icon "button" at bounding box center [119, 88] width 6 height 6
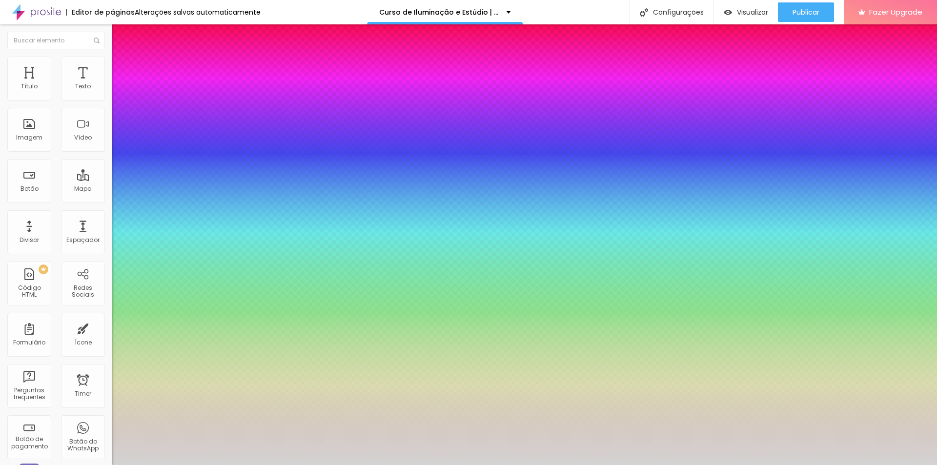
click at [347, 465] on div at bounding box center [468, 465] width 937 height 0
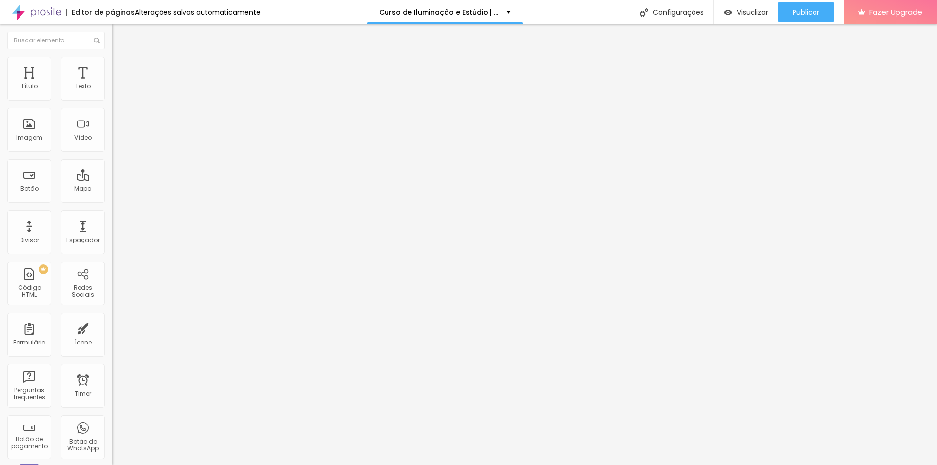
click at [112, 94] on button "button" at bounding box center [119, 88] width 14 height 10
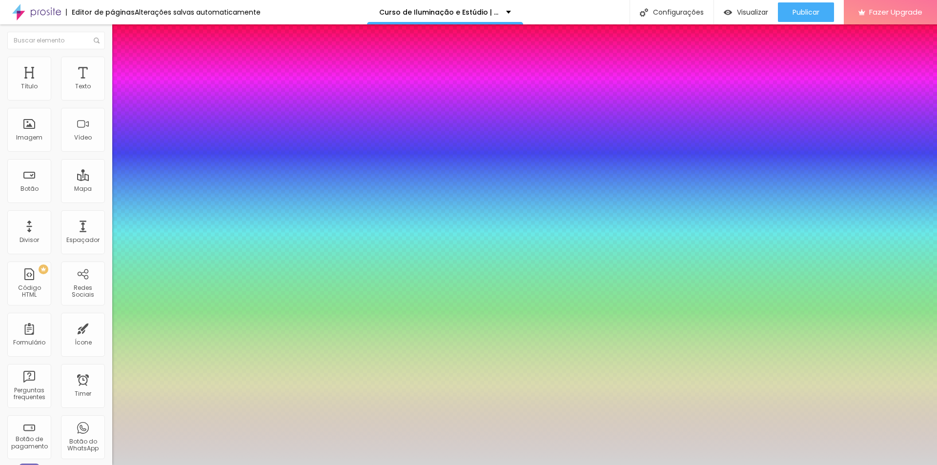
click at [692, 465] on div at bounding box center [468, 465] width 937 height 0
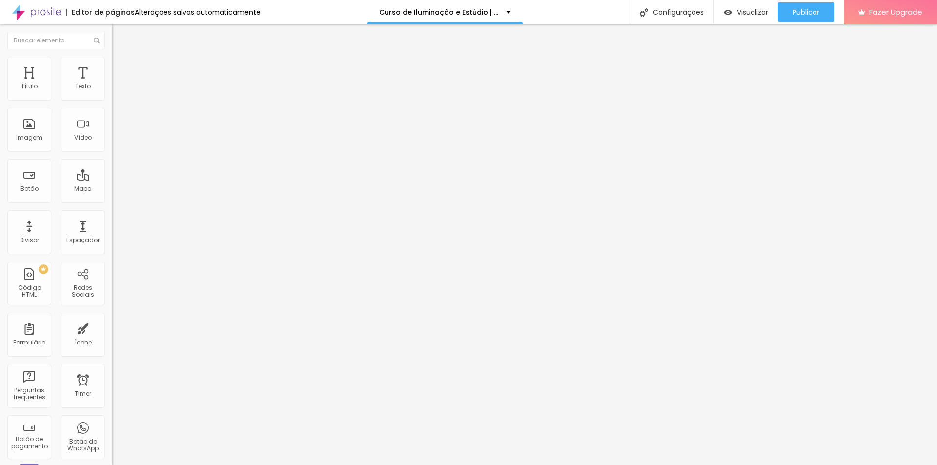
click at [117, 90] on icon "button" at bounding box center [119, 88] width 4 height 4
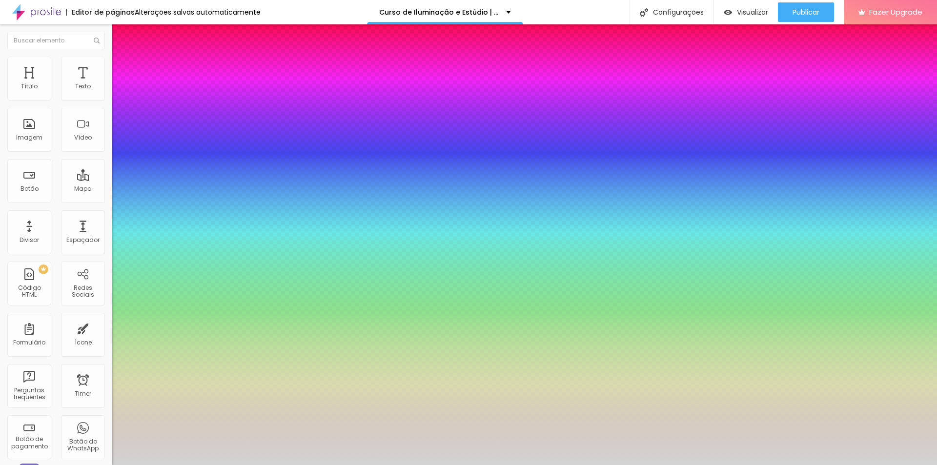
click at [577, 465] on div at bounding box center [468, 465] width 937 height 0
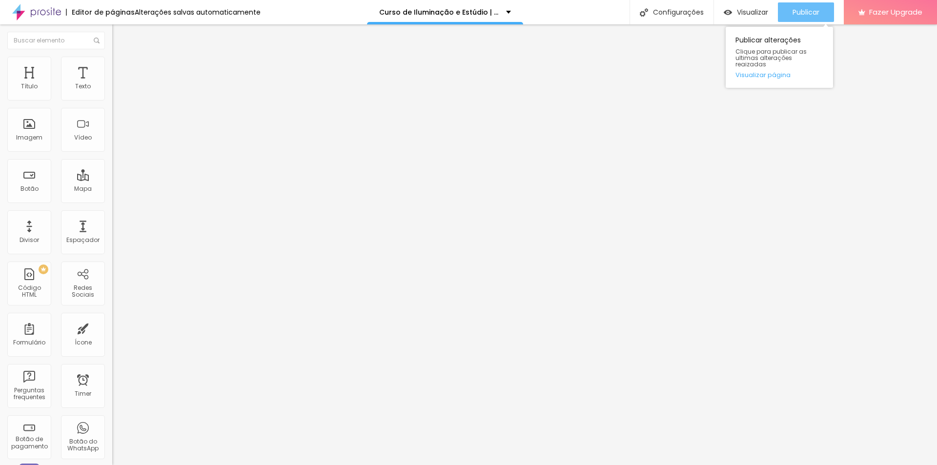
click at [818, 15] on span "Publicar" at bounding box center [805, 12] width 27 height 8
click at [112, 60] on li "Avançado" at bounding box center [168, 62] width 112 height 10
click at [112, 465] on div "0 caracteres" at bounding box center [168, 471] width 112 height 13
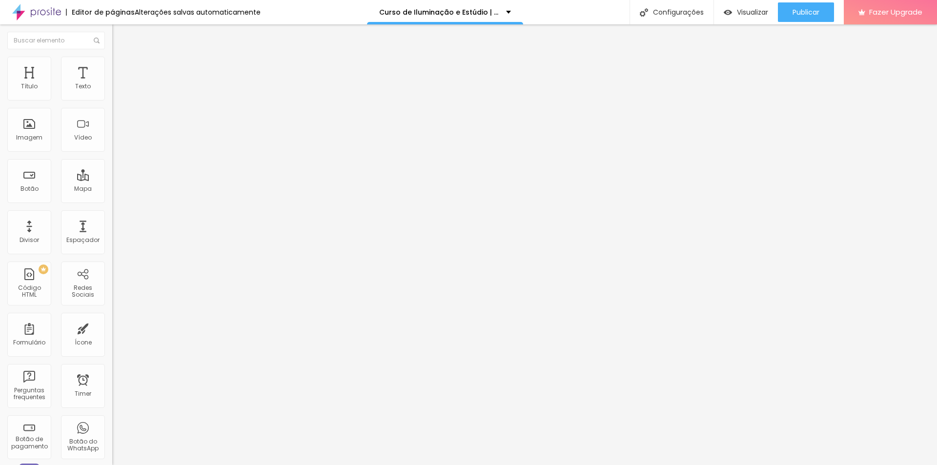
click at [117, 90] on icon "button" at bounding box center [119, 88] width 4 height 4
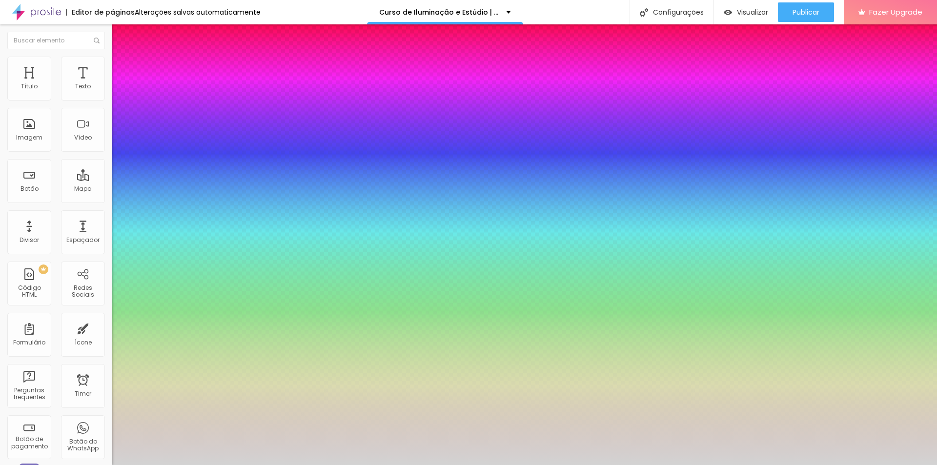
click at [83, 465] on div at bounding box center [468, 465] width 937 height 0
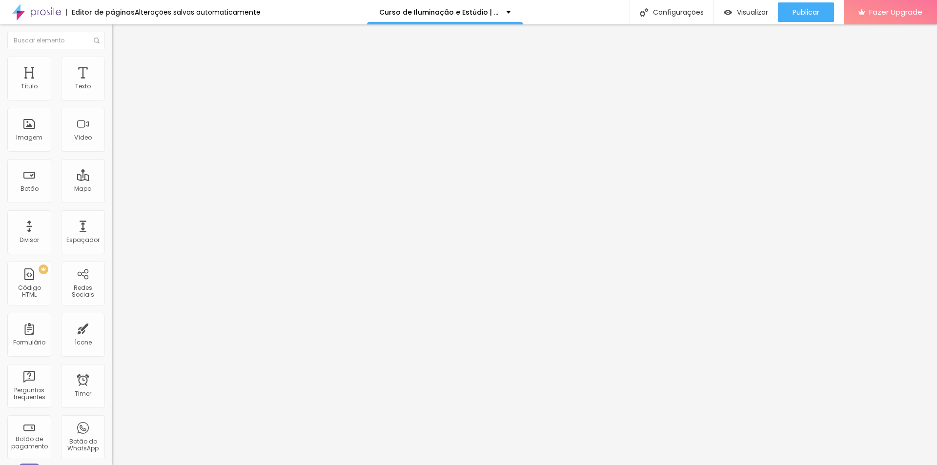
click at [121, 67] on span "Avançado" at bounding box center [137, 63] width 32 height 8
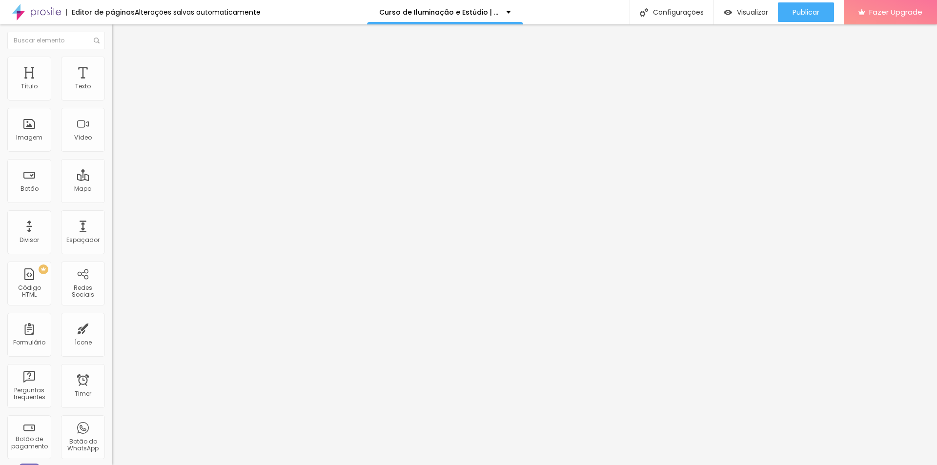
click at [121, 67] on span "Avançado" at bounding box center [137, 63] width 32 height 8
click at [112, 146] on button "button" at bounding box center [119, 141] width 14 height 10
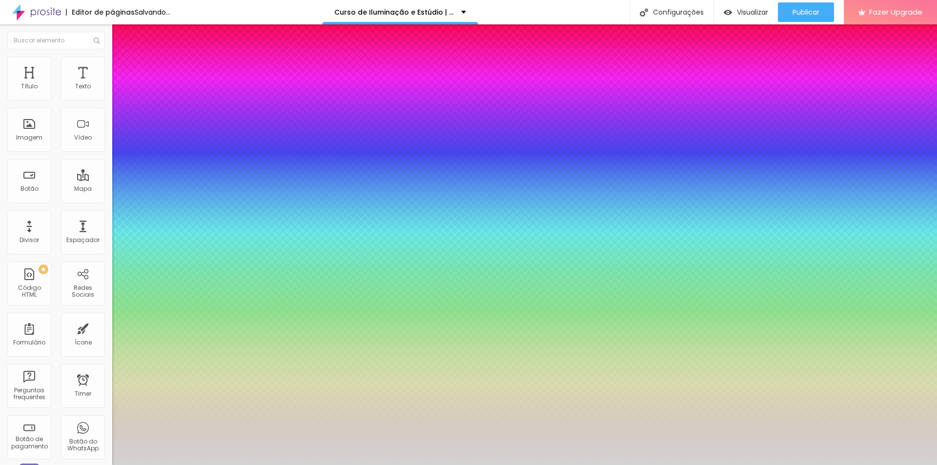
click at [345, 465] on div at bounding box center [468, 465] width 937 height 0
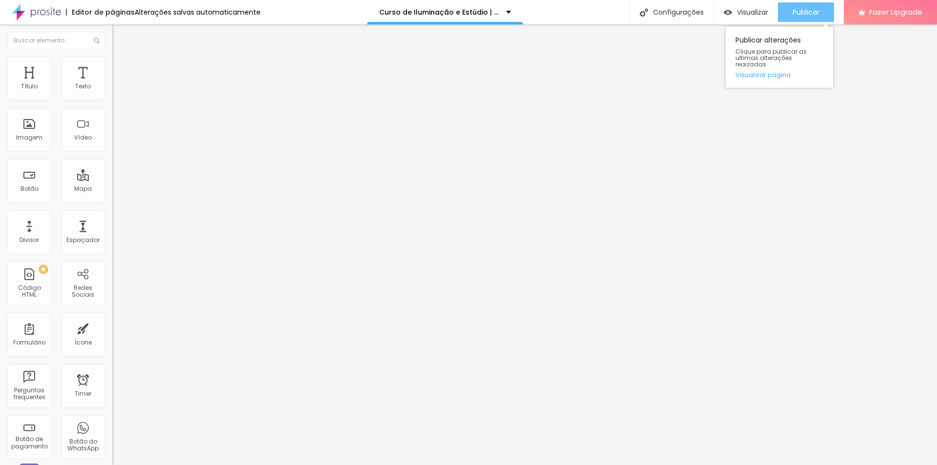
click at [800, 19] on div "Publicar" at bounding box center [805, 12] width 27 height 20
click at [116, 142] on icon "button" at bounding box center [119, 140] width 6 height 6
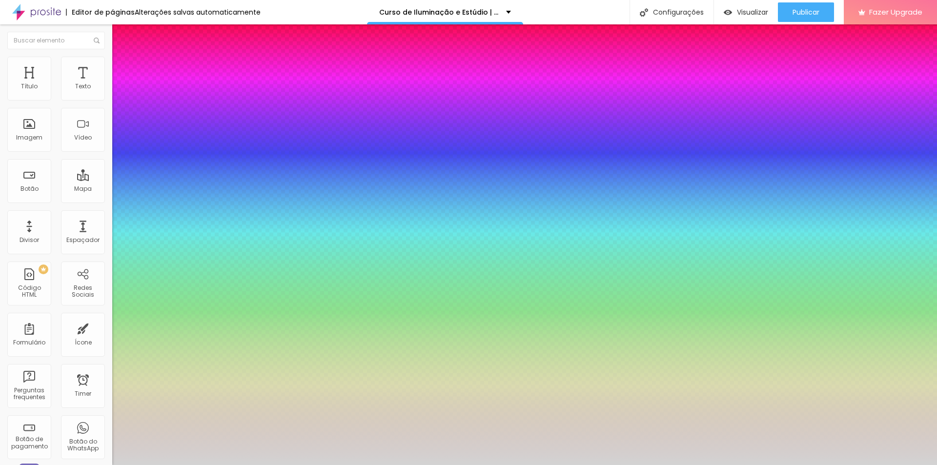
click at [488, 465] on div at bounding box center [468, 465] width 937 height 0
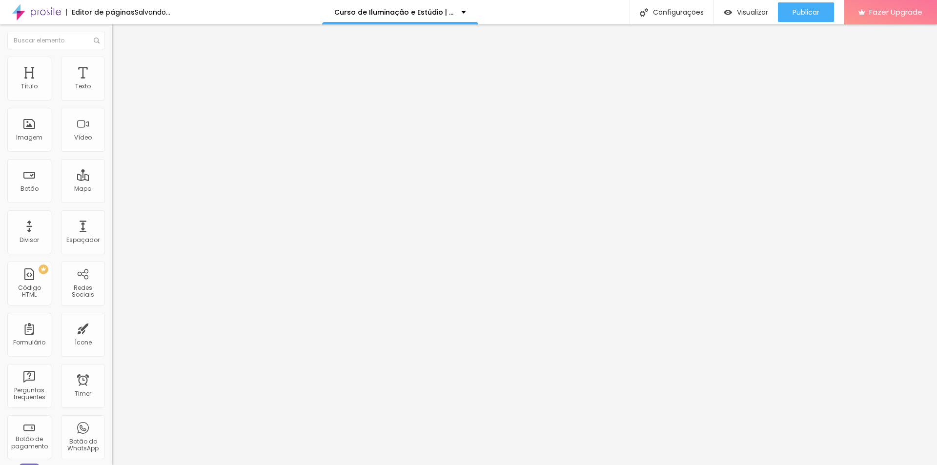
click at [112, 94] on div "Tipografia Voltar ao padrão Sombra DESATIVADO Voltar ao padrão" at bounding box center [168, 96] width 112 height 60
click at [112, 94] on button "button" at bounding box center [119, 88] width 14 height 10
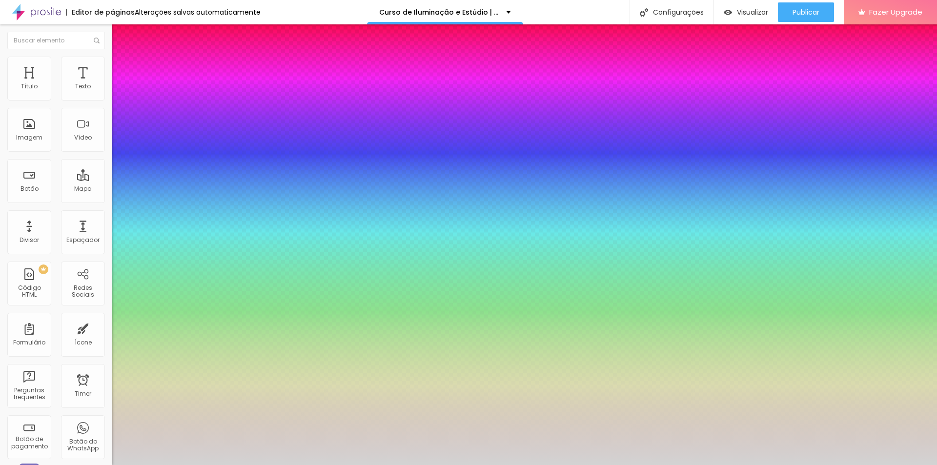
click at [322, 465] on div at bounding box center [468, 465] width 937 height 0
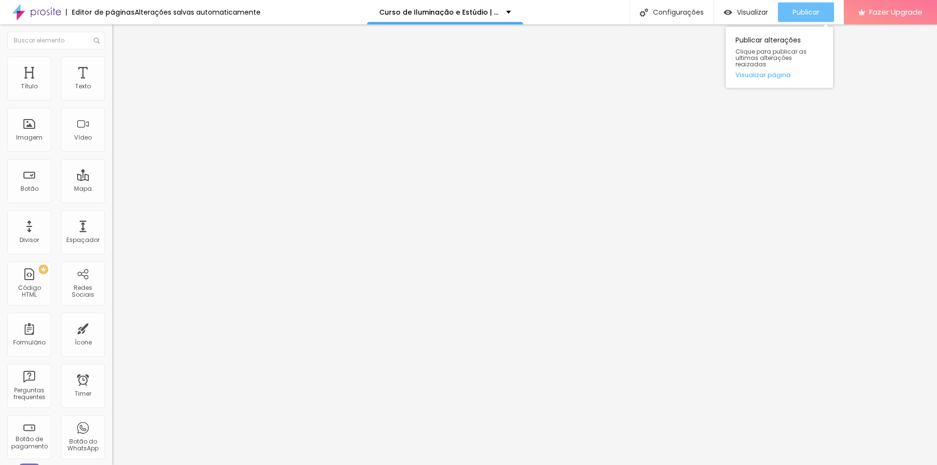
click at [797, 11] on span "Publicar" at bounding box center [805, 12] width 27 height 8
click at [112, 57] on img at bounding box center [116, 61] width 9 height 9
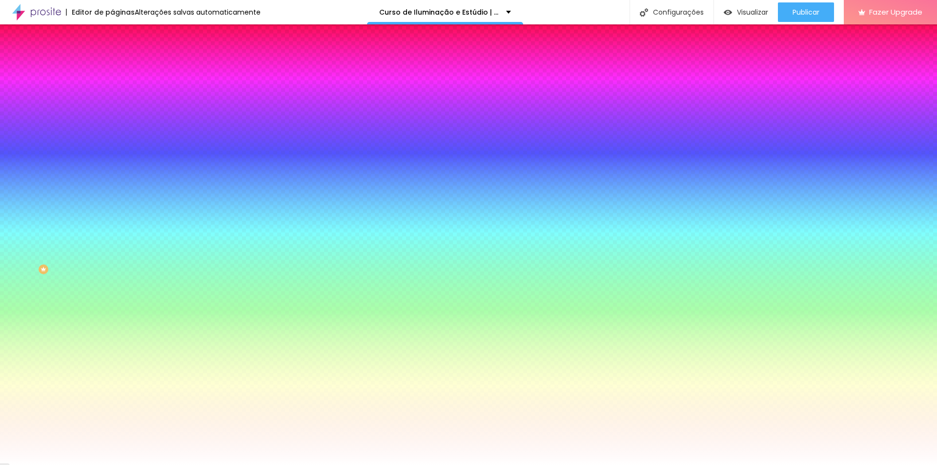
click at [117, 122] on icon "button" at bounding box center [119, 124] width 4 height 4
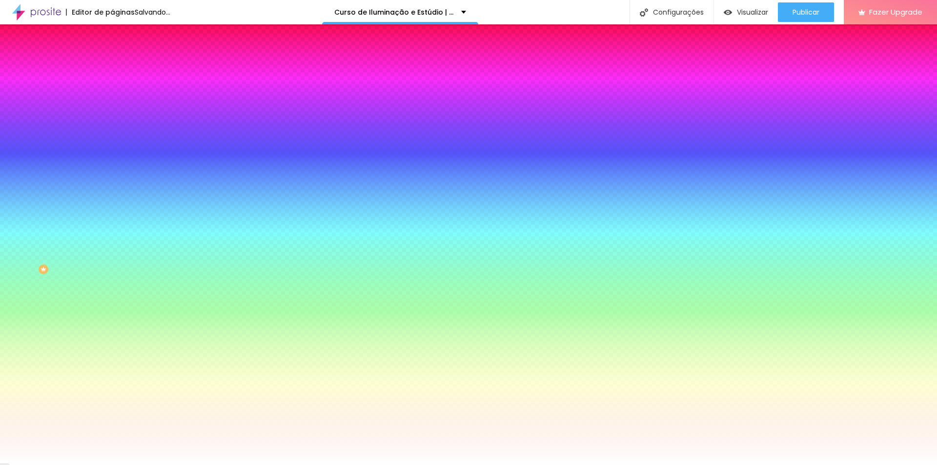
click at [836, 465] on div at bounding box center [468, 465] width 937 height 0
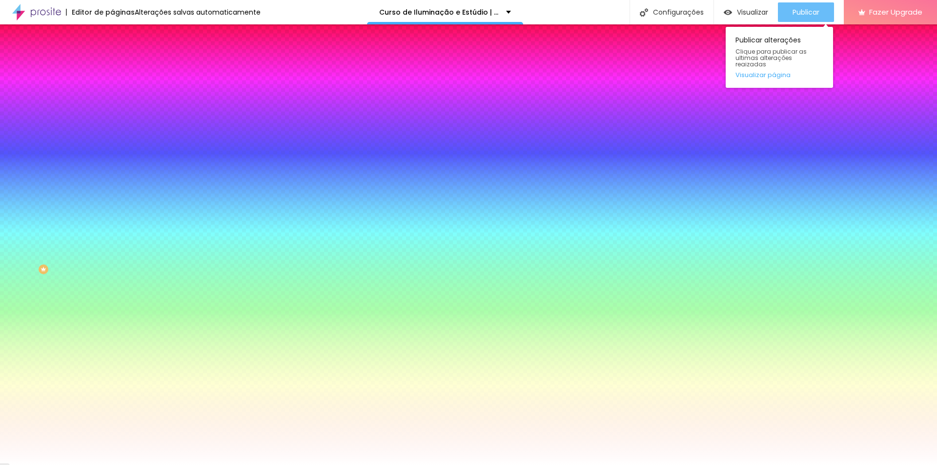
click at [795, 14] on span "Publicar" at bounding box center [805, 12] width 27 height 8
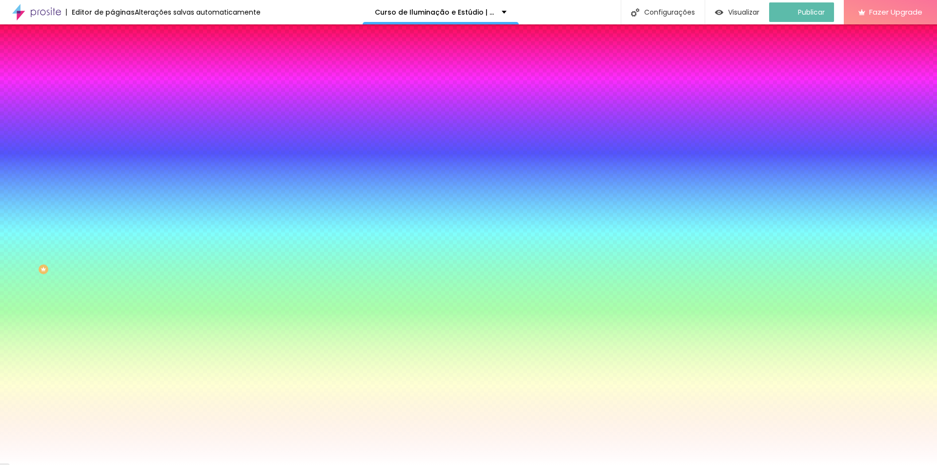
click at [116, 122] on icon "button" at bounding box center [119, 124] width 6 height 6
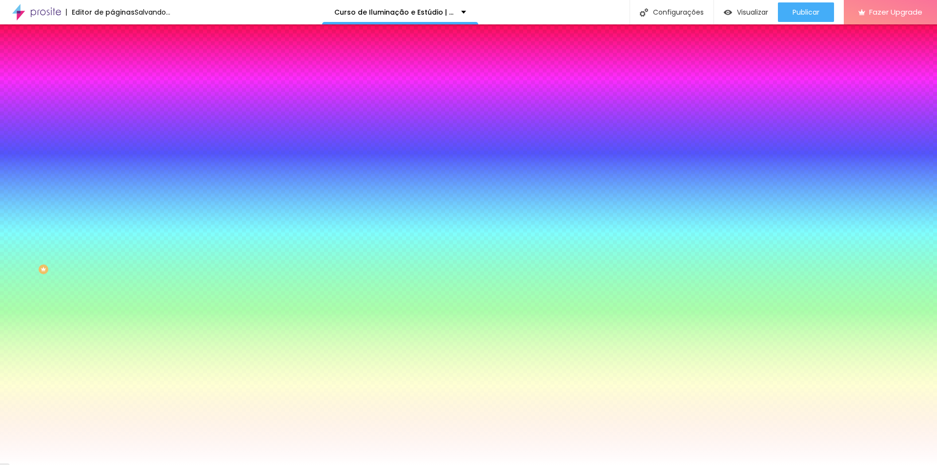
click at [711, 465] on div at bounding box center [468, 465] width 937 height 0
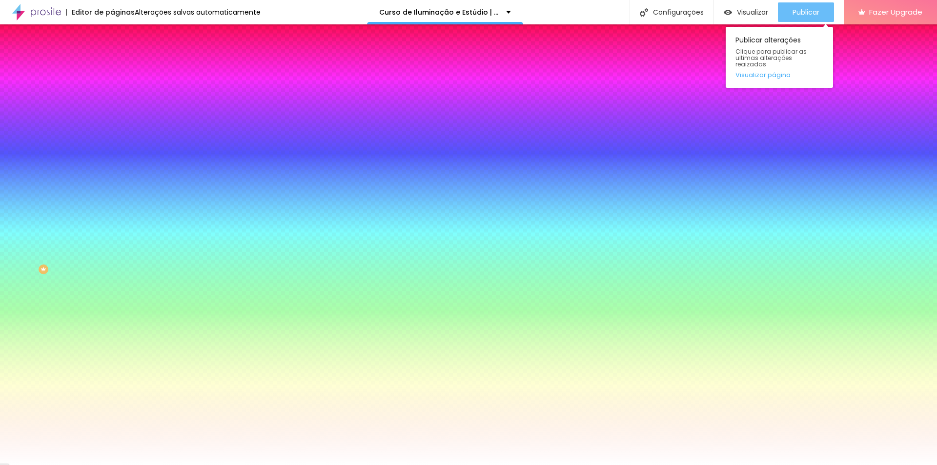
click at [793, 13] on span "Publicar" at bounding box center [805, 12] width 27 height 8
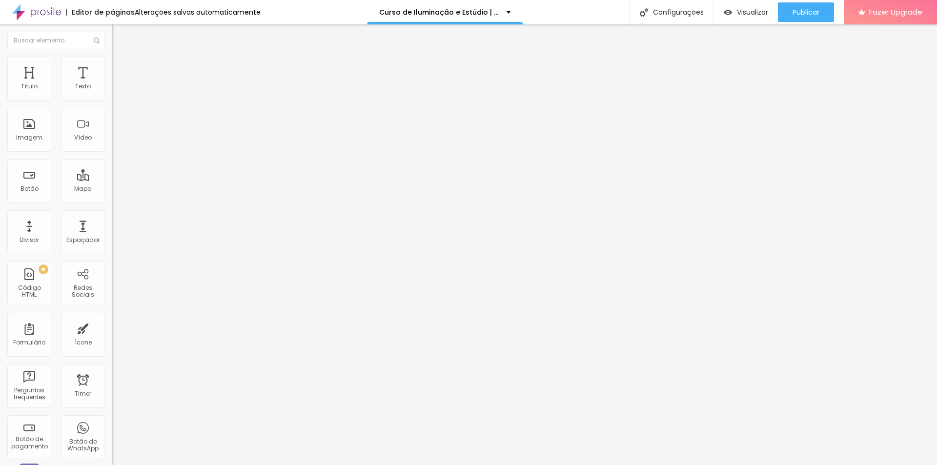
click at [116, 143] on icon "button" at bounding box center [119, 141] width 6 height 6
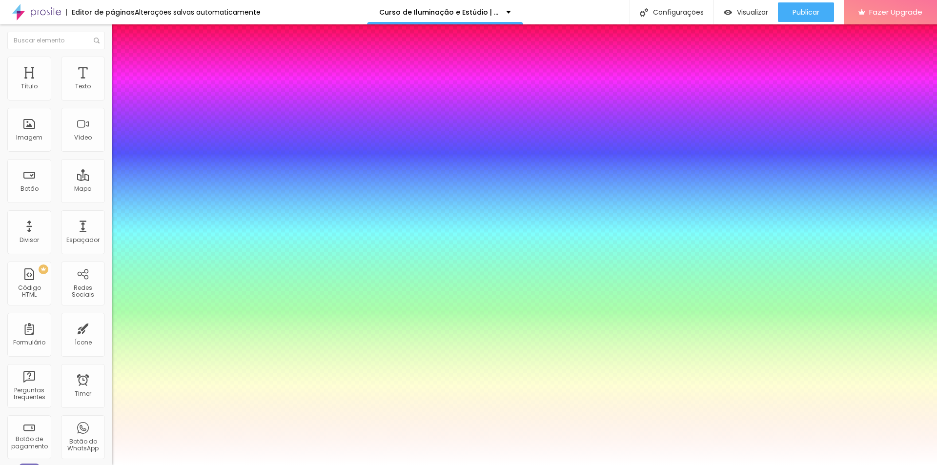
click at [351, 465] on div at bounding box center [468, 465] width 937 height 0
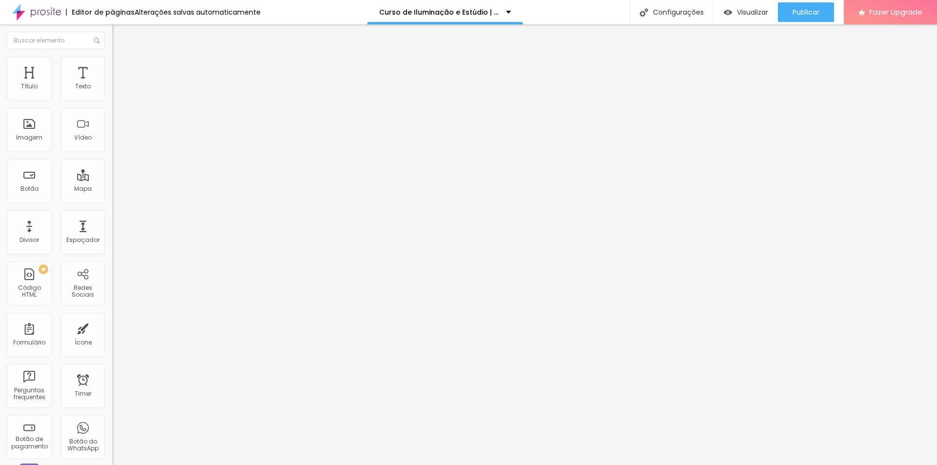
click at [112, 146] on button "button" at bounding box center [119, 141] width 14 height 10
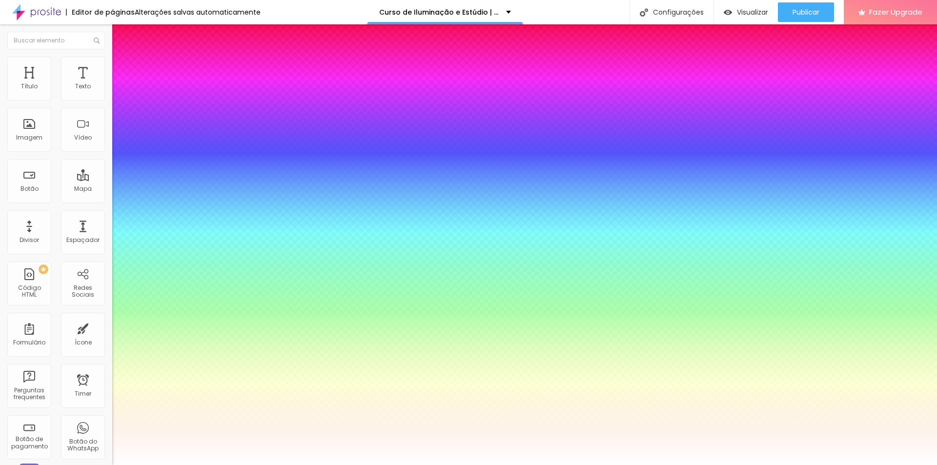
paste input "A100"
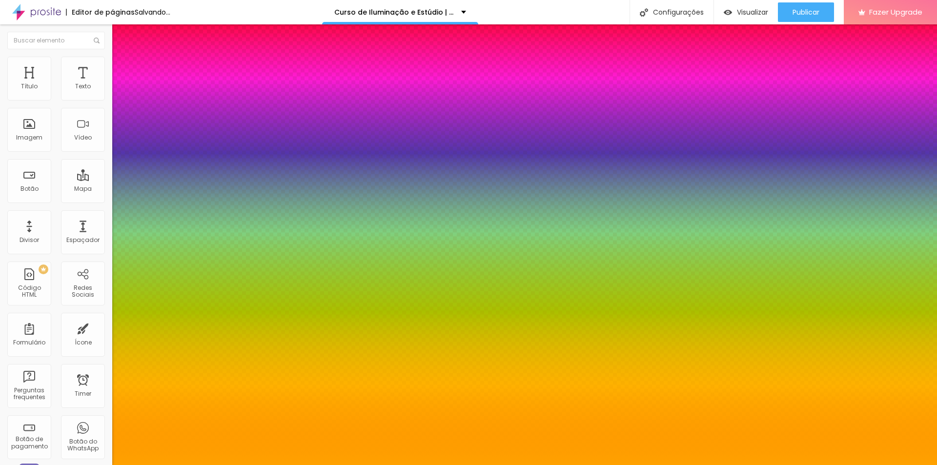
click at [514, 465] on div at bounding box center [468, 465] width 937 height 0
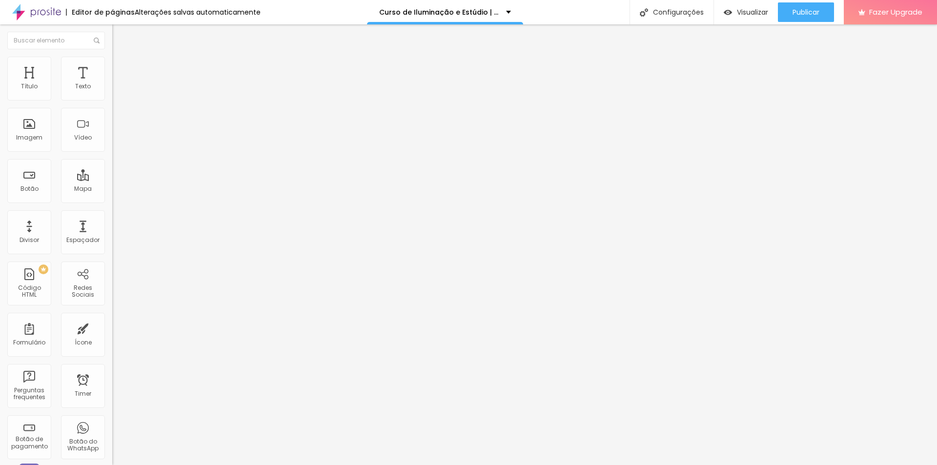
click at [112, 146] on button "button" at bounding box center [119, 141] width 14 height 10
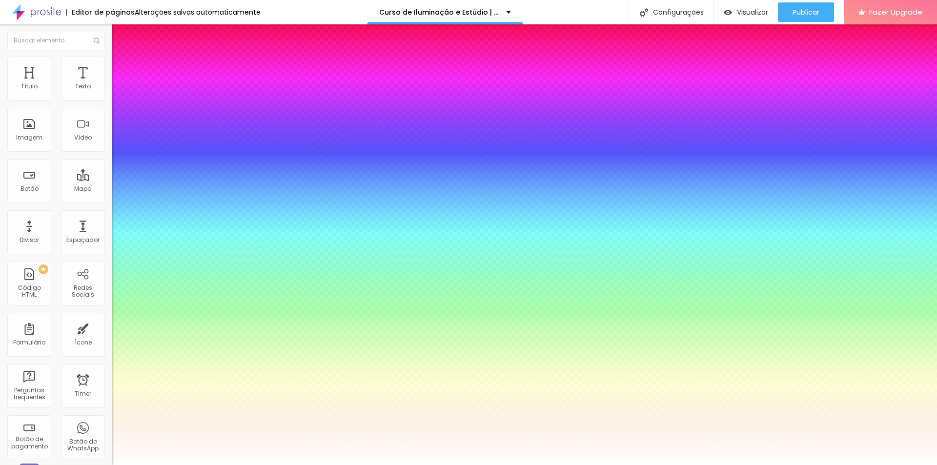
paste input "A100"
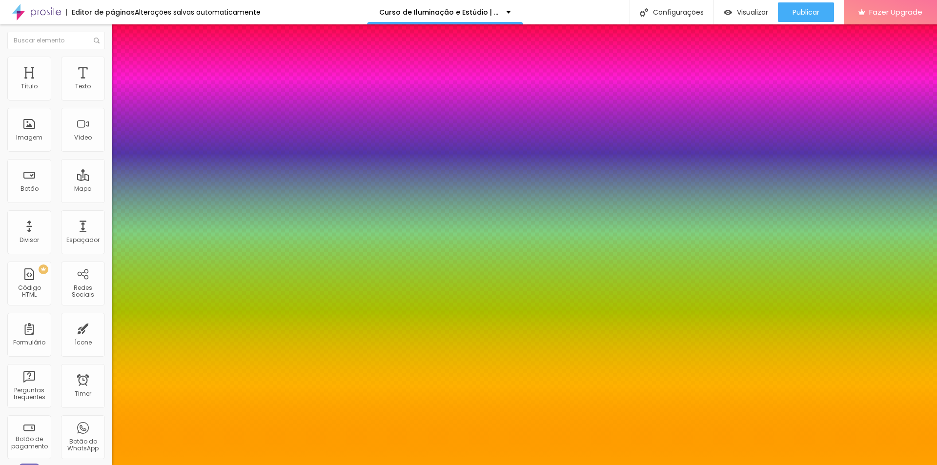
click at [702, 465] on div at bounding box center [468, 465] width 937 height 0
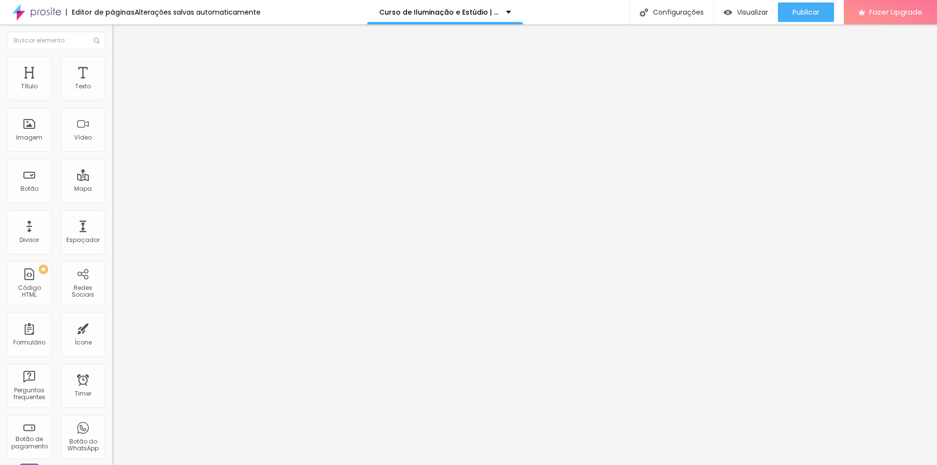
click at [116, 143] on icon "button" at bounding box center [119, 141] width 6 height 6
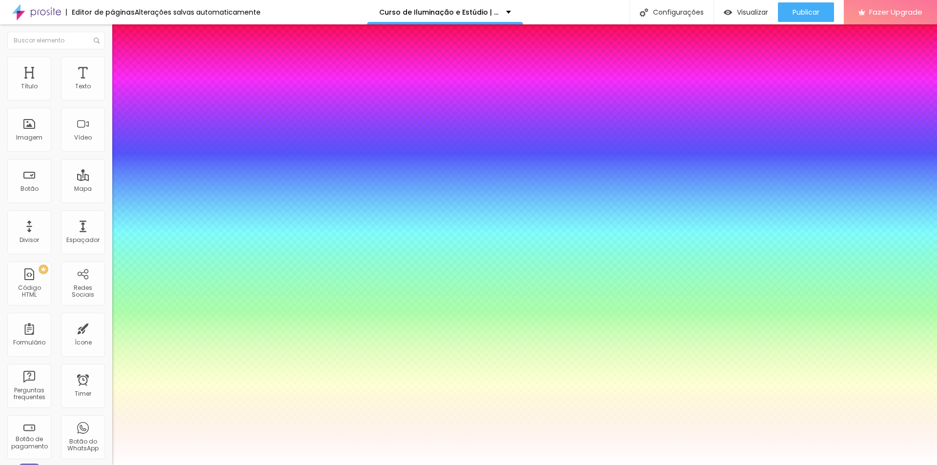
paste input "A100"
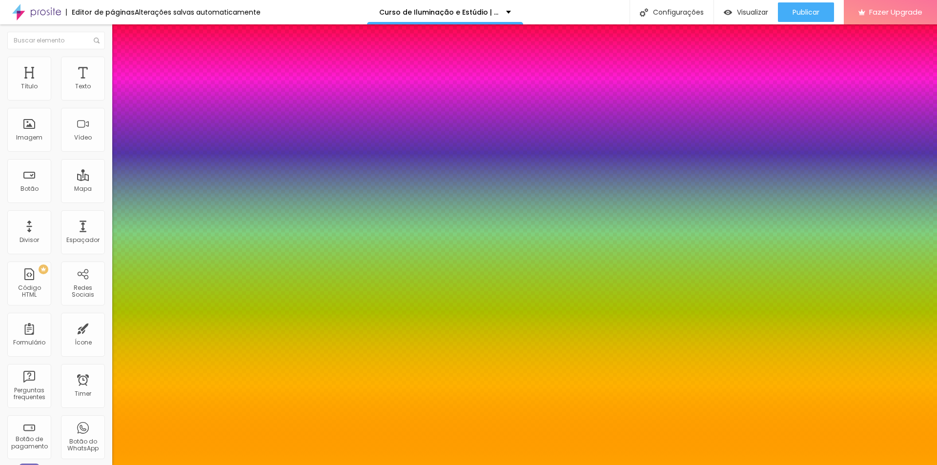
click at [832, 465] on div at bounding box center [468, 465] width 937 height 0
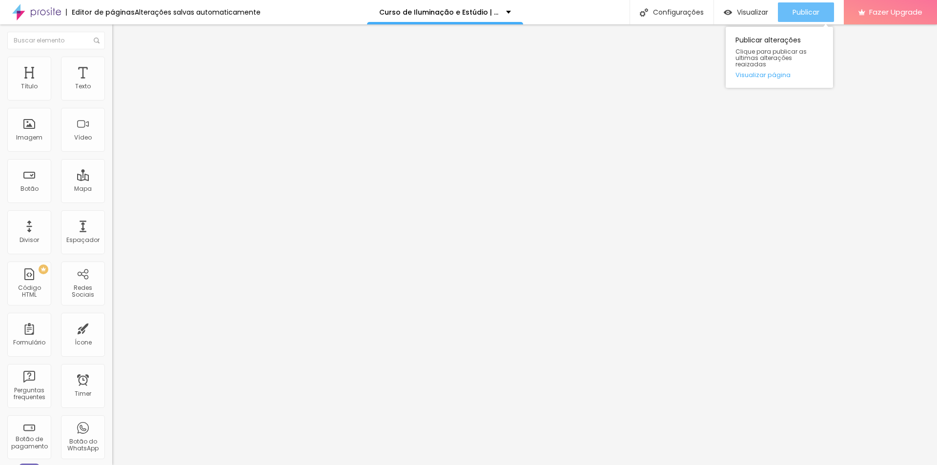
click at [793, 14] on span "Publicar" at bounding box center [805, 12] width 27 height 8
click at [804, 11] on span "Publicar" at bounding box center [805, 12] width 27 height 8
click at [121, 75] on span "Estilo" at bounding box center [128, 71] width 15 height 8
click at [112, 320] on span "Verde claro" at bounding box center [129, 324] width 34 height 8
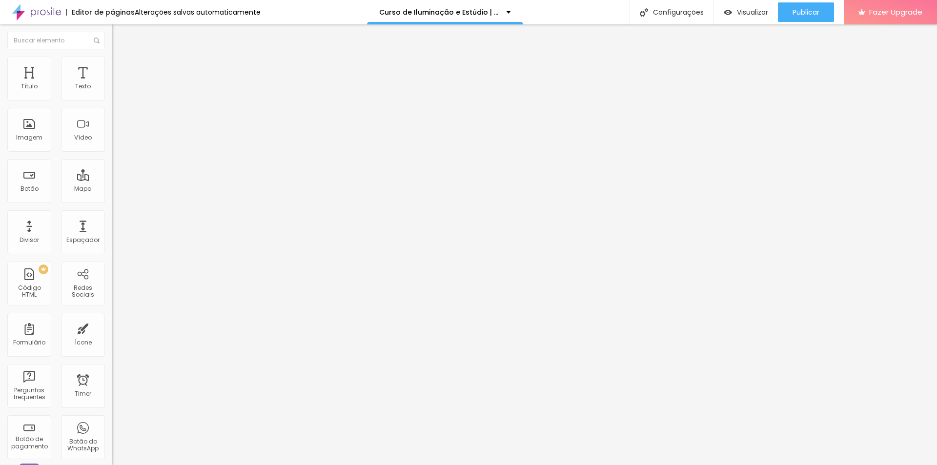
click at [112, 74] on img at bounding box center [116, 78] width 9 height 9
click at [795, 12] on span "Publicar" at bounding box center [805, 12] width 27 height 8
click at [821, 10] on button "Publicar" at bounding box center [806, 12] width 56 height 20
click at [812, 13] on span "Publicar" at bounding box center [805, 12] width 27 height 8
click at [811, 14] on span "Publicar" at bounding box center [805, 12] width 27 height 8
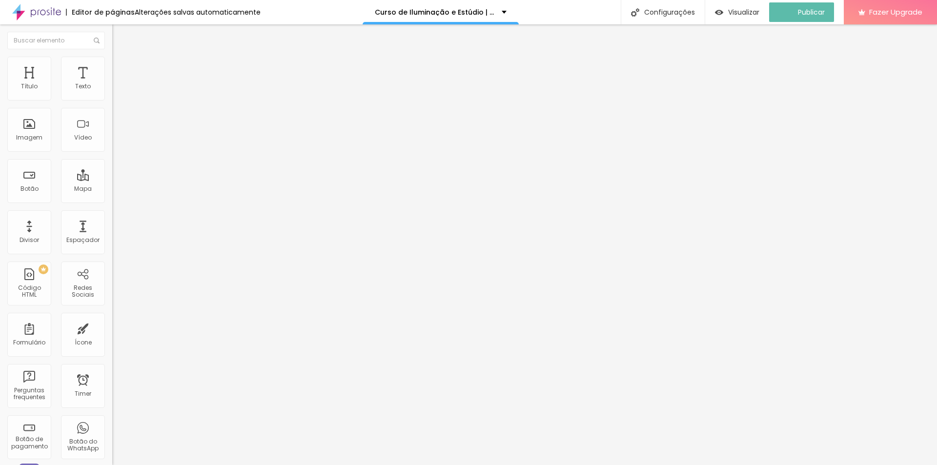
click at [116, 142] on icon "button" at bounding box center [119, 140] width 6 height 6
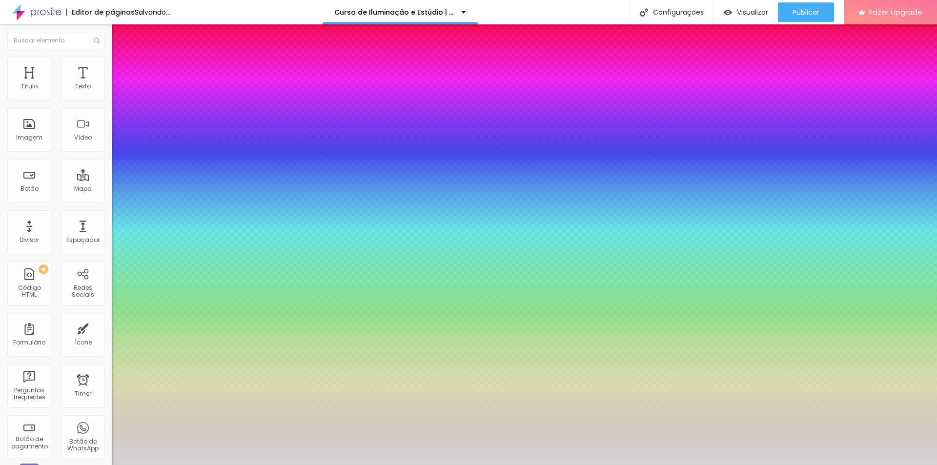
click at [609, 465] on div at bounding box center [468, 465] width 937 height 0
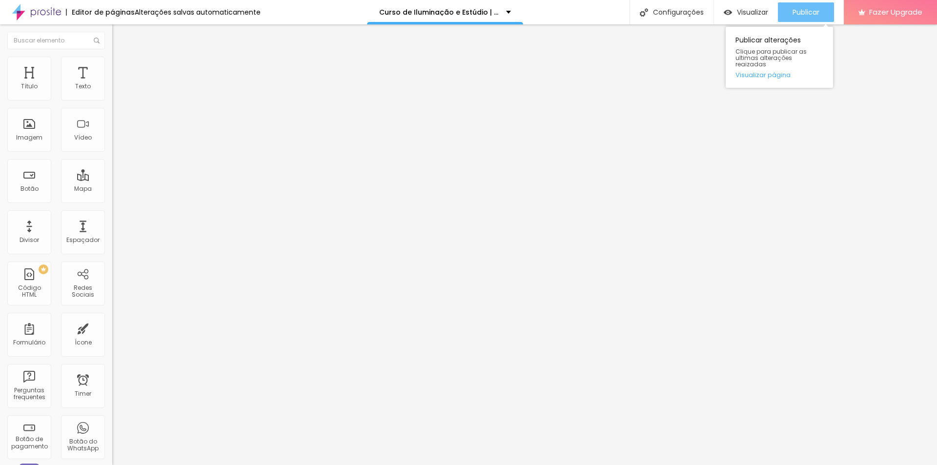
click at [808, 13] on span "Publicar" at bounding box center [805, 12] width 27 height 8
click at [121, 67] on span "Estilo" at bounding box center [128, 63] width 15 height 8
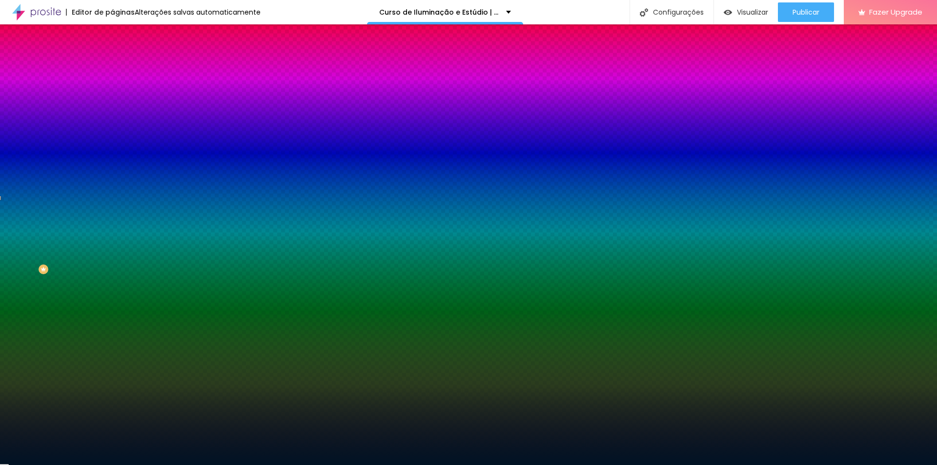
click at [112, 142] on input "#001324" at bounding box center [170, 138] width 117 height 10
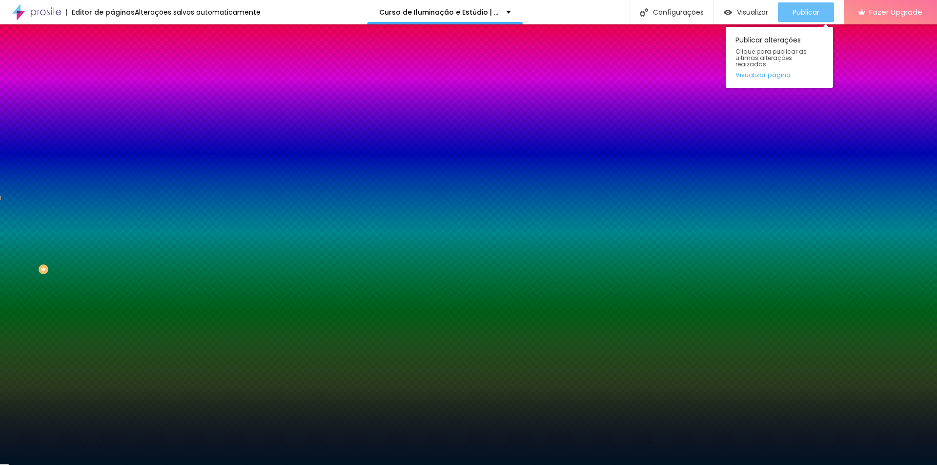
click at [797, 12] on span "Publicar" at bounding box center [805, 12] width 27 height 8
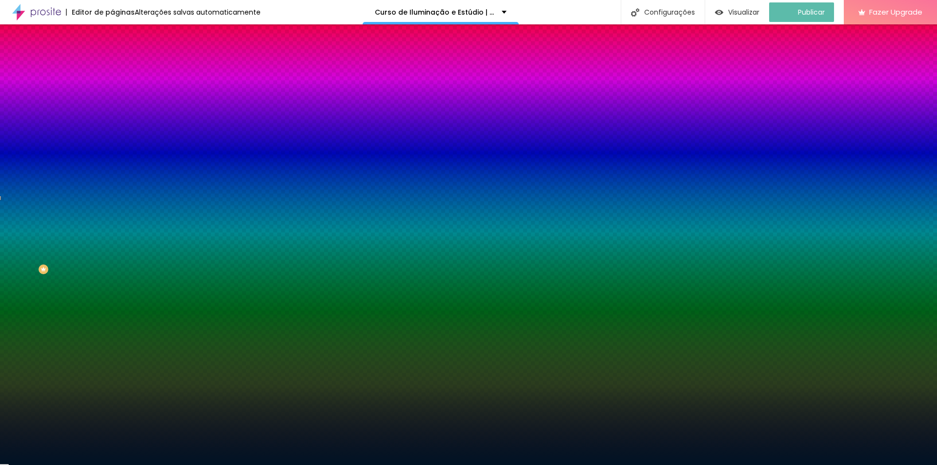
click at [120, 36] on img "button" at bounding box center [124, 36] width 8 height 8
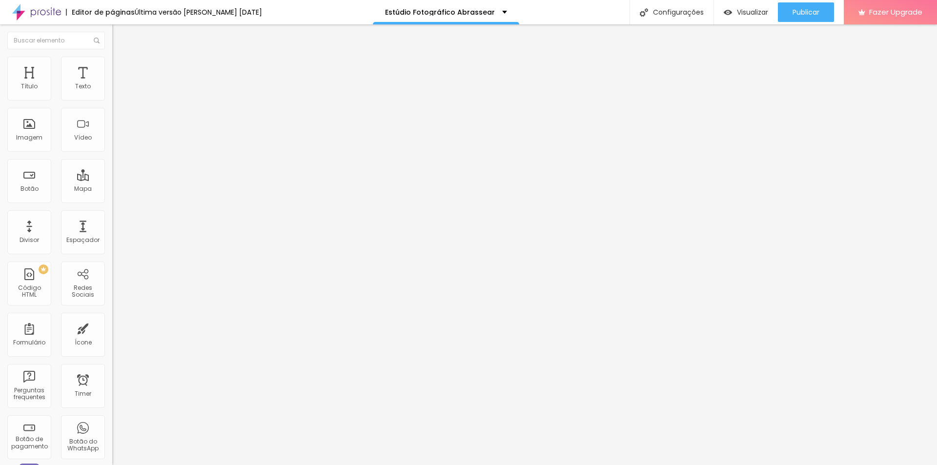
click at [112, 60] on li "Estilo" at bounding box center [168, 62] width 112 height 10
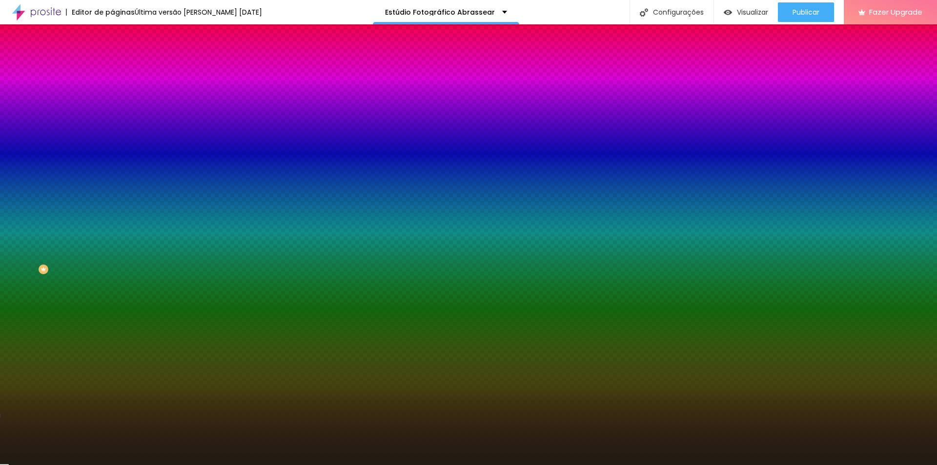
click at [112, 142] on input "#201C14" at bounding box center [170, 138] width 117 height 10
click at [112, 133] on div at bounding box center [168, 133] width 112 height 0
click at [112, 142] on input "#201C14" at bounding box center [170, 138] width 117 height 10
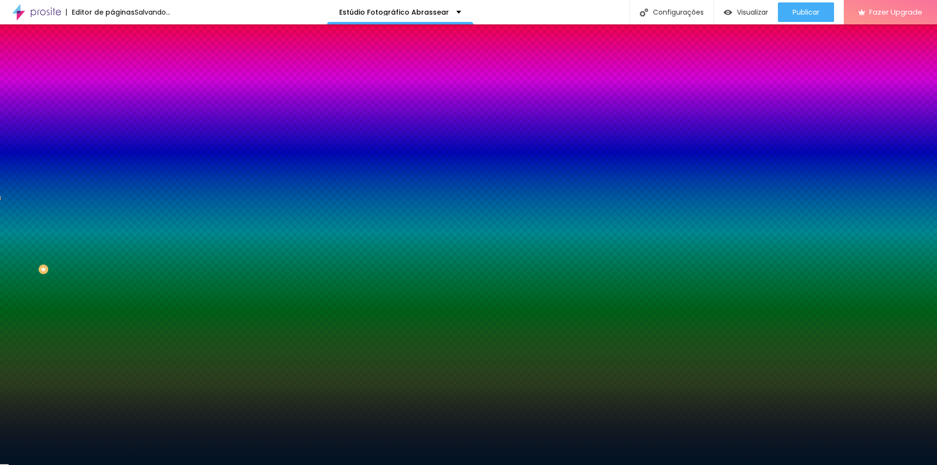
type input "#001324"
click at [112, 133] on div at bounding box center [168, 133] width 112 height 0
click at [112, 133] on button "Voltar ao padrão" at bounding box center [145, 127] width 66 height 11
click at [116, 130] on icon "button" at bounding box center [119, 126] width 7 height 7
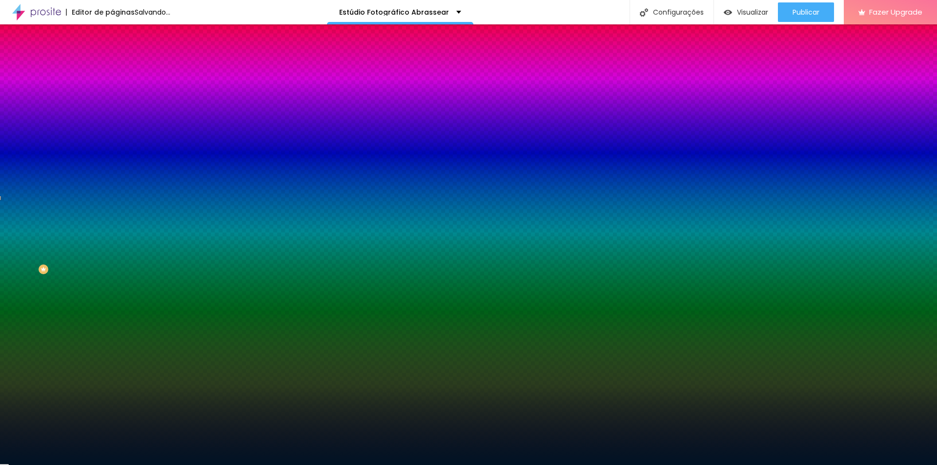
click at [116, 130] on icon "button" at bounding box center [119, 126] width 7 height 7
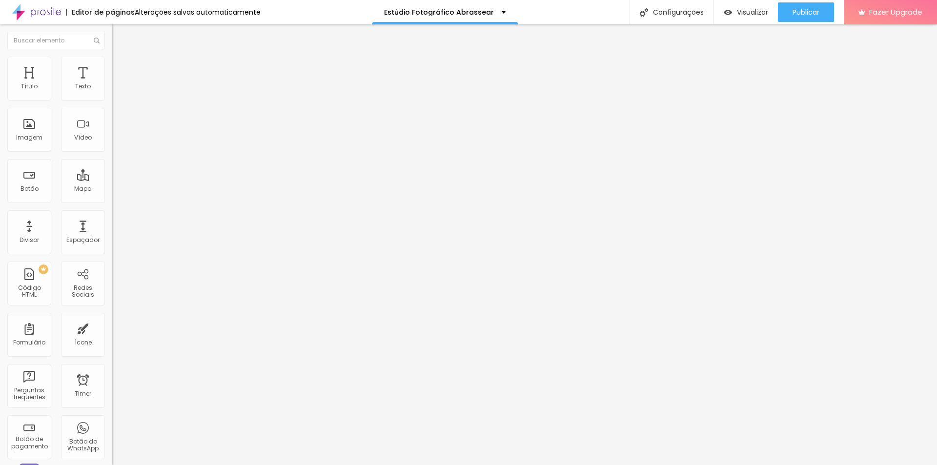
click at [112, 64] on li "Estilo" at bounding box center [168, 62] width 112 height 10
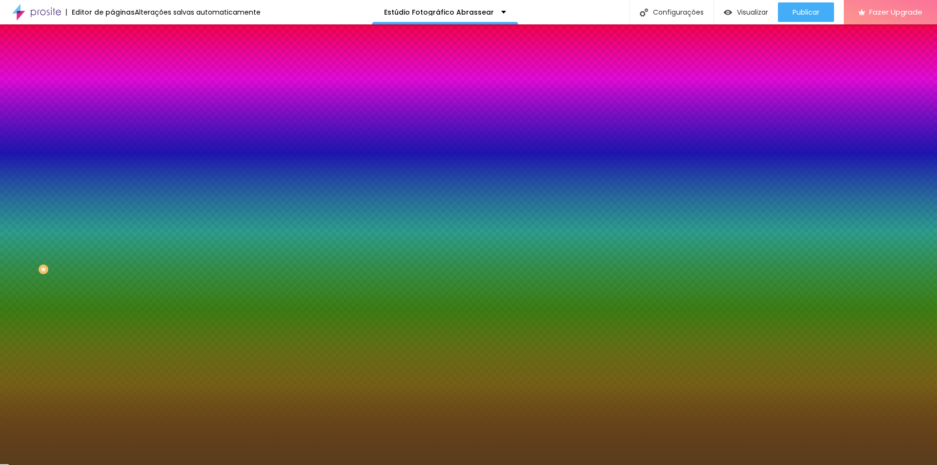
click at [116, 130] on icon "button" at bounding box center [119, 126] width 7 height 7
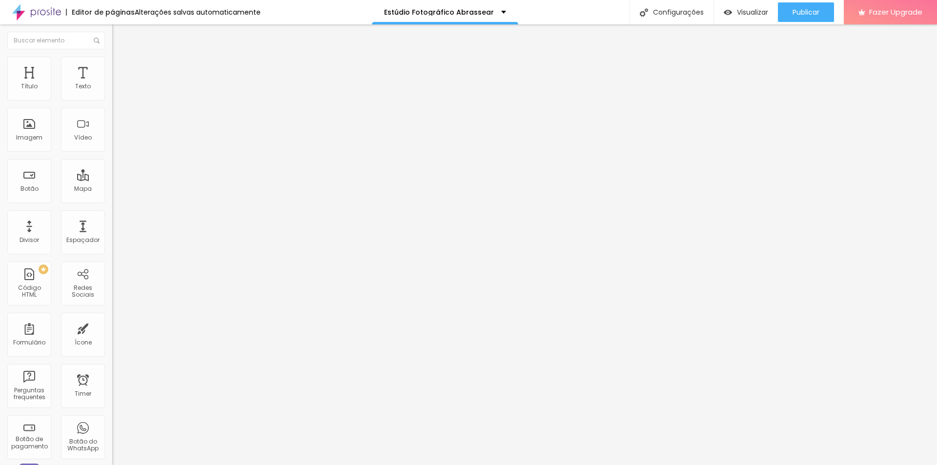
click at [112, 60] on img at bounding box center [116, 61] width 9 height 9
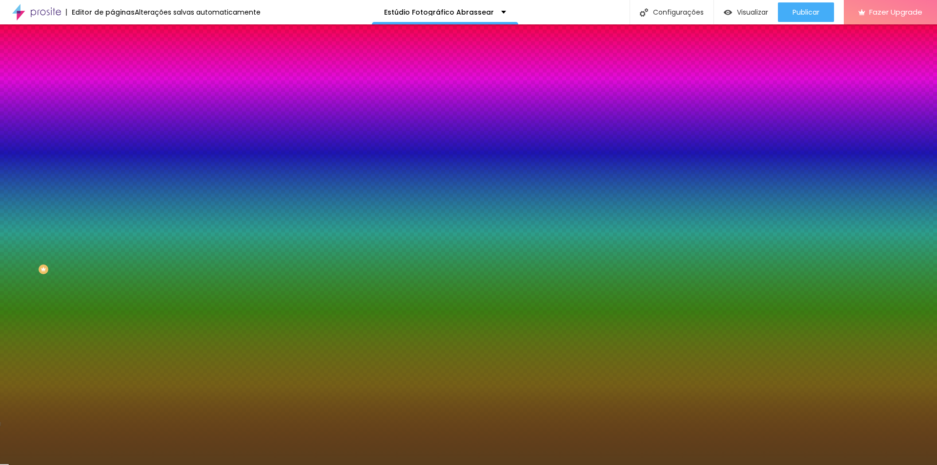
click at [119, 130] on icon "button" at bounding box center [121, 126] width 4 height 7
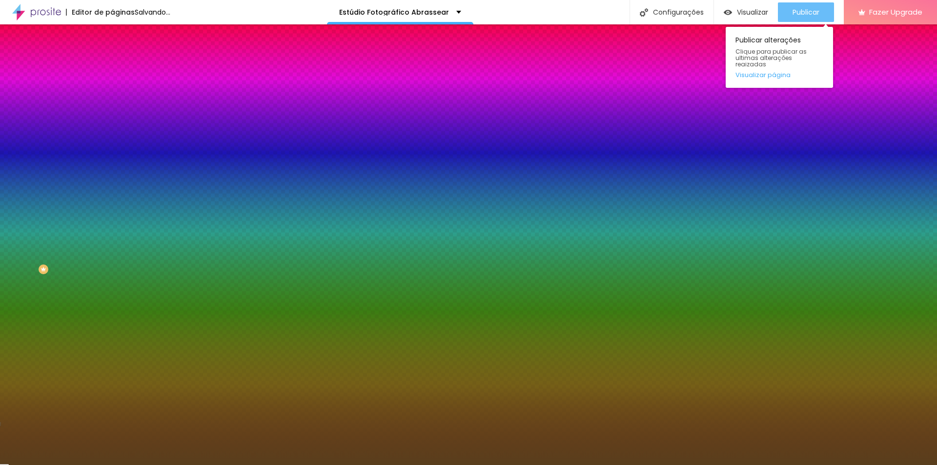
click at [819, 14] on button "Publicar" at bounding box center [806, 12] width 56 height 20
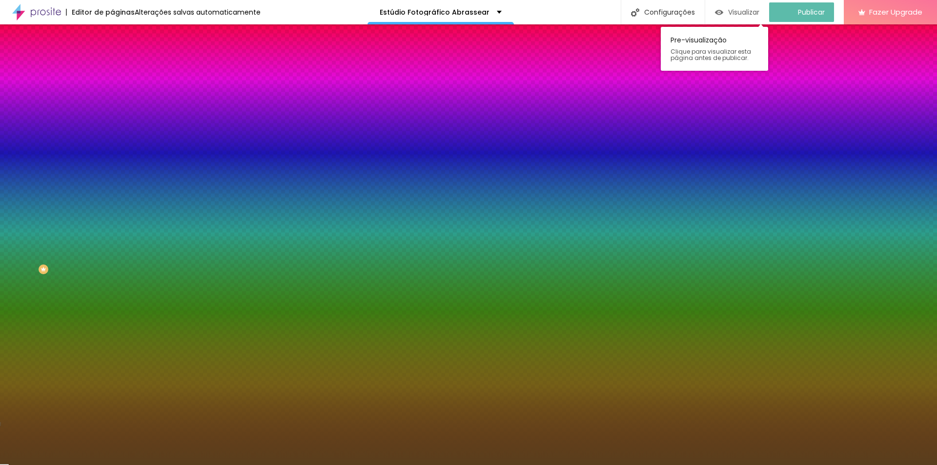
click at [744, 10] on span "Visualizar" at bounding box center [743, 12] width 31 height 8
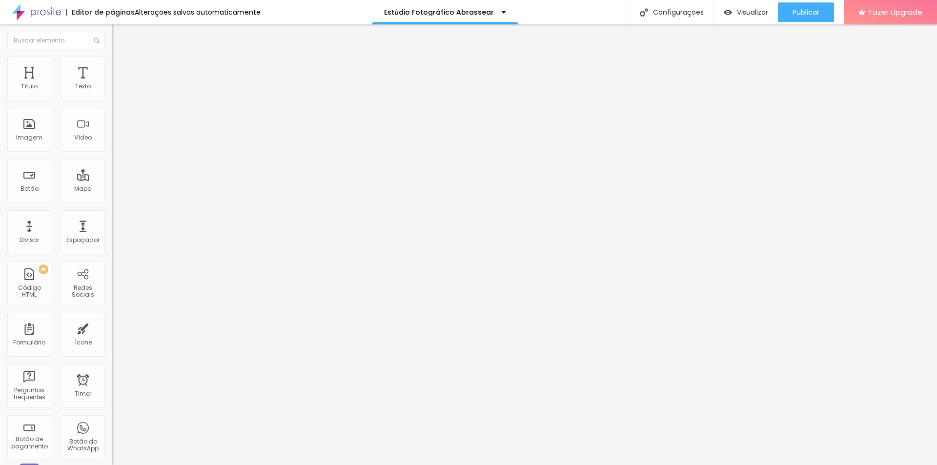
click at [112, 61] on img at bounding box center [116, 61] width 9 height 9
click at [112, 57] on li "Estilo" at bounding box center [168, 52] width 112 height 10
click at [121, 67] on span "Avançado" at bounding box center [137, 63] width 32 height 8
click at [112, 62] on img at bounding box center [116, 61] width 9 height 9
click at [112, 66] on img at bounding box center [116, 70] width 9 height 9
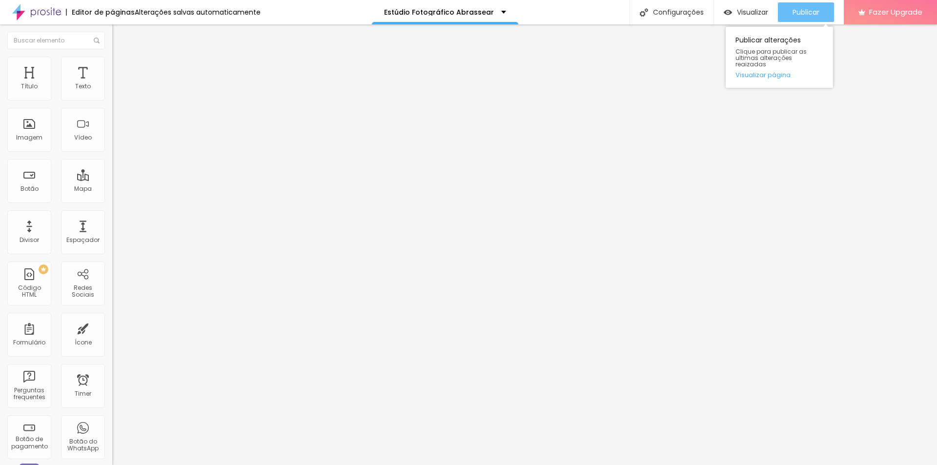
click at [809, 16] on div "Publicar" at bounding box center [805, 12] width 27 height 20
click at [112, 223] on div "Nome do autor Foto do autor Data da avaliação" at bounding box center [168, 244] width 112 height 42
click at [112, 58] on img at bounding box center [116, 61] width 9 height 9
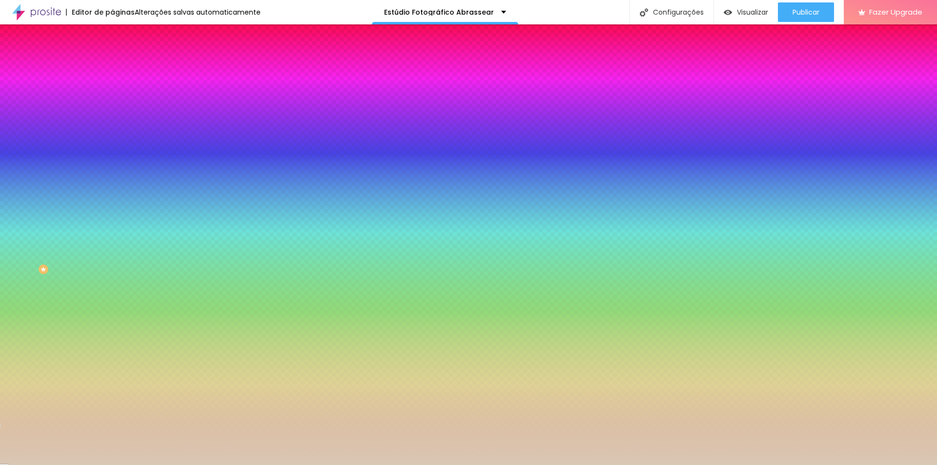
click at [112, 162] on input "#F4F3F4" at bounding box center [170, 167] width 117 height 10
click at [112, 151] on button "Voltar ao padrão" at bounding box center [145, 156] width 66 height 11
click at [116, 152] on icon "button" at bounding box center [119, 155] width 7 height 7
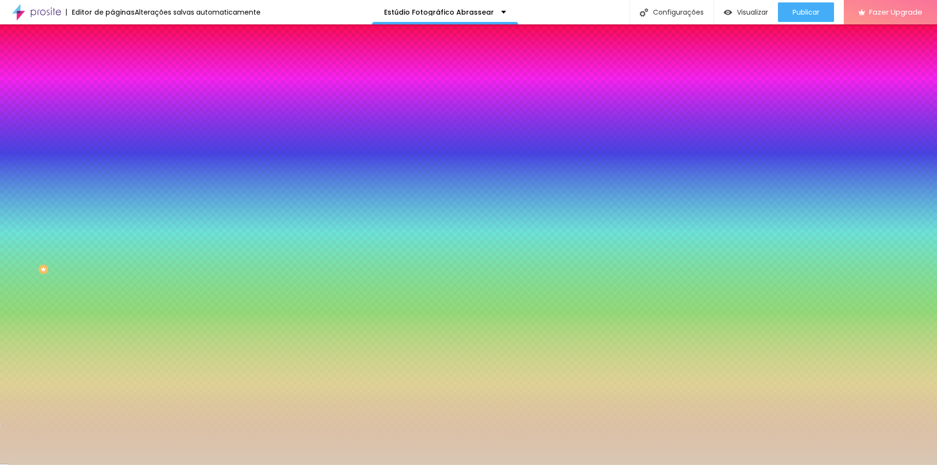
click at [112, 162] on input "#F4F3F4" at bounding box center [170, 167] width 117 height 10
type input "#001324"
click at [112, 188] on input "#593E1C" at bounding box center [170, 193] width 117 height 10
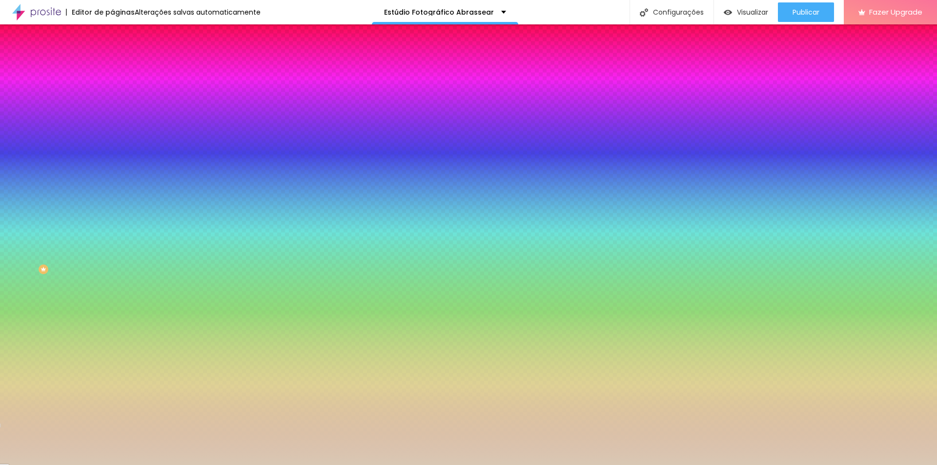
type input "#D3D3D3"
click at [112, 238] on button "Voltar ao padrão" at bounding box center [145, 242] width 66 height 11
click at [116, 238] on icon "button" at bounding box center [119, 241] width 7 height 7
click at [112, 281] on button "Voltar ao padrão" at bounding box center [145, 274] width 66 height 11
click at [116, 305] on icon "button" at bounding box center [119, 301] width 7 height 7
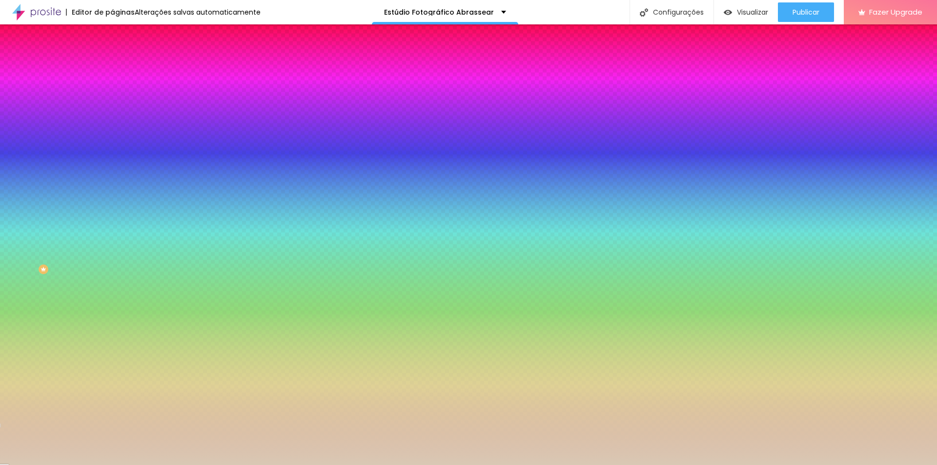
click at [116, 305] on icon "button" at bounding box center [119, 301] width 7 height 7
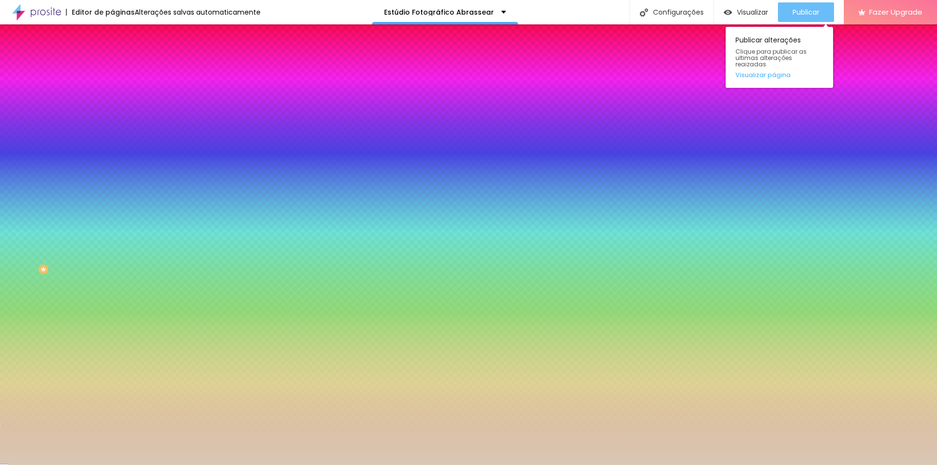
click at [795, 11] on span "Publicar" at bounding box center [805, 12] width 27 height 8
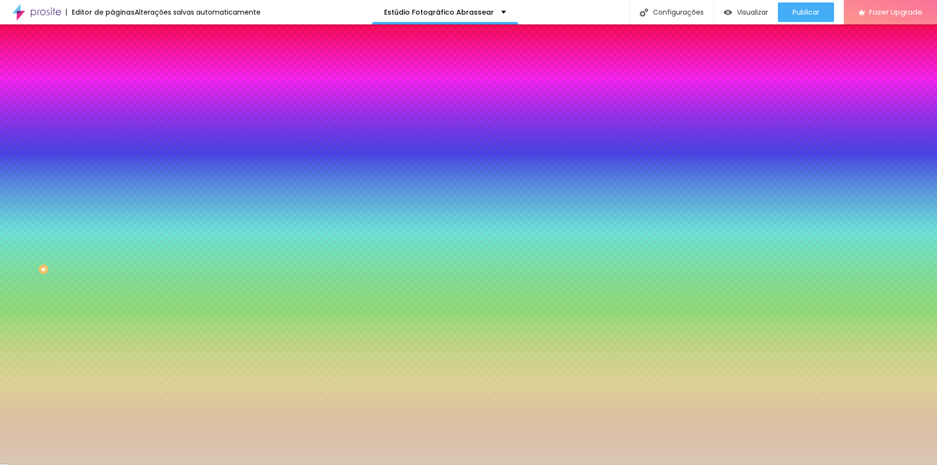
click at [112, 66] on img at bounding box center [116, 70] width 9 height 9
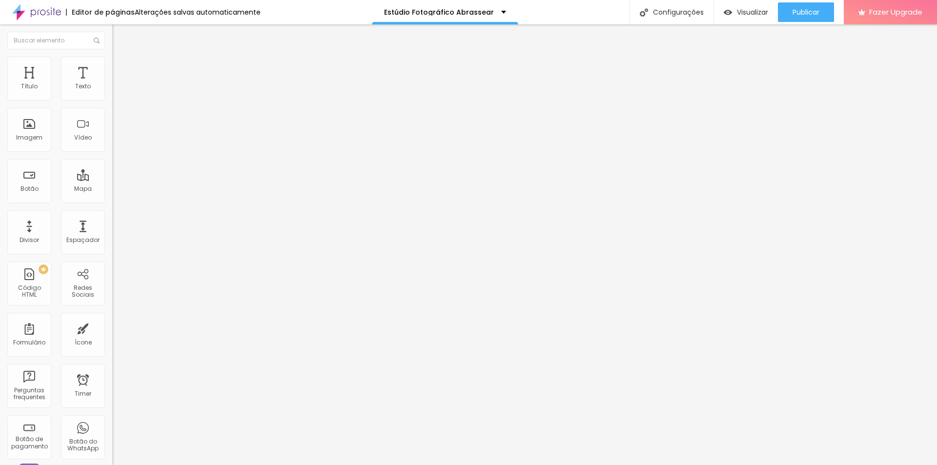
click at [121, 65] on span "Avançado" at bounding box center [137, 63] width 32 height 8
click at [112, 68] on ul "Conteúdo Estilo Avançado" at bounding box center [168, 61] width 112 height 29
click at [121, 67] on span "Estilo" at bounding box center [128, 63] width 15 height 8
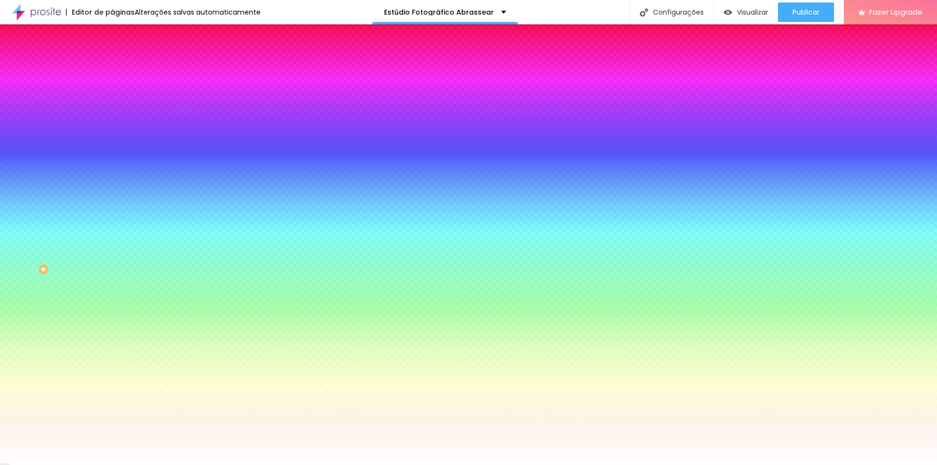
click at [121, 69] on span "Avançado" at bounding box center [137, 73] width 32 height 8
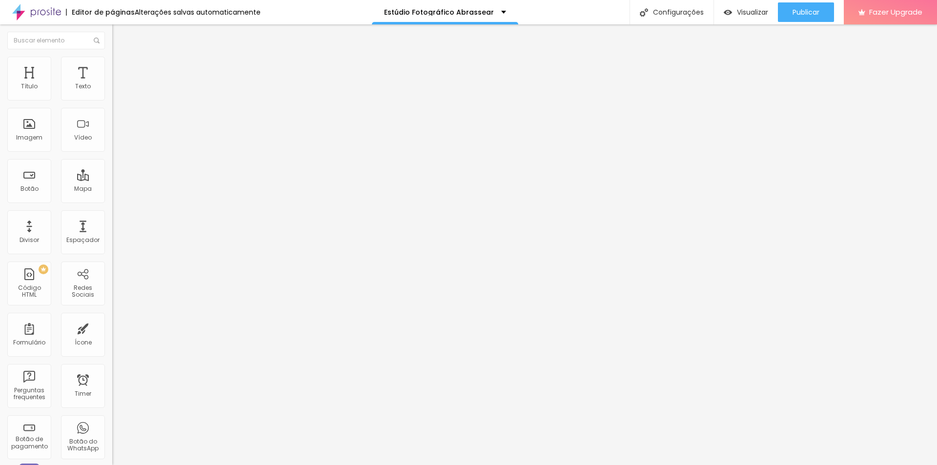
drag, startPoint x: 360, startPoint y: 175, endPoint x: 379, endPoint y: 170, distance: 19.5
drag, startPoint x: 359, startPoint y: 174, endPoint x: 377, endPoint y: 173, distance: 18.1
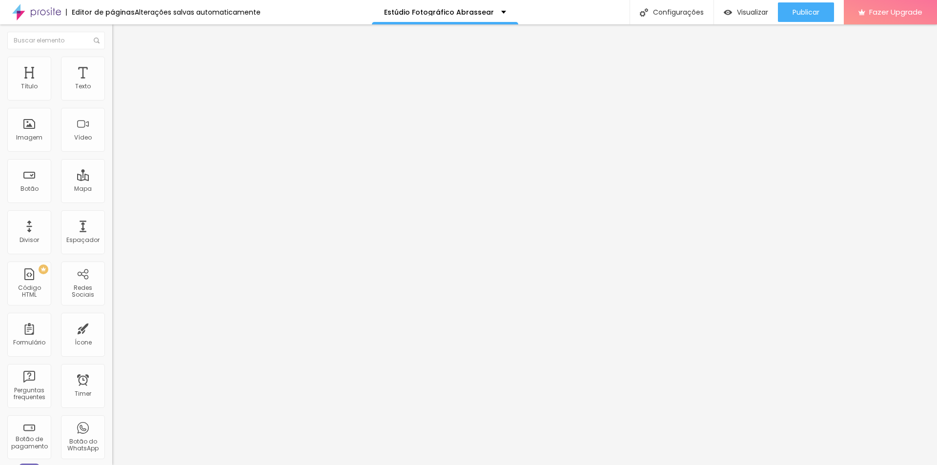
click at [805, 16] on span "Publicar" at bounding box center [805, 12] width 27 height 8
click at [112, 63] on li "Avançado" at bounding box center [168, 62] width 112 height 10
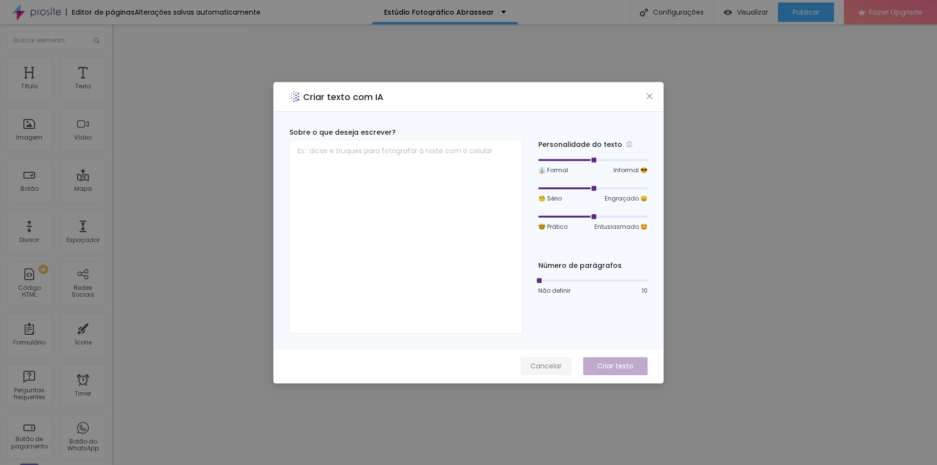
click at [556, 370] on span "Cancelar" at bounding box center [545, 366] width 31 height 10
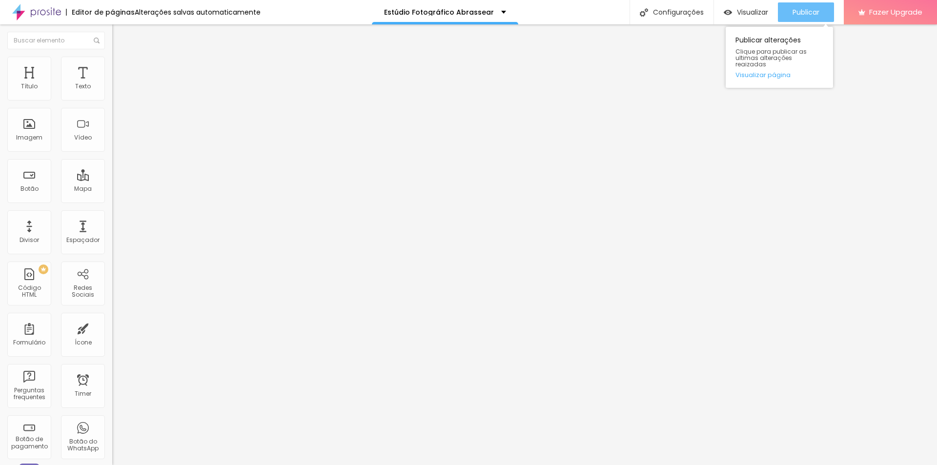
click at [803, 6] on div "Publicar" at bounding box center [805, 12] width 27 height 20
click at [112, 30] on button "Editar Texto" at bounding box center [168, 35] width 112 height 22
click at [112, 59] on img at bounding box center [116, 61] width 9 height 9
click at [112, 465] on input "1.3" at bounding box center [133, 470] width 42 height 10
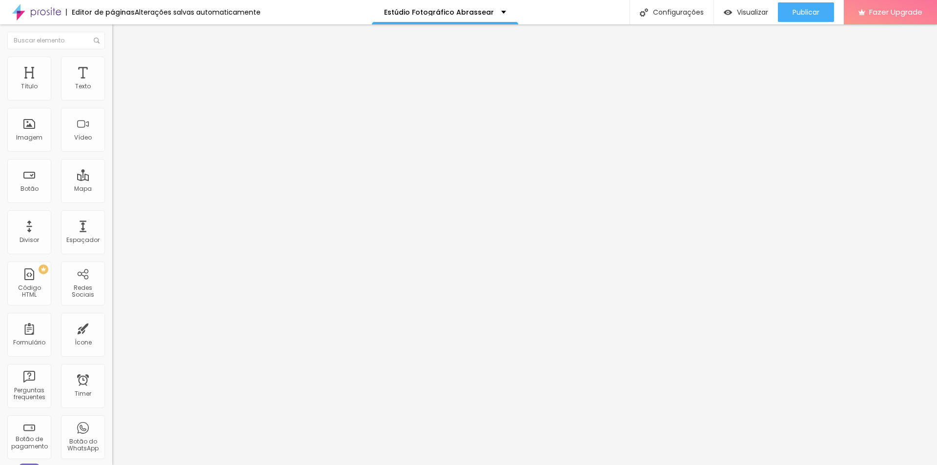
type input "1"
type input "1.5"
click at [799, 11] on span "Publicar" at bounding box center [805, 12] width 27 height 8
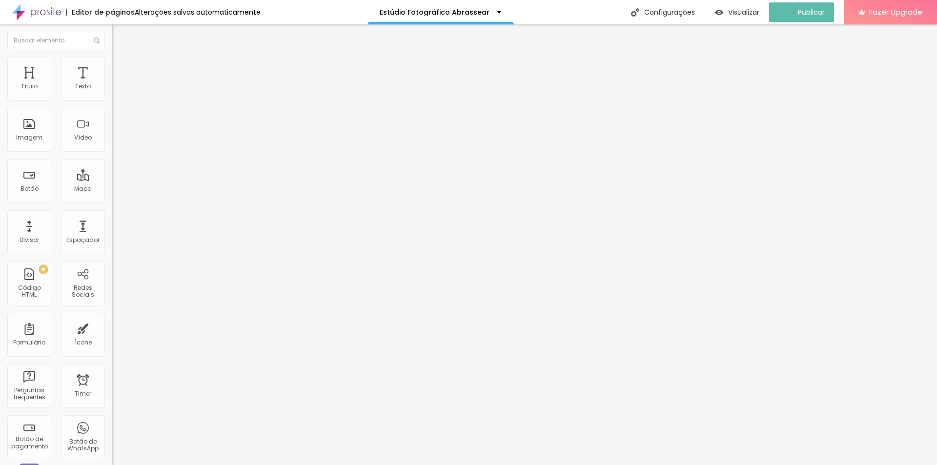
click at [121, 66] on span "Estilo" at bounding box center [128, 63] width 15 height 8
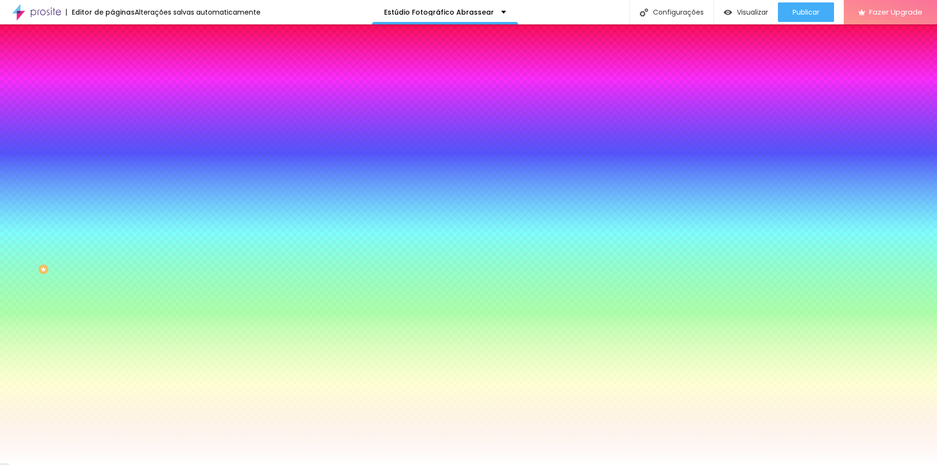
click at [117, 122] on icon "button" at bounding box center [119, 124] width 4 height 4
type input "1"
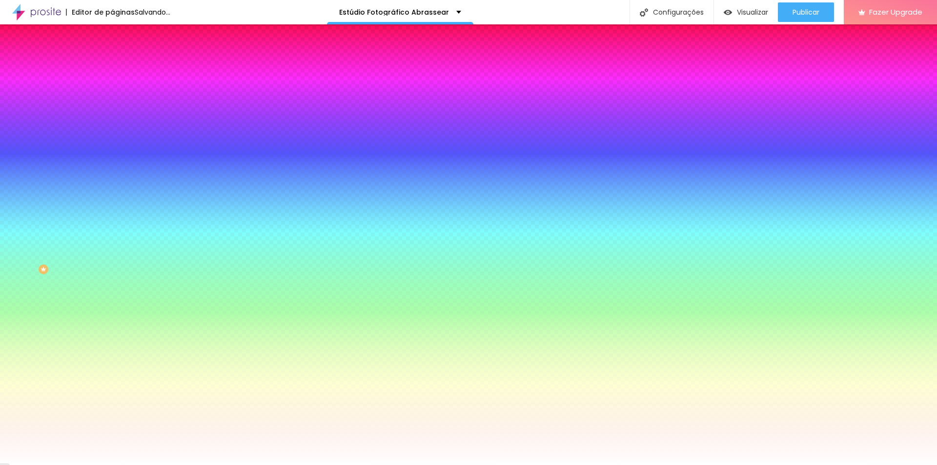
type input "2"
click at [264, 465] on div at bounding box center [468, 465] width 937 height 0
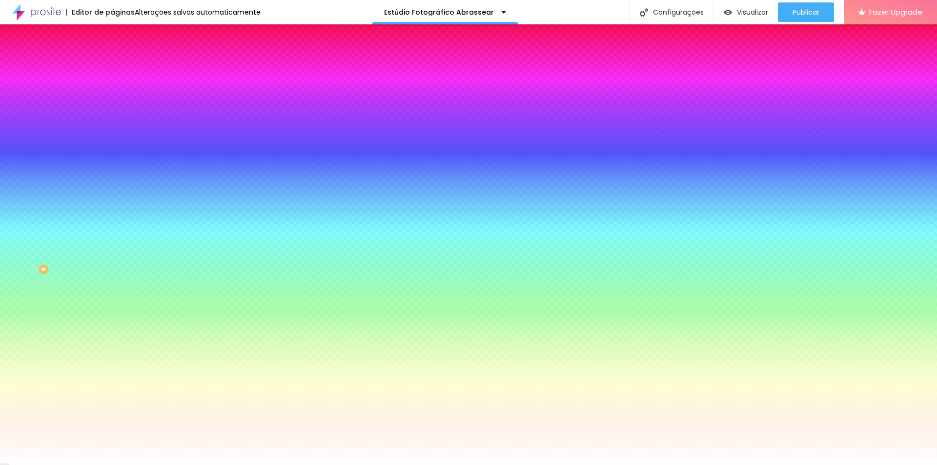
click at [119, 117] on icon "button" at bounding box center [121, 113] width 4 height 7
click at [112, 121] on button "button" at bounding box center [119, 125] width 14 height 10
type input "2"
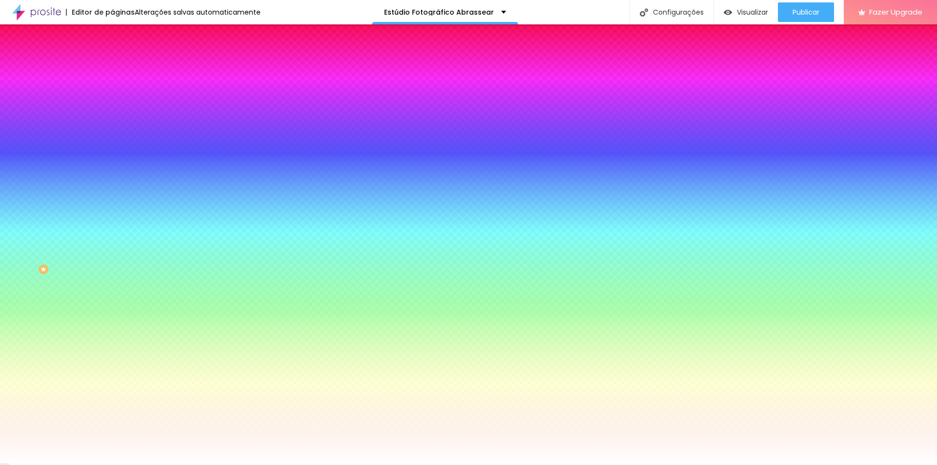
type input "2"
click at [459, 465] on div at bounding box center [468, 465] width 937 height 0
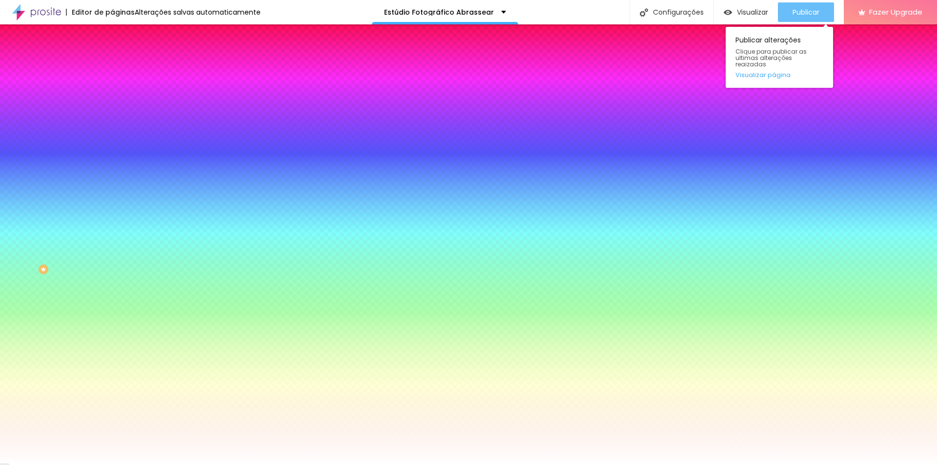
click at [792, 8] on span "Publicar" at bounding box center [805, 12] width 27 height 8
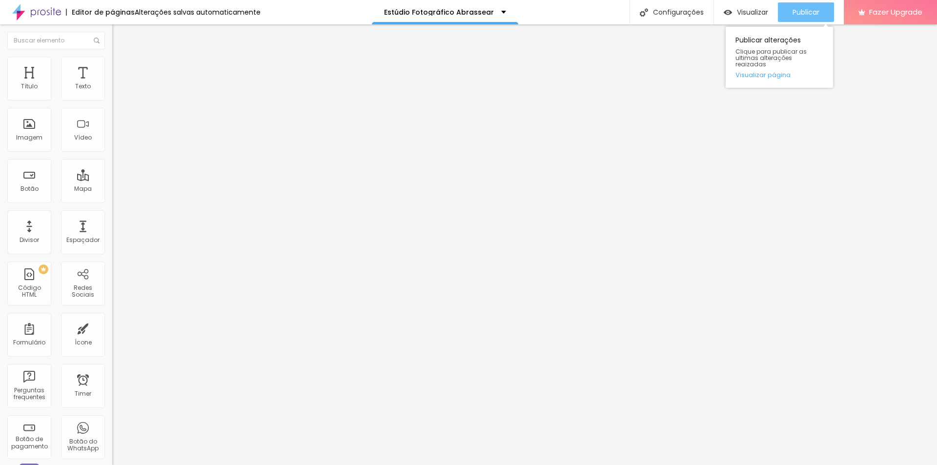
click at [814, 14] on span "Publicar" at bounding box center [805, 12] width 27 height 8
click at [121, 66] on span "Avançado" at bounding box center [137, 63] width 32 height 8
type input "1.5"
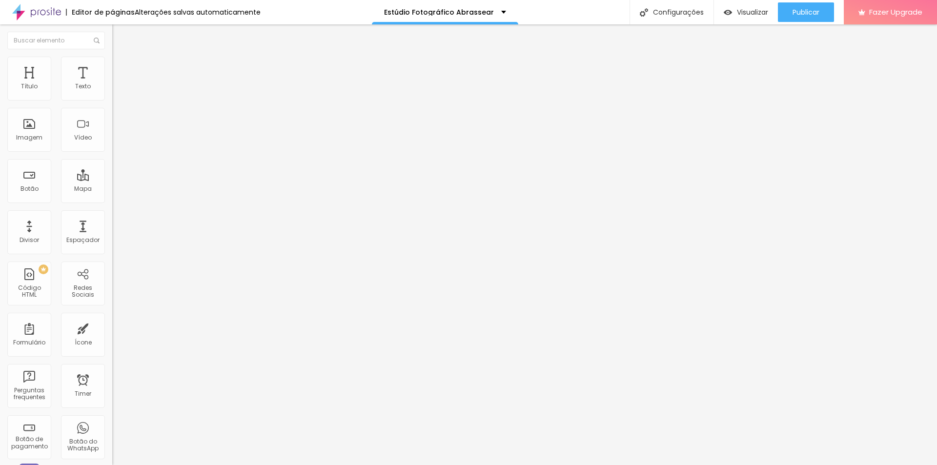
type input "1.5"
click at [801, 17] on div "Publicar" at bounding box center [805, 12] width 27 height 20
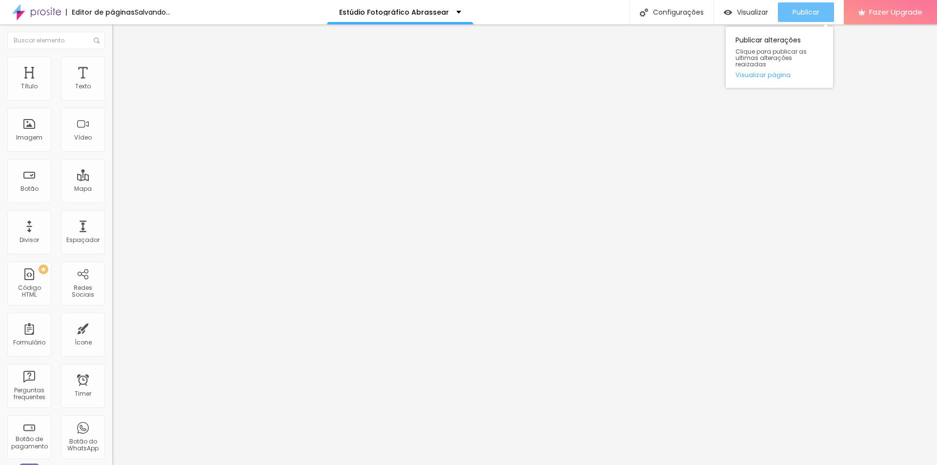
click at [793, 14] on span "Publicar" at bounding box center [805, 12] width 27 height 8
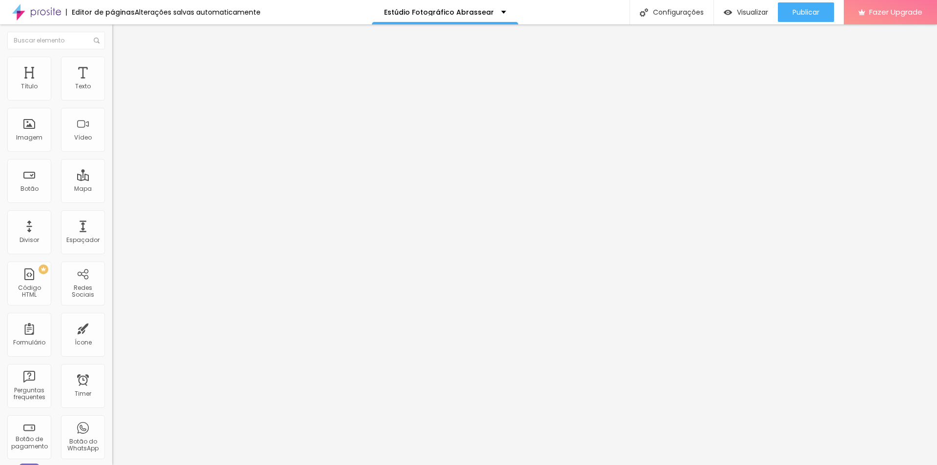
click at [112, 240] on input "26" at bounding box center [133, 245] width 42 height 10
type input "14"
type input "5"
type input "50"
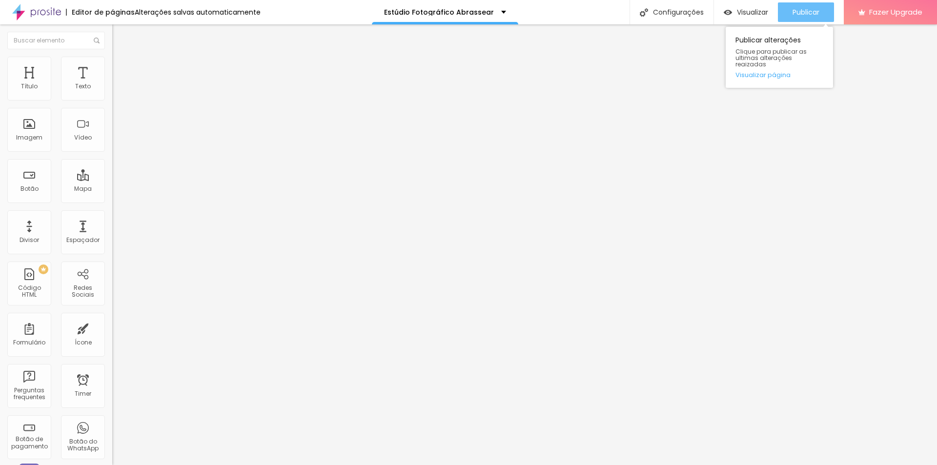
type input "50"
click at [813, 8] on span "Publicar" at bounding box center [805, 12] width 27 height 8
click at [112, 61] on img at bounding box center [116, 61] width 9 height 9
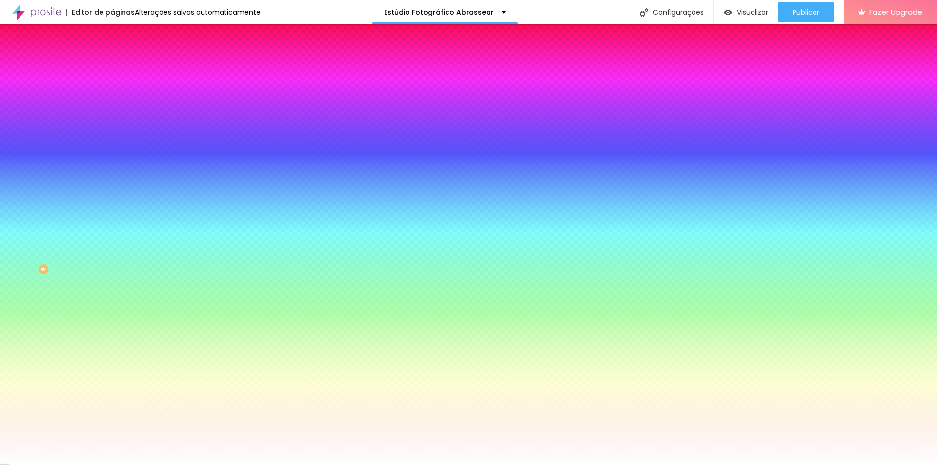
click at [116, 117] on icon "button" at bounding box center [119, 113] width 7 height 7
click at [116, 123] on icon "button" at bounding box center [119, 124] width 6 height 6
type input "1"
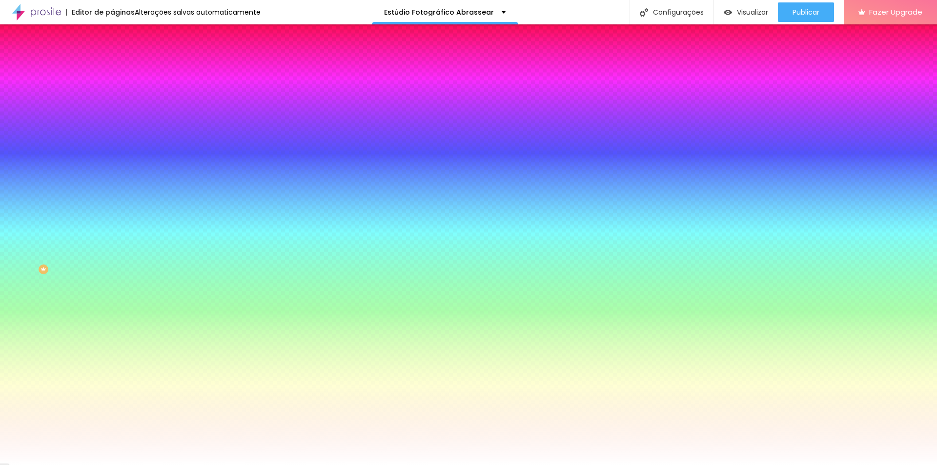
type input "1"
click at [534, 465] on div at bounding box center [468, 465] width 937 height 0
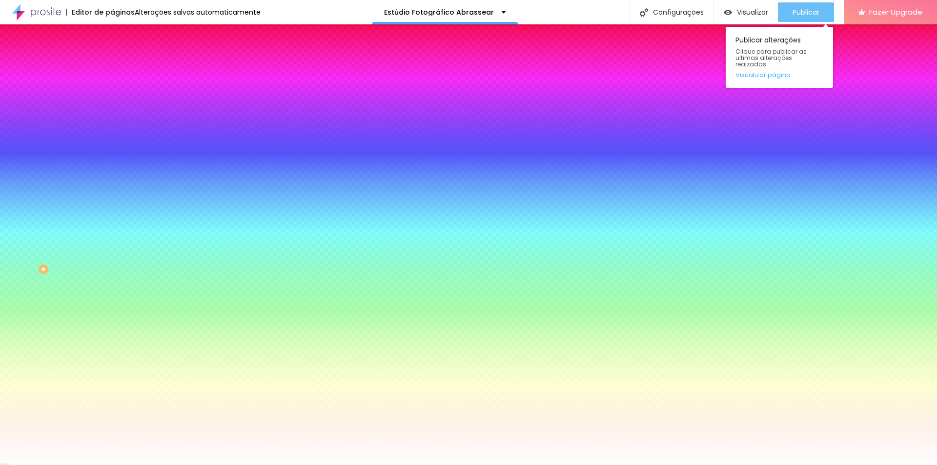
click at [793, 7] on div "Publicar" at bounding box center [805, 12] width 27 height 20
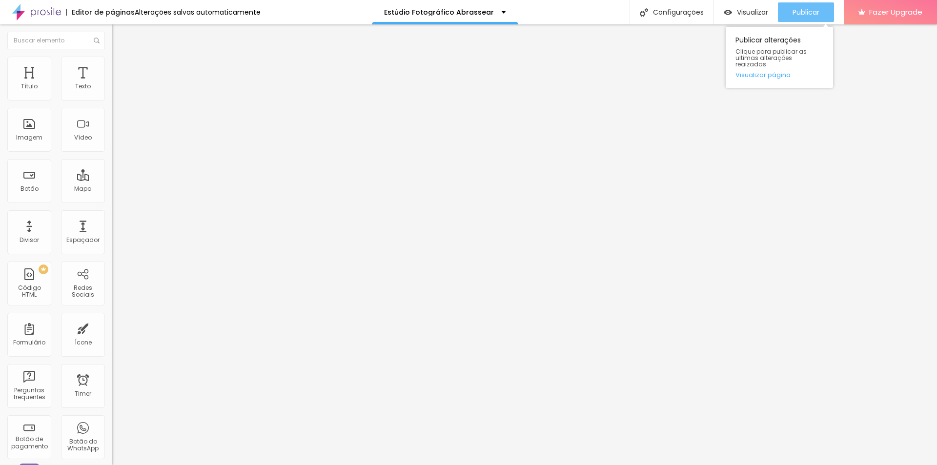
click at [805, 17] on div "Publicar" at bounding box center [805, 12] width 27 height 20
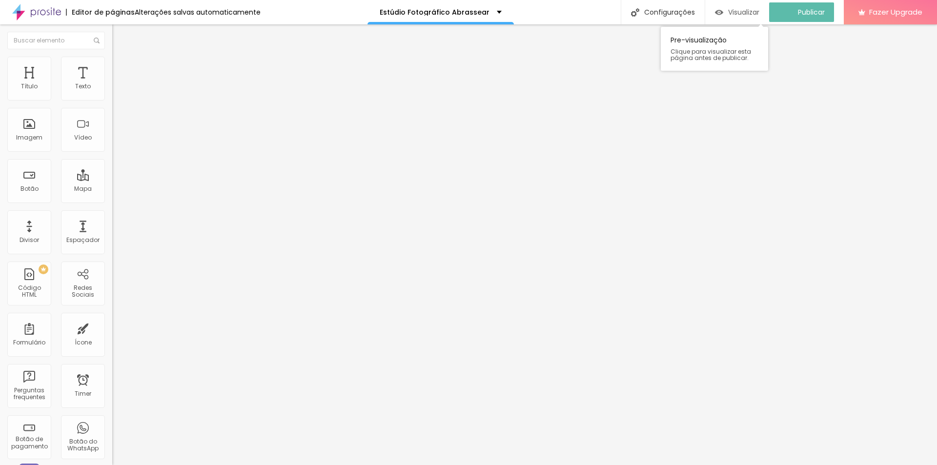
click at [717, 16] on button "Visualizar" at bounding box center [737, 12] width 64 height 20
click at [121, 67] on span "Estilo" at bounding box center [128, 63] width 15 height 8
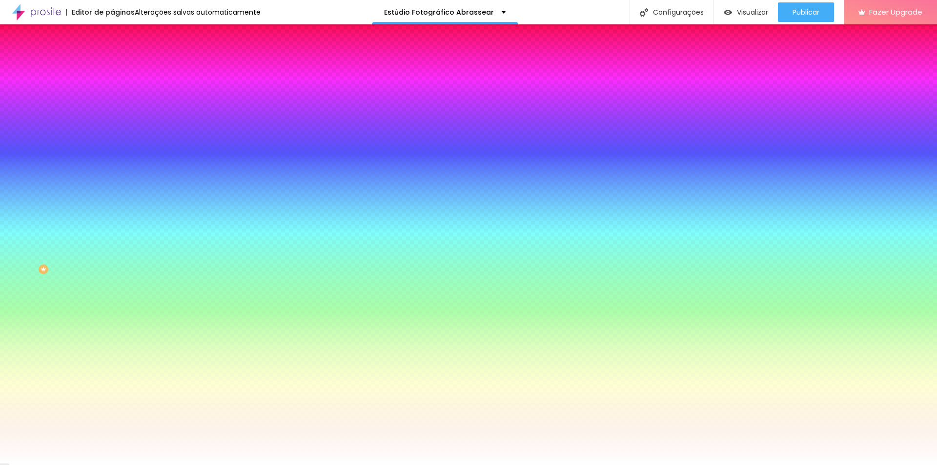
click at [112, 142] on input "#FFFFFF" at bounding box center [170, 138] width 117 height 10
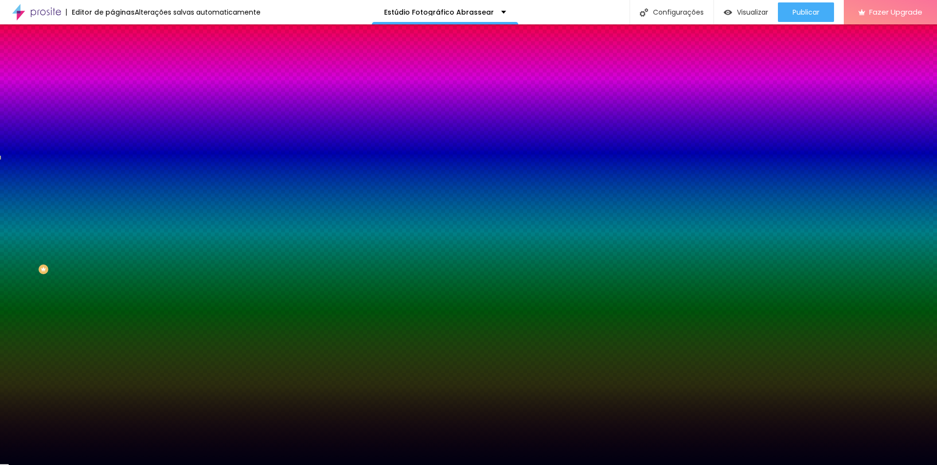
click at [112, 133] on div at bounding box center [168, 133] width 112 height 0
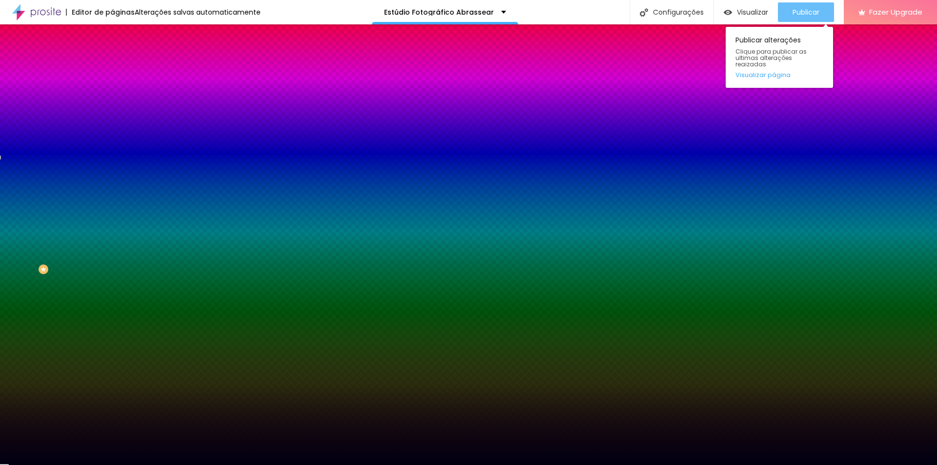
click at [812, 11] on span "Publicar" at bounding box center [805, 12] width 27 height 8
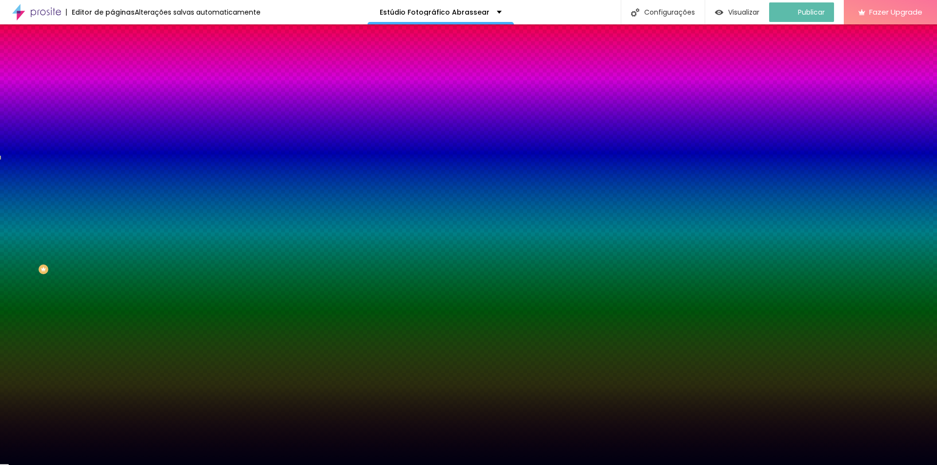
click at [112, 142] on input "#00123" at bounding box center [170, 138] width 117 height 10
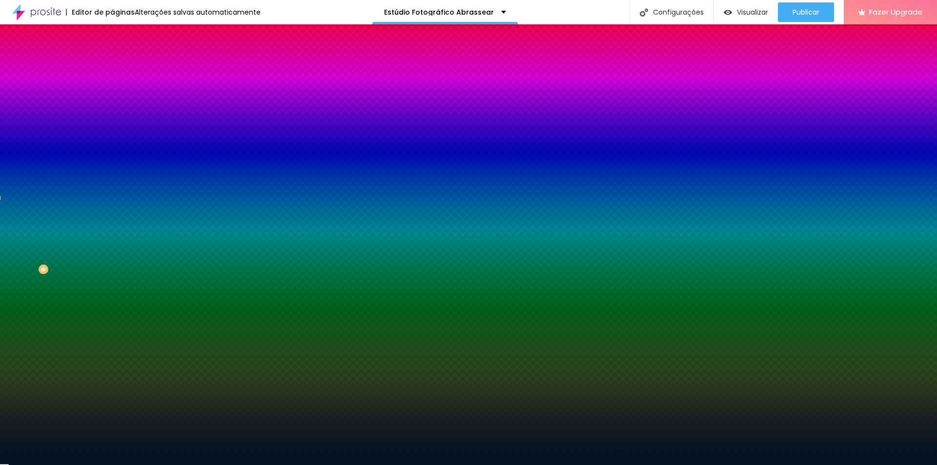
click at [112, 301] on div "Editar Seção Conteúdo Estilo Avançado Imagem de fundo Adicionar imagem Efeito d…" at bounding box center [168, 244] width 112 height 441
click at [112, 133] on div at bounding box center [168, 133] width 112 height 0
type input "#000F1D"
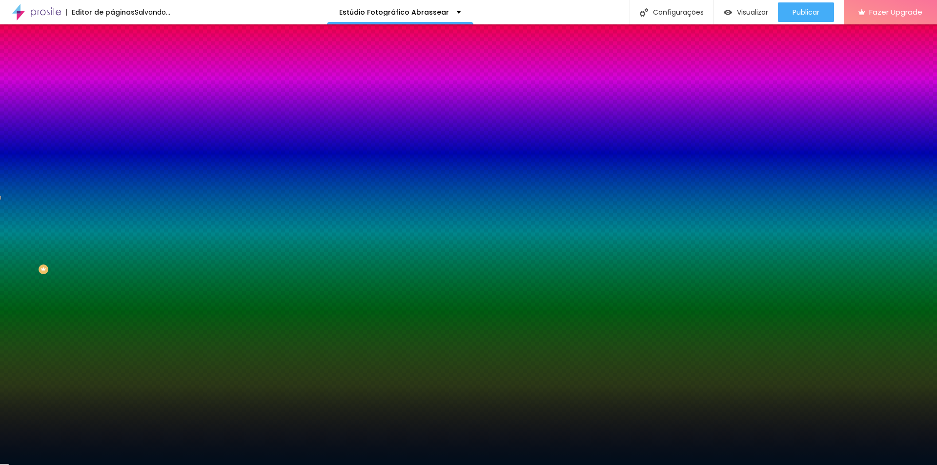
click at [112, 142] on div at bounding box center [168, 142] width 112 height 0
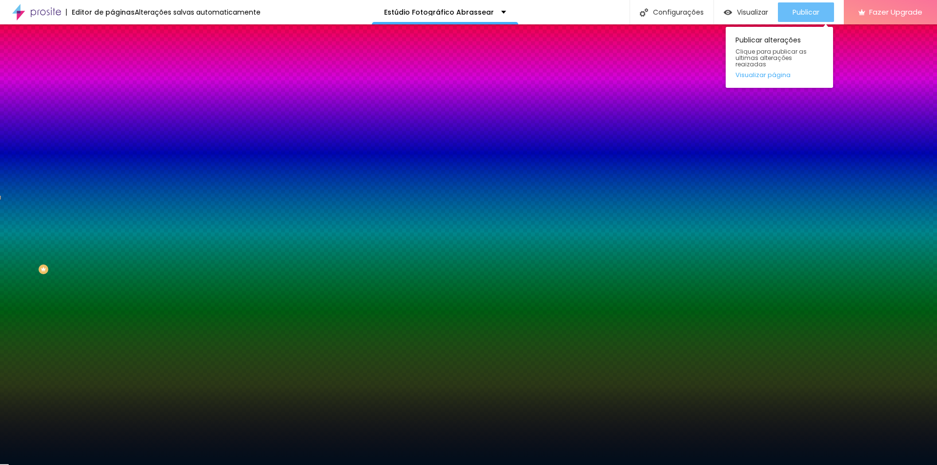
click at [815, 19] on div "Publicar" at bounding box center [805, 12] width 27 height 20
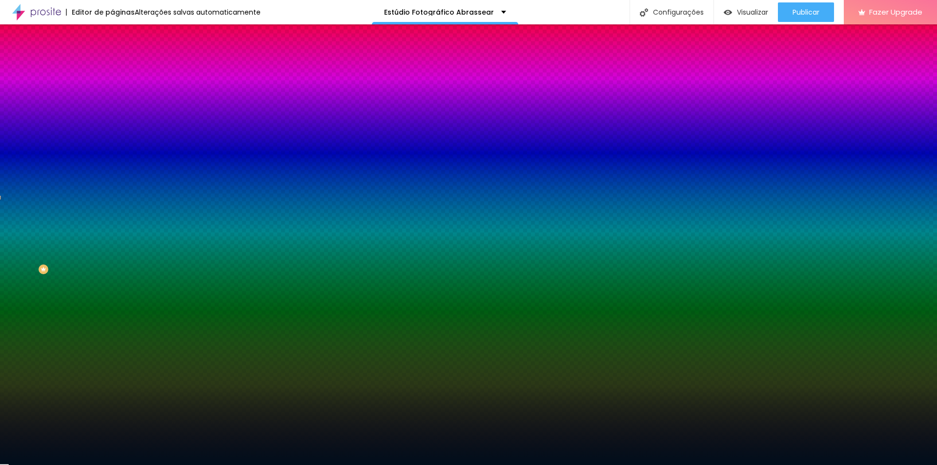
click at [120, 34] on div "Editar Seção" at bounding box center [149, 36] width 58 height 8
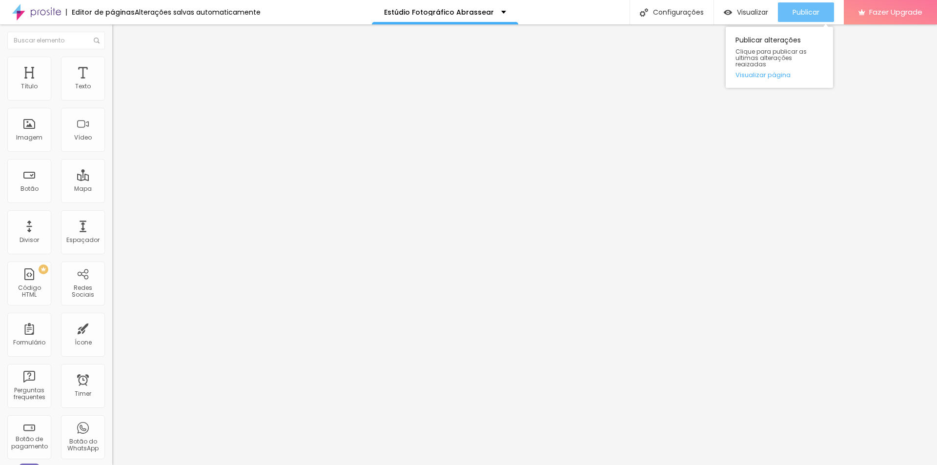
click at [822, 14] on button "Publicar" at bounding box center [806, 12] width 56 height 20
click at [119, 131] on icon "button" at bounding box center [121, 127] width 4 height 7
click at [116, 142] on icon "button" at bounding box center [119, 139] width 6 height 6
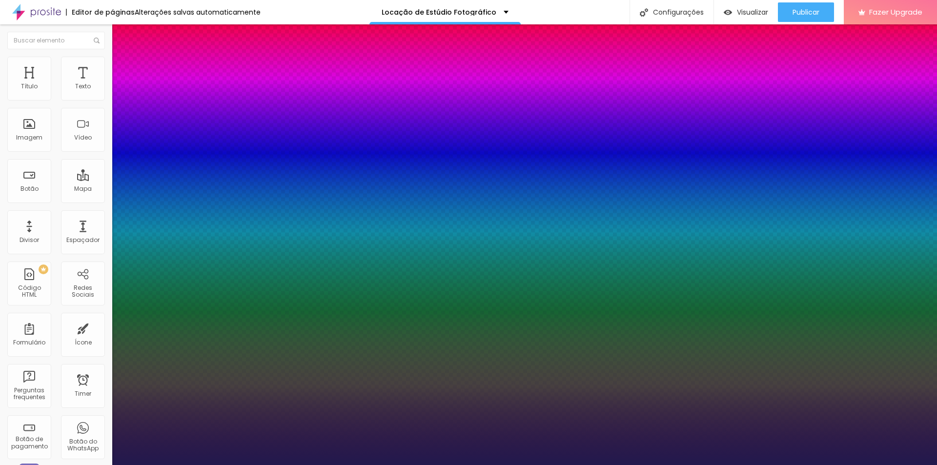
type input "1"
click at [322, 465] on div at bounding box center [468, 465] width 937 height 0
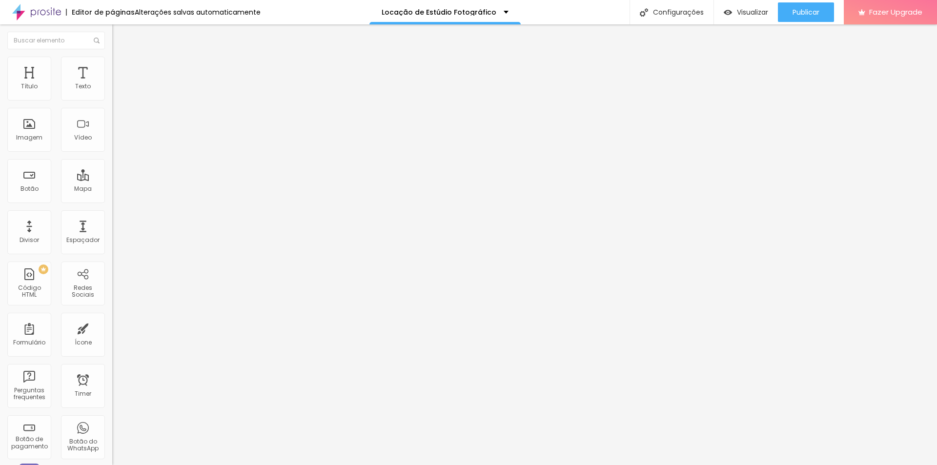
click at [112, 144] on button "button" at bounding box center [119, 139] width 14 height 10
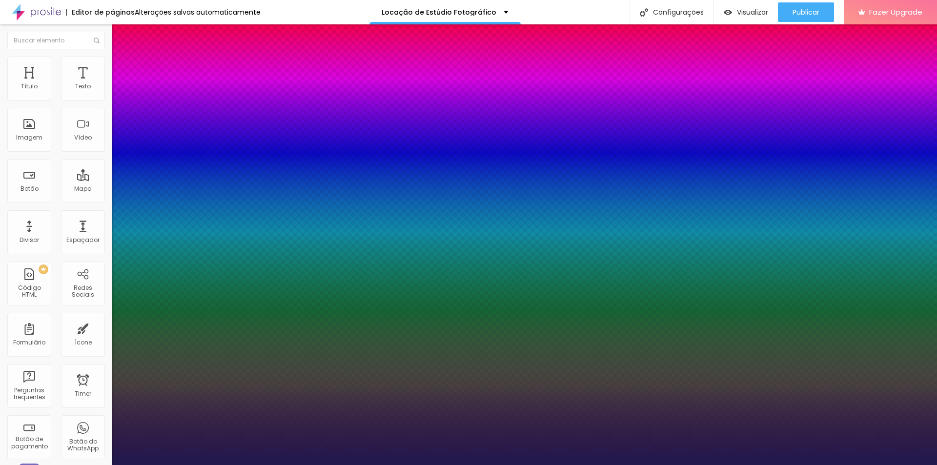
type input "1"
type input "8"
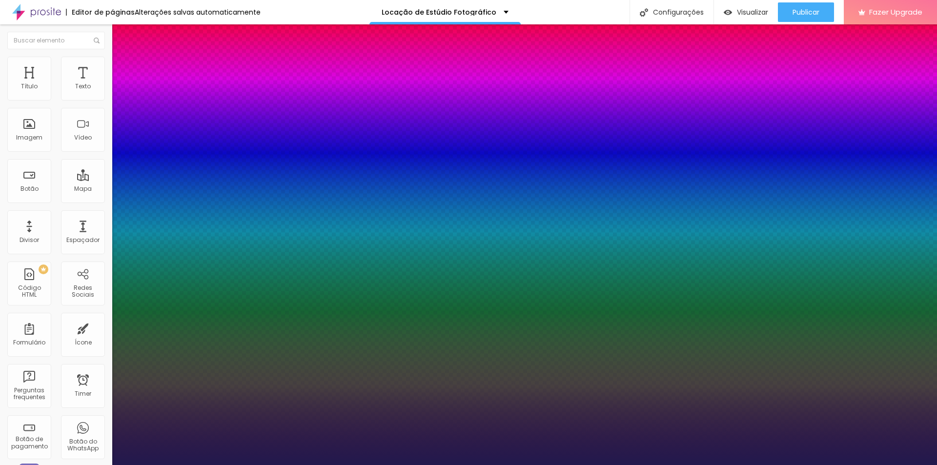
type input "3"
type input "1"
type input "30"
type input "1"
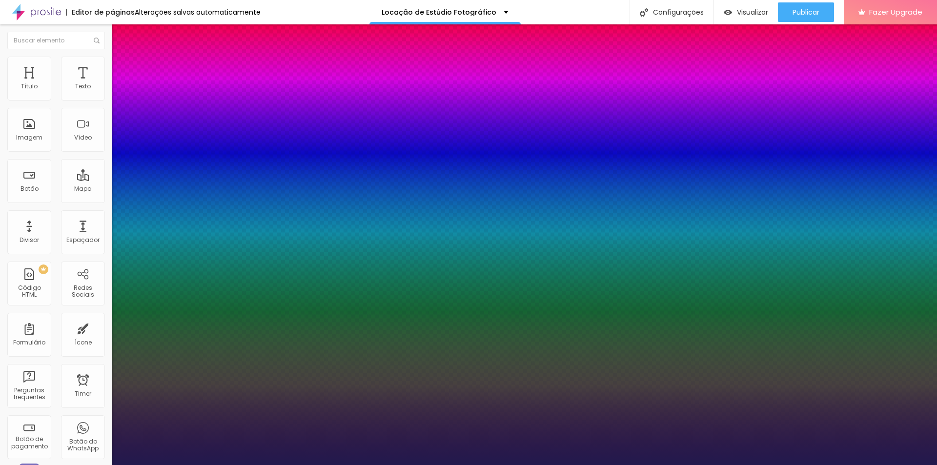
type input "30"
type input "1"
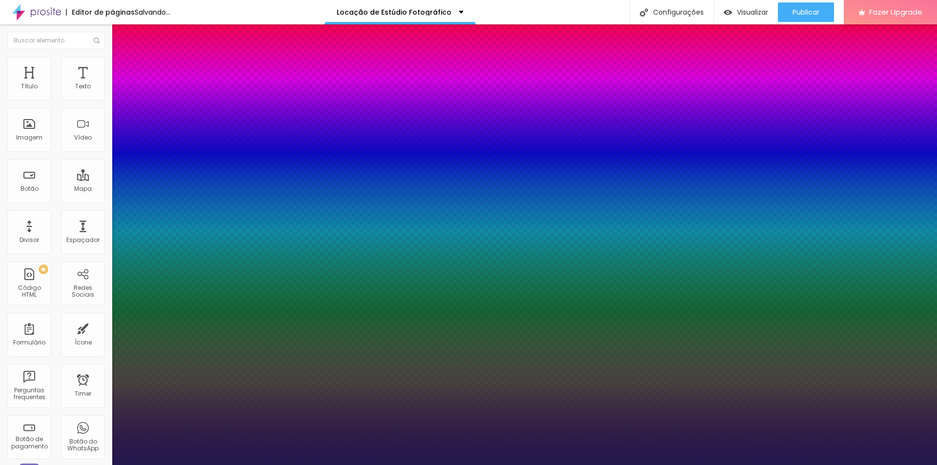
type input "1"
click at [371, 465] on div at bounding box center [468, 465] width 937 height 0
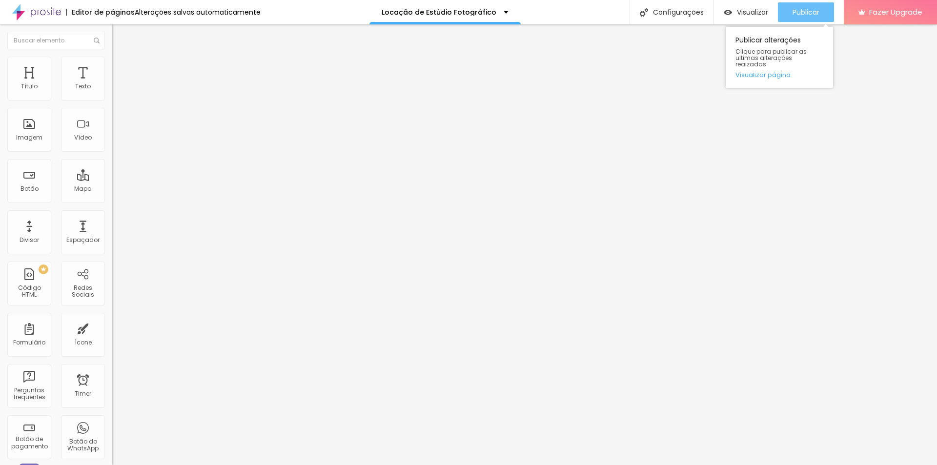
click at [819, 9] on button "Publicar" at bounding box center [806, 12] width 56 height 20
click at [116, 81] on icon "button" at bounding box center [119, 77] width 7 height 7
click at [116, 91] on icon "button" at bounding box center [119, 88] width 6 height 6
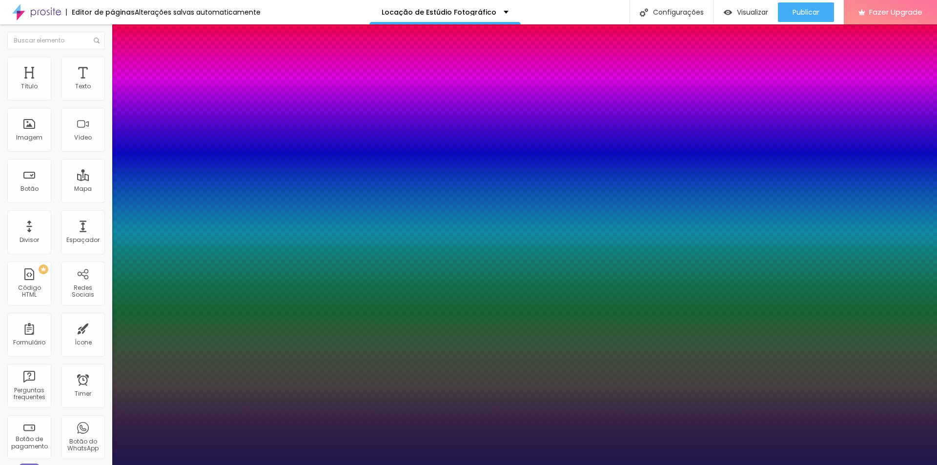
type input "1"
type input "8"
type input "1"
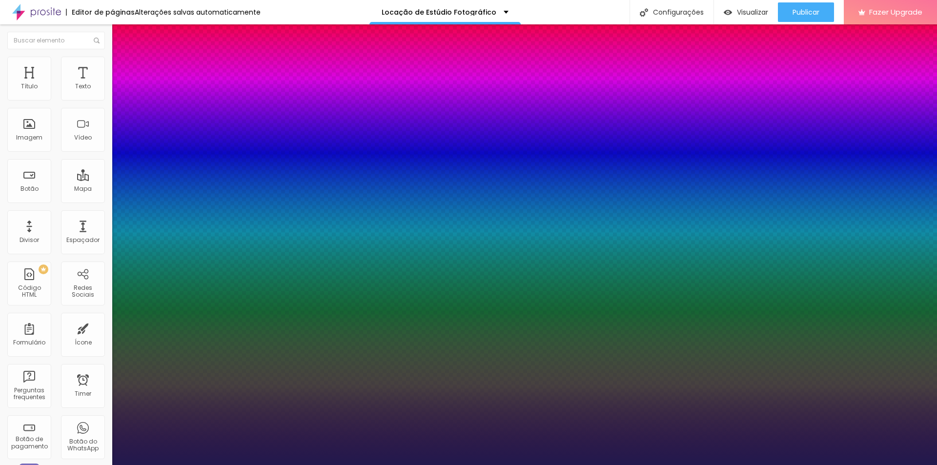
type input "1"
type input "18"
type input "1"
type input "18"
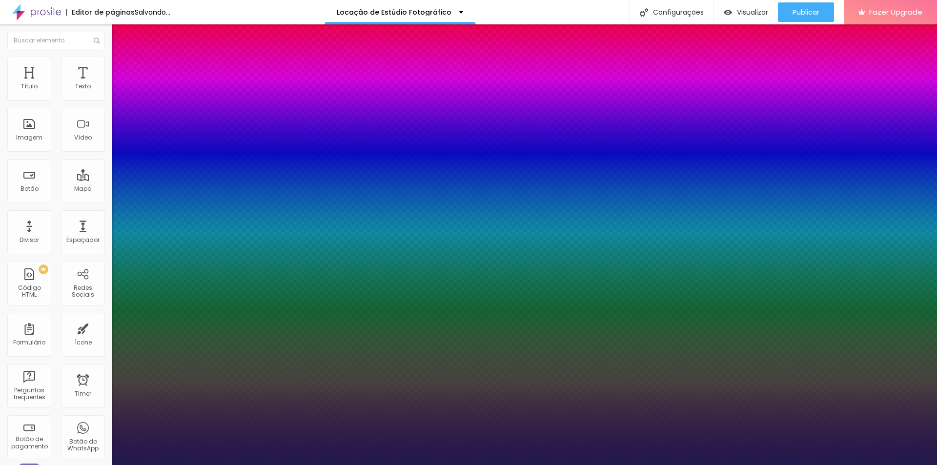
type input "1"
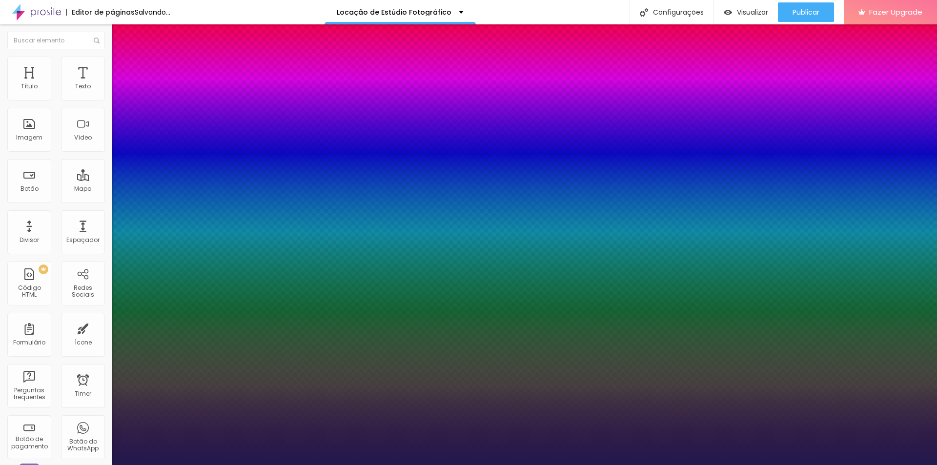
type input "1"
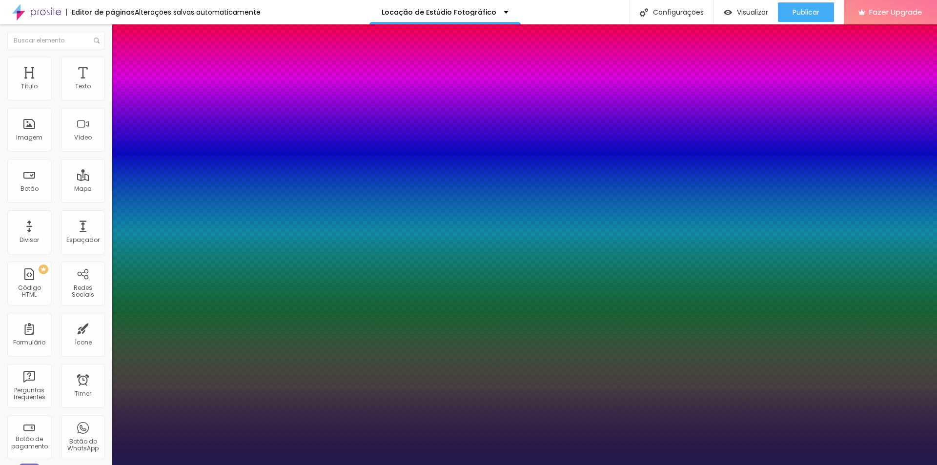
type input "1"
type input "1.5"
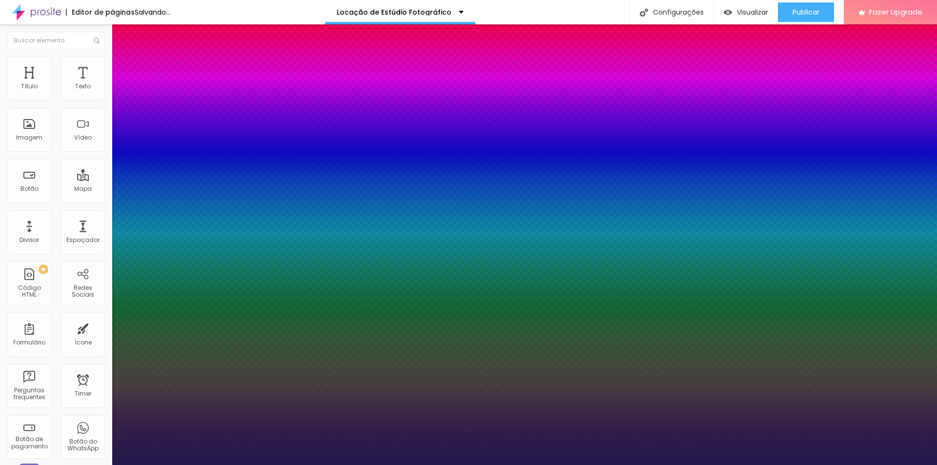
type input "1"
type input "1.5"
click at [348, 465] on div at bounding box center [468, 465] width 937 height 0
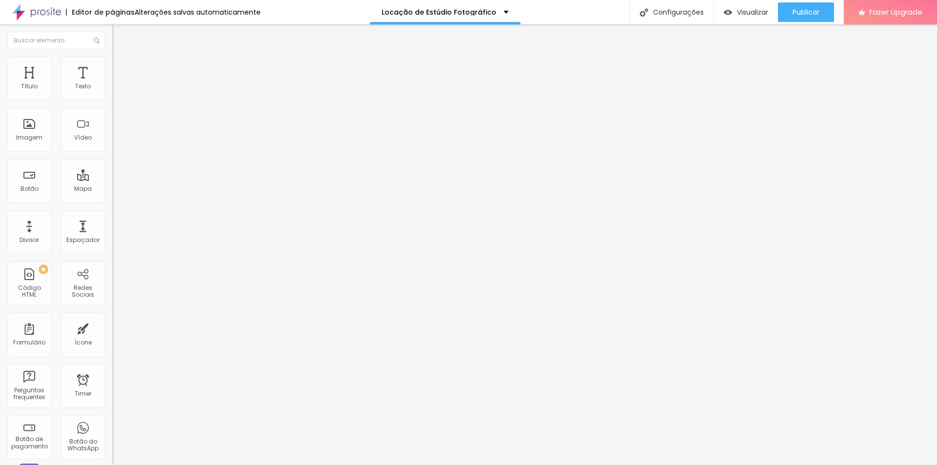
click at [112, 144] on button "button" at bounding box center [119, 139] width 14 height 10
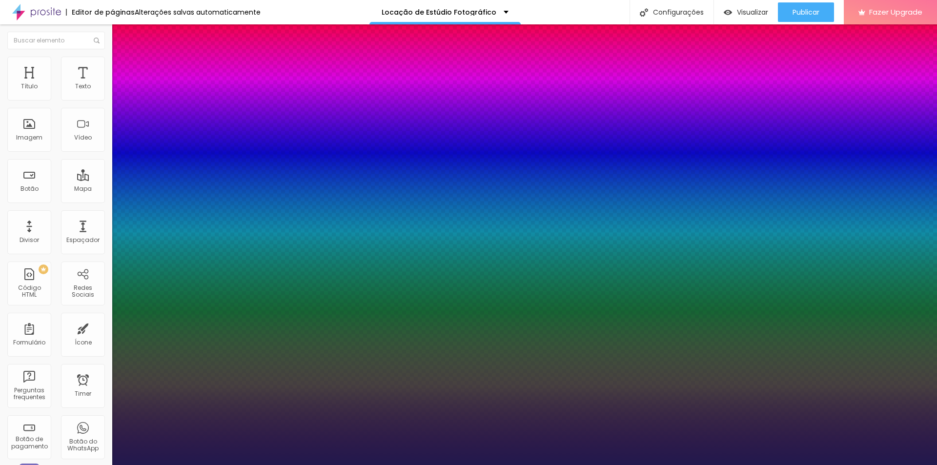
type input "1"
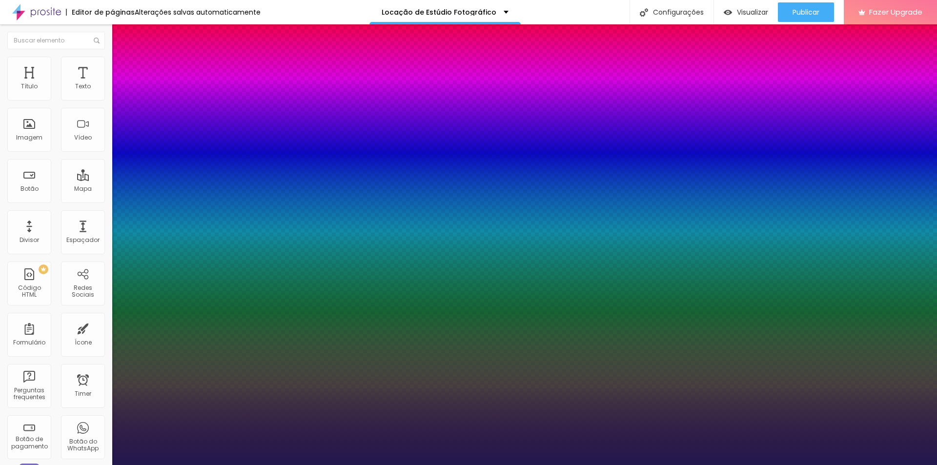
type input "1"
type input "1.5"
type input "1"
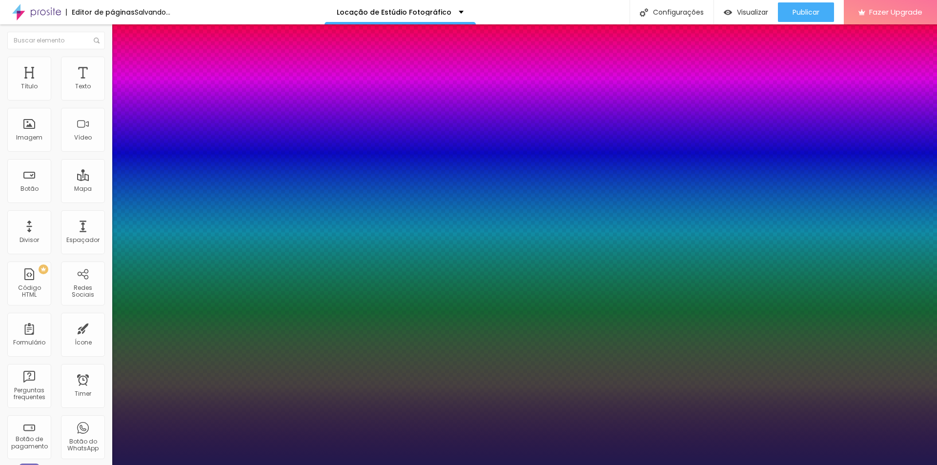
type input "1.5"
type input "1"
type input "8"
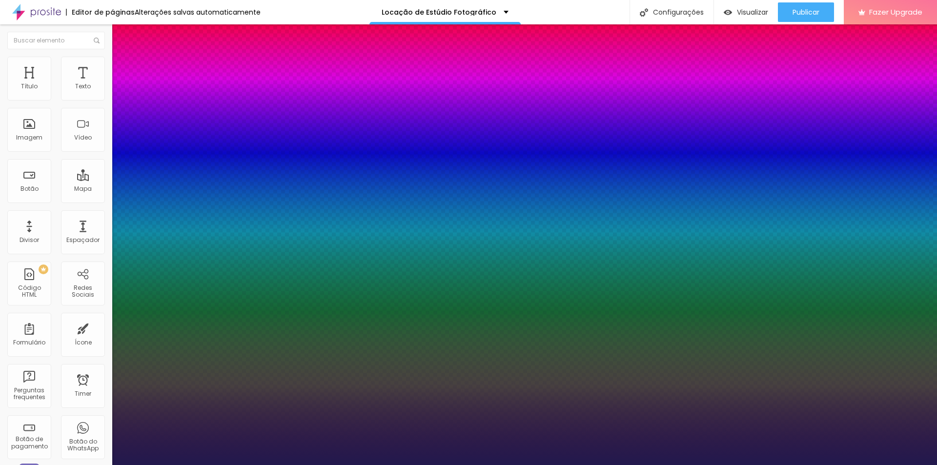
type input "4"
type input "1"
type input "40"
type input "1"
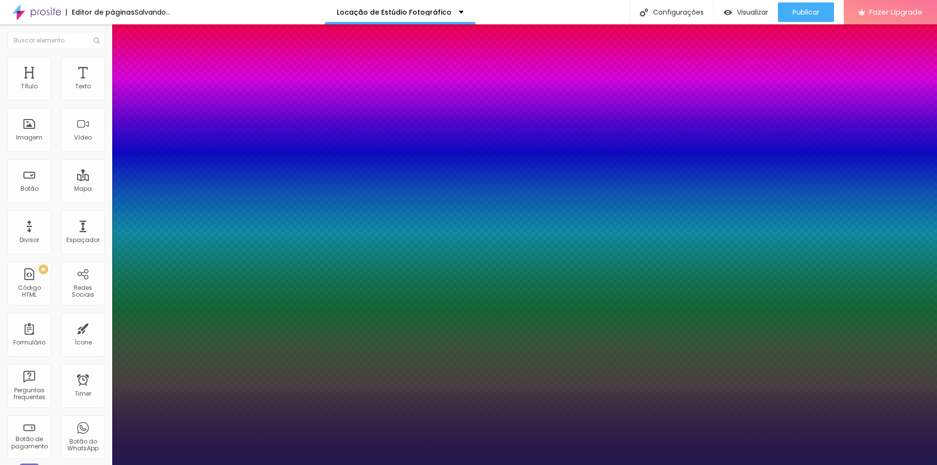
type input "40"
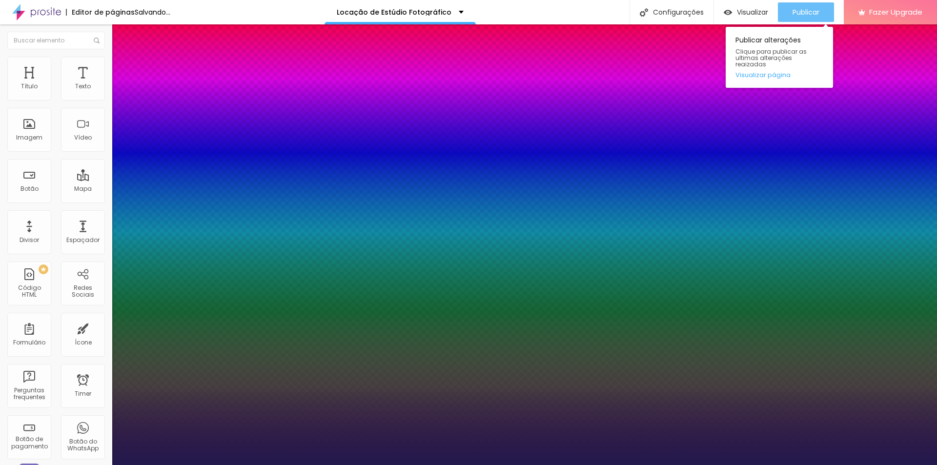
click at [820, 465] on div at bounding box center [468, 465] width 937 height 0
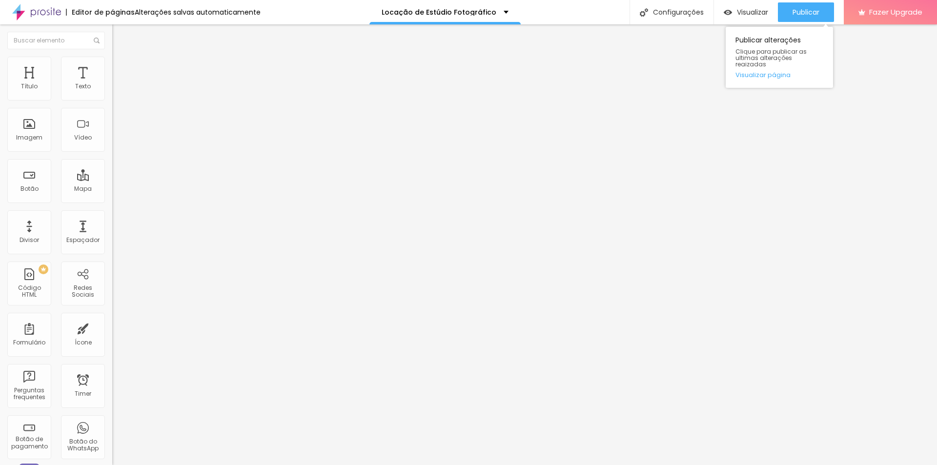
click at [791, 1] on div "Publicar Publicar alterações Clique para publicar as ultimas alterações reaizad…" at bounding box center [806, 12] width 56 height 24
click at [791, 10] on button "Publicar" at bounding box center [806, 12] width 56 height 20
click at [112, 94] on button "button" at bounding box center [119, 88] width 14 height 10
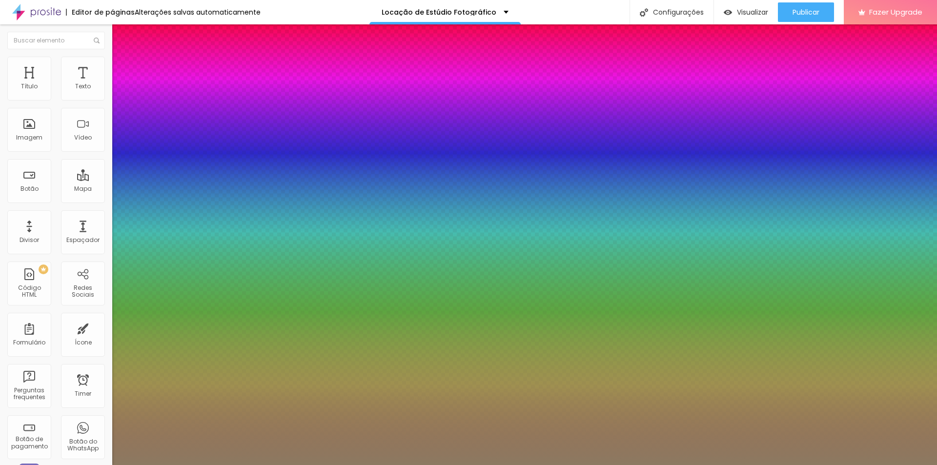
click at [86, 465] on div at bounding box center [468, 465] width 937 height 0
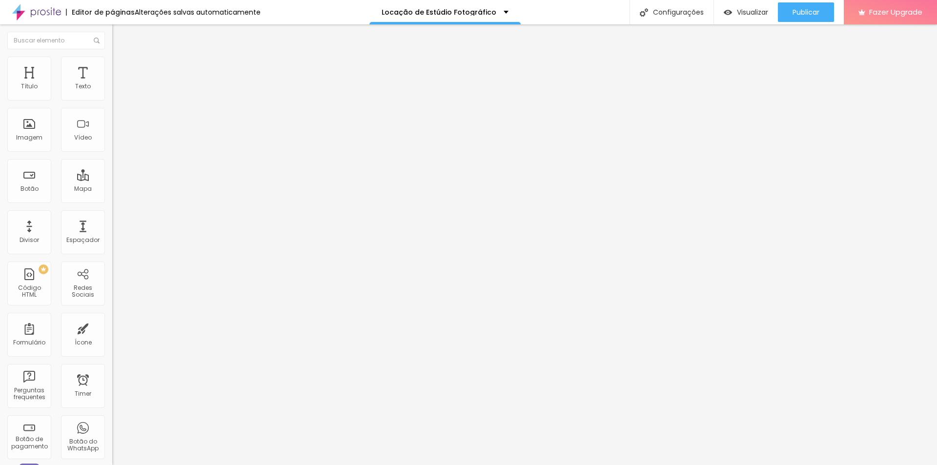
click at [116, 81] on icon "button" at bounding box center [119, 77] width 7 height 7
click at [116, 91] on icon "button" at bounding box center [119, 88] width 6 height 6
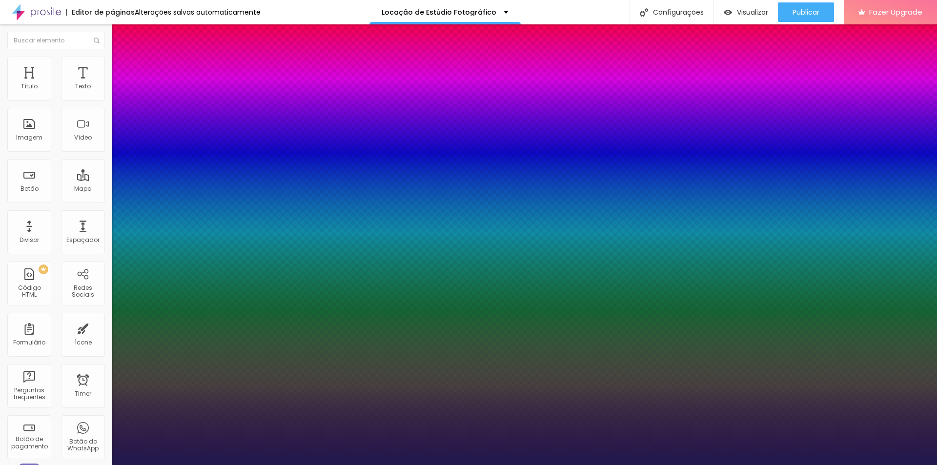
type input "1"
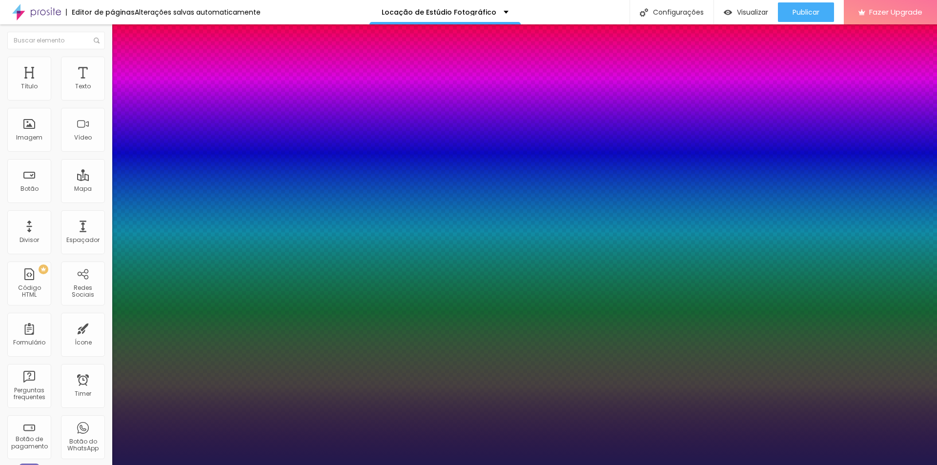
type input "1"
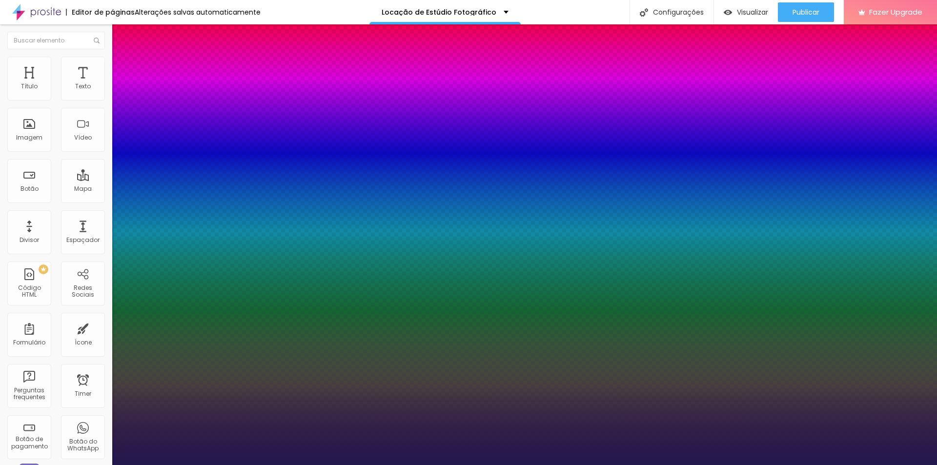
type input "1"
type input "1.5"
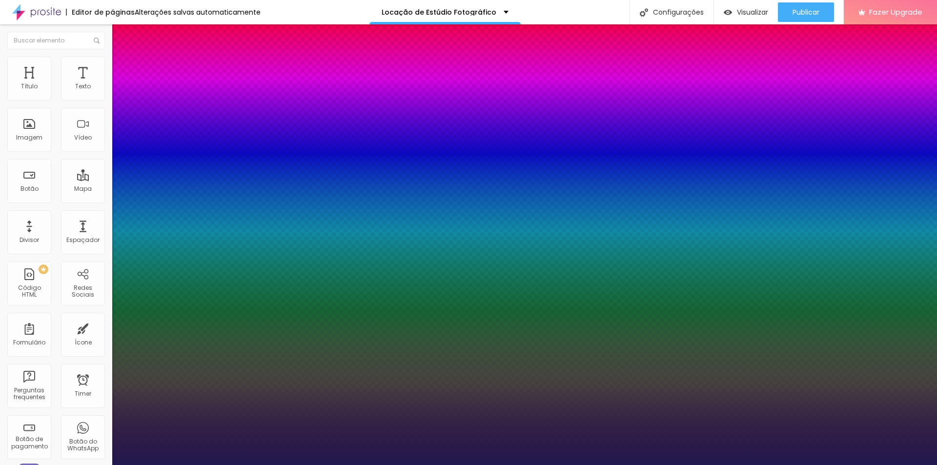
type input "1.5"
type input "1"
type input "1.5"
click at [499, 465] on div at bounding box center [468, 465] width 937 height 0
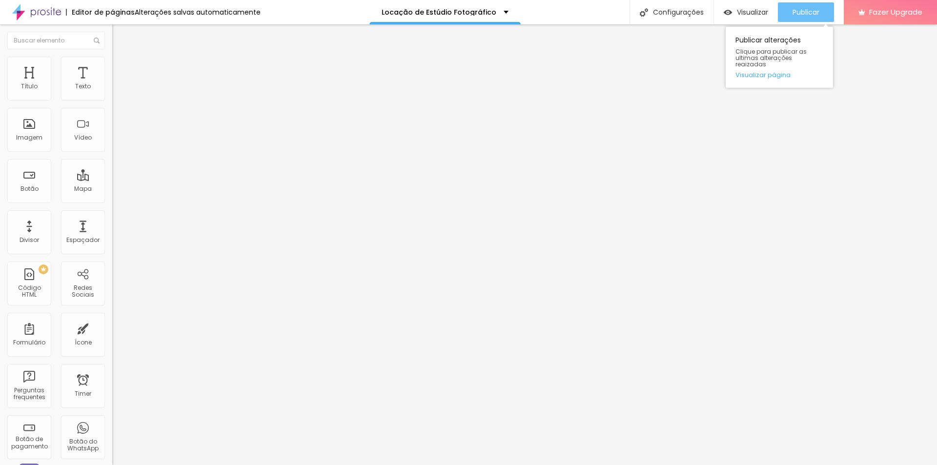
click at [819, 12] on span "Publicar" at bounding box center [805, 12] width 27 height 8
click at [112, 66] on img at bounding box center [116, 70] width 9 height 9
click at [121, 66] on span "Estilo" at bounding box center [128, 63] width 15 height 8
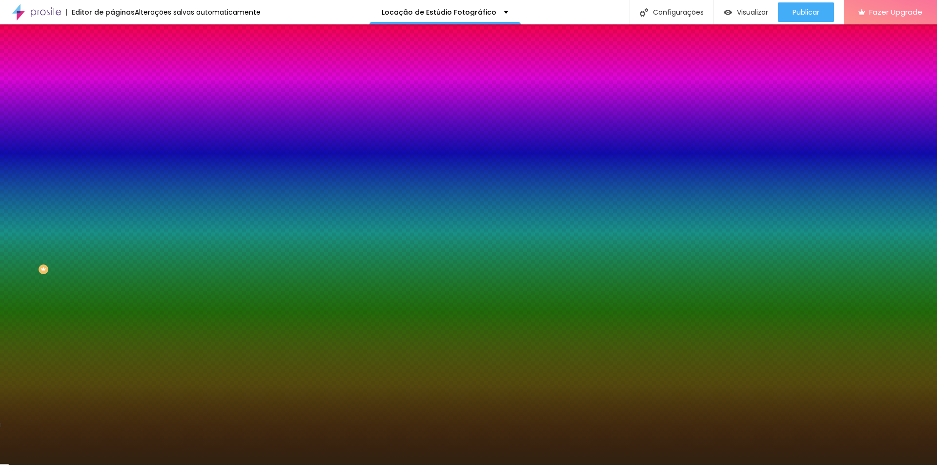
click at [112, 93] on div at bounding box center [168, 93] width 112 height 0
click at [112, 101] on input "#312210" at bounding box center [170, 98] width 117 height 10
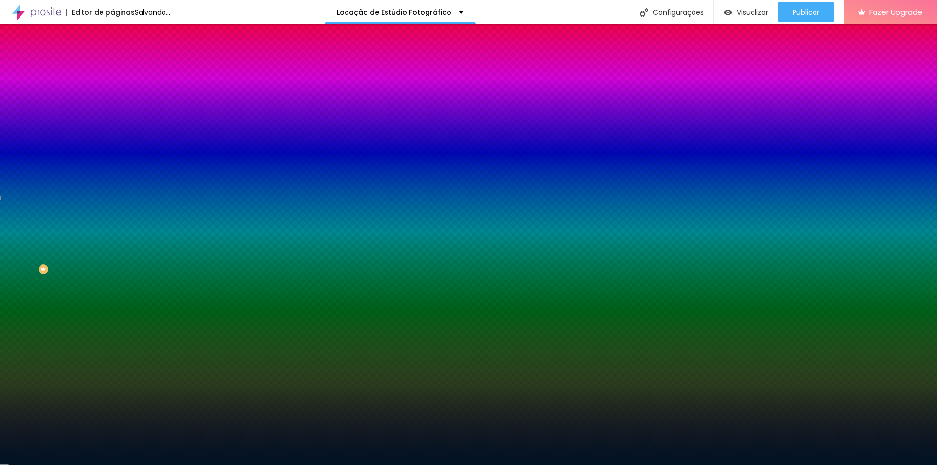
type input "#001324"
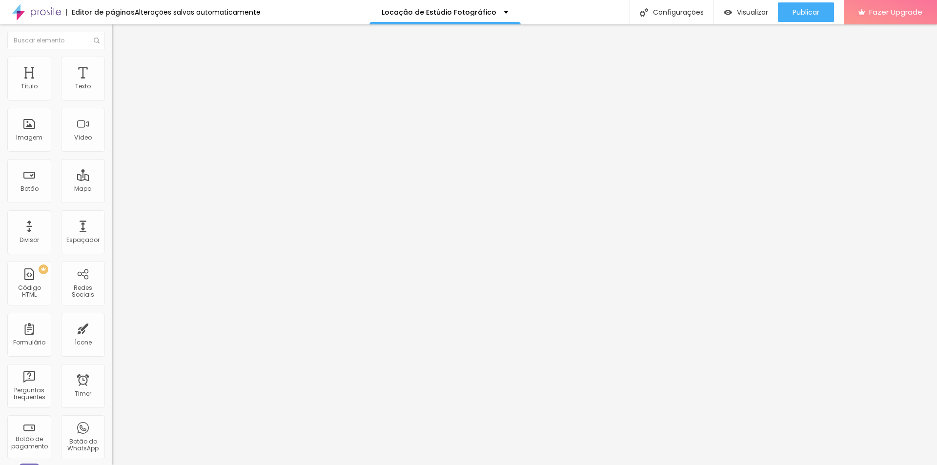
click at [121, 69] on span "Avançado" at bounding box center [137, 73] width 32 height 8
click at [112, 69] on ul "Conteúdo Estilo Avançado" at bounding box center [168, 61] width 112 height 29
click at [121, 67] on span "Estilo" at bounding box center [128, 63] width 15 height 8
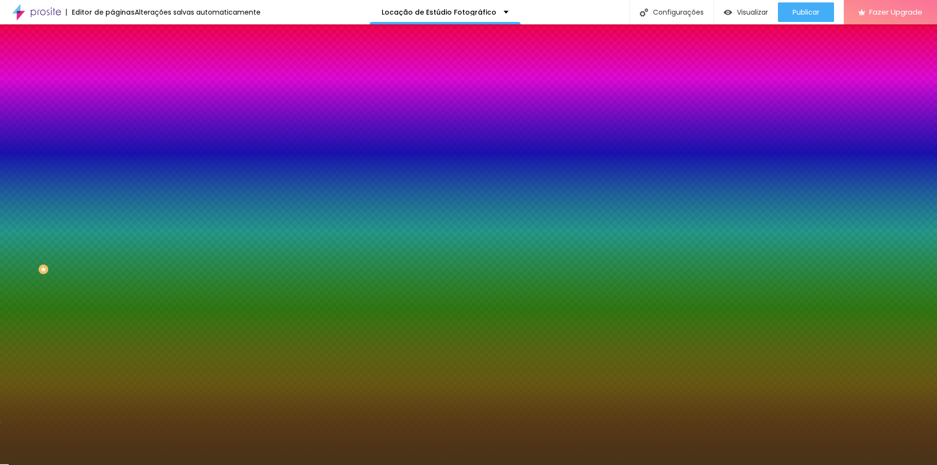
click at [112, 97] on input "#483418" at bounding box center [170, 98] width 117 height 10
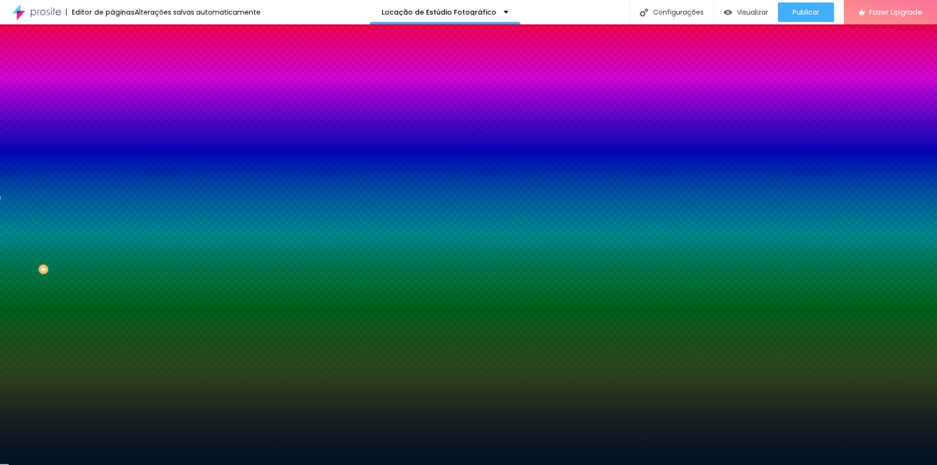
click at [112, 93] on div at bounding box center [168, 93] width 112 height 0
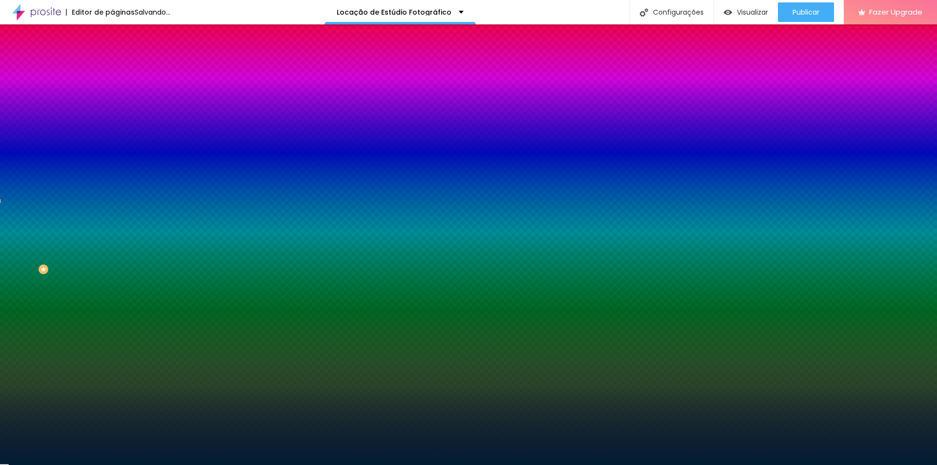
type input "#021D31"
click at [898, 375] on div at bounding box center [899, 376] width 2 height 2
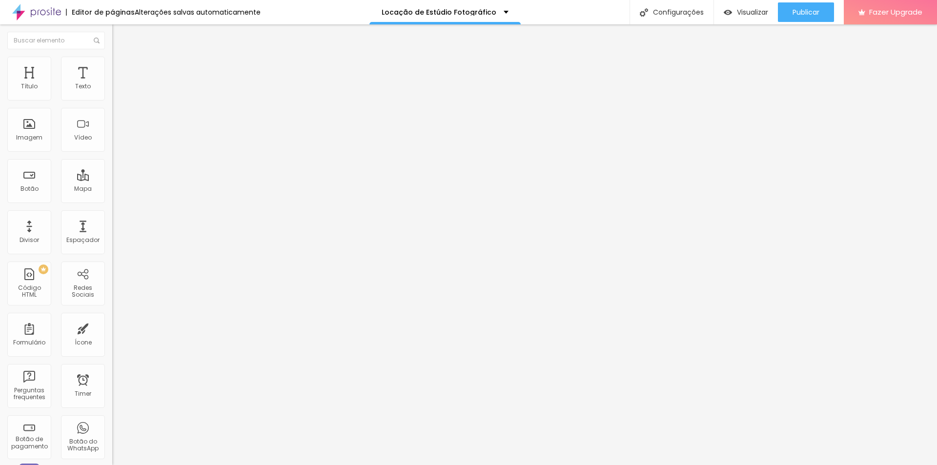
click at [121, 72] on span "Avançado" at bounding box center [137, 73] width 32 height 8
click at [121, 67] on span "Estilo" at bounding box center [128, 63] width 15 height 8
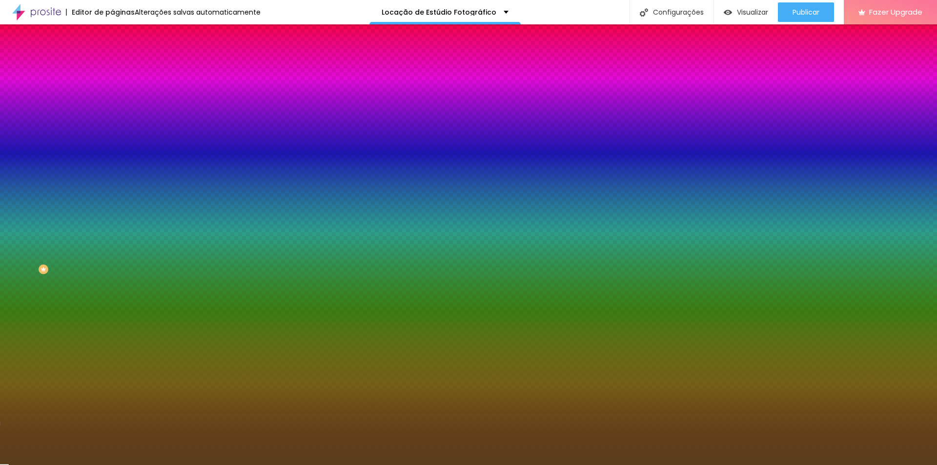
click at [112, 103] on input "#593E1C" at bounding box center [170, 98] width 117 height 10
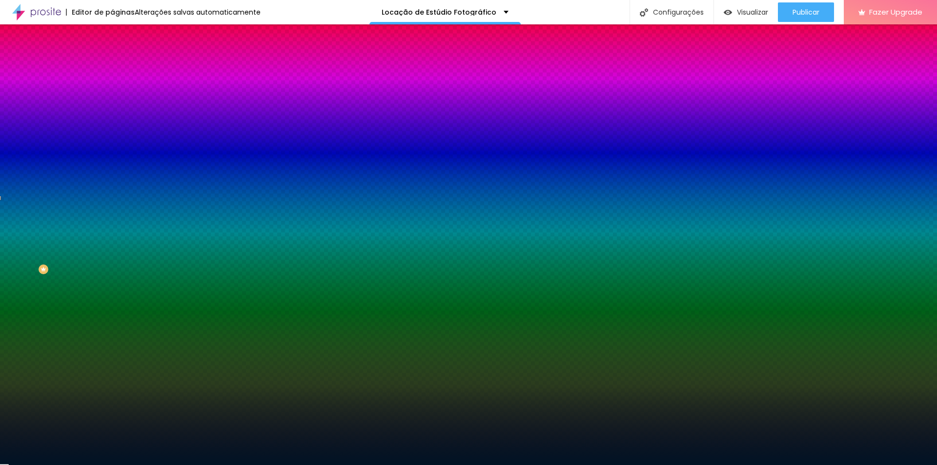
click at [112, 93] on div at bounding box center [168, 93] width 112 height 0
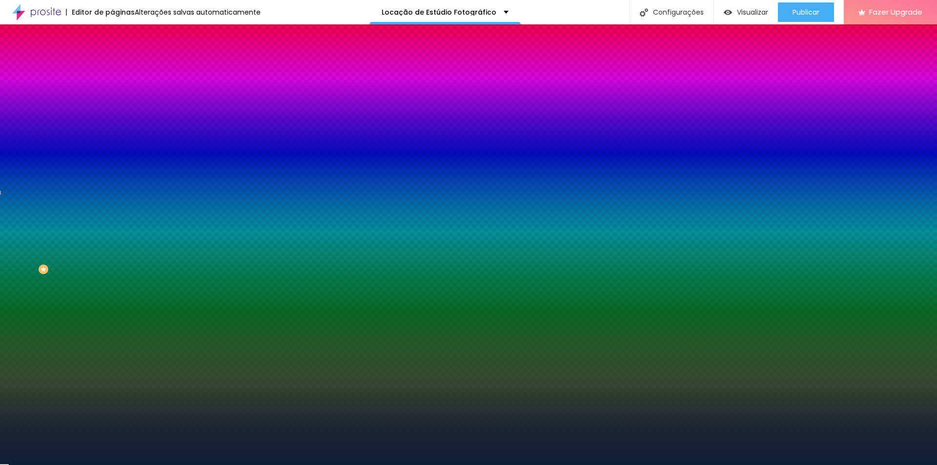
type input "#0B2038"
drag, startPoint x: 77, startPoint y: 173, endPoint x: 67, endPoint y: 167, distance: 11.1
click at [67, 167] on div at bounding box center [468, 232] width 937 height 465
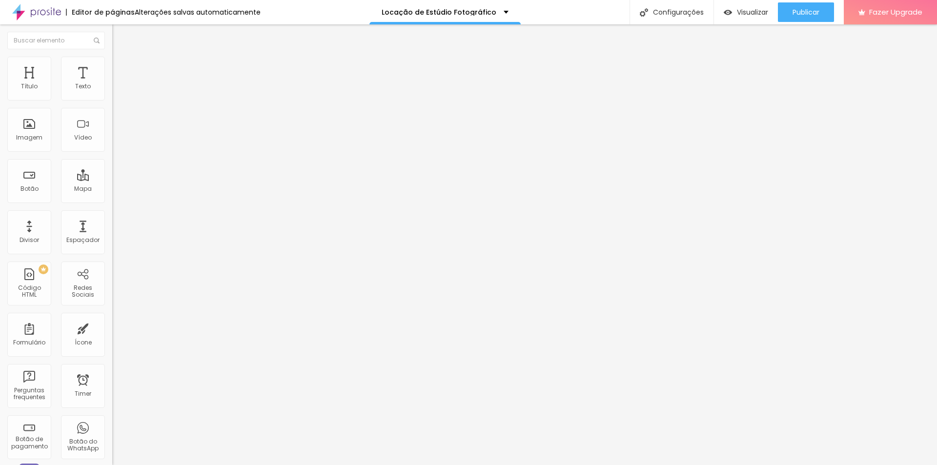
click at [121, 66] on span "Estilo" at bounding box center [128, 63] width 15 height 8
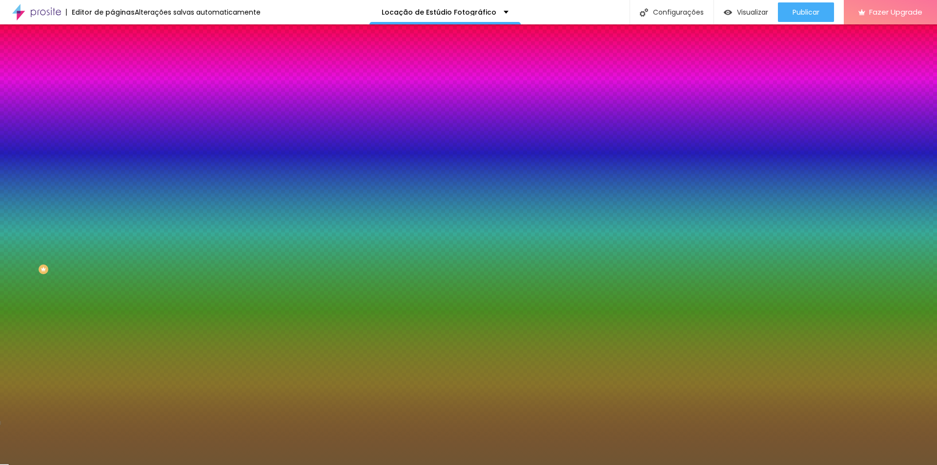
click at [112, 98] on input "#705633" at bounding box center [170, 98] width 117 height 10
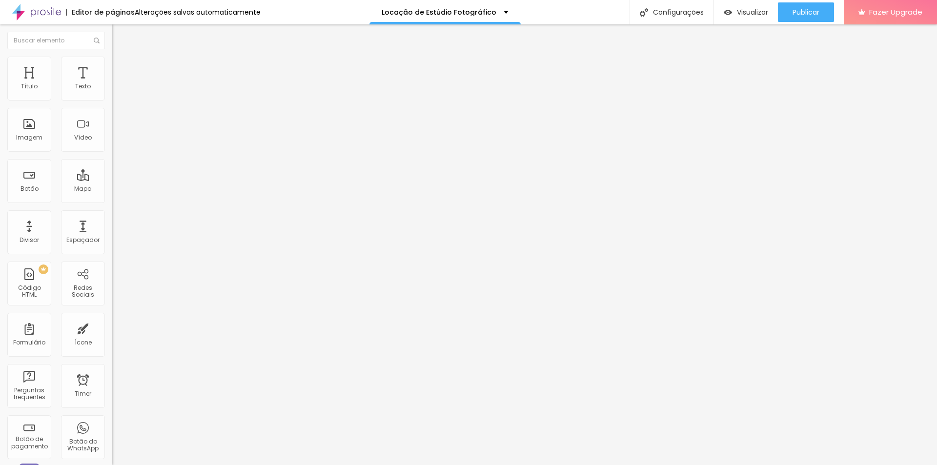
click at [112, 62] on img at bounding box center [116, 61] width 9 height 9
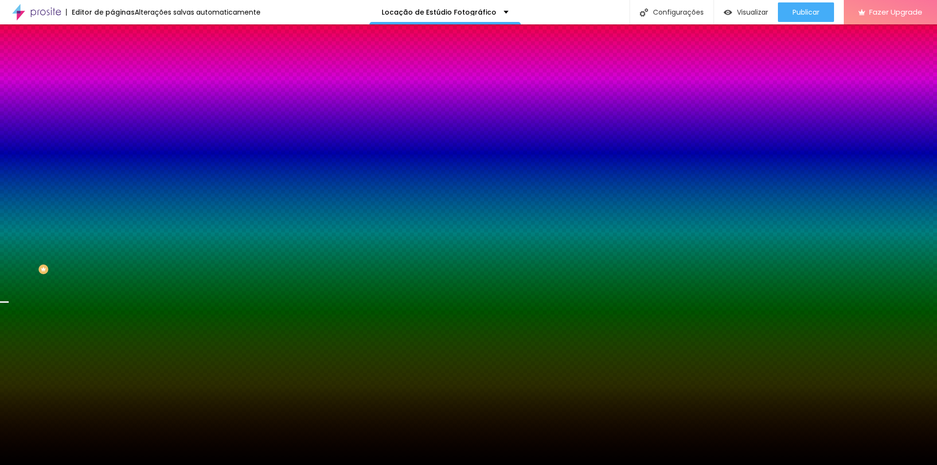
click at [112, 57] on li "Conteúdo" at bounding box center [168, 52] width 112 height 10
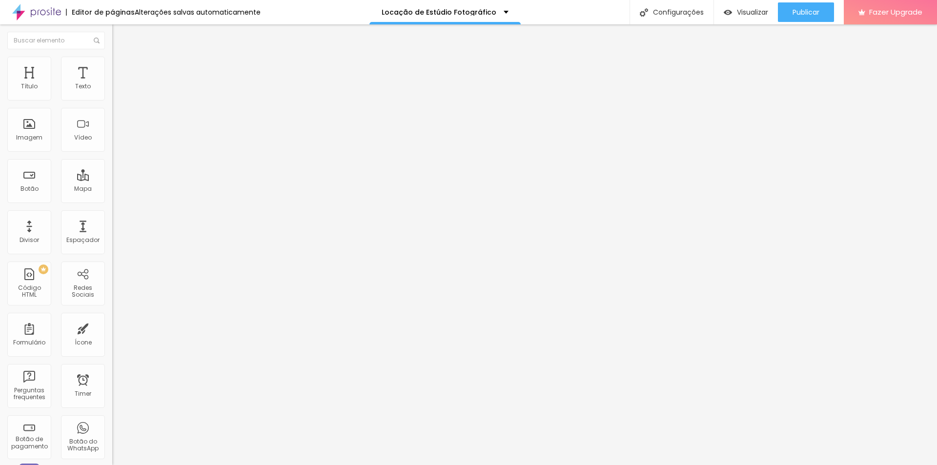
click at [121, 67] on span "Estilo" at bounding box center [128, 63] width 15 height 8
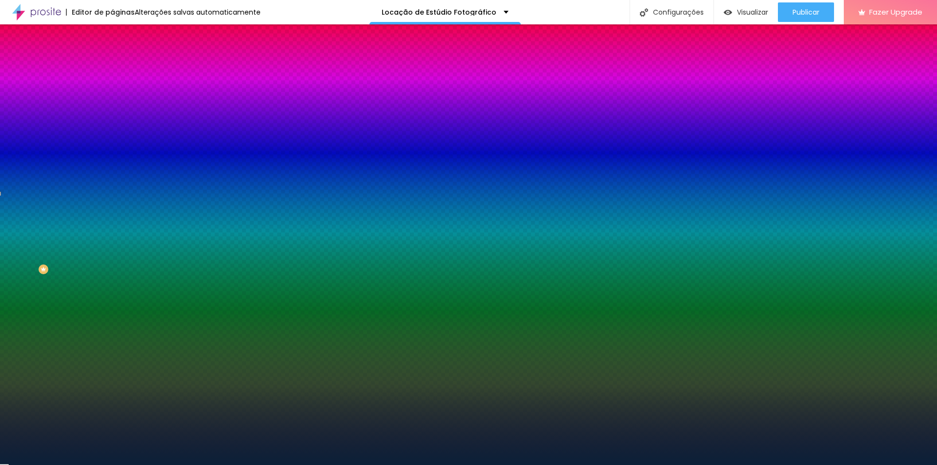
click at [112, 98] on input "#0B2038" at bounding box center [170, 98] width 117 height 10
click at [112, 146] on div "Editar Coluna Conteúdo Estilo Avançado Cor de fundo Voltar ao padrão #00 0 [PER…" at bounding box center [168, 244] width 112 height 441
click at [112, 141] on div "Editar Coluna Conteúdo Estilo Avançado Cor de fundo Voltar ao padrão #00 0 [PER…" at bounding box center [168, 244] width 112 height 441
type input "#0B2038"
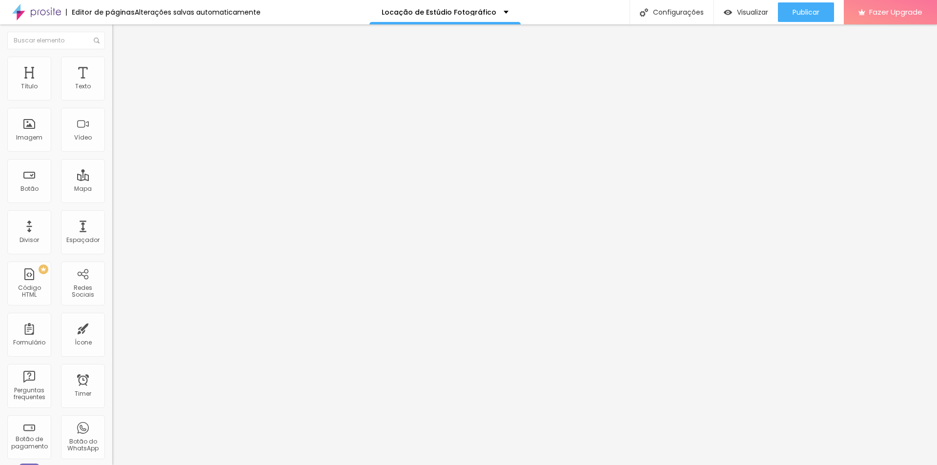
click at [112, 58] on li "Estilo" at bounding box center [168, 62] width 112 height 10
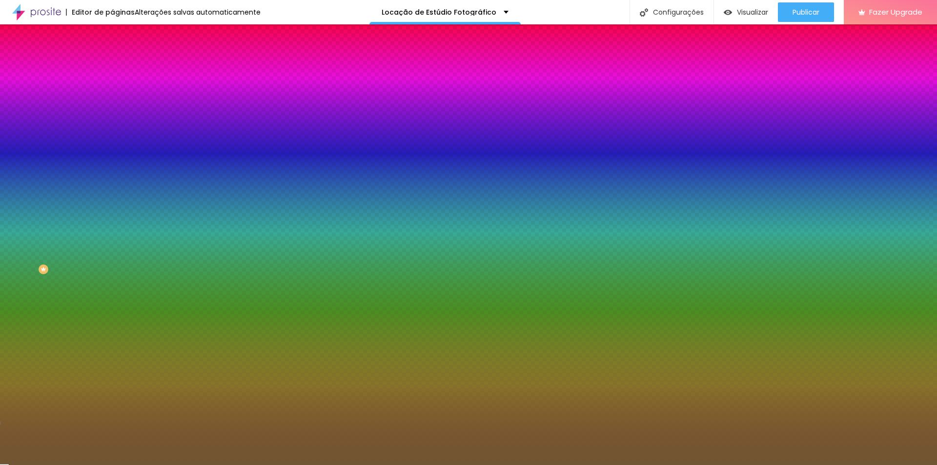
click at [112, 100] on input "#705633" at bounding box center [170, 98] width 117 height 10
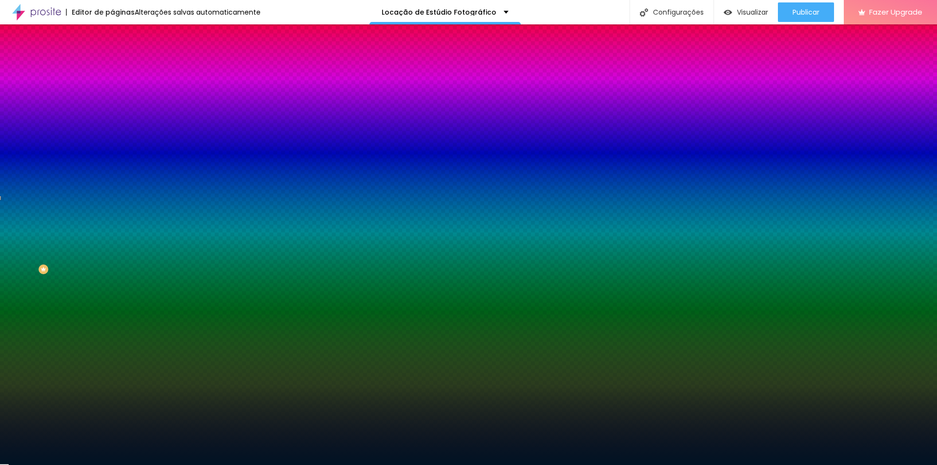
type input "#001324"
click at [112, 93] on div at bounding box center [168, 93] width 112 height 0
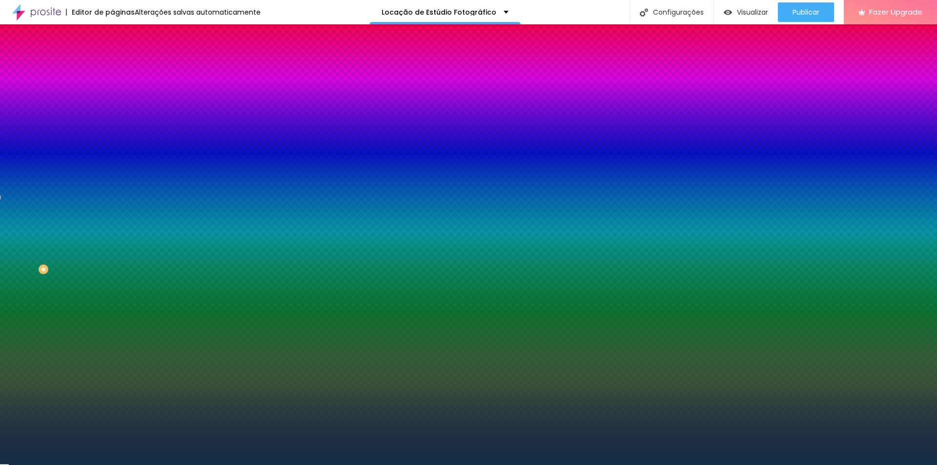
click at [62, 163] on div at bounding box center [468, 232] width 937 height 465
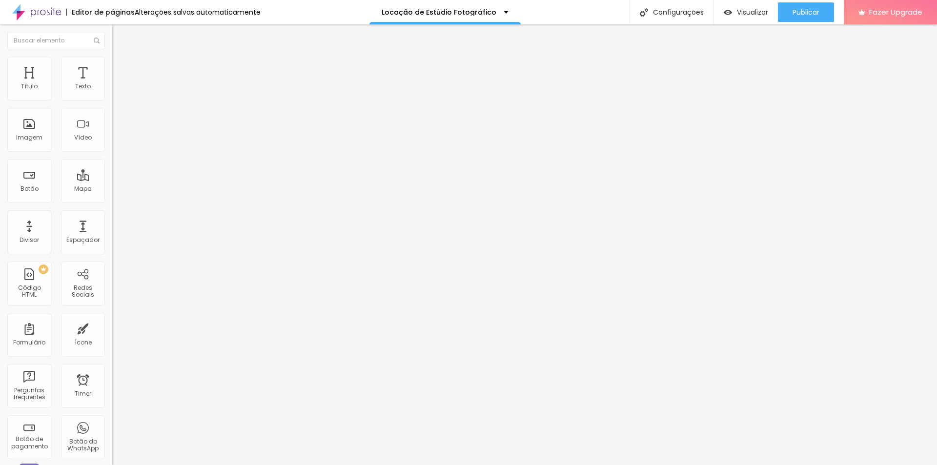
click at [112, 63] on img at bounding box center [116, 61] width 9 height 9
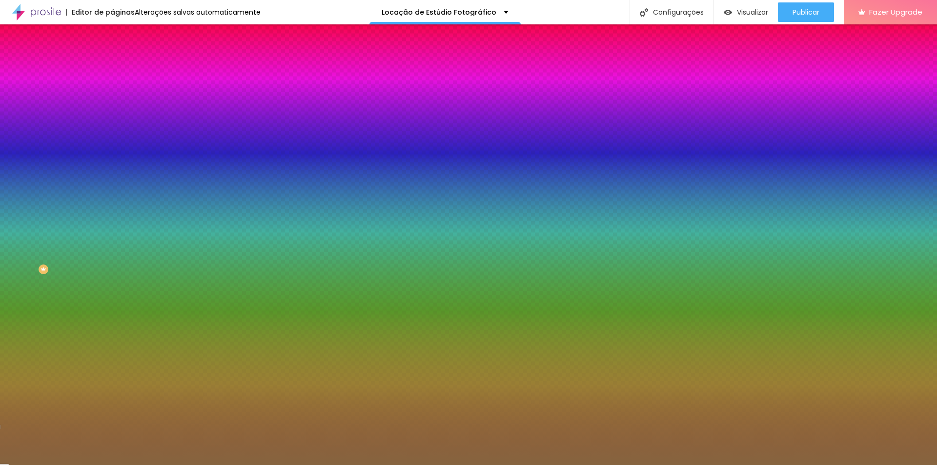
click at [112, 100] on input "#86643F" at bounding box center [170, 98] width 117 height 10
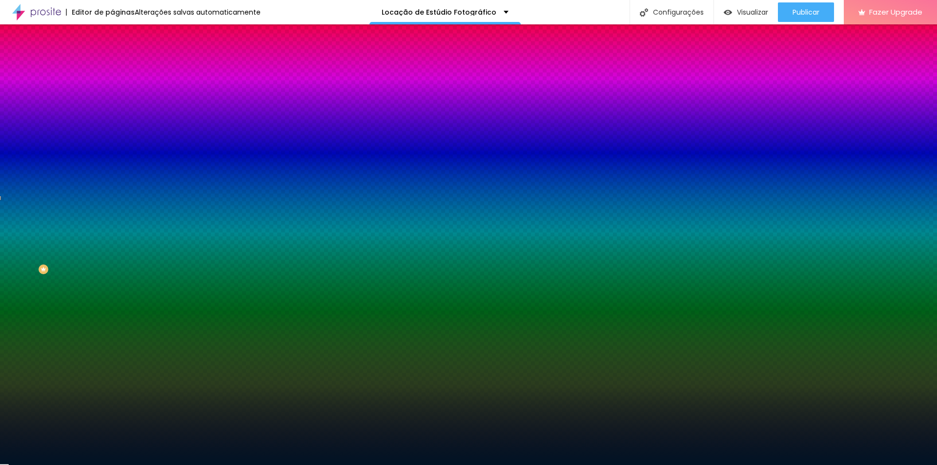
type input "#001324"
click at [112, 93] on div at bounding box center [168, 93] width 112 height 0
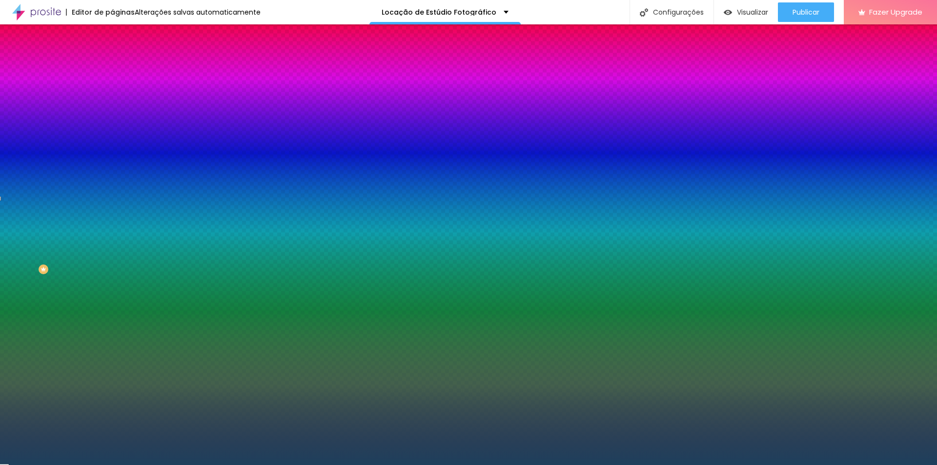
click at [58, 157] on div at bounding box center [468, 232] width 937 height 465
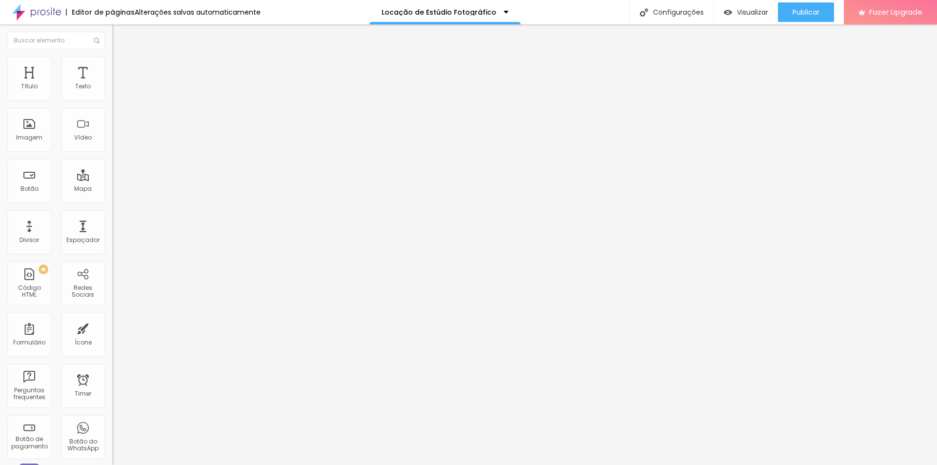
click at [112, 62] on img at bounding box center [116, 61] width 9 height 9
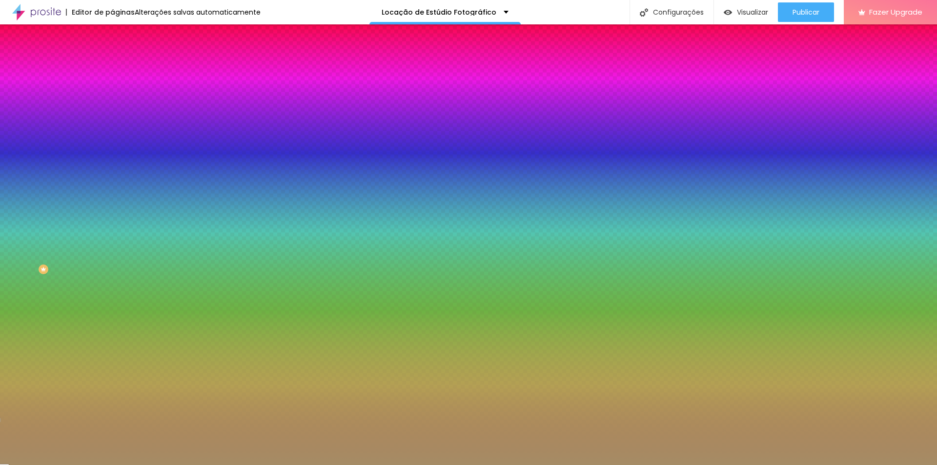
click at [112, 95] on input "#A58C65" at bounding box center [170, 98] width 117 height 10
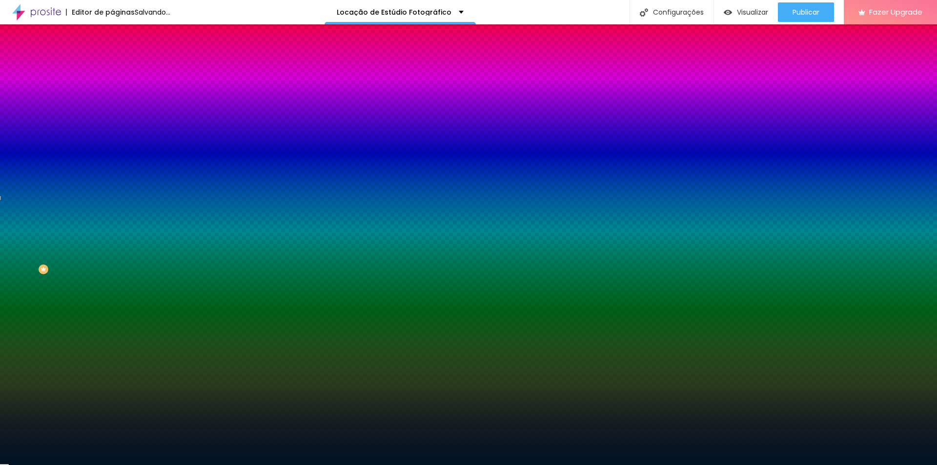
click at [112, 93] on div at bounding box center [168, 93] width 112 height 0
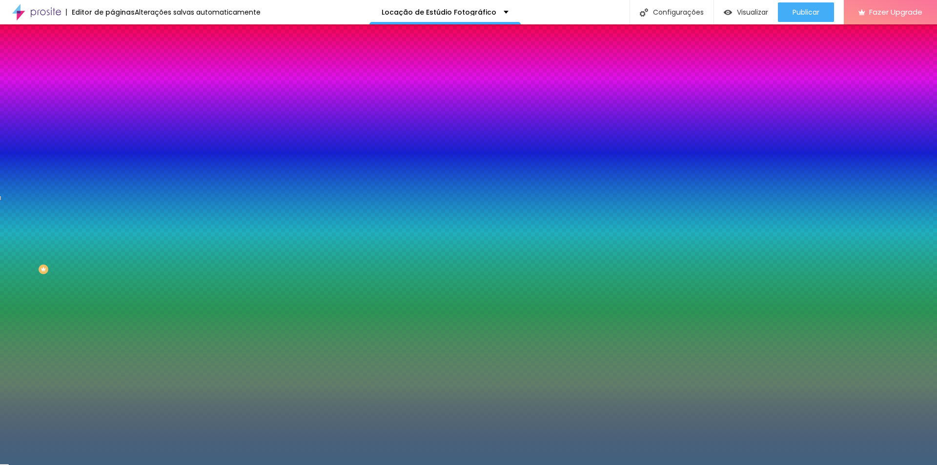
click at [46, 147] on div at bounding box center [468, 232] width 937 height 465
type input "#416280"
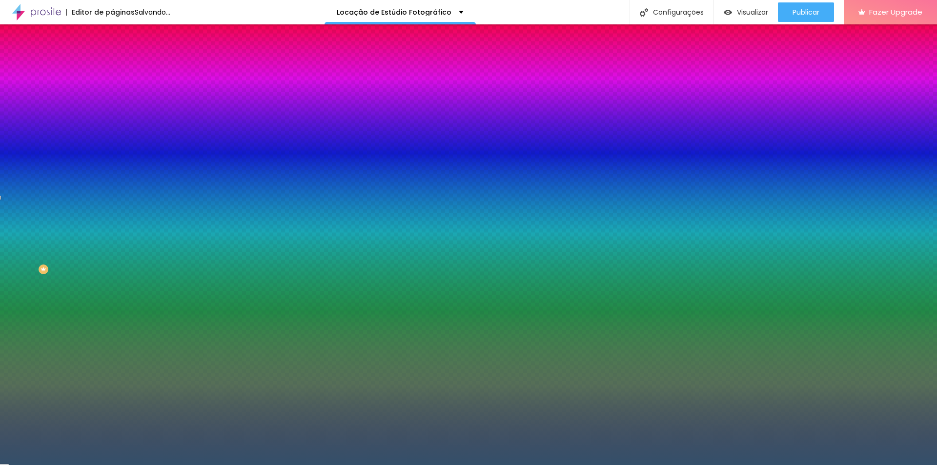
click at [47, 153] on div at bounding box center [468, 232] width 937 height 465
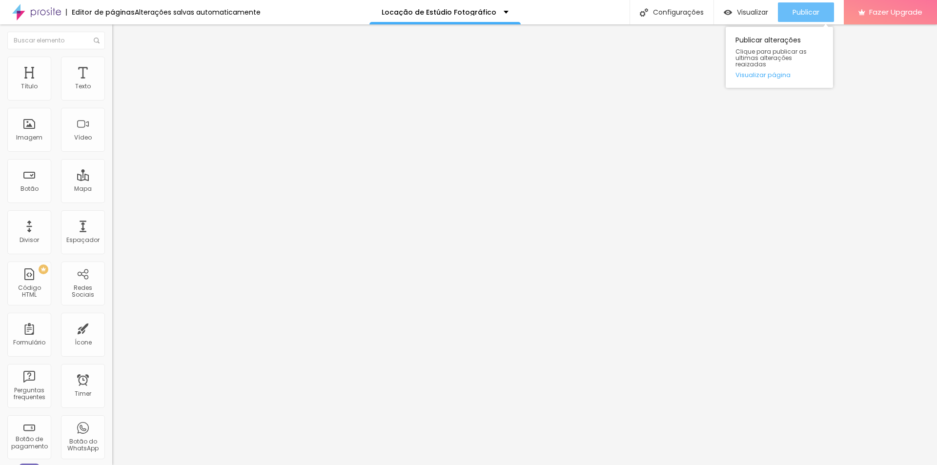
click at [804, 8] on span "Publicar" at bounding box center [805, 12] width 27 height 8
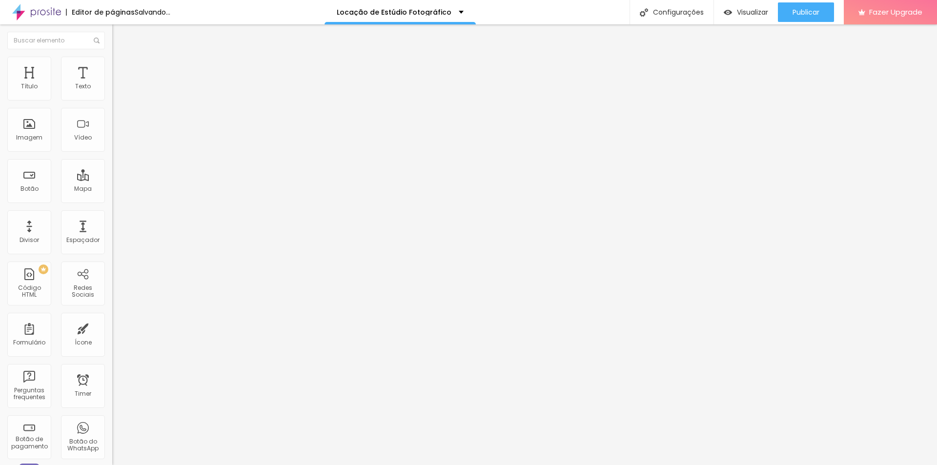
click at [112, 58] on img at bounding box center [116, 61] width 9 height 9
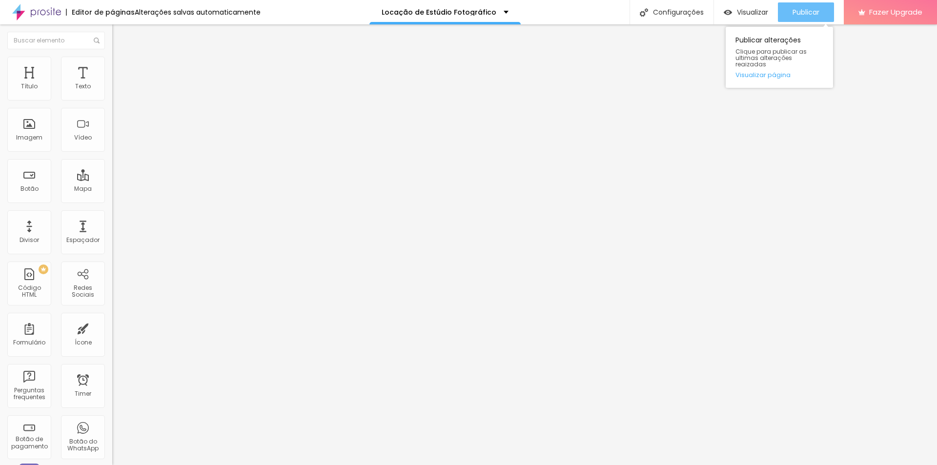
click at [806, 8] on span "Publicar" at bounding box center [805, 12] width 27 height 8
click at [792, 8] on span "Publicar" at bounding box center [805, 12] width 27 height 8
click at [112, 60] on li "Avançado" at bounding box center [168, 62] width 112 height 10
drag, startPoint x: 48, startPoint y: 299, endPoint x: 67, endPoint y: 294, distance: 19.8
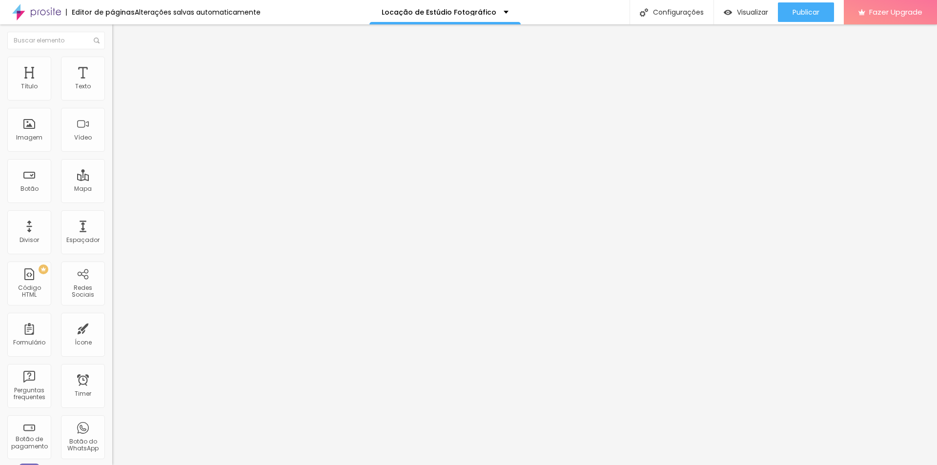
click at [112, 65] on li "Avançado" at bounding box center [168, 62] width 112 height 10
drag, startPoint x: 75, startPoint y: 294, endPoint x: 0, endPoint y: 291, distance: 74.7
click at [112, 291] on div "0 Espaço de cima 0 Espaço de baixo ID Html Classes Html Visível nos dispositivo…" at bounding box center [168, 271] width 112 height 410
click at [112, 57] on li "Avançado" at bounding box center [168, 62] width 112 height 10
drag, startPoint x: 81, startPoint y: 300, endPoint x: 0, endPoint y: 306, distance: 80.7
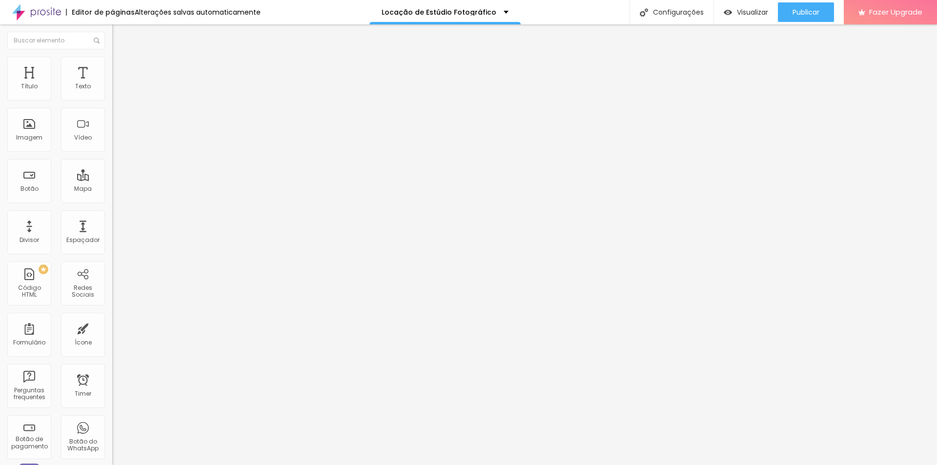
click at [112, 306] on div "0 Espaço de cima 0 Espaço de baixo ID Html Classes Html Visível nos dispositivo…" at bounding box center [168, 271] width 112 height 410
click at [112, 58] on li "Avançado" at bounding box center [168, 62] width 112 height 10
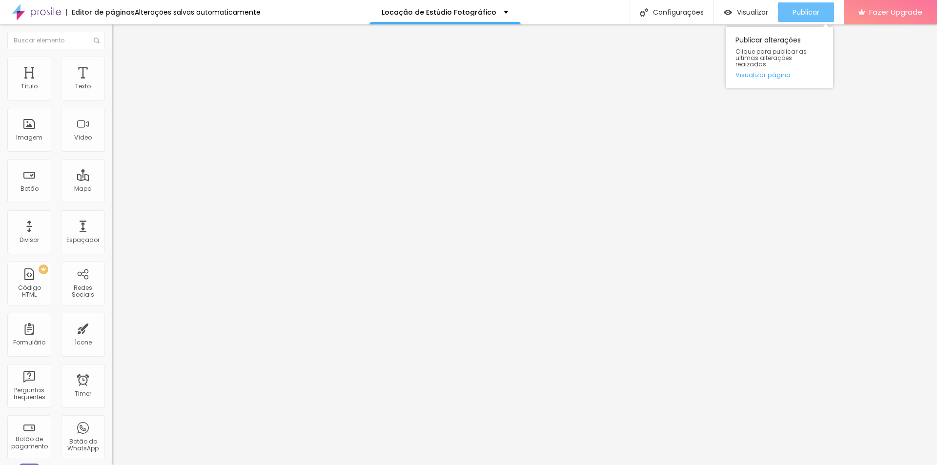
click at [808, 6] on div "Publicar" at bounding box center [805, 12] width 27 height 20
click at [121, 65] on span "Estilo" at bounding box center [128, 63] width 15 height 8
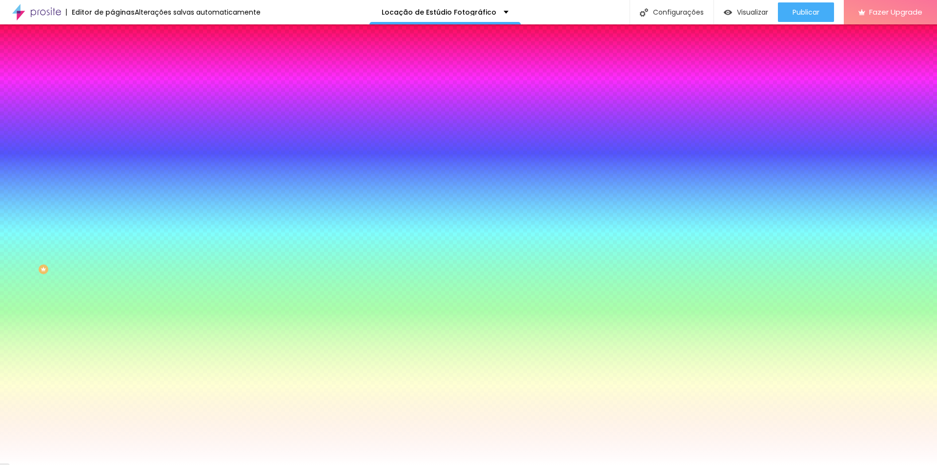
click at [117, 155] on icon "button" at bounding box center [119, 157] width 4 height 4
type input "1"
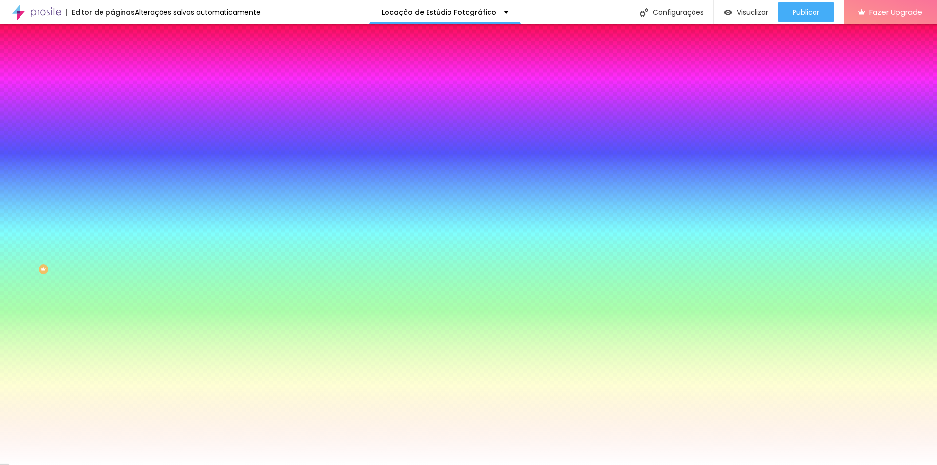
type input "1"
type input "2"
type input "3"
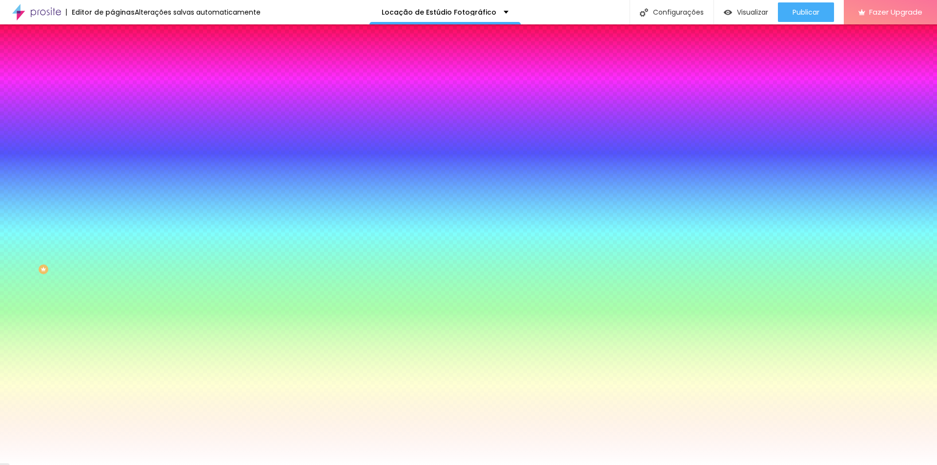
type input "4"
type input "5"
type input "4"
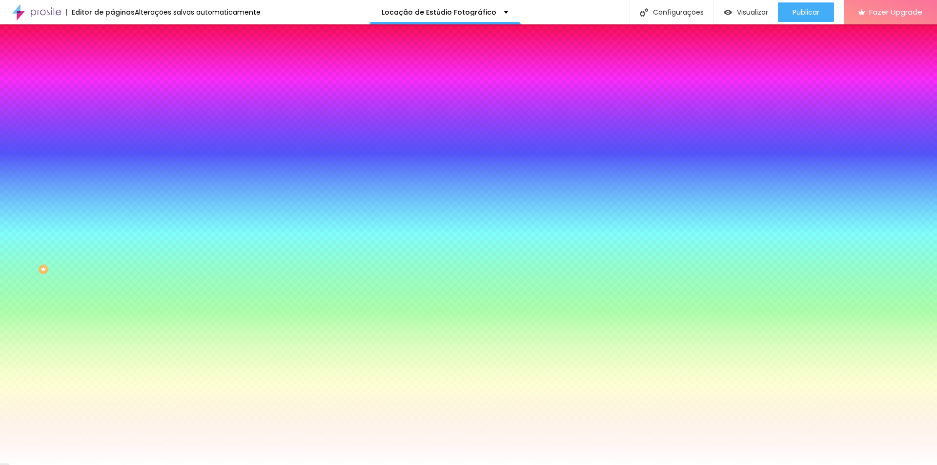
type input "4"
type input "3"
type input "2"
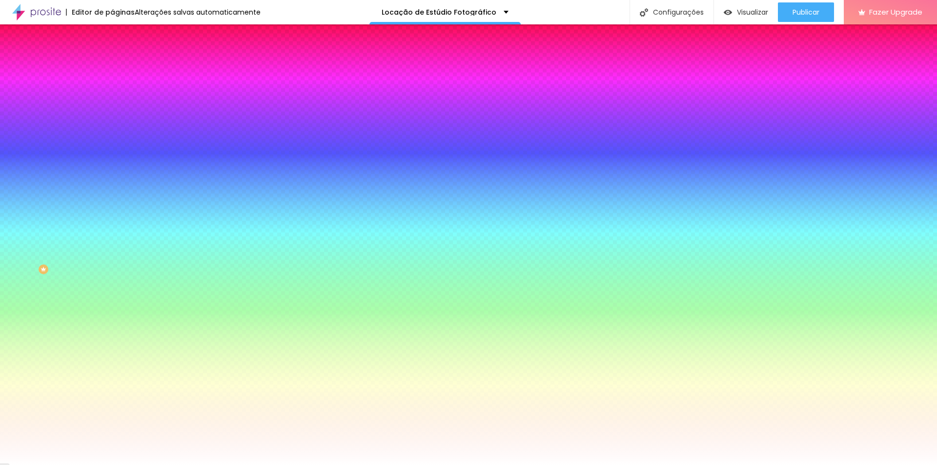
type input "1"
drag, startPoint x: 106, startPoint y: 207, endPoint x: 123, endPoint y: 206, distance: 16.6
type input "1"
type input "2"
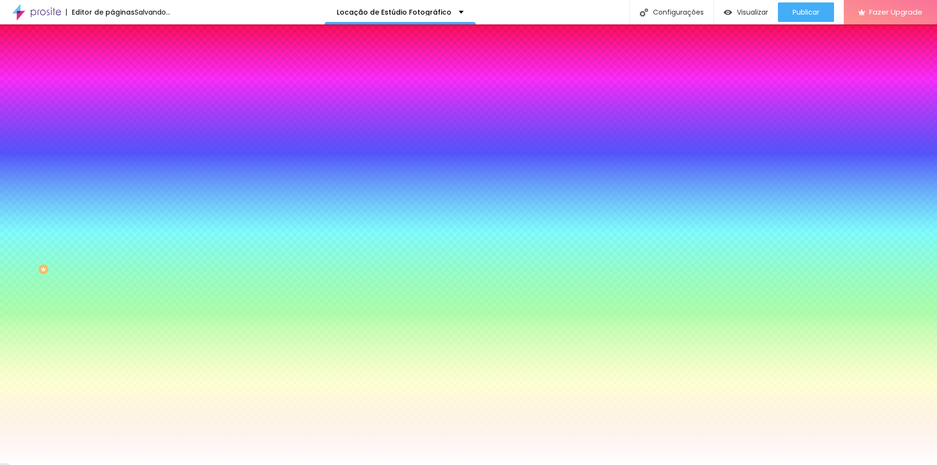
type input "2"
type input "3"
type input "4"
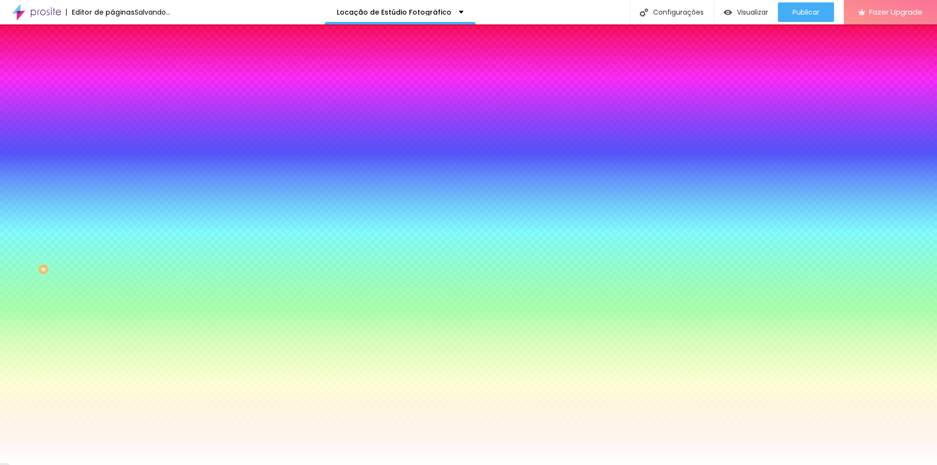
type input "5"
type input "6"
type input "7"
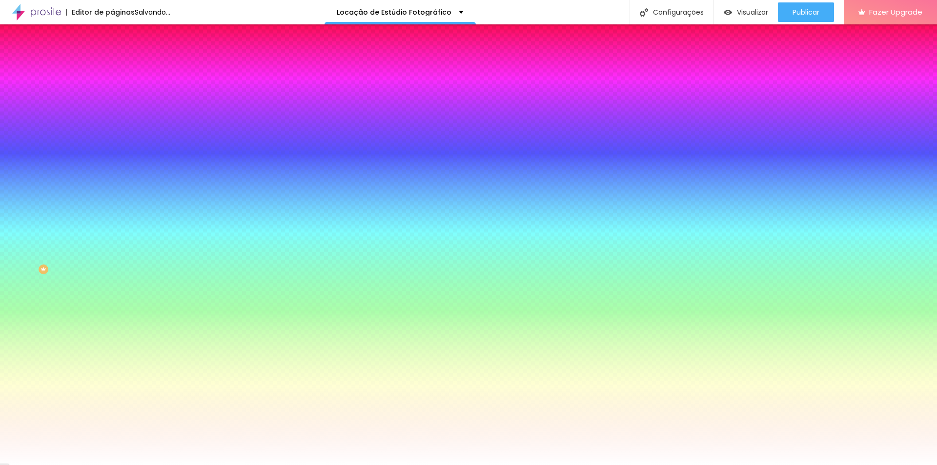
type input "7"
type input "8"
type input "9"
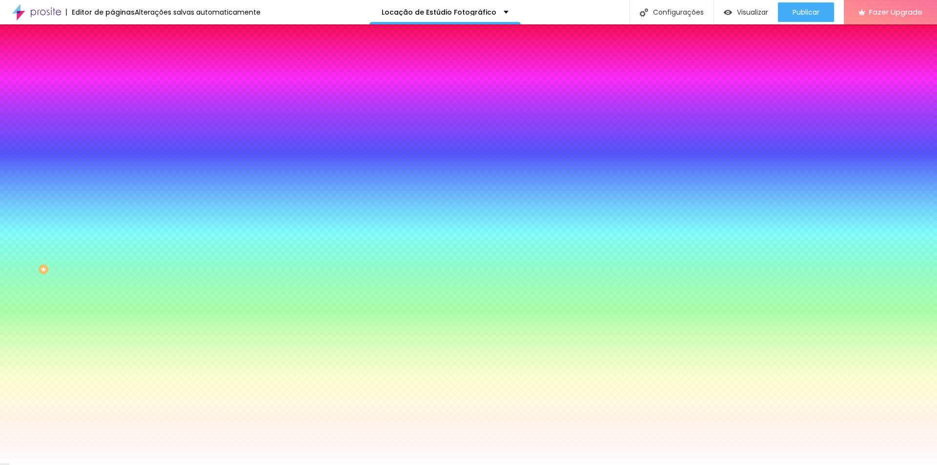
type input "10"
drag, startPoint x: 109, startPoint y: 183, endPoint x: 128, endPoint y: 178, distance: 19.2
type input "10"
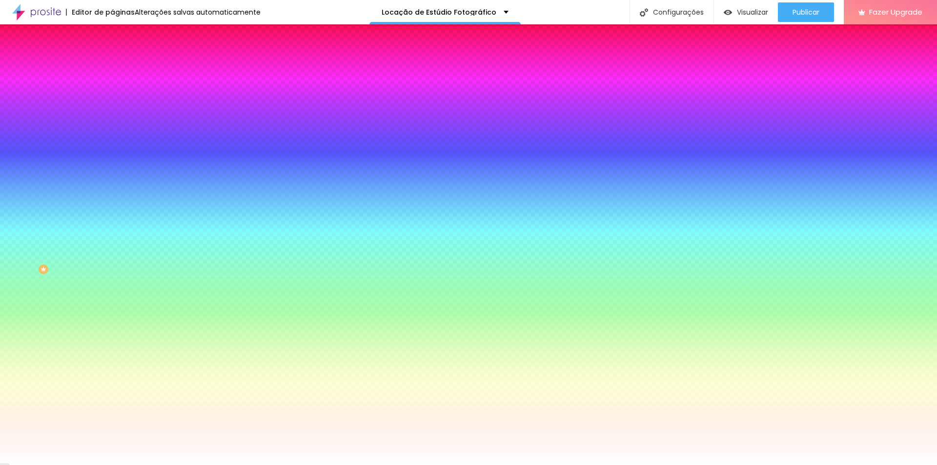
type input "#D3D3D3"
click at [450, 465] on div at bounding box center [468, 465] width 937 height 0
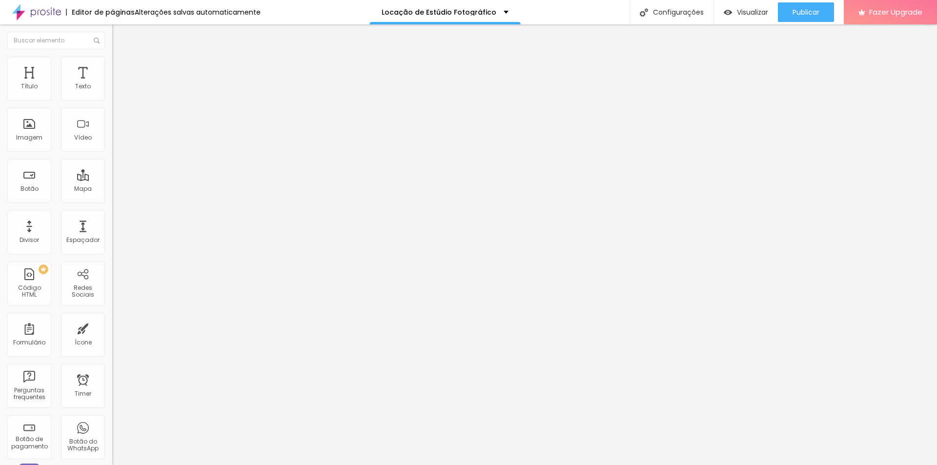
click at [112, 62] on img at bounding box center [116, 61] width 9 height 9
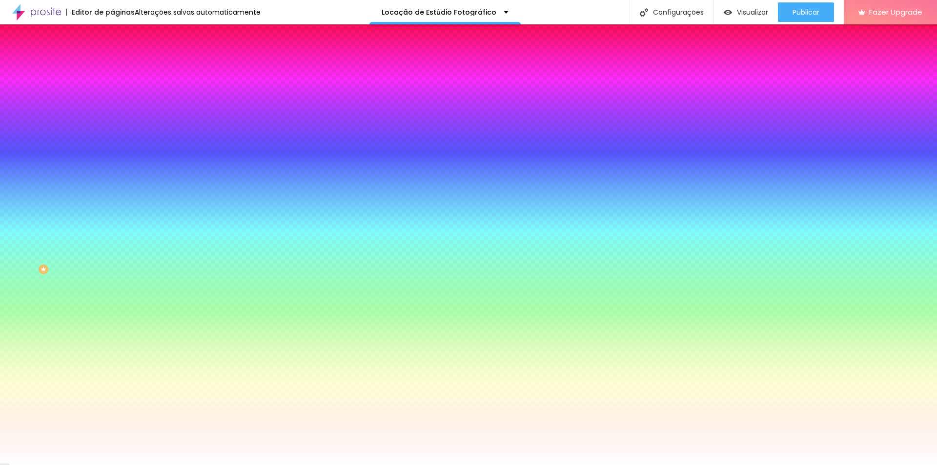
click at [112, 153] on button "button" at bounding box center [119, 158] width 14 height 10
type input "#9E9C9C"
drag, startPoint x: 132, startPoint y: 260, endPoint x: 130, endPoint y: 266, distance: 7.1
click at [130, 266] on div at bounding box center [468, 232] width 937 height 465
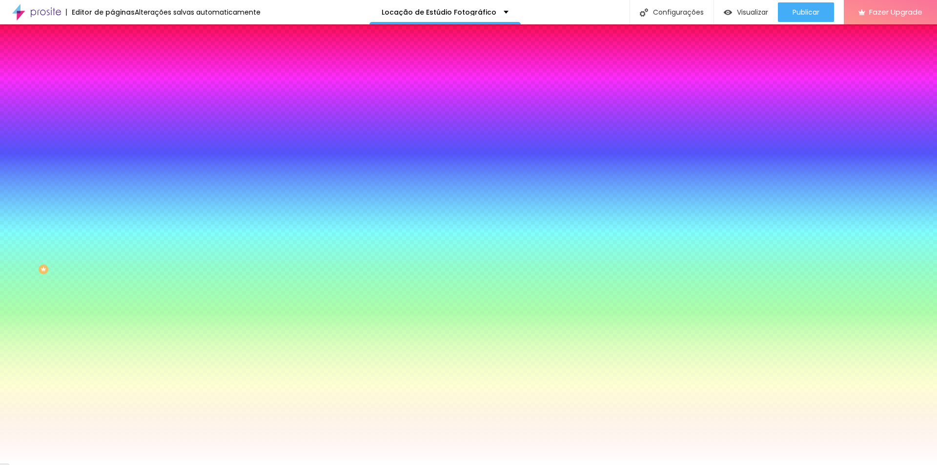
click at [481, 465] on div at bounding box center [468, 465] width 937 height 0
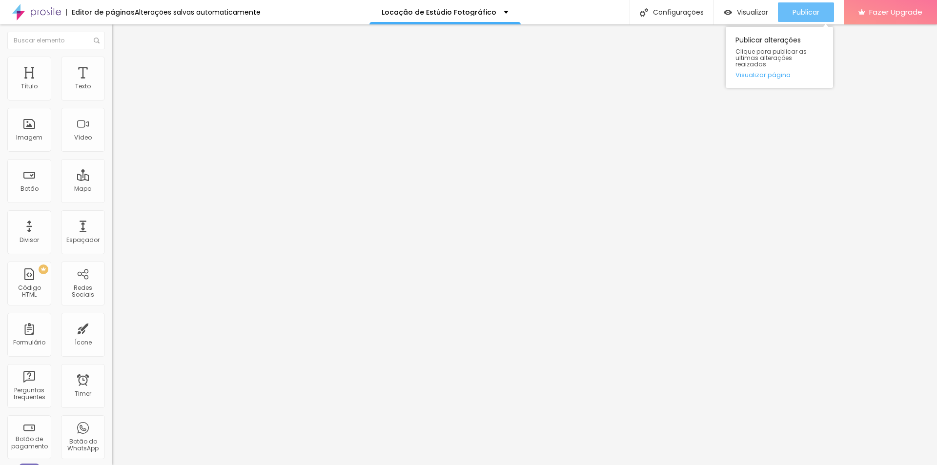
click at [800, 12] on span "Publicar" at bounding box center [805, 12] width 27 height 8
click at [121, 67] on span "Estilo" at bounding box center [128, 63] width 15 height 8
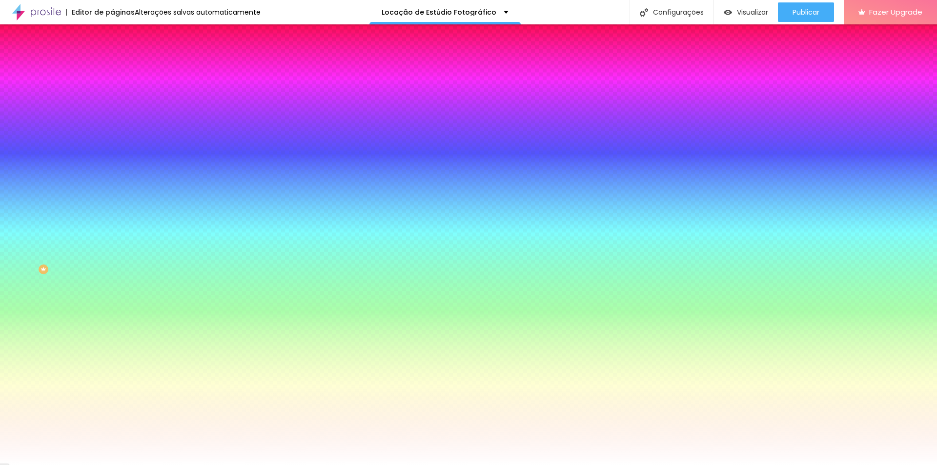
click at [112, 153] on button "button" at bounding box center [119, 158] width 14 height 10
type input "1"
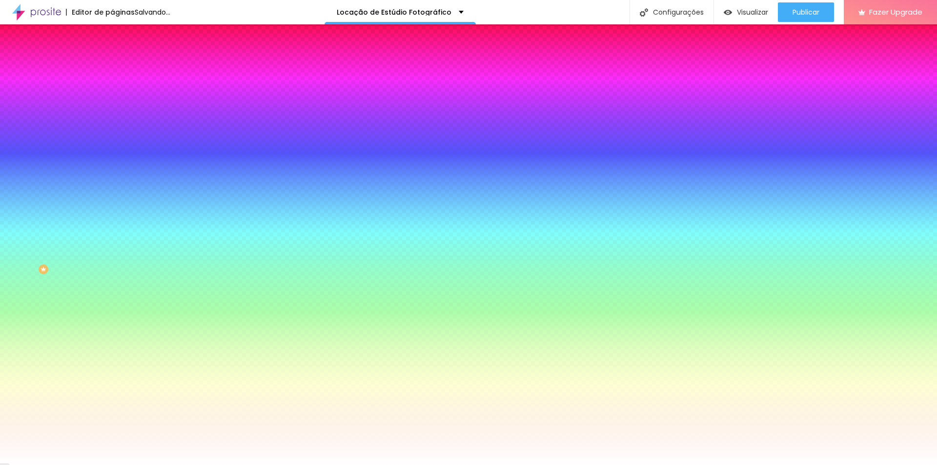
type input "1"
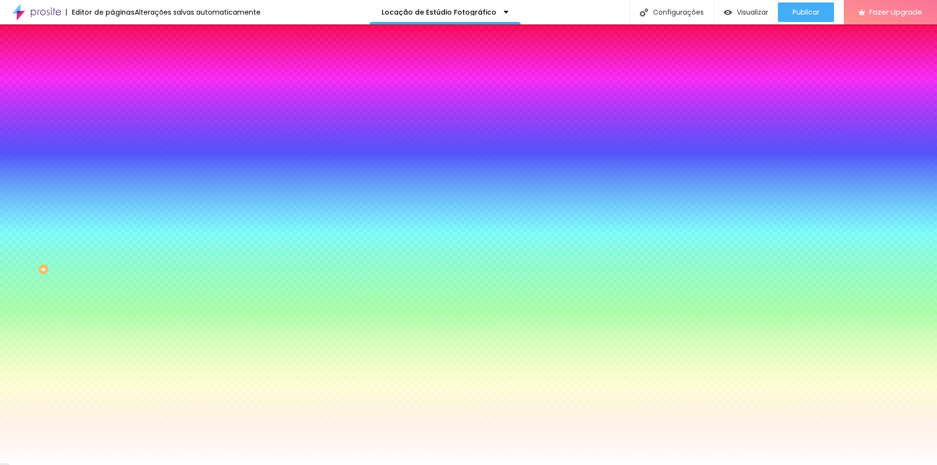
type input "10"
click at [242, 465] on div at bounding box center [468, 465] width 937 height 0
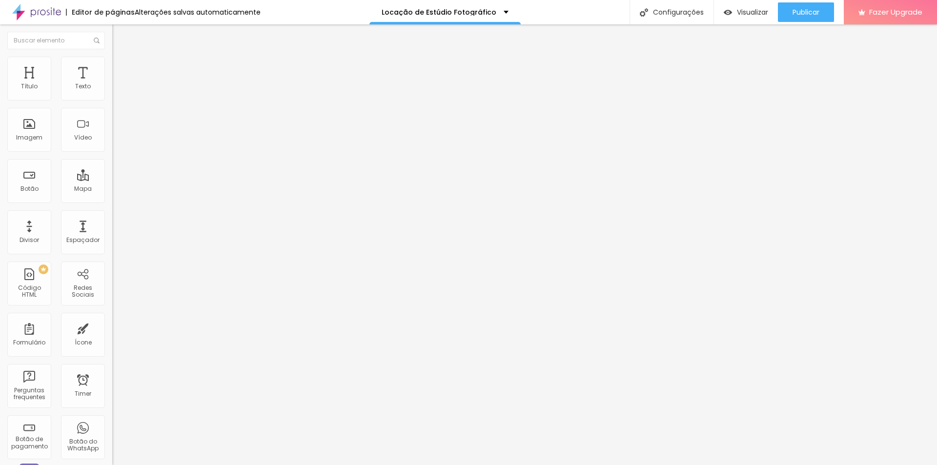
click at [121, 67] on span "Estilo" at bounding box center [128, 63] width 15 height 8
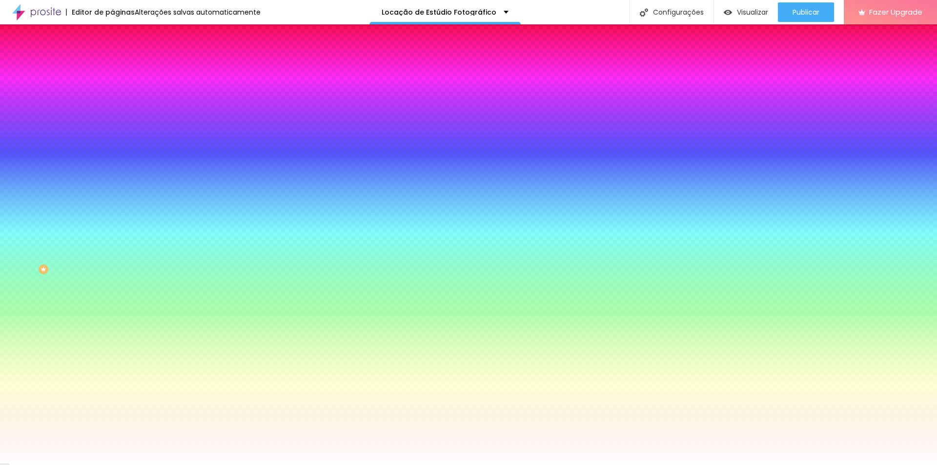
click at [116, 154] on icon "button" at bounding box center [119, 157] width 6 height 6
click at [679, 465] on div at bounding box center [468, 465] width 937 height 0
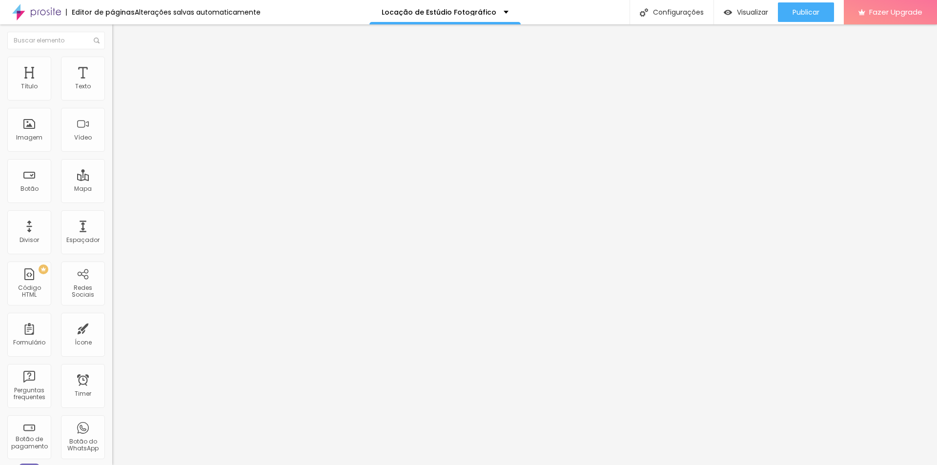
click at [112, 57] on img at bounding box center [116, 61] width 9 height 9
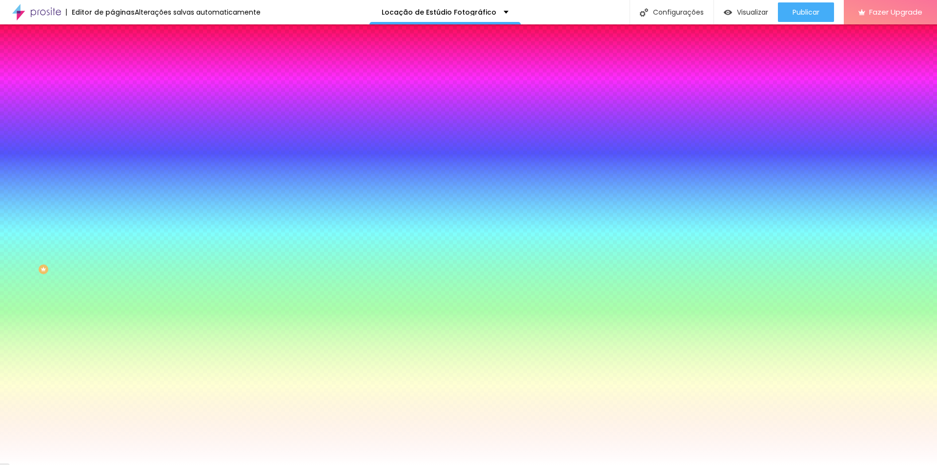
click at [112, 153] on button "button" at bounding box center [119, 158] width 14 height 10
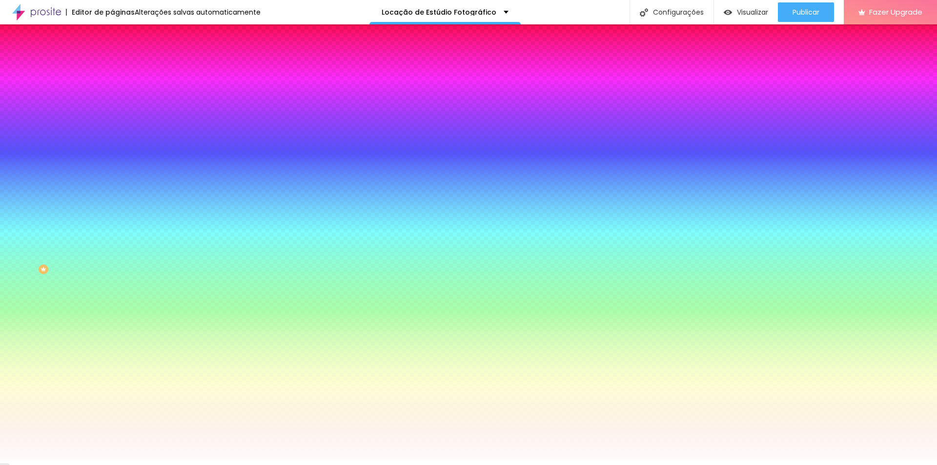
paste input "9F9E9E"
type input "#9F9E9E"
click at [100, 465] on div at bounding box center [468, 465] width 937 height 0
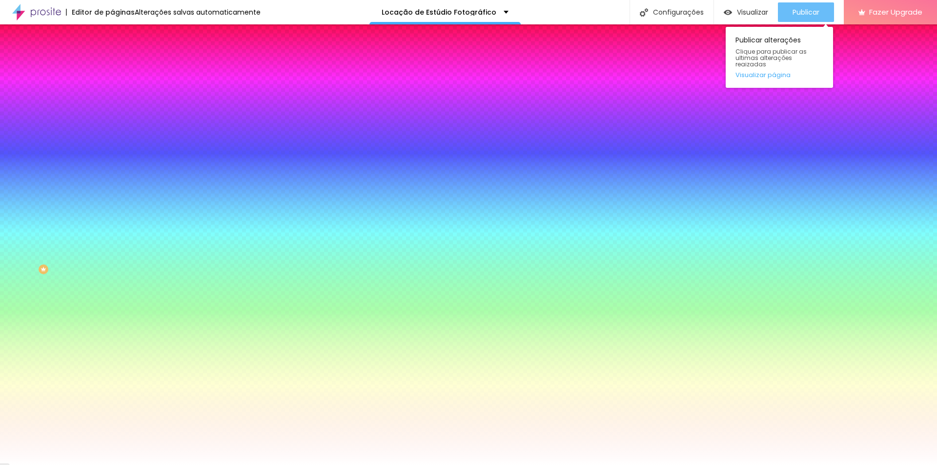
click at [816, 10] on span "Publicar" at bounding box center [805, 12] width 27 height 8
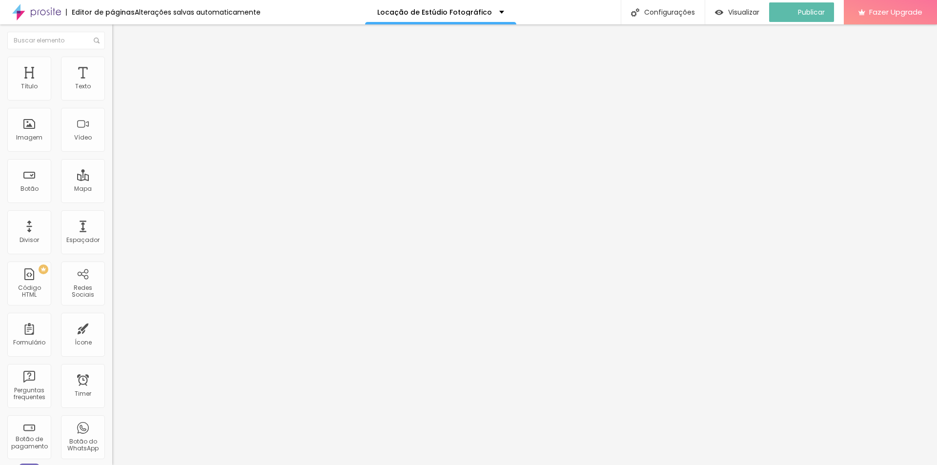
click at [112, 55] on ul "Conteúdo Estilo Avançado" at bounding box center [168, 61] width 112 height 29
click at [112, 60] on img at bounding box center [116, 61] width 9 height 9
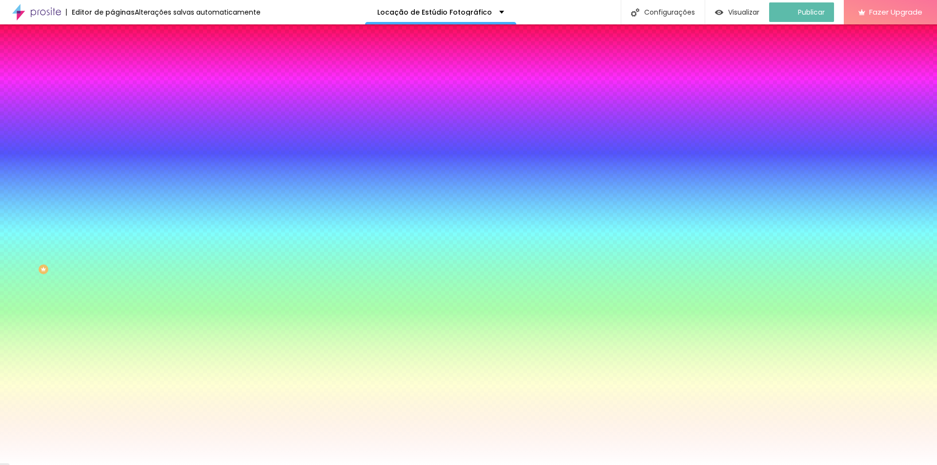
click at [112, 66] on img at bounding box center [116, 70] width 9 height 9
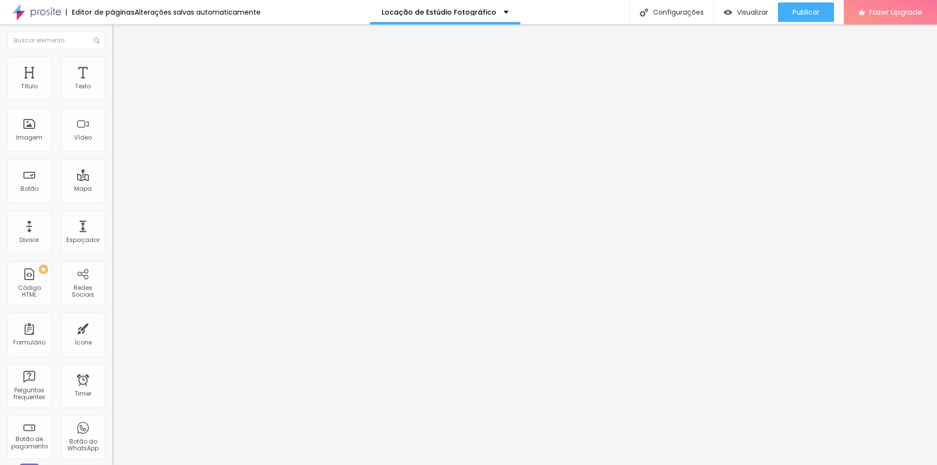
type input "25"
type input "30"
drag, startPoint x: 63, startPoint y: 97, endPoint x: 118, endPoint y: 85, distance: 55.9
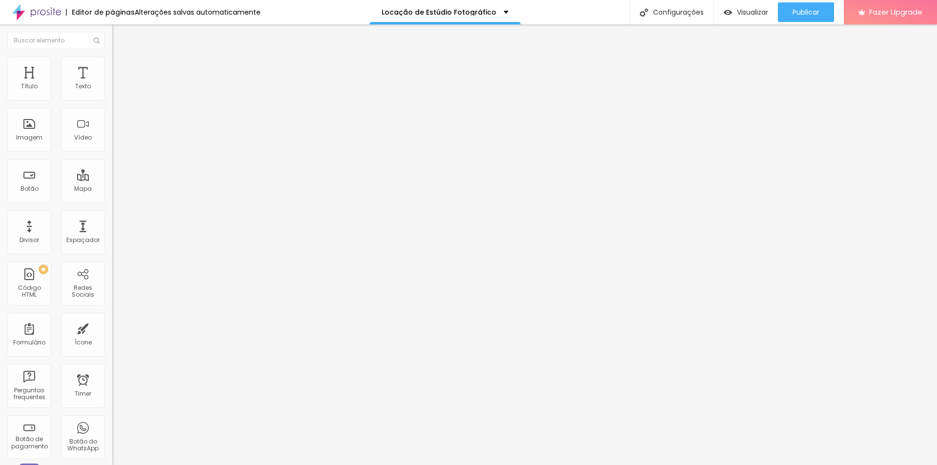
type input "30"
click at [118, 189] on input "range" at bounding box center [143, 193] width 63 height 8
click at [121, 69] on span "Avançado" at bounding box center [137, 73] width 32 height 8
click at [112, 57] on img at bounding box center [116, 61] width 9 height 9
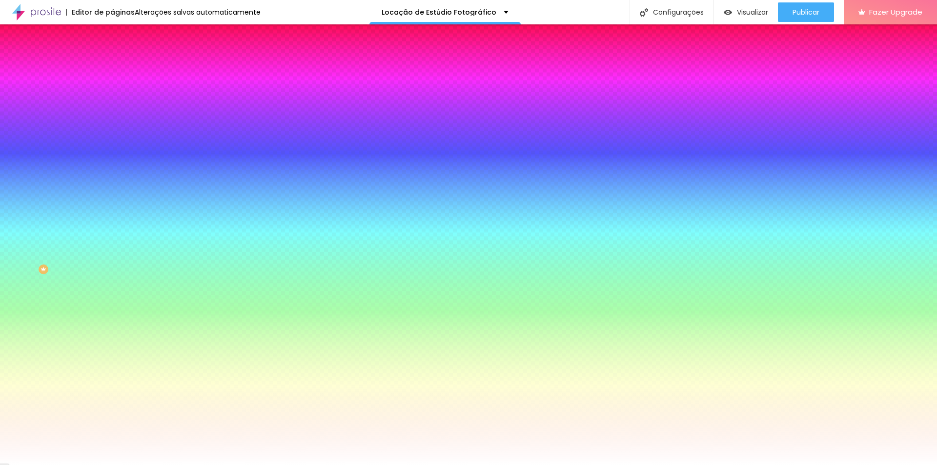
click at [116, 154] on icon "button" at bounding box center [119, 157] width 6 height 6
type input "1"
type input "5"
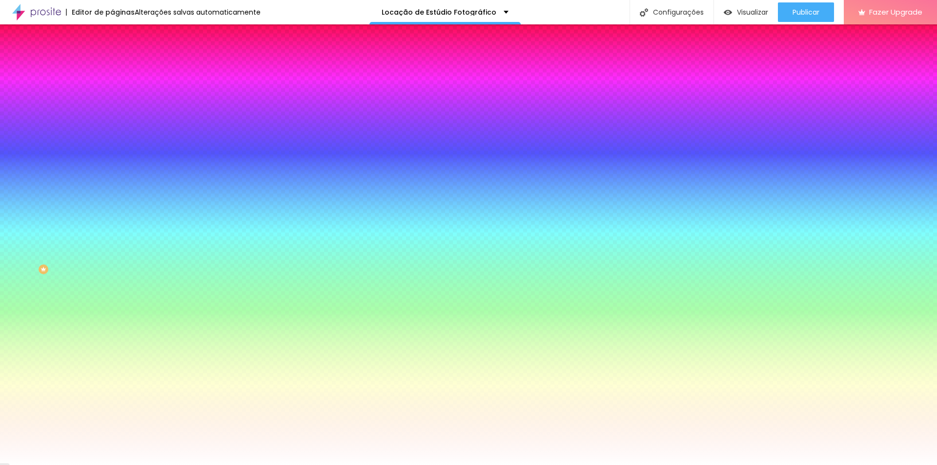
type input "6"
type input "7"
type input "8"
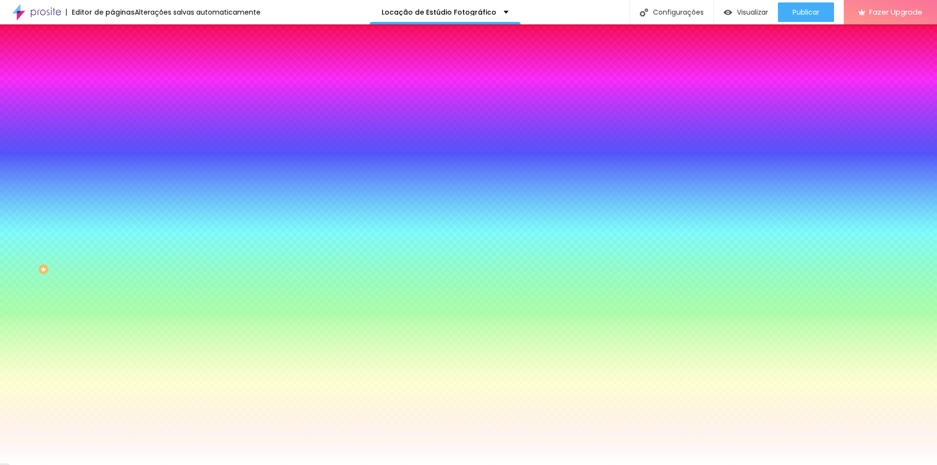
type input "8"
type input "9"
type input "10"
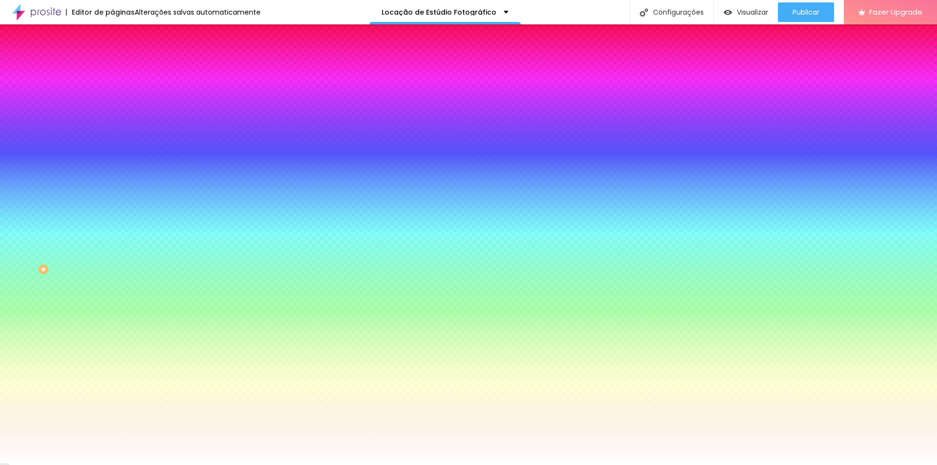
type input "11"
drag, startPoint x: 107, startPoint y: 179, endPoint x: 130, endPoint y: 176, distance: 22.6
type input "11"
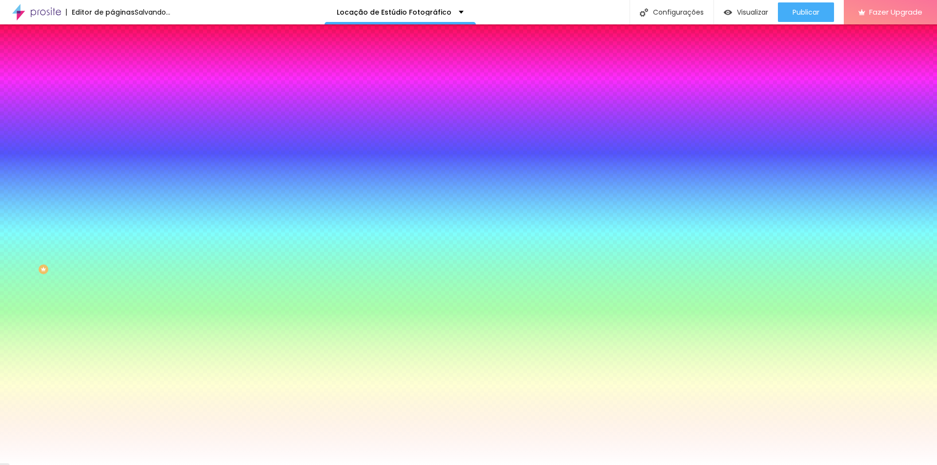
type input "1"
type input "10"
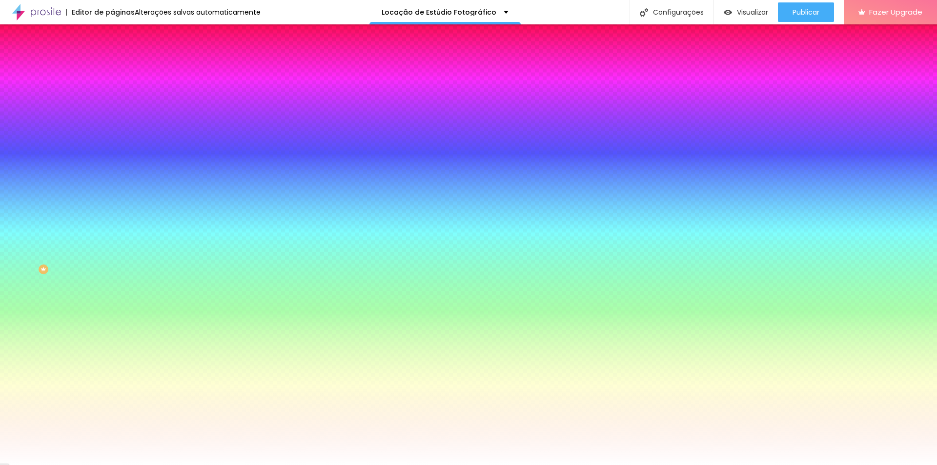
type input "10"
type input "2"
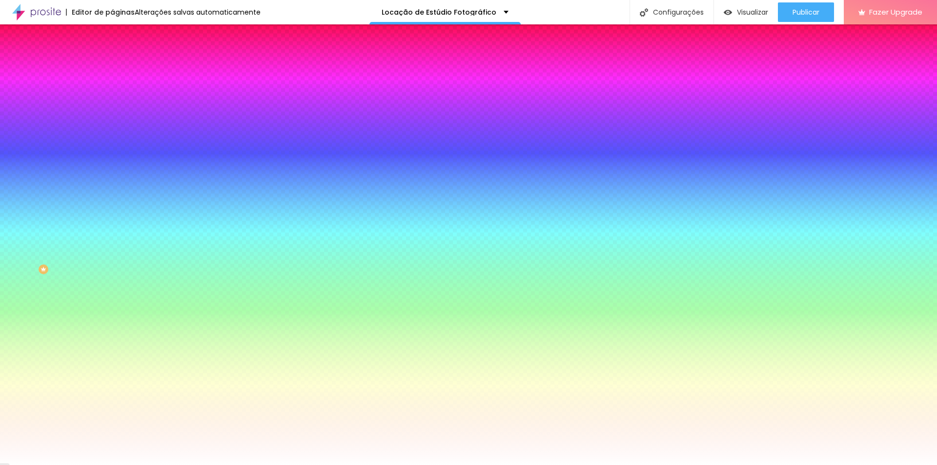
type input "2"
type input "#FFA100"
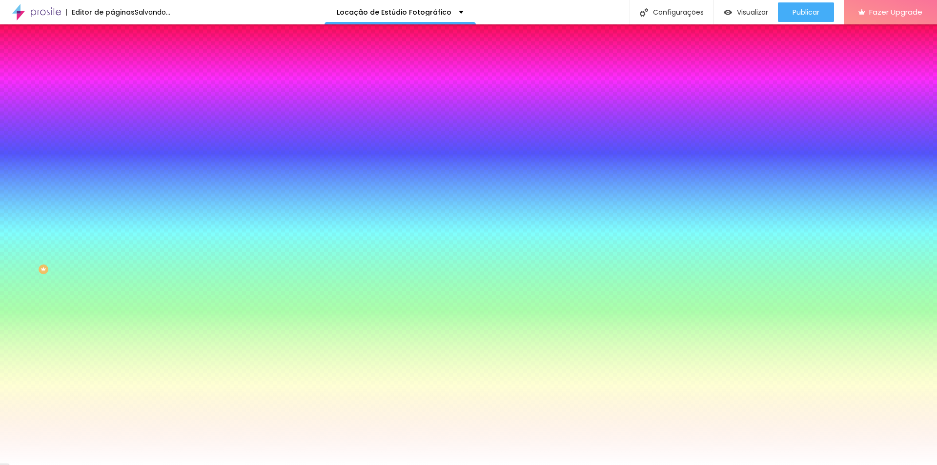
click at [686, 465] on div at bounding box center [468, 465] width 937 height 0
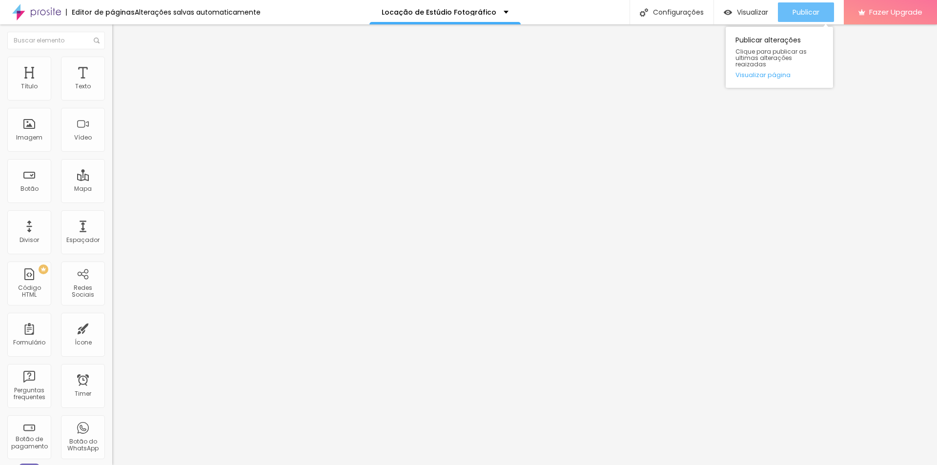
click at [784, 4] on button "Publicar" at bounding box center [806, 12] width 56 height 20
click at [121, 67] on span "Estilo" at bounding box center [128, 63] width 15 height 8
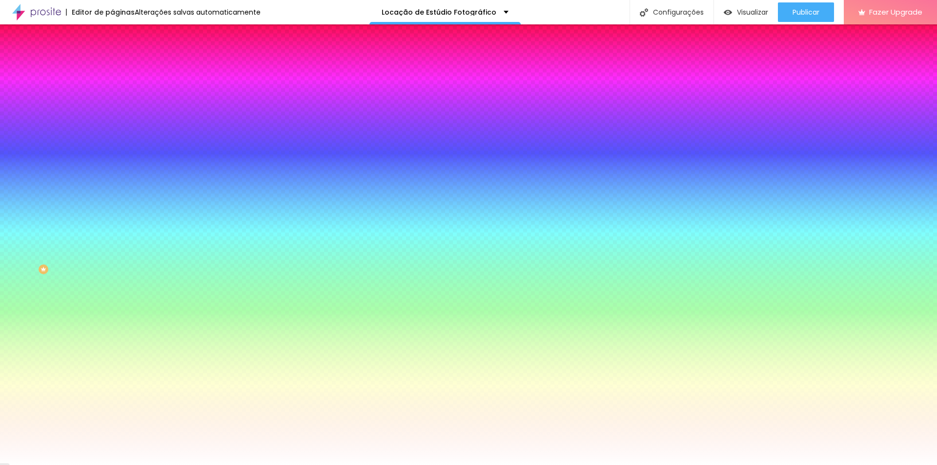
click at [116, 127] on icon "button" at bounding box center [119, 130] width 6 height 6
click at [174, 465] on div at bounding box center [468, 471] width 937 height 0
type input "0"
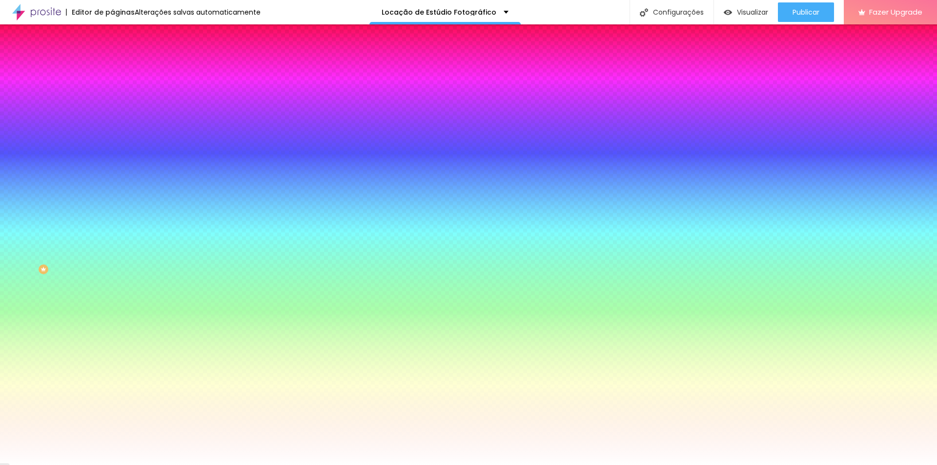
type input "0"
type input "2"
type input "20"
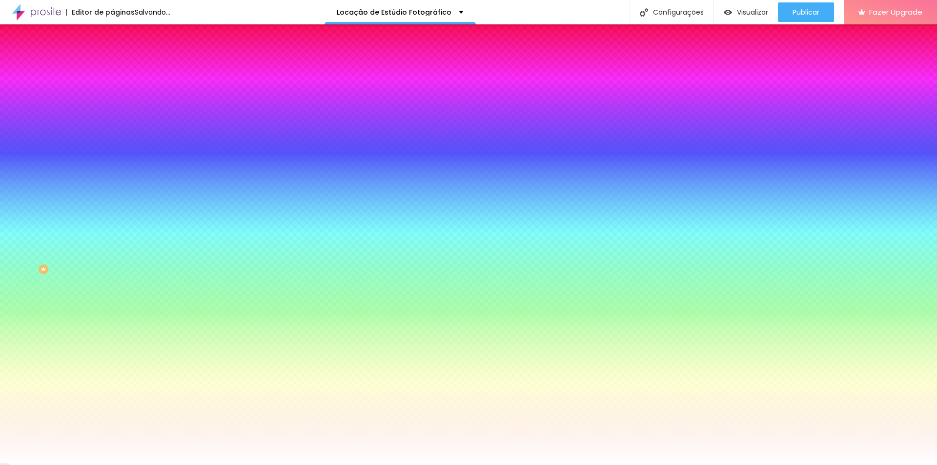
type input "20"
drag, startPoint x: 181, startPoint y: 209, endPoint x: 183, endPoint y: 225, distance: 16.4
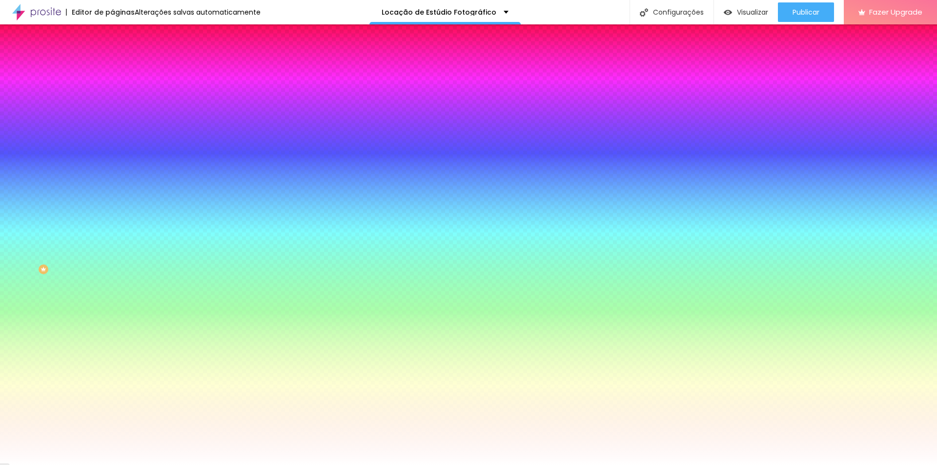
click at [9, 196] on div at bounding box center [4, 195] width 10 height 1
drag, startPoint x: 139, startPoint y: 196, endPoint x: 130, endPoint y: 193, distance: 9.9
type input "#FFD27A"
click at [889, 465] on div at bounding box center [468, 465] width 937 height 0
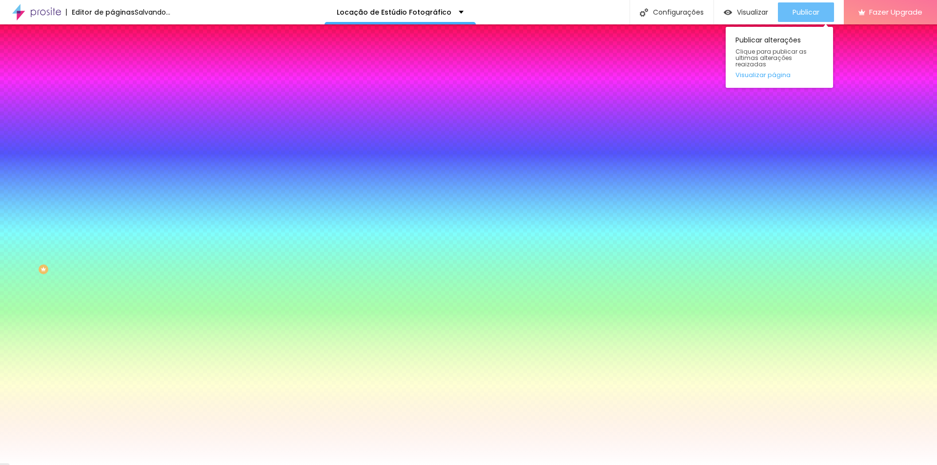
click at [816, 15] on span "Publicar" at bounding box center [805, 12] width 27 height 8
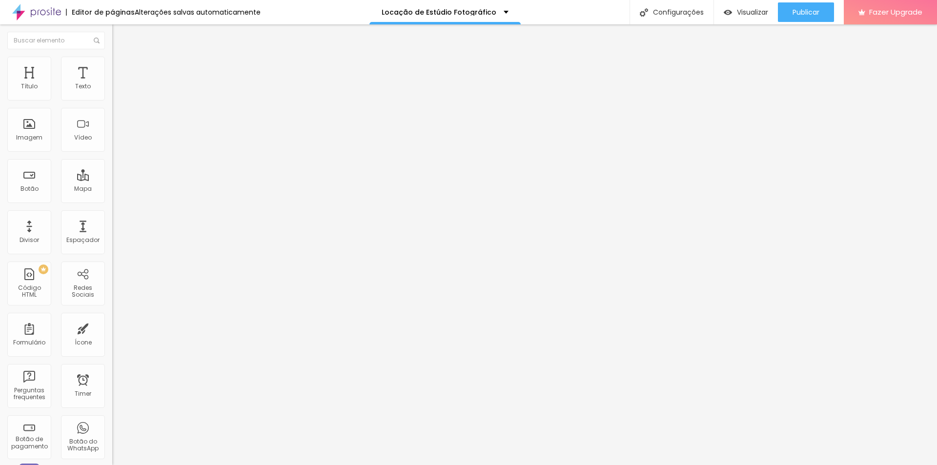
click at [112, 57] on img at bounding box center [116, 61] width 9 height 9
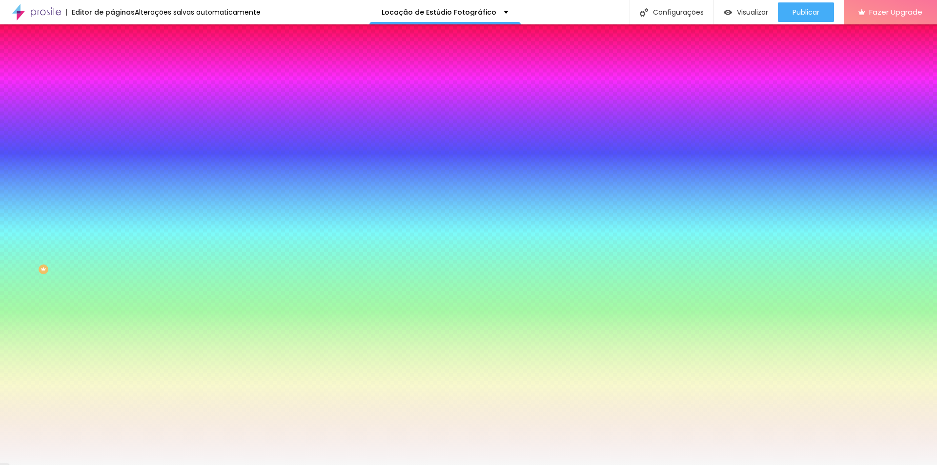
click at [112, 98] on input "#F7F7F7" at bounding box center [170, 98] width 117 height 10
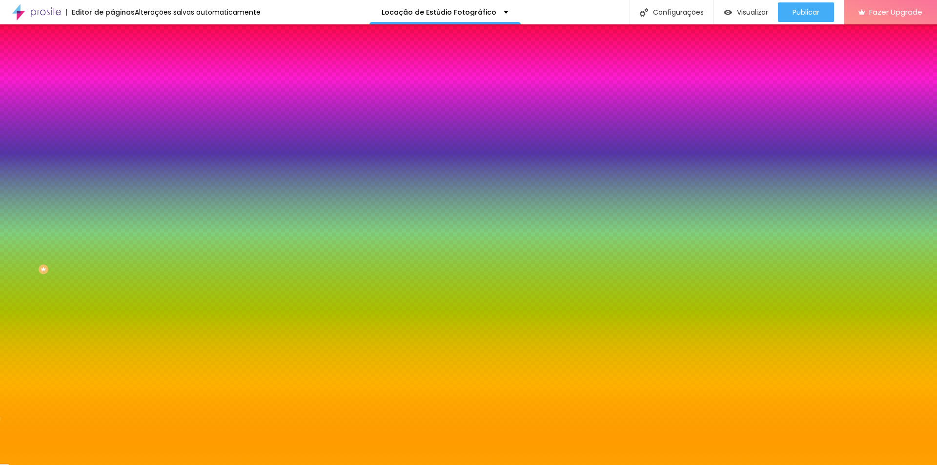
type input "#FFA100"
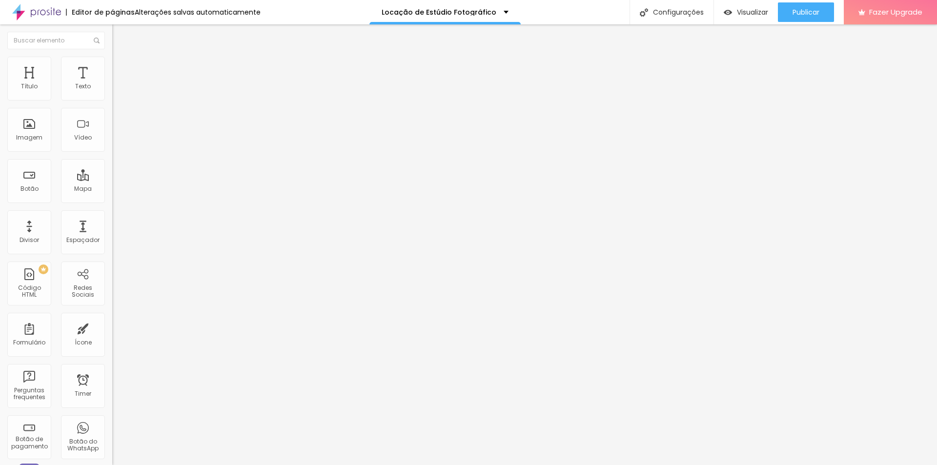
click at [121, 67] on span "Estilo" at bounding box center [128, 63] width 15 height 8
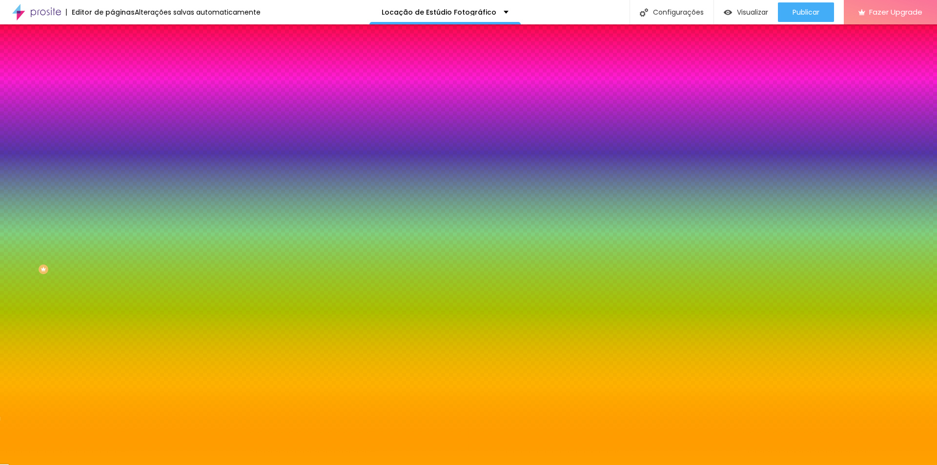
click at [116, 154] on icon "button" at bounding box center [119, 157] width 6 height 6
type input "0"
drag, startPoint x: 127, startPoint y: 208, endPoint x: 80, endPoint y: 209, distance: 46.8
type input "0"
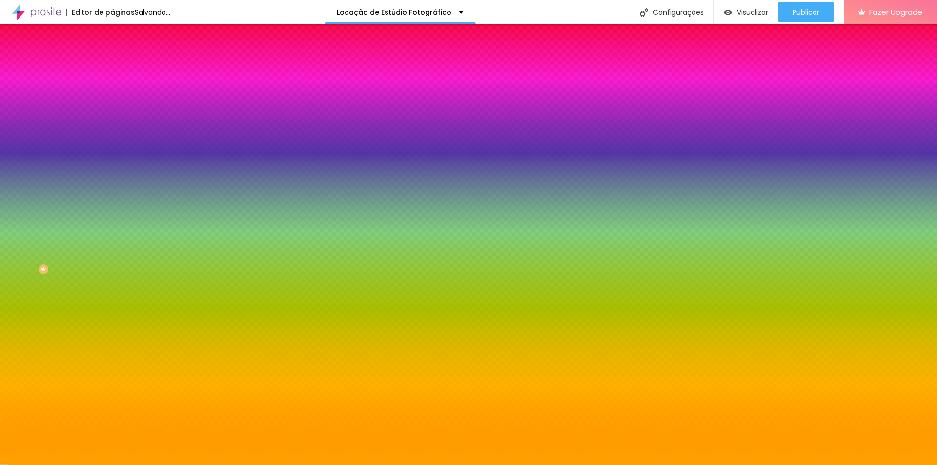
type input "1"
type input "2"
type input "3"
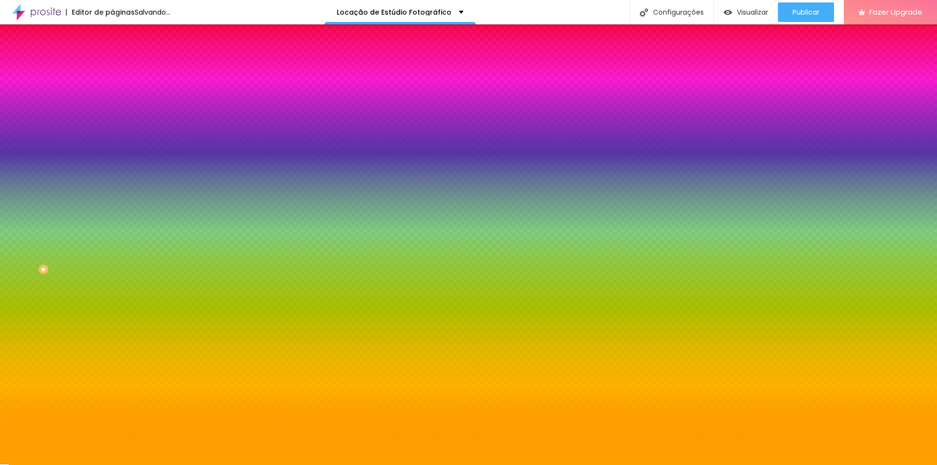
type input "3"
type input "4"
type input "5"
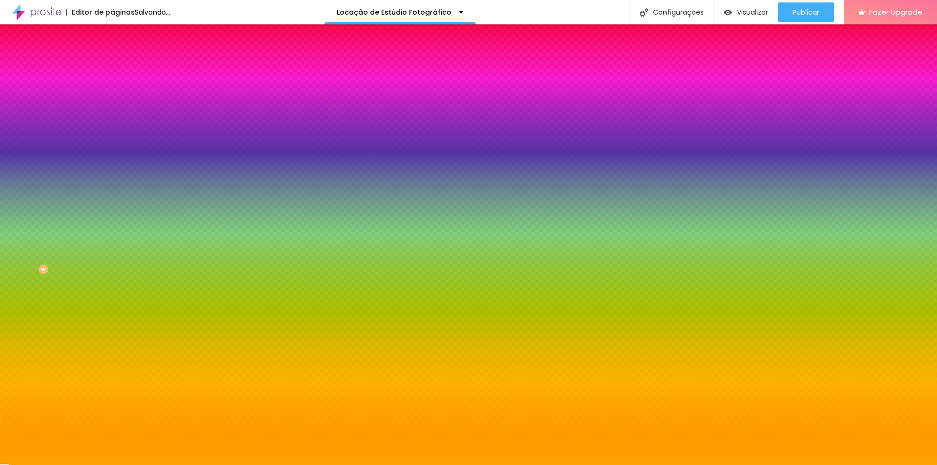
type input "6"
type input "7"
type input "8"
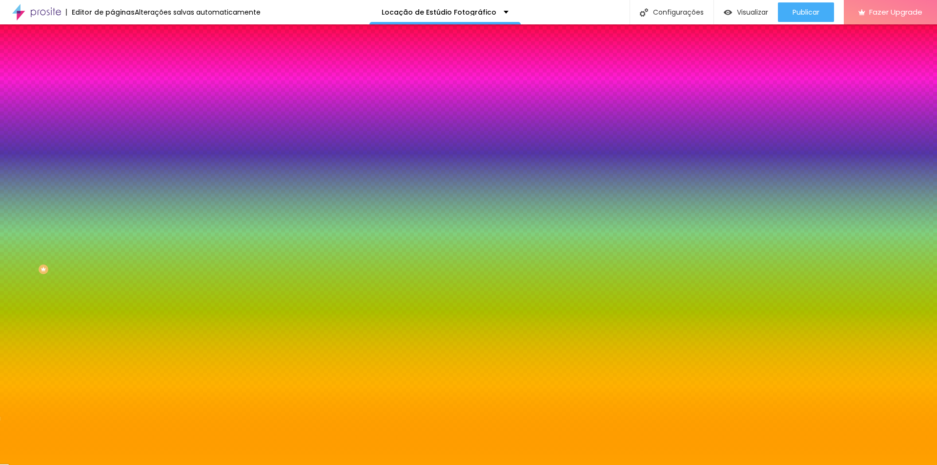
type input "8"
type input "9"
type input "10"
drag, startPoint x: 105, startPoint y: 182, endPoint x: 128, endPoint y: 178, distance: 22.8
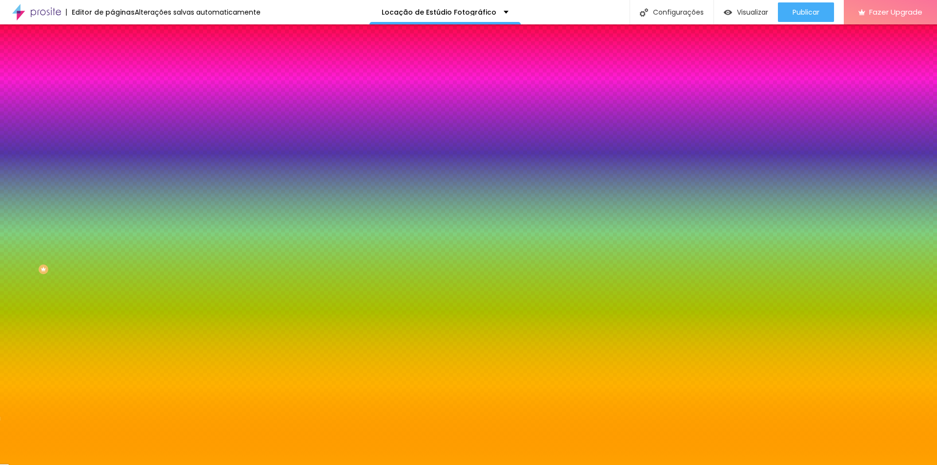
type input "10"
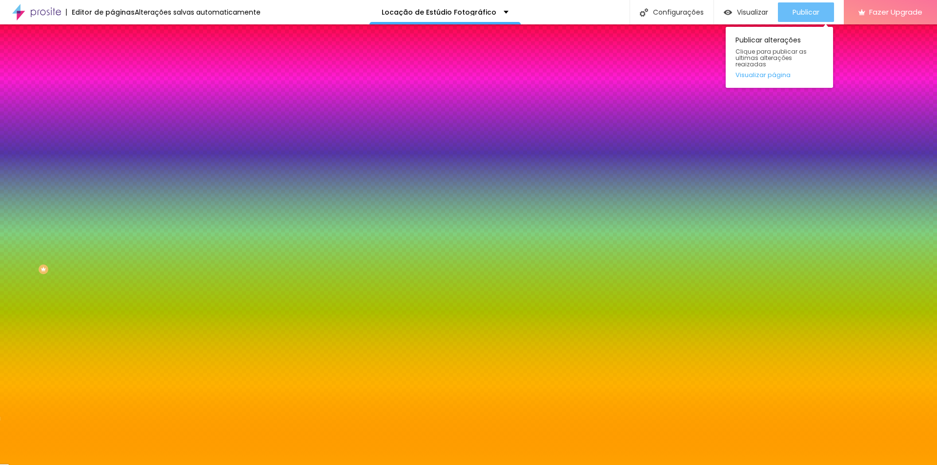
click at [800, 465] on div at bounding box center [468, 465] width 937 height 0
click at [808, 13] on span "Publicar" at bounding box center [805, 12] width 27 height 8
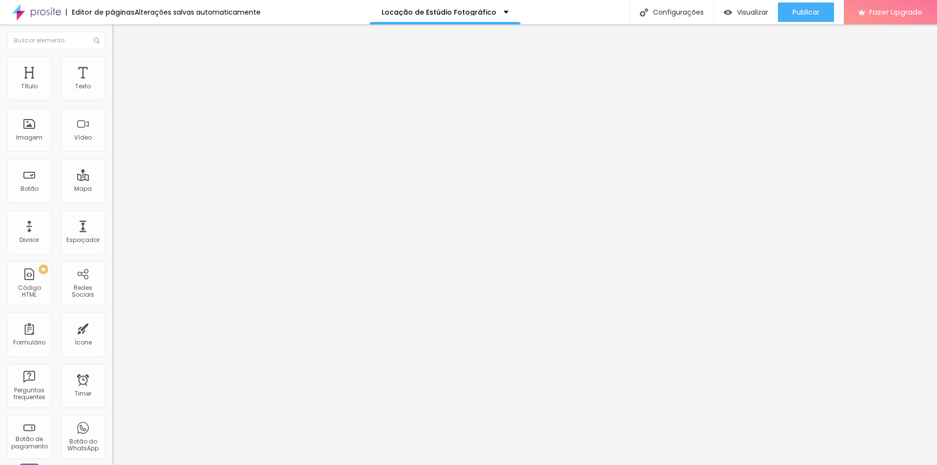
click at [121, 69] on span "Avançado" at bounding box center [137, 73] width 32 height 8
click at [808, 8] on span "Publicar" at bounding box center [805, 12] width 27 height 8
click at [819, 16] on span "Publicar" at bounding box center [805, 12] width 27 height 8
click at [791, 10] on button "Publicar" at bounding box center [806, 12] width 56 height 20
click at [808, 4] on div "Publicar" at bounding box center [805, 12] width 27 height 20
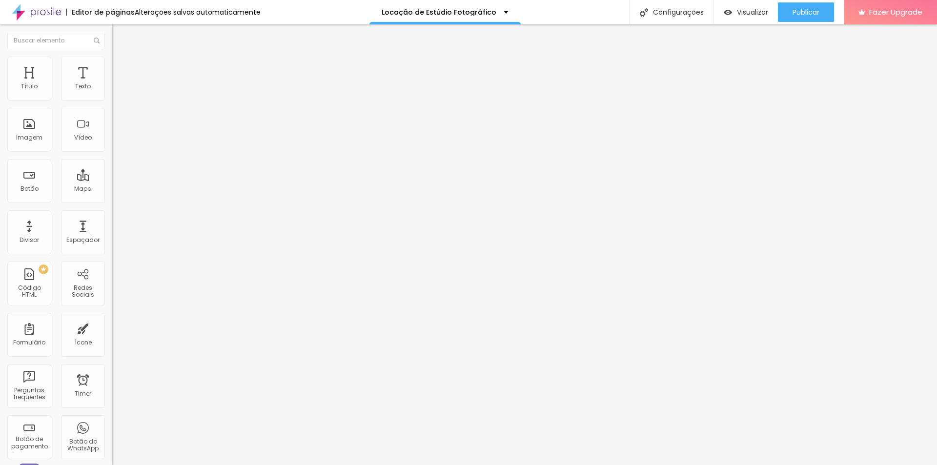
click at [121, 67] on span "Estilo" at bounding box center [128, 63] width 15 height 8
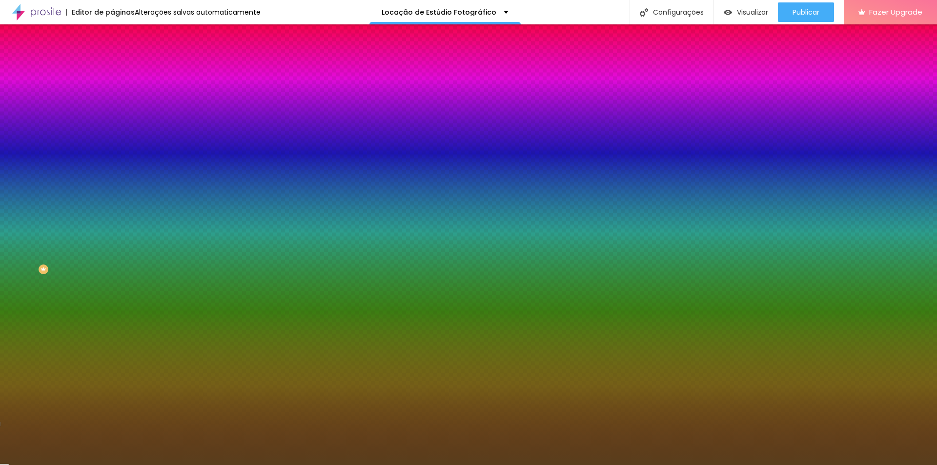
click at [119, 130] on icon "button" at bounding box center [121, 126] width 4 height 7
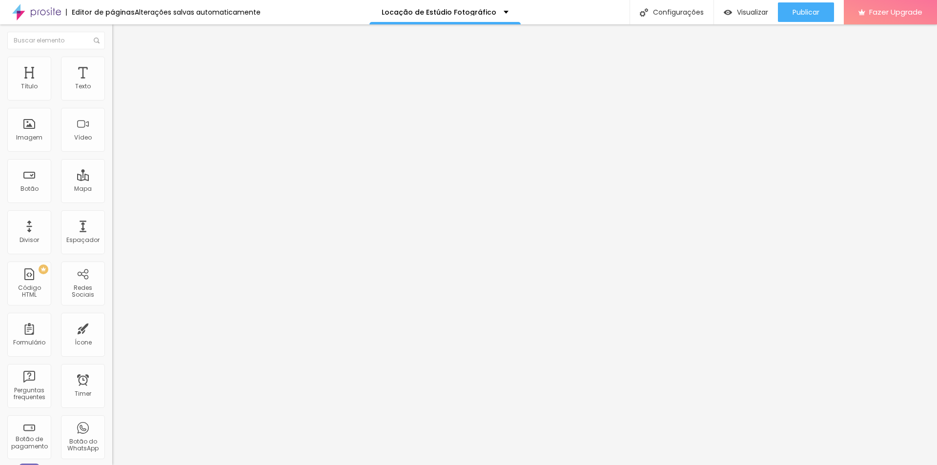
click at [112, 57] on li "Estilo" at bounding box center [168, 62] width 112 height 10
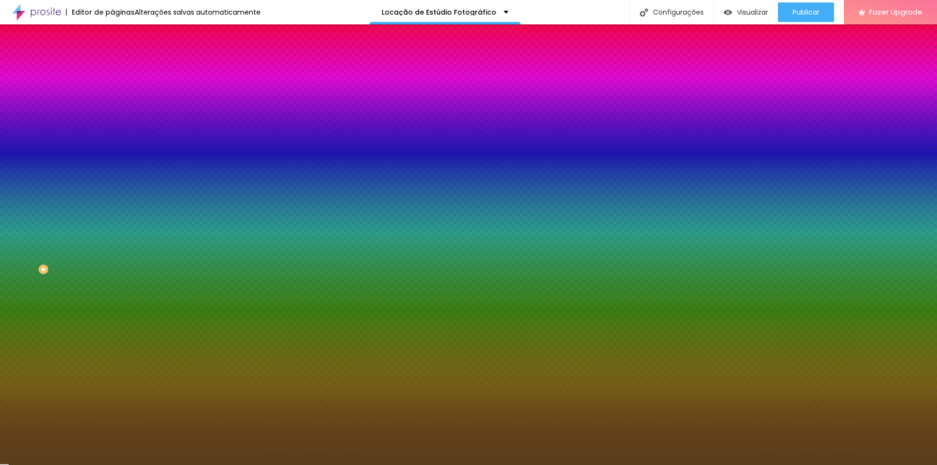
click at [116, 130] on icon "button" at bounding box center [119, 126] width 7 height 7
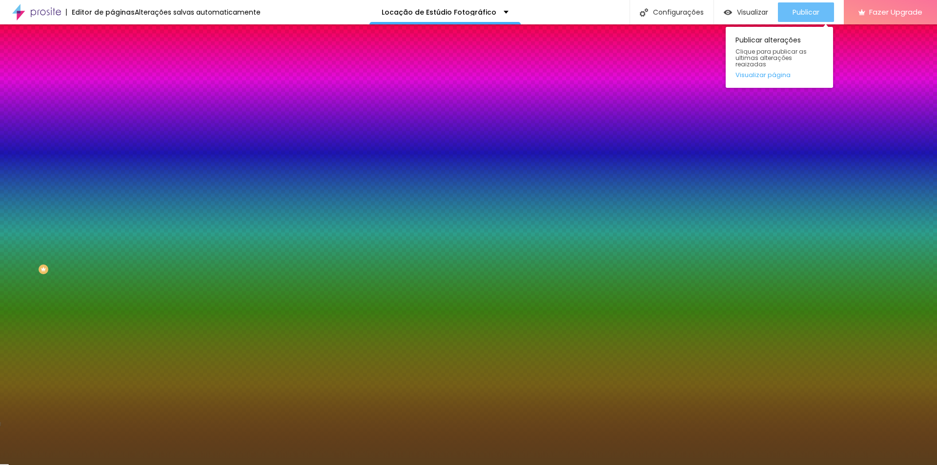
click at [790, 17] on button "Publicar" at bounding box center [806, 12] width 56 height 20
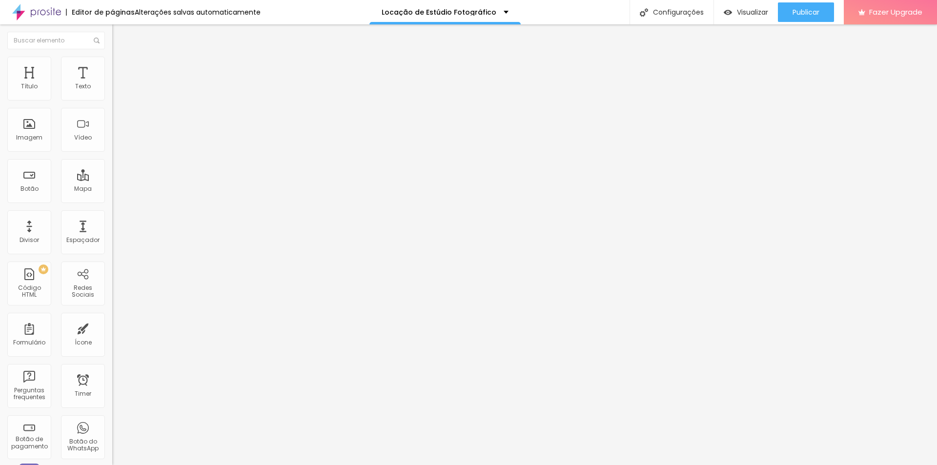
click at [112, 61] on img at bounding box center [116, 61] width 9 height 9
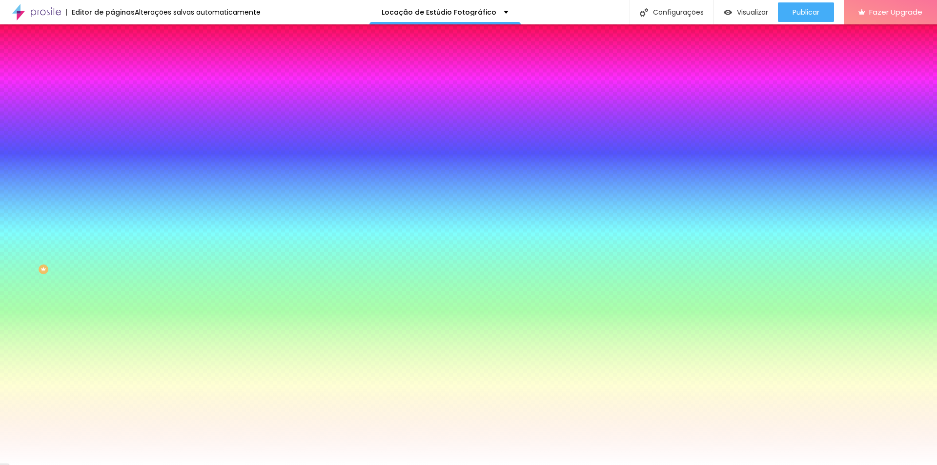
click at [116, 122] on icon "button" at bounding box center [119, 124] width 6 height 6
click at [90, 465] on div at bounding box center [468, 465] width 937 height 0
click at [116, 117] on icon "button" at bounding box center [119, 113] width 7 height 7
click at [117, 122] on icon "button" at bounding box center [119, 124] width 4 height 4
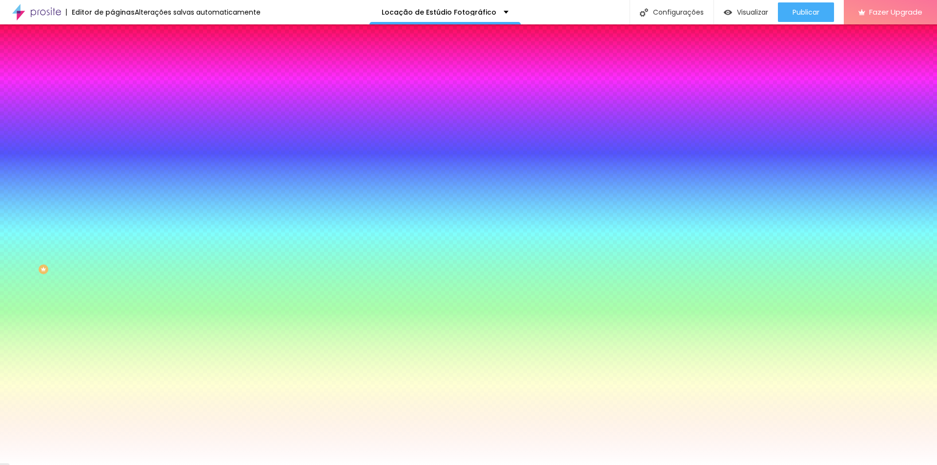
type input "1"
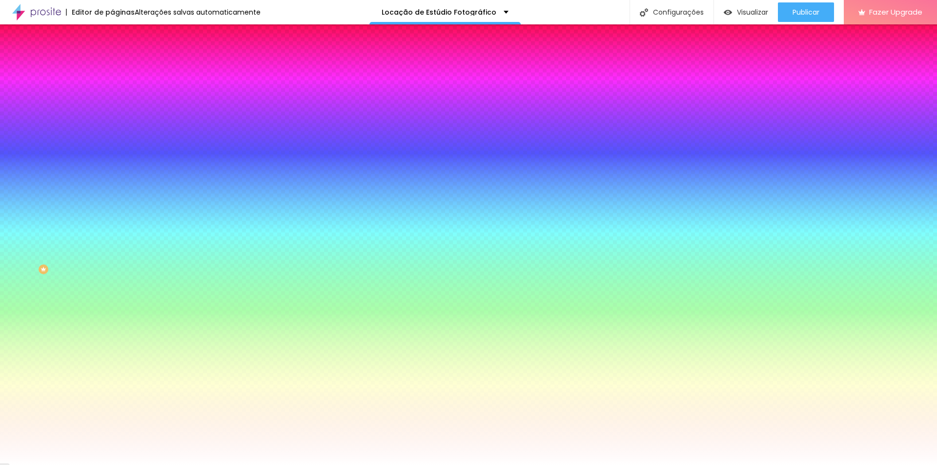
type input "1.5"
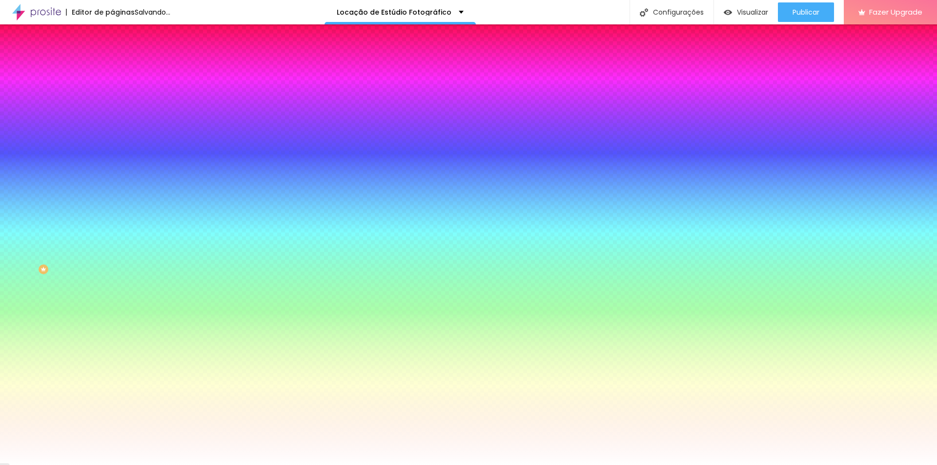
type input "1"
click at [563, 465] on div at bounding box center [468, 465] width 937 height 0
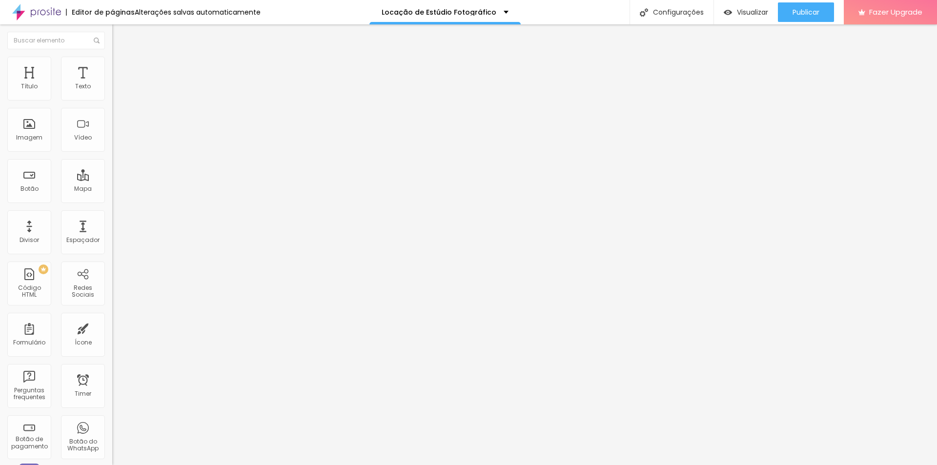
click at [121, 67] on span "Estilo" at bounding box center [128, 63] width 15 height 8
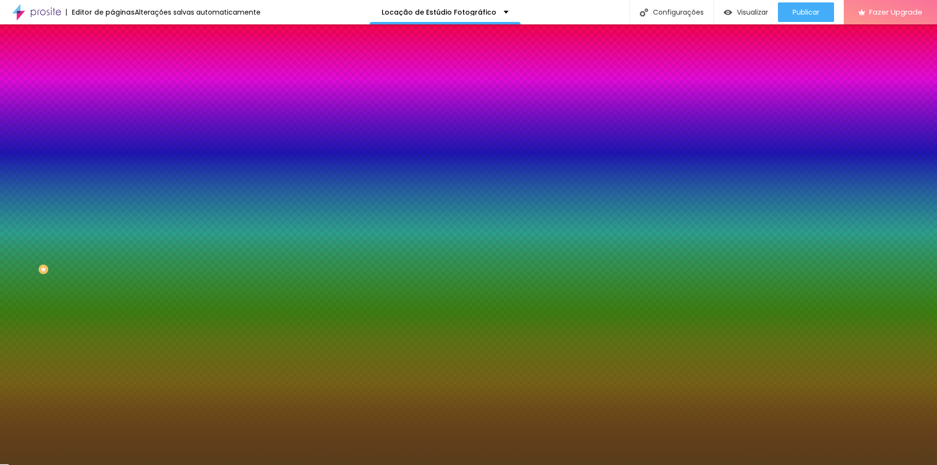
click at [116, 130] on icon "button" at bounding box center [119, 126] width 7 height 7
click at [112, 142] on input "#593E1C" at bounding box center [170, 138] width 117 height 10
click at [112, 133] on div at bounding box center [168, 133] width 112 height 0
click at [112, 142] on input "#593E1C" at bounding box center [170, 138] width 117 height 10
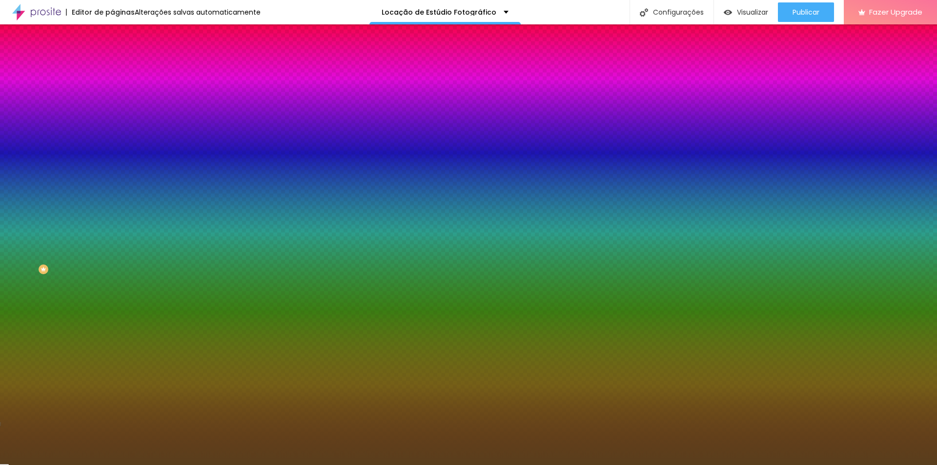
click at [112, 142] on input "#593E1C" at bounding box center [170, 138] width 117 height 10
click at [112, 133] on div at bounding box center [168, 133] width 112 height 0
click at [112, 142] on input "#593E1C" at bounding box center [170, 138] width 117 height 10
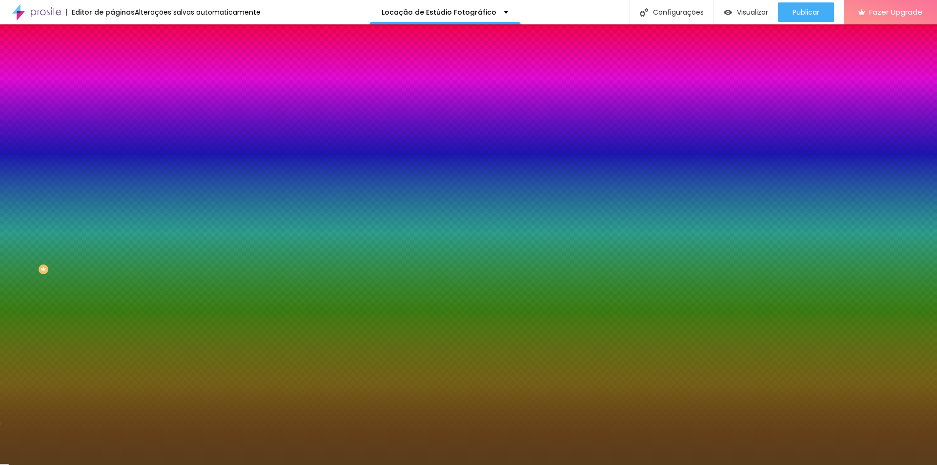
click at [112, 142] on input "#593E1C" at bounding box center [170, 138] width 117 height 10
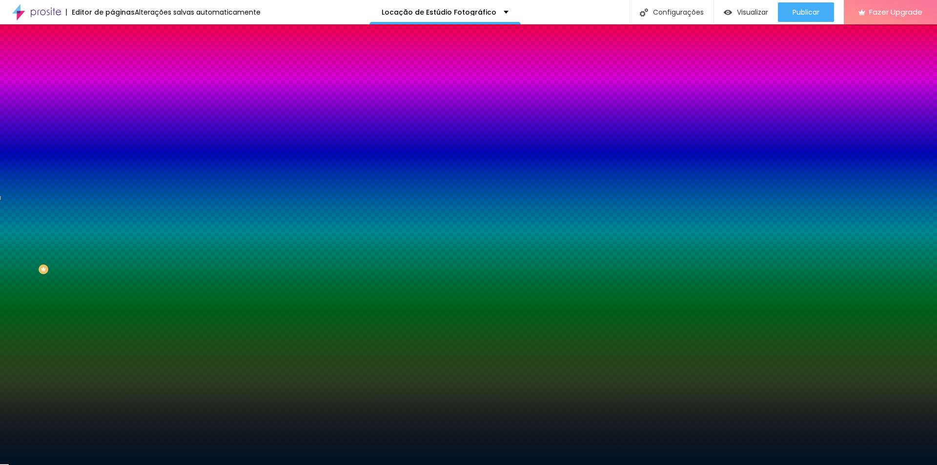
click at [112, 133] on div at bounding box center [168, 133] width 112 height 0
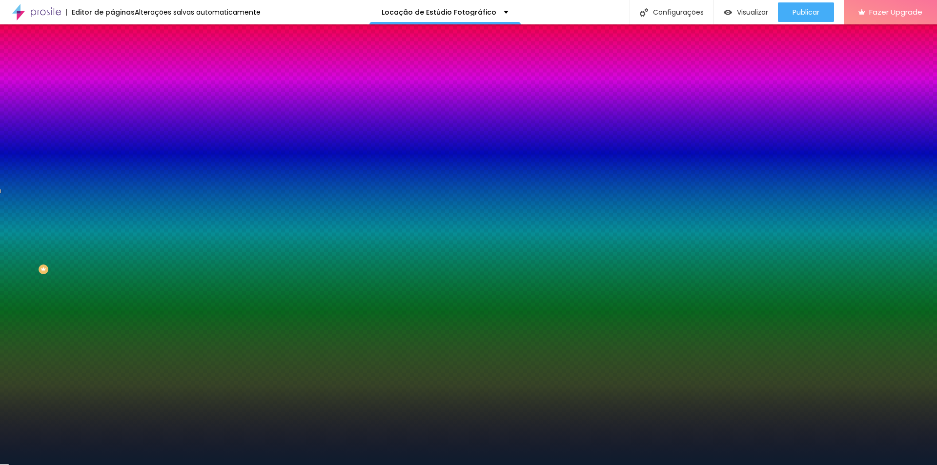
type input "#0F1D30"
drag, startPoint x: 77, startPoint y: 252, endPoint x: 60, endPoint y: 248, distance: 17.5
click at [60, 248] on div at bounding box center [468, 232] width 937 height 465
click at [112, 142] on input "#0F1D30" at bounding box center [170, 138] width 117 height 10
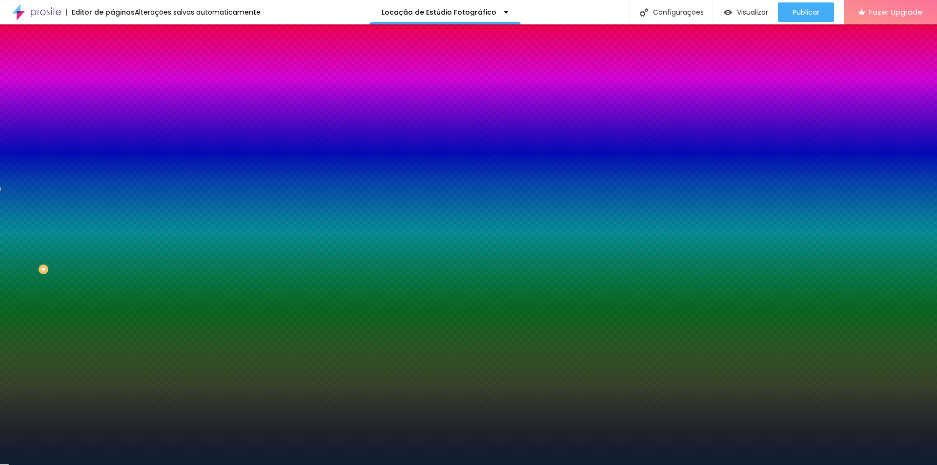
click at [121, 69] on span "Avançado" at bounding box center [137, 73] width 32 height 8
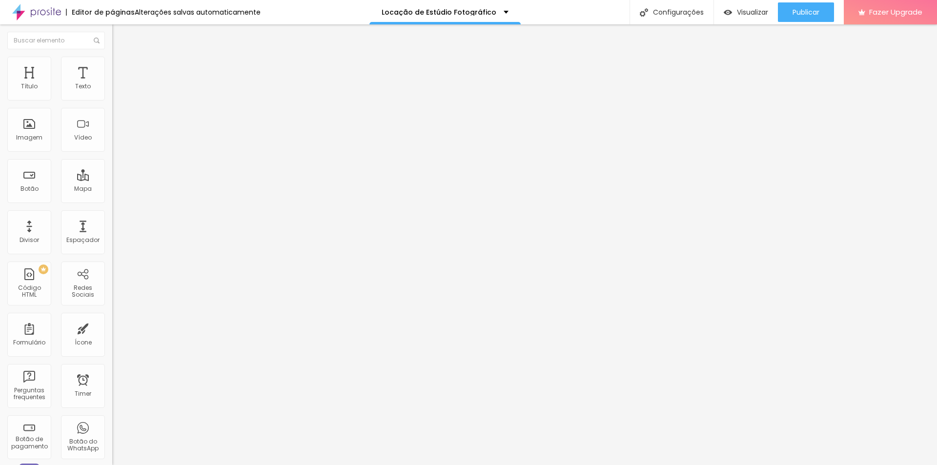
click at [112, 60] on li "Estilo" at bounding box center [168, 62] width 112 height 10
click at [121, 67] on span "Estilo" at bounding box center [128, 63] width 15 height 8
click at [112, 57] on li "Estilo" at bounding box center [168, 62] width 112 height 10
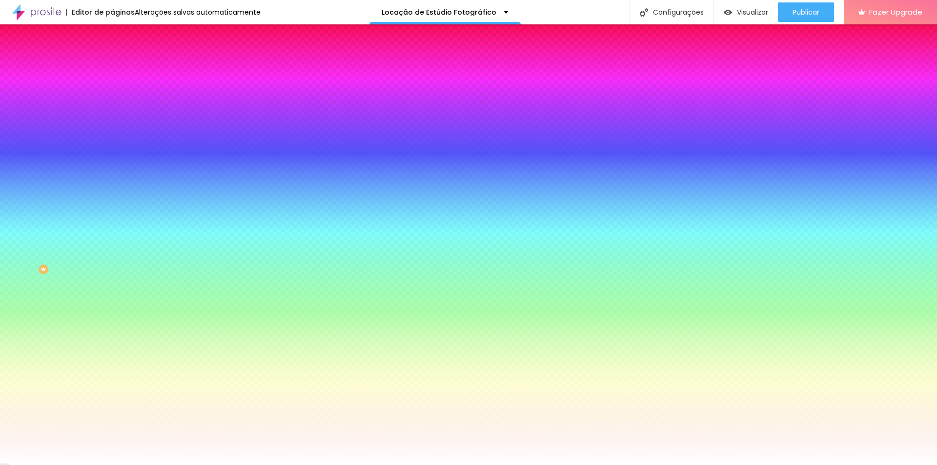
click at [112, 175] on button "button" at bounding box center [119, 170] width 14 height 10
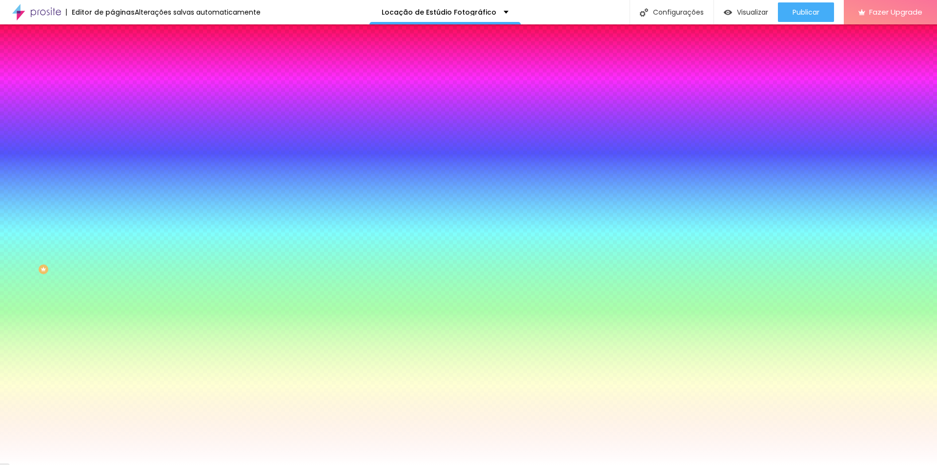
paste input "0F1D30"
type input "#0F1D30"
click at [744, 465] on div at bounding box center [468, 465] width 937 height 0
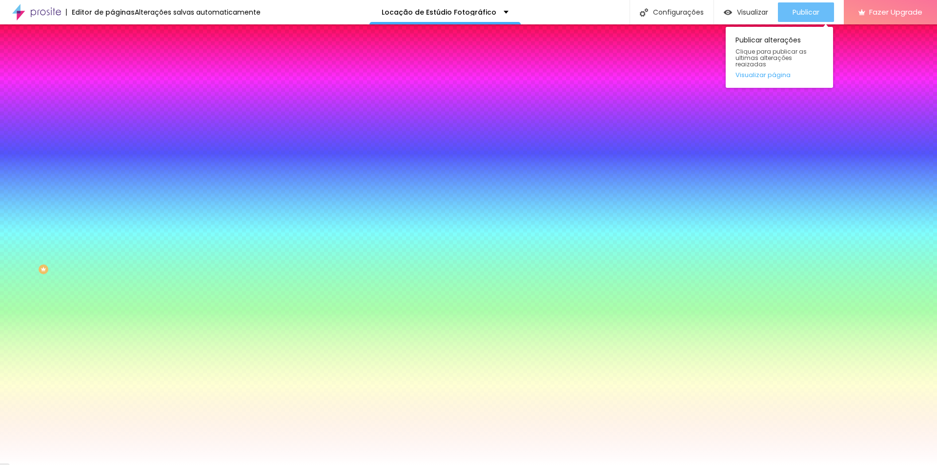
click at [801, 5] on div "Publicar" at bounding box center [805, 12] width 27 height 20
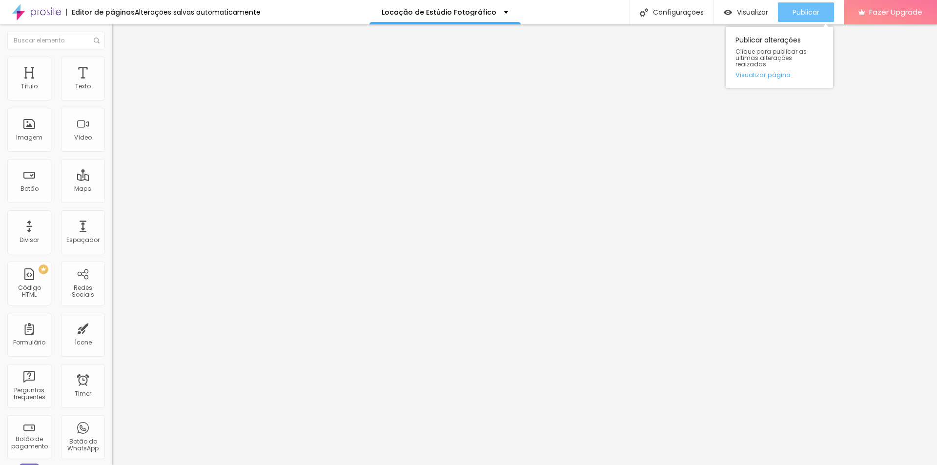
click at [810, 5] on div "Publicar" at bounding box center [805, 12] width 27 height 20
click at [112, 144] on button "button" at bounding box center [119, 139] width 14 height 10
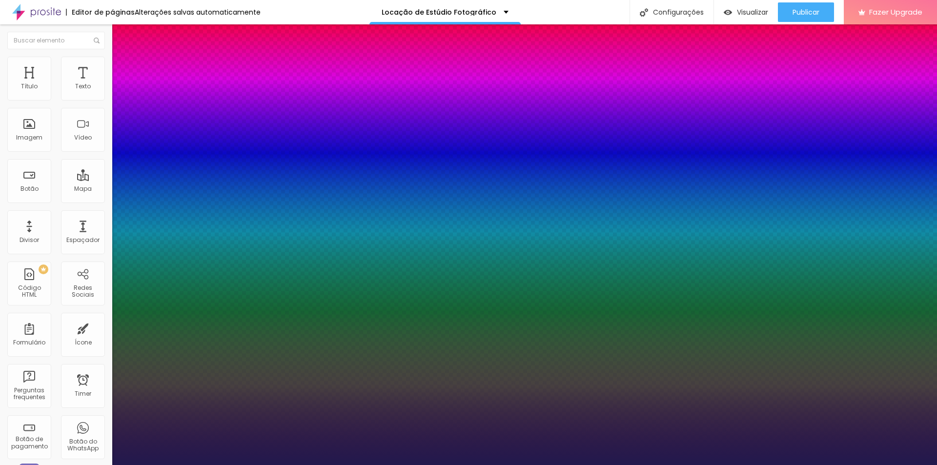
type input "1"
type input "1.5"
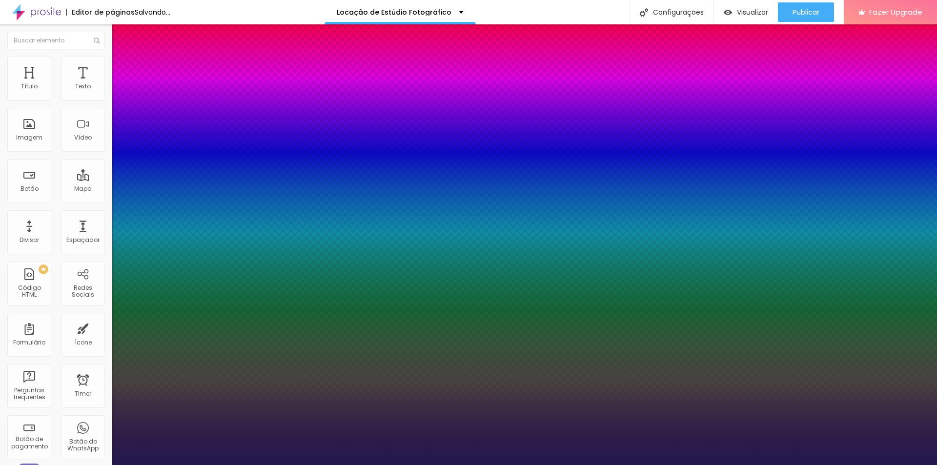
type input "1"
type input "2"
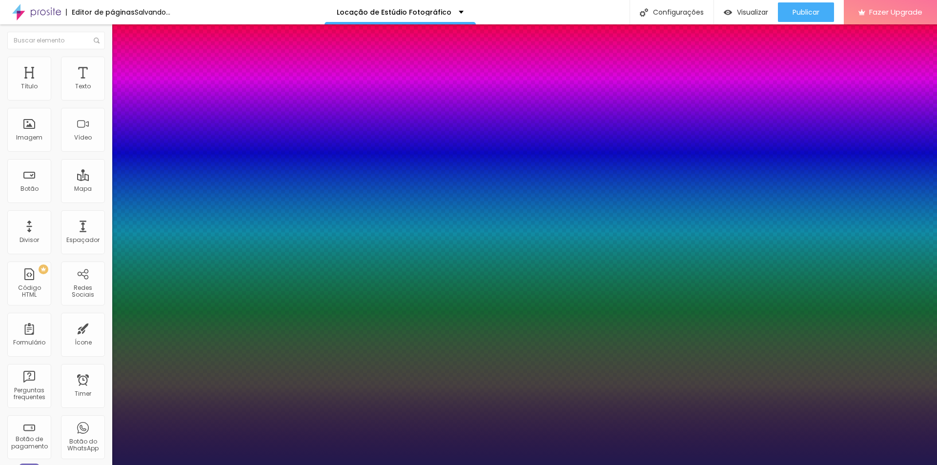
type input "1"
type input "2"
click at [792, 465] on div at bounding box center [468, 465] width 937 height 0
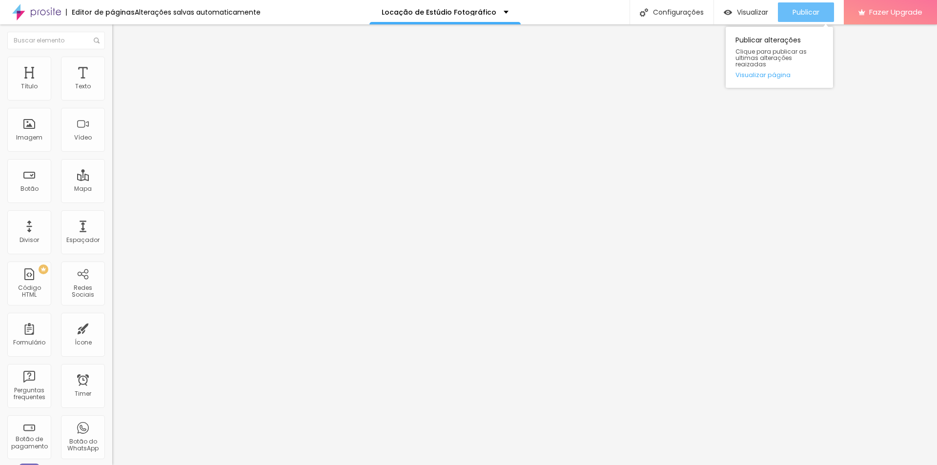
click at [804, 8] on span "Publicar" at bounding box center [805, 12] width 27 height 8
click at [112, 105] on input "48" at bounding box center [133, 100] width 42 height 10
type input "2"
type input "12"
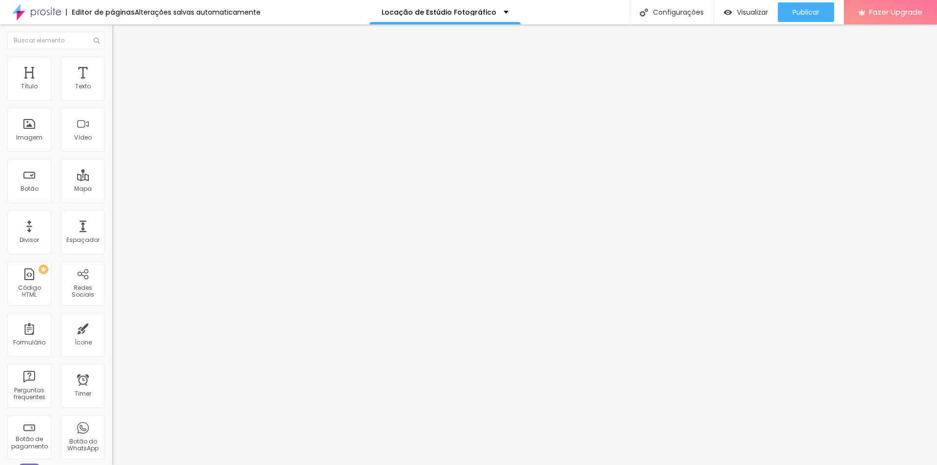
type input "20"
click at [121, 66] on span "Estilo" at bounding box center [128, 63] width 15 height 8
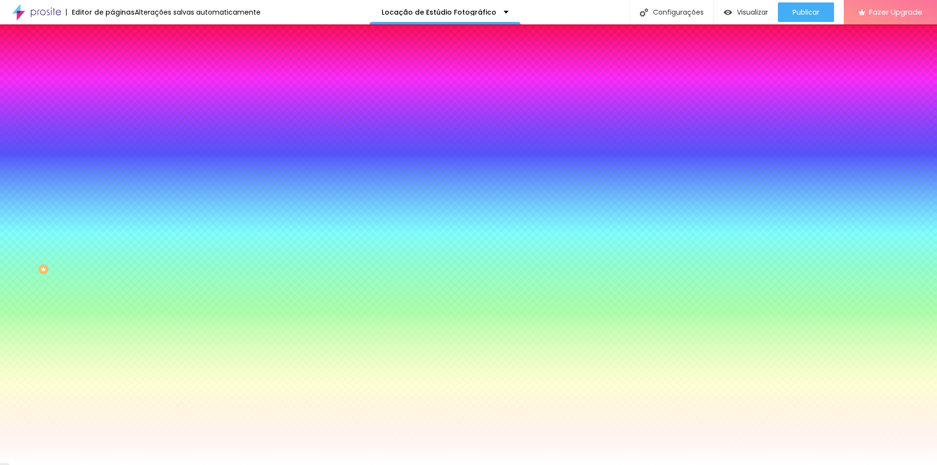
click at [112, 66] on img at bounding box center [116, 70] width 9 height 9
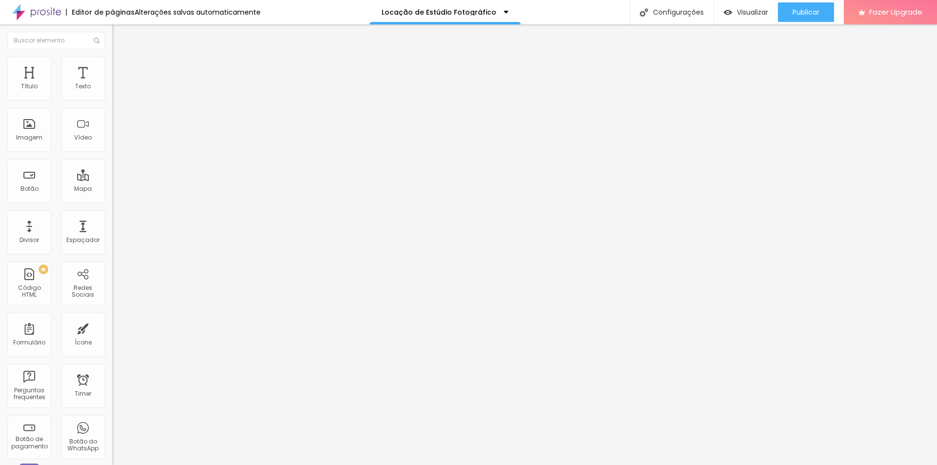
click at [121, 58] on span "Conteúdo" at bounding box center [136, 53] width 30 height 8
click at [112, 105] on input "20" at bounding box center [133, 100] width 42 height 10
click at [112, 105] on input "48" at bounding box center [133, 100] width 42 height 10
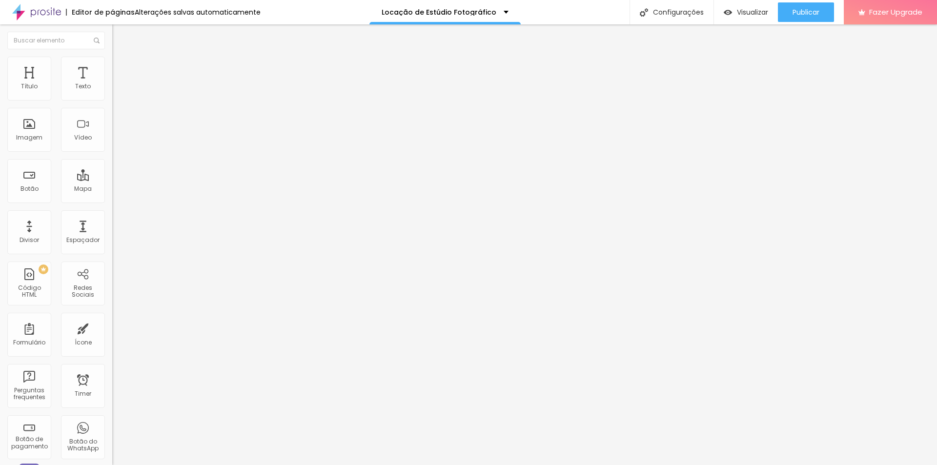
click at [112, 105] on input "48" at bounding box center [133, 100] width 42 height 10
click at [112, 114] on div "Tamanho 48" at bounding box center [168, 101] width 112 height 25
click at [112, 105] on input "48" at bounding box center [133, 100] width 42 height 10
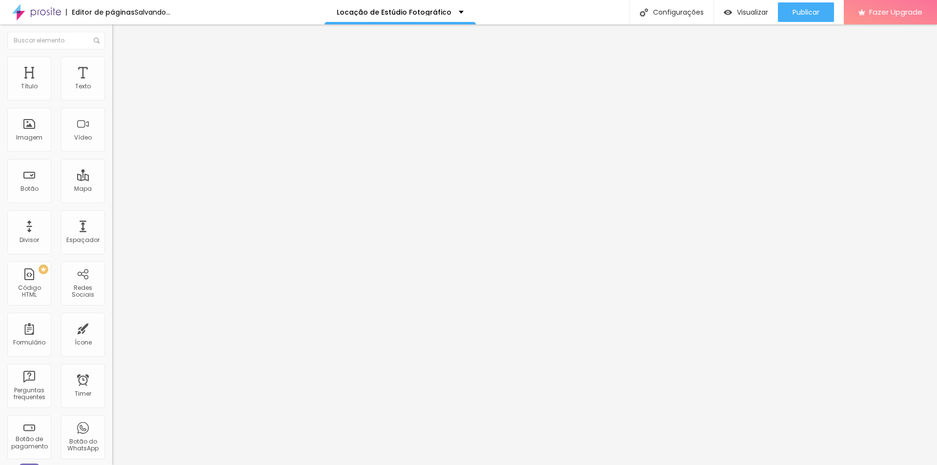
click at [112, 105] on input "48" at bounding box center [133, 100] width 42 height 10
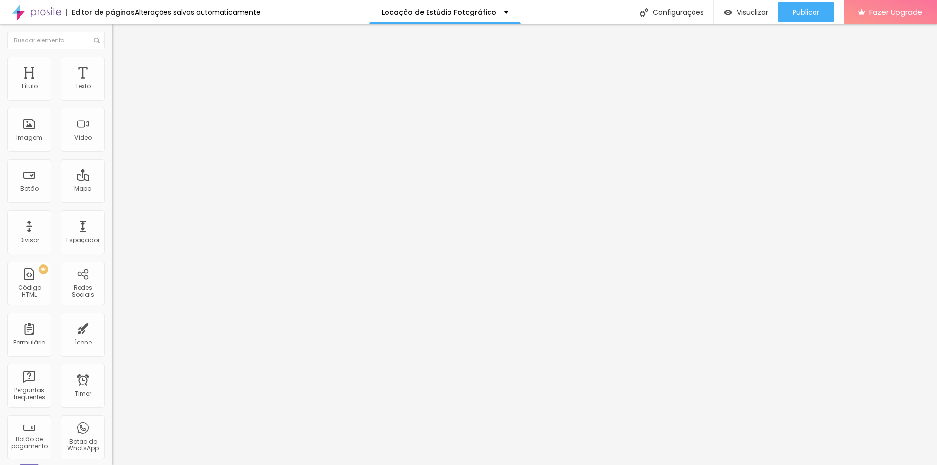
click at [112, 105] on input "48" at bounding box center [133, 100] width 42 height 10
click at [800, 19] on div "Publicar" at bounding box center [805, 12] width 27 height 20
click at [121, 69] on span "Avançado" at bounding box center [137, 73] width 32 height 8
drag, startPoint x: 40, startPoint y: 93, endPoint x: 41, endPoint y: 100, distance: 6.4
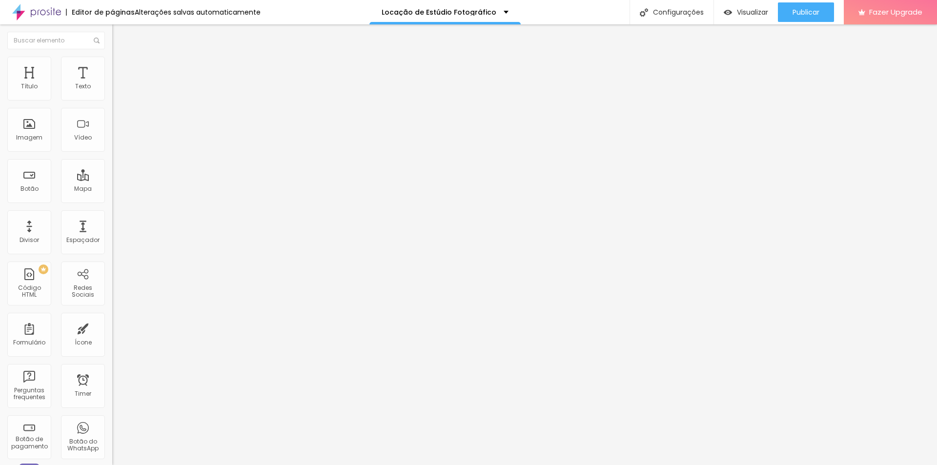
click at [112, 189] on input "range" at bounding box center [143, 193] width 63 height 8
click at [121, 67] on span "Avançado" at bounding box center [137, 63] width 32 height 8
drag, startPoint x: 33, startPoint y: 94, endPoint x: 0, endPoint y: 97, distance: 32.8
click at [112, 180] on input "range" at bounding box center [143, 184] width 63 height 8
drag, startPoint x: 22, startPoint y: 115, endPoint x: 15, endPoint y: 117, distance: 7.5
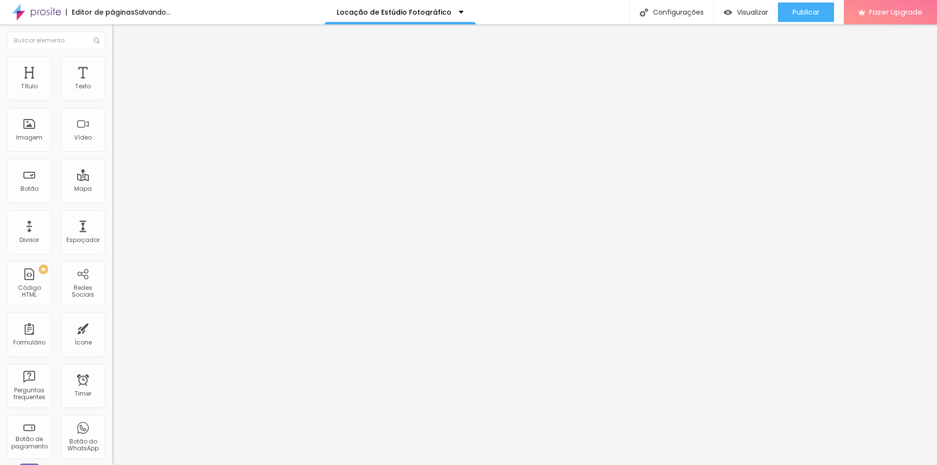
click at [112, 318] on input "range" at bounding box center [143, 322] width 63 height 8
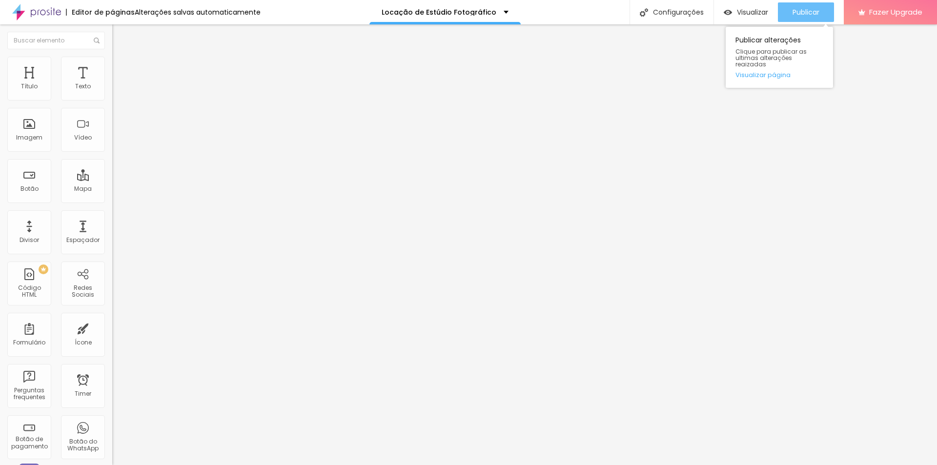
click at [792, 21] on div "Publicar" at bounding box center [805, 12] width 27 height 20
